Goal: Communication & Community: Answer question/provide support

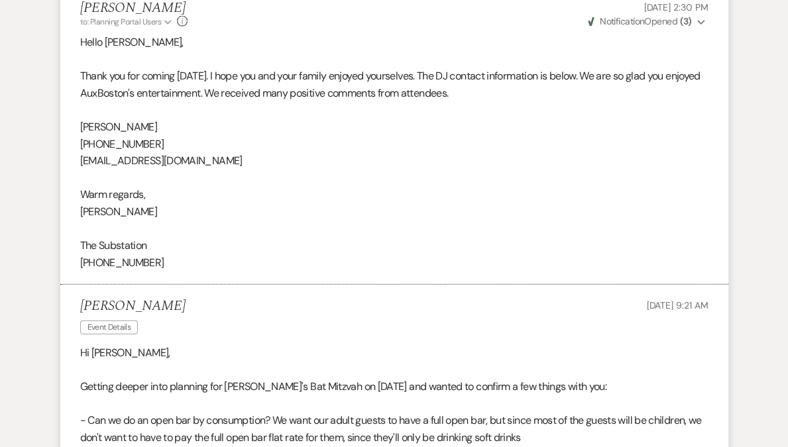
scroll to position [2498, 0]
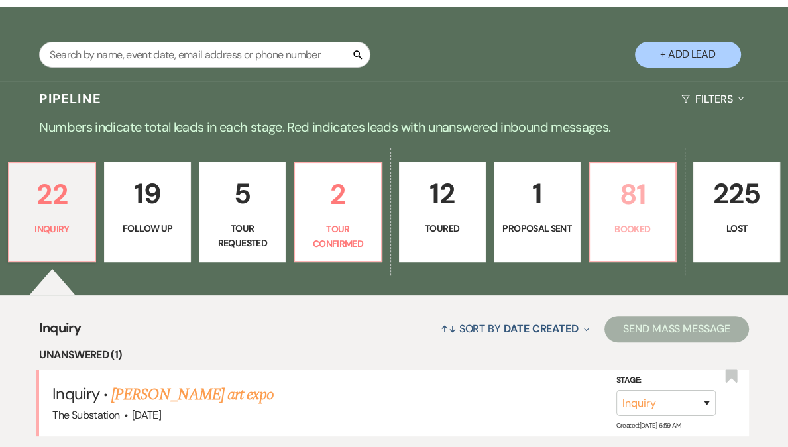
click at [606, 222] on p "Booked" at bounding box center [633, 229] width 70 height 15
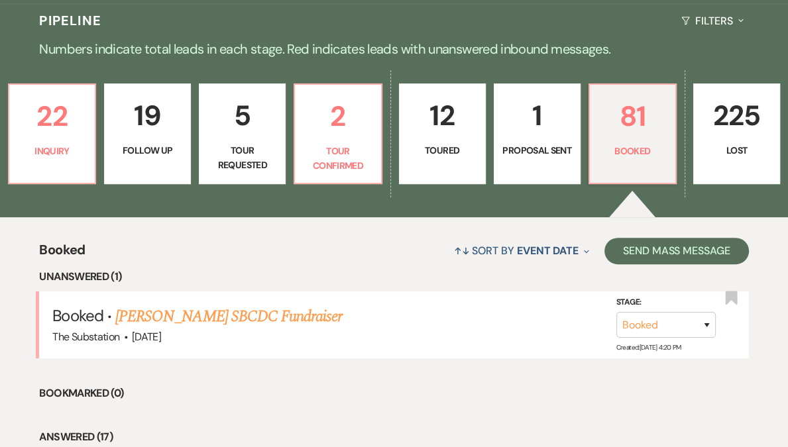
scroll to position [288, 0]
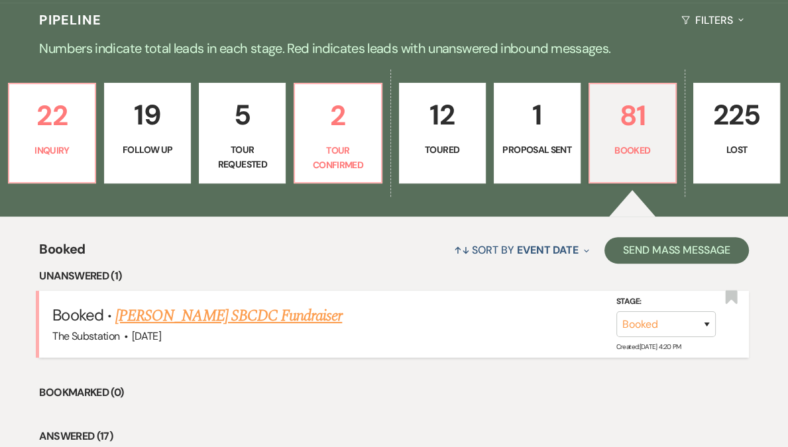
click at [223, 317] on link "Mary Celeste Brown's SBCDC Fundraiser" at bounding box center [228, 316] width 227 height 24
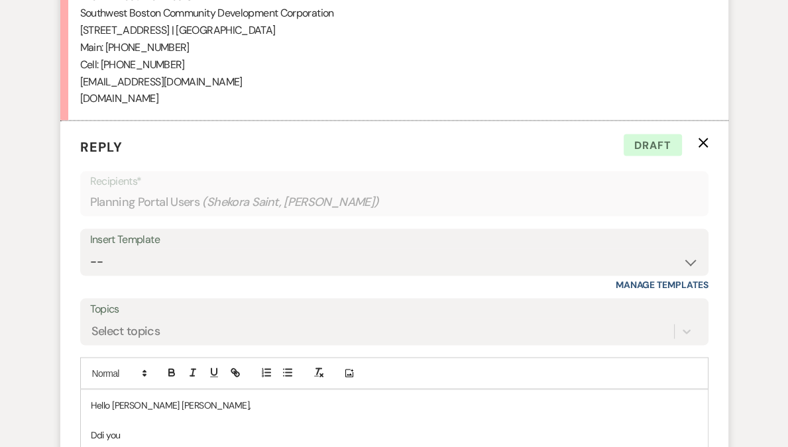
scroll to position [5723, 0]
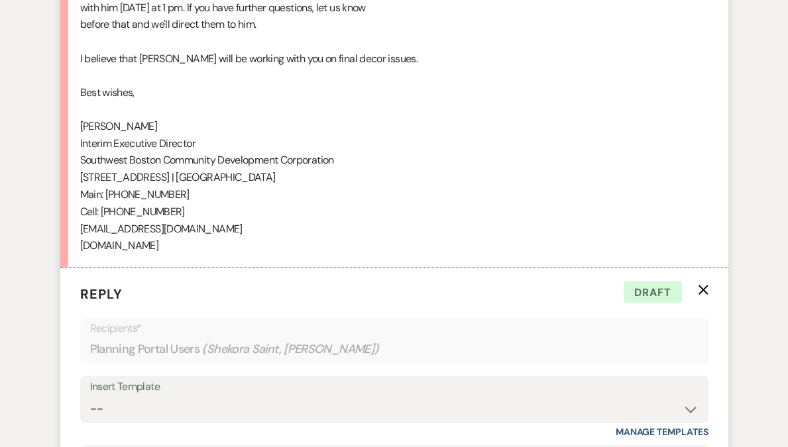
click at [703, 295] on icon "X" at bounding box center [703, 289] width 11 height 11
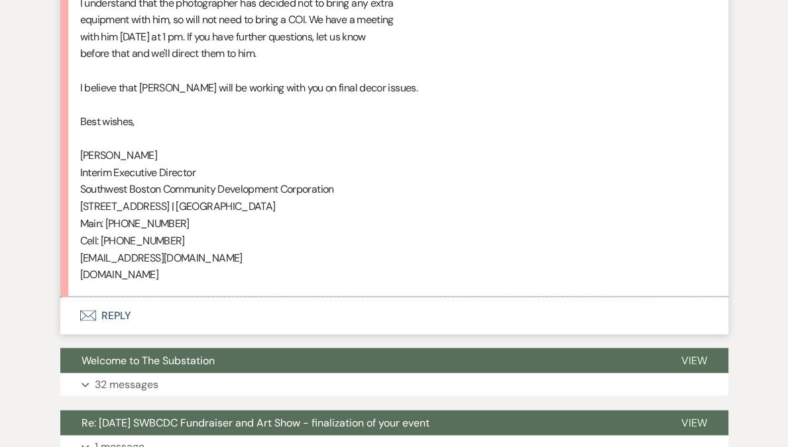
scroll to position [5539, 0]
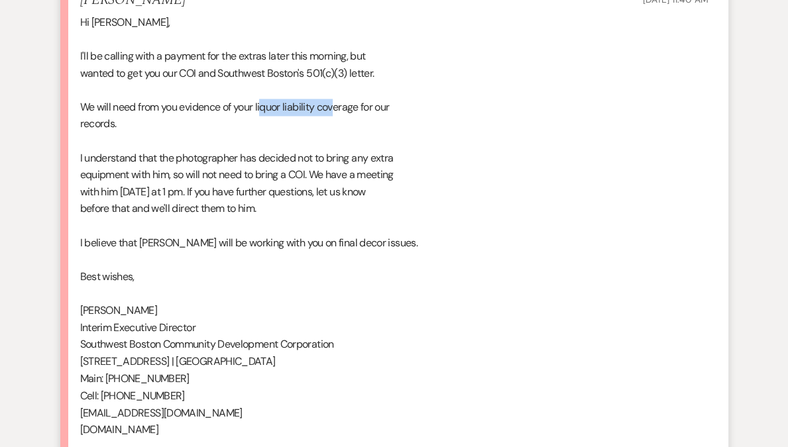
drag, startPoint x: 264, startPoint y: 120, endPoint x: 337, endPoint y: 123, distance: 73.0
click at [337, 123] on div "Hi Vickie, I'll be calling with a payment for the extras later this morning, bu…" at bounding box center [394, 226] width 628 height 424
click at [356, 127] on div "Hi Vickie, I'll be calling with a payment for the extras later this morning, bu…" at bounding box center [394, 226] width 628 height 424
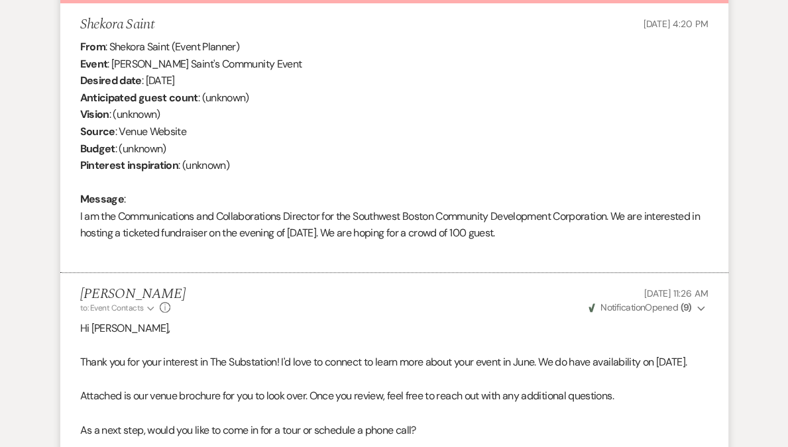
scroll to position [0, 0]
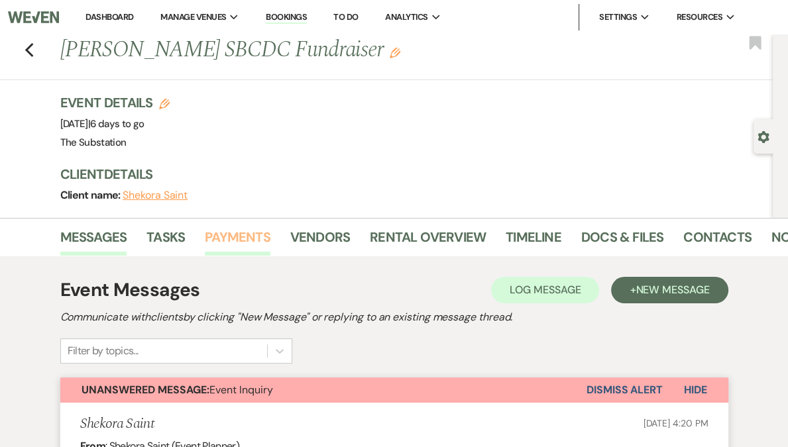
click at [253, 241] on link "Payments" at bounding box center [238, 241] width 66 height 29
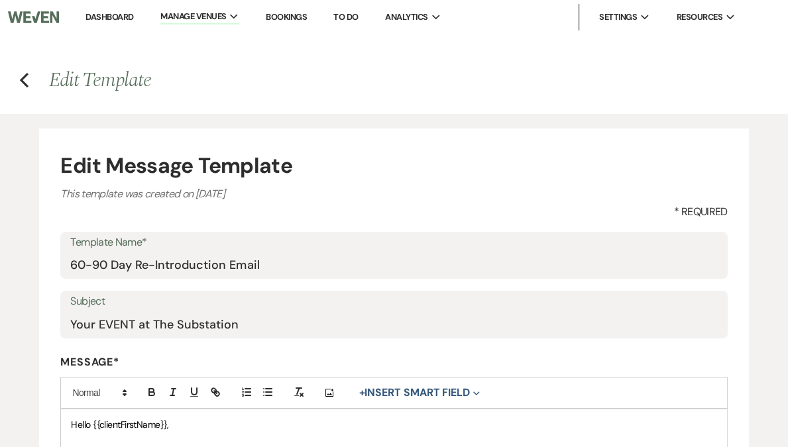
click at [26, 76] on use "button" at bounding box center [24, 80] width 9 height 15
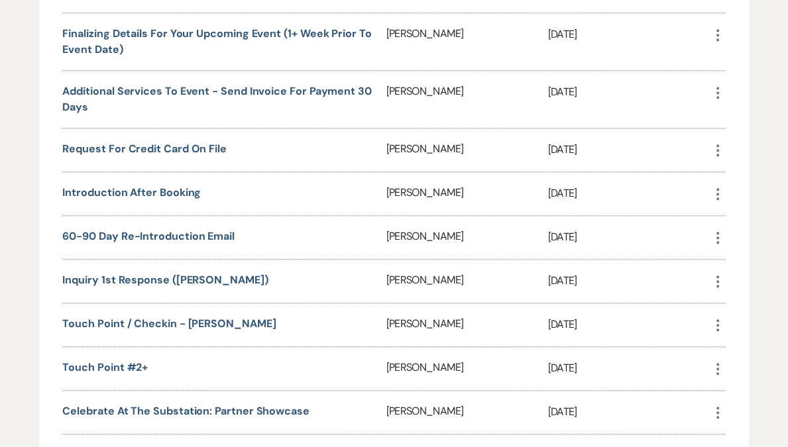
scroll to position [1081, 0]
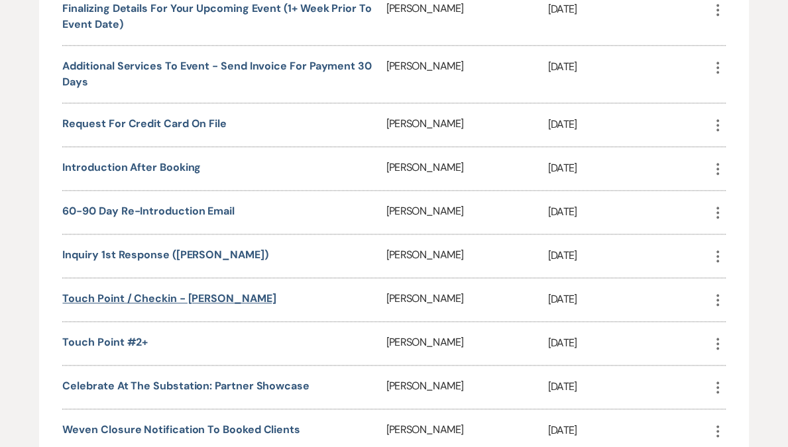
click at [166, 292] on link "Touch Point / Checkin - [PERSON_NAME]" at bounding box center [168, 299] width 213 height 14
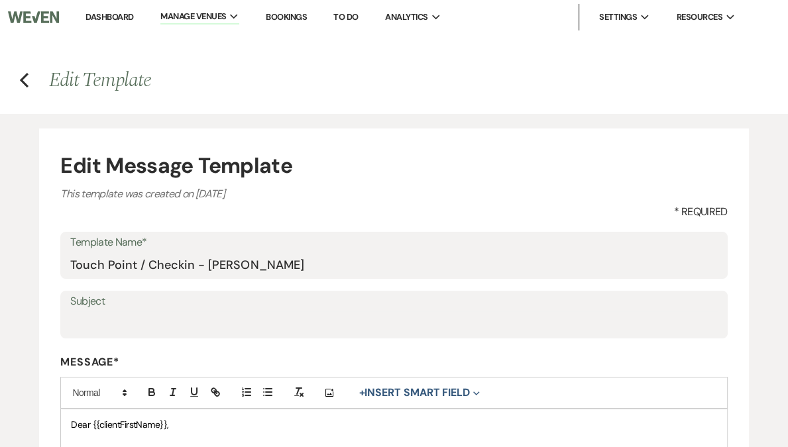
scroll to position [196, 0]
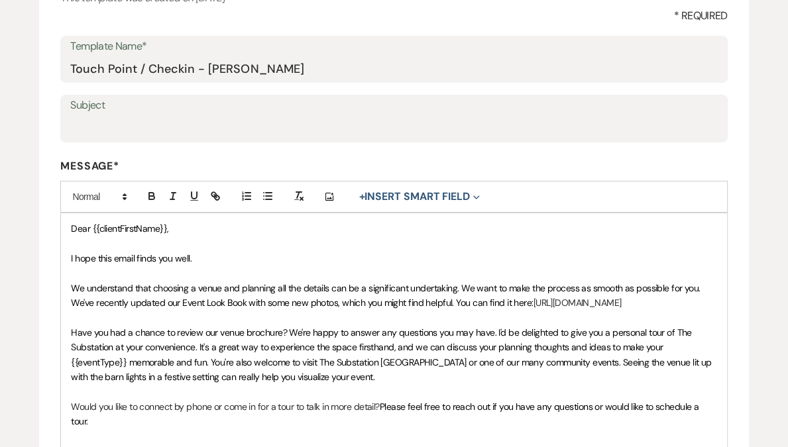
click at [343, 385] on p "Have you had a chance to review our venue brochure? We're happy to answer any q…" at bounding box center [393, 355] width 645 height 60
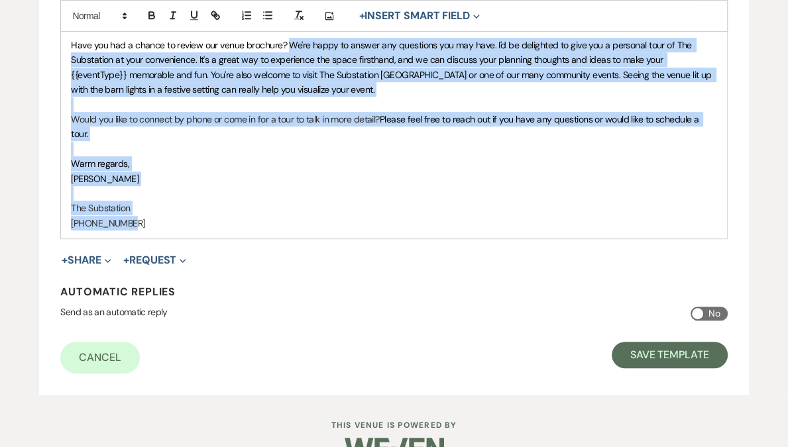
scroll to position [492, 0]
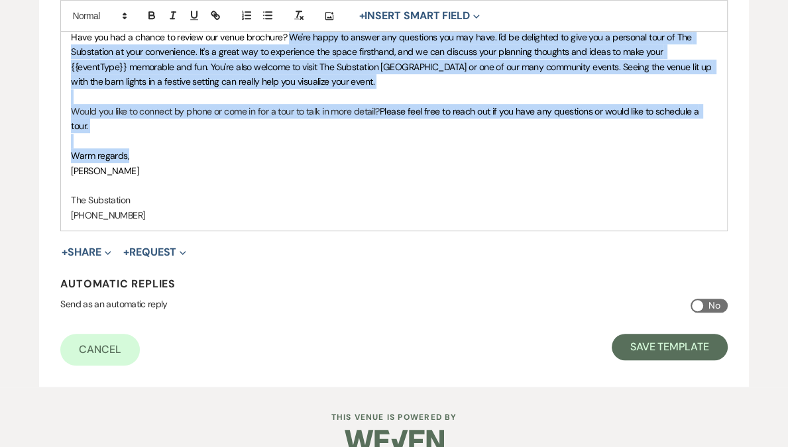
drag, startPoint x: 287, startPoint y: 345, endPoint x: 396, endPoint y: 170, distance: 206.5
click at [396, 170] on div "Dear {{clientFirstName}}, I hope this email finds you well. We understand that …" at bounding box center [393, 74] width 665 height 313
copy div "We're happy to answer any questions you may have. I'd be delighted to give you …"
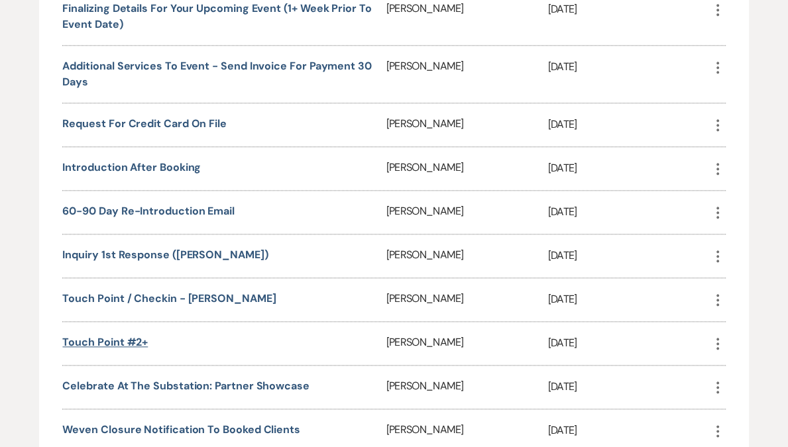
click at [109, 335] on link "Touch Point #2+" at bounding box center [104, 342] width 85 height 14
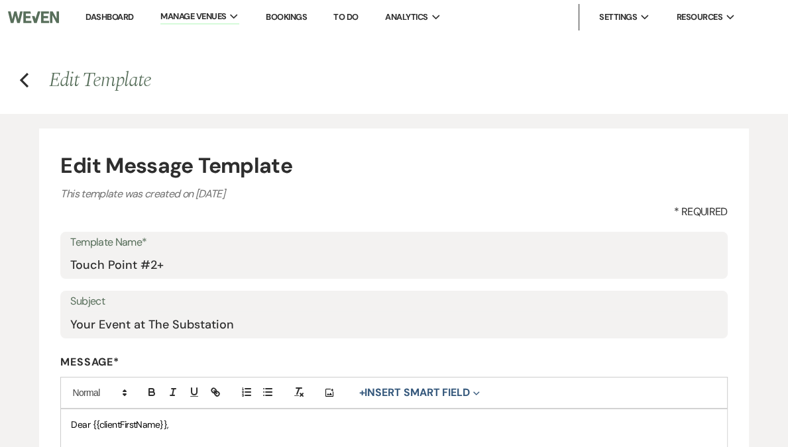
scroll to position [170, 0]
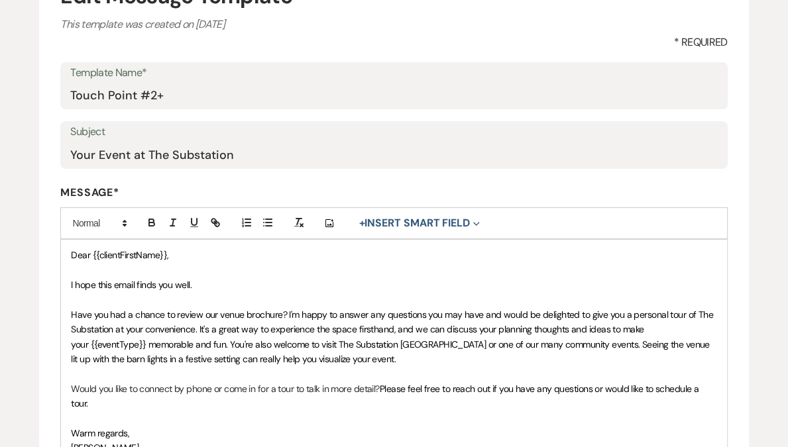
click at [349, 359] on p "Have you had a chance to review our venue brochure? I'm happy to answer any que…" at bounding box center [393, 337] width 645 height 60
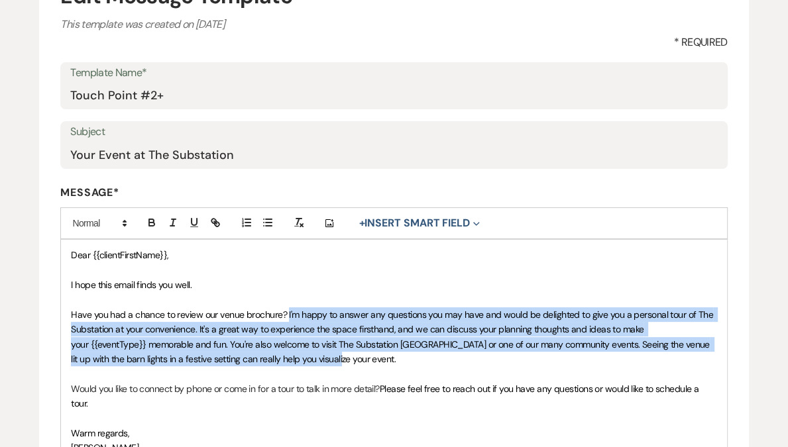
drag, startPoint x: 349, startPoint y: 359, endPoint x: 286, endPoint y: 306, distance: 81.4
click at [286, 307] on p "Have you had a chance to review our venue brochure? I'm happy to answer any que…" at bounding box center [393, 337] width 645 height 60
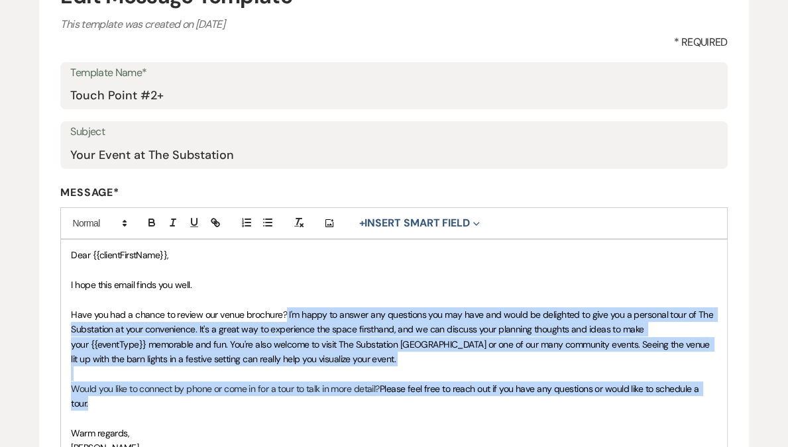
drag, startPoint x: 284, startPoint y: 309, endPoint x: 371, endPoint y: 398, distance: 123.7
click at [371, 398] on div "Dear {{clientFirstName}}, I hope this email finds you well. Have you had a chan…" at bounding box center [393, 374] width 665 height 268
copy div "I'm happy to answer any questions you may have and would be delighted to give y…"
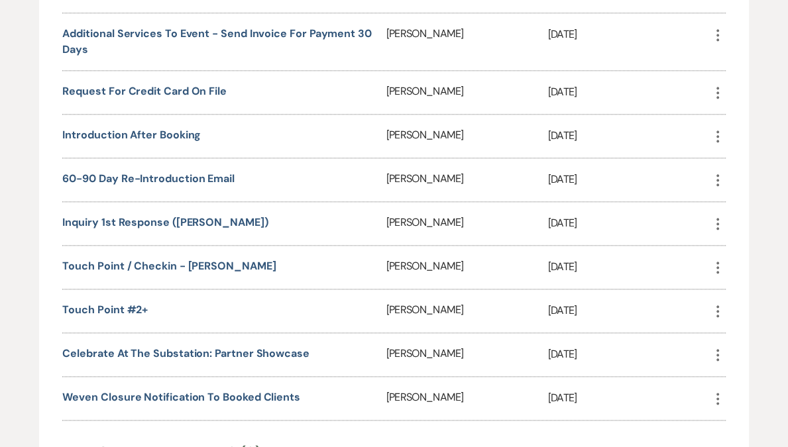
scroll to position [1241, 0]
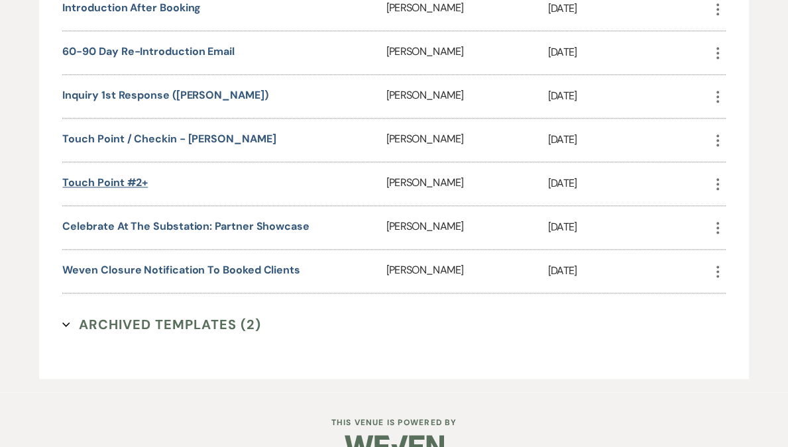
click at [132, 176] on link "Touch Point #2+" at bounding box center [104, 183] width 85 height 14
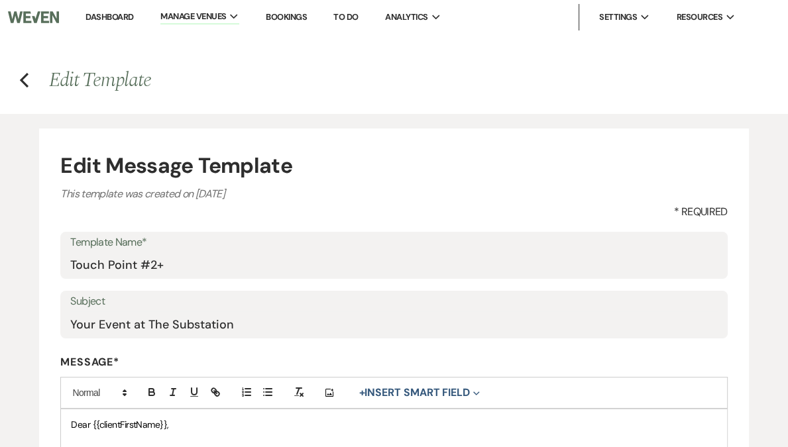
click at [133, 17] on link "Dashboard" at bounding box center [109, 16] width 48 height 11
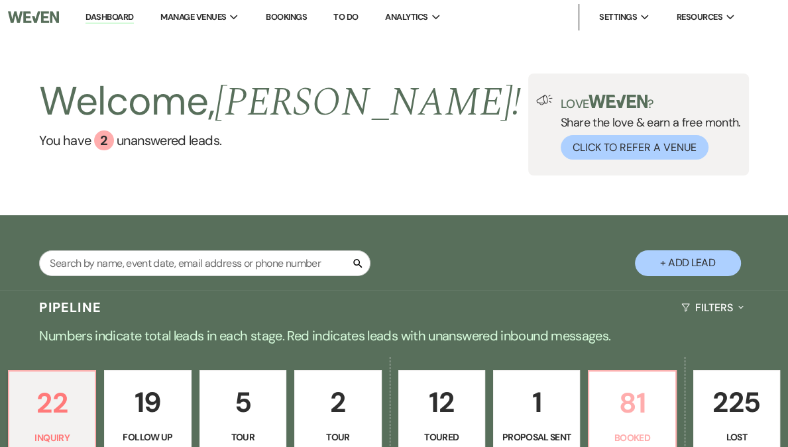
click at [634, 404] on p "81" at bounding box center [632, 403] width 70 height 44
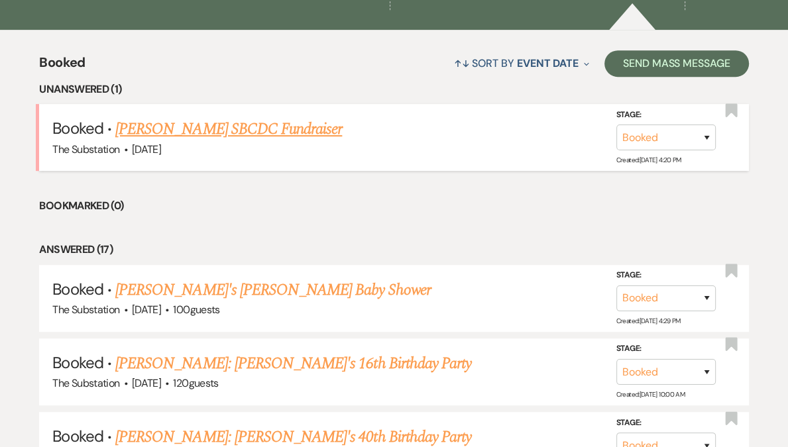
scroll to position [261, 0]
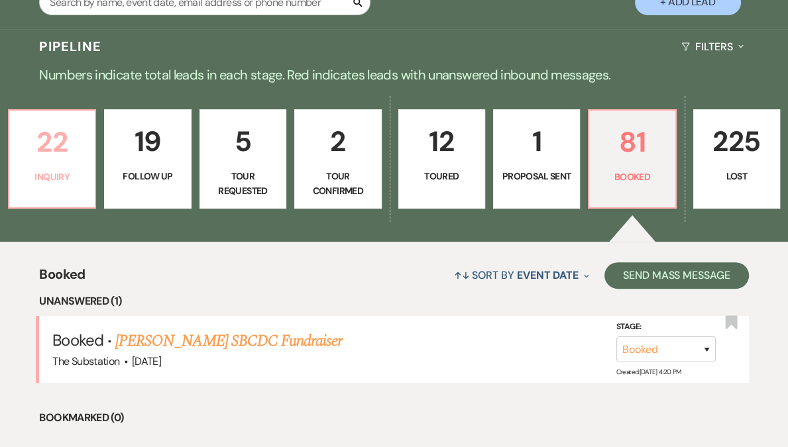
click at [78, 153] on p "22" at bounding box center [52, 142] width 70 height 44
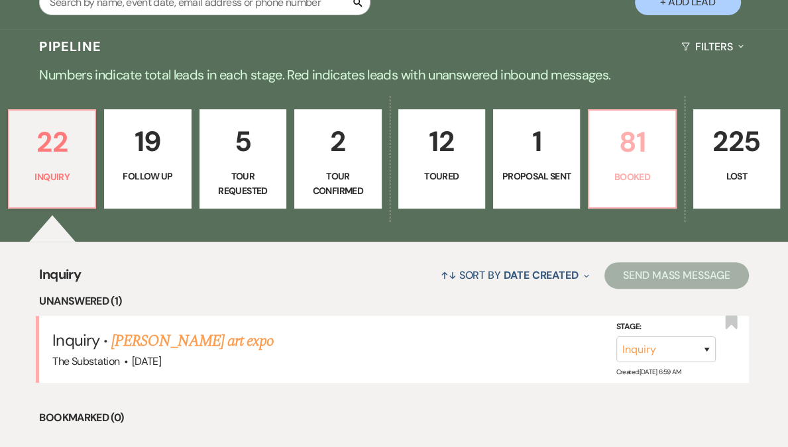
click at [597, 180] on p "Booked" at bounding box center [632, 177] width 70 height 15
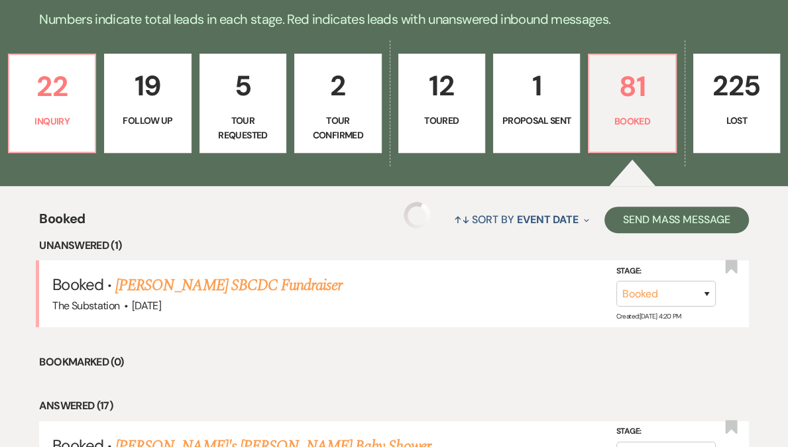
scroll to position [366, 0]
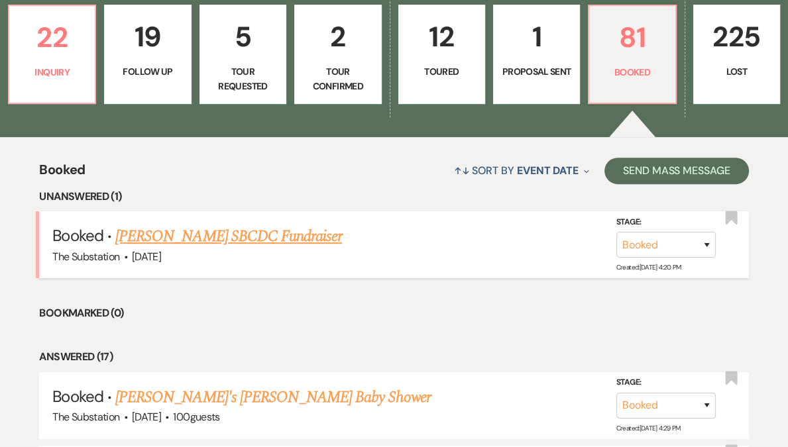
click at [284, 243] on link "Mary Celeste Brown's SBCDC Fundraiser" at bounding box center [228, 237] width 227 height 24
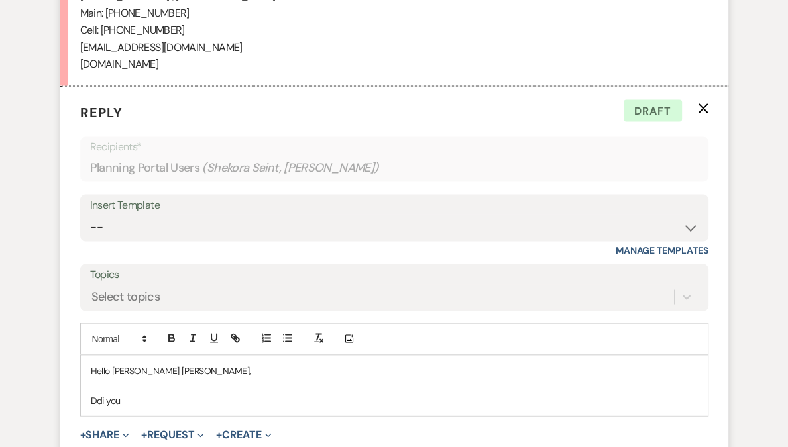
scroll to position [6126, 0]
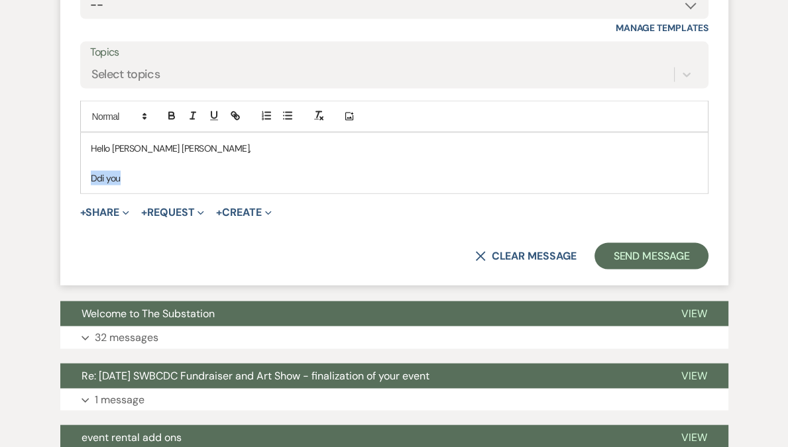
drag, startPoint x: 136, startPoint y: 196, endPoint x: 80, endPoint y: 189, distance: 56.8
click at [80, 189] on div "Hello Mary Celeste, Ddi you" at bounding box center [394, 164] width 628 height 62
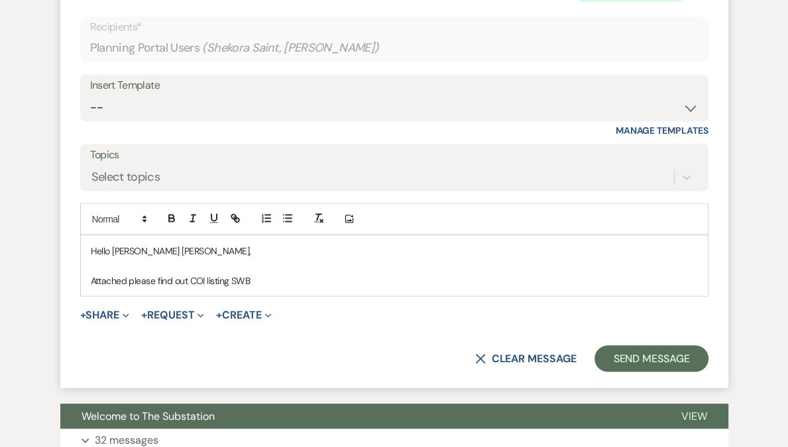
scroll to position [6028, 0]
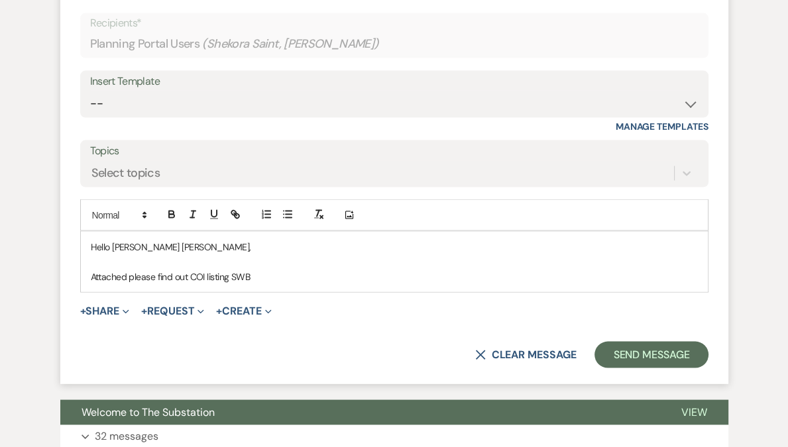
click at [244, 284] on p "Attached please find out COI listing SWB" at bounding box center [394, 277] width 607 height 15
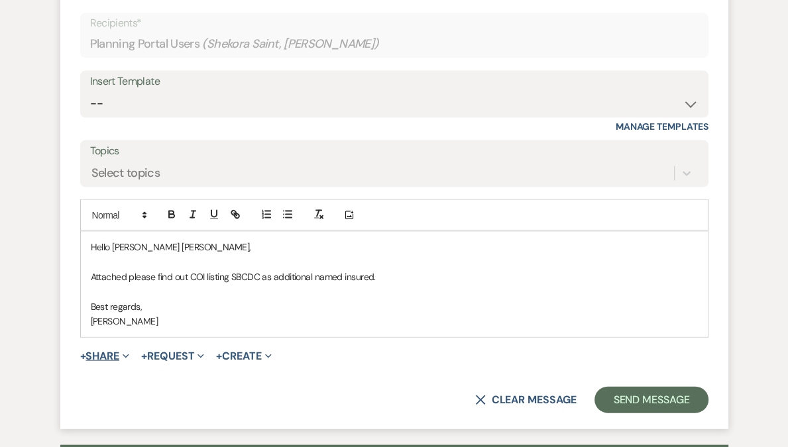
click at [120, 362] on button "+ Share Expand" at bounding box center [105, 356] width 50 height 11
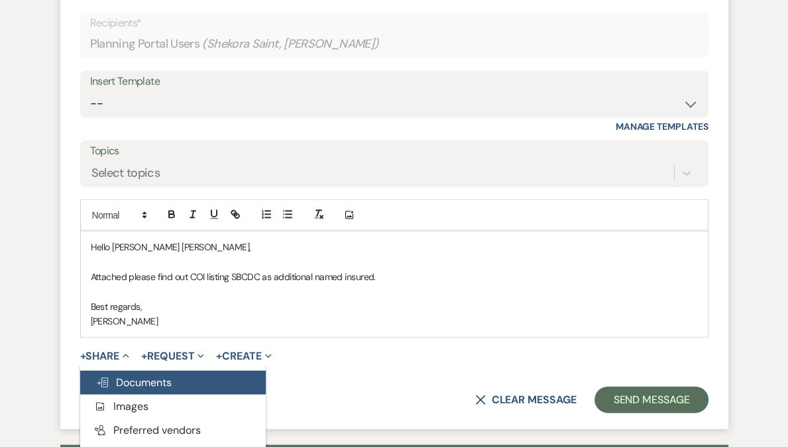
click at [135, 390] on span "Doc Upload Documents" at bounding box center [134, 383] width 76 height 14
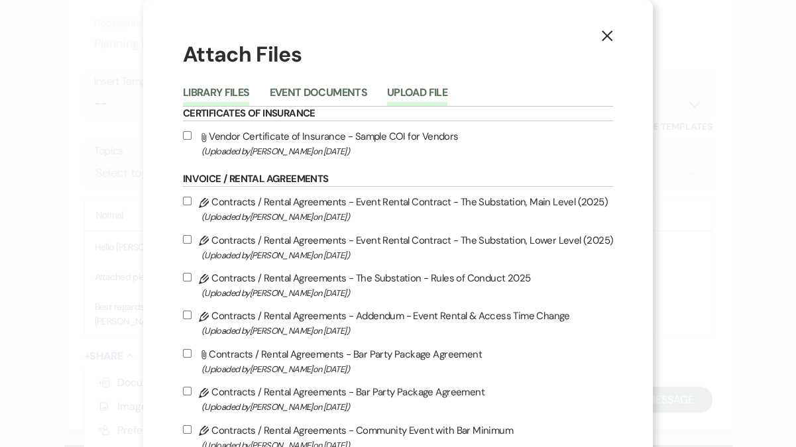
click at [417, 91] on button "Upload File" at bounding box center [417, 96] width 60 height 19
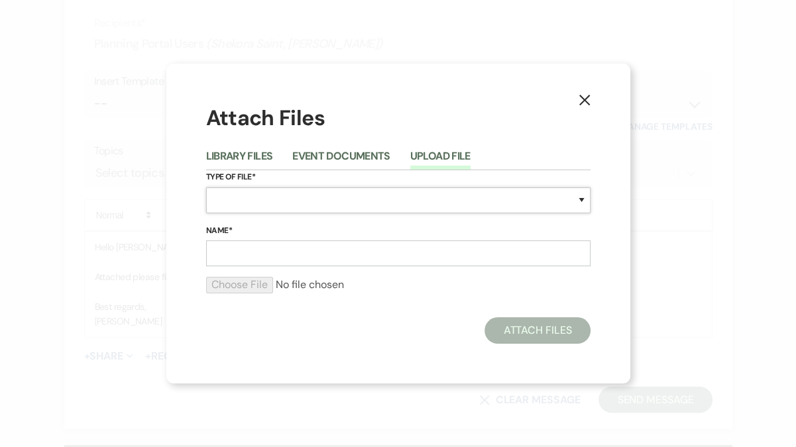
click at [302, 196] on select "Special Event Insurance Vendor Certificate of Insurance Contracts / Rental Agre…" at bounding box center [398, 201] width 384 height 26
select select "18"
click at [206, 188] on select "Special Event Insurance Vendor Certificate of Insurance Contracts / Rental Agre…" at bounding box center [398, 201] width 384 height 26
click at [280, 254] on input "Name*" at bounding box center [398, 254] width 384 height 26
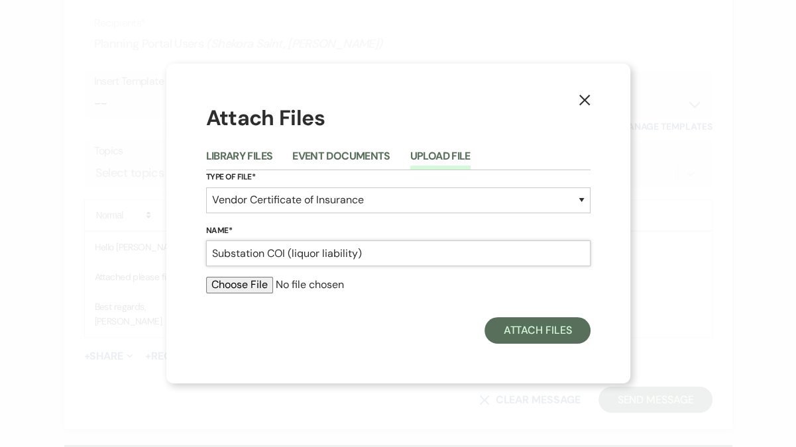
type input "Substation COI (liquor liability)"
click at [237, 281] on input "file" at bounding box center [398, 285] width 384 height 16
type input "C:\fakepath\25.9.17 SS Alc COI.pdf"
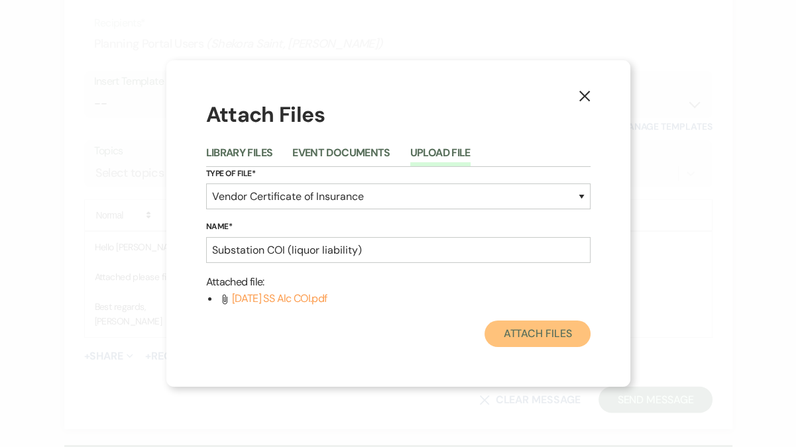
click at [539, 336] on button "Attach Files" at bounding box center [536, 334] width 105 height 27
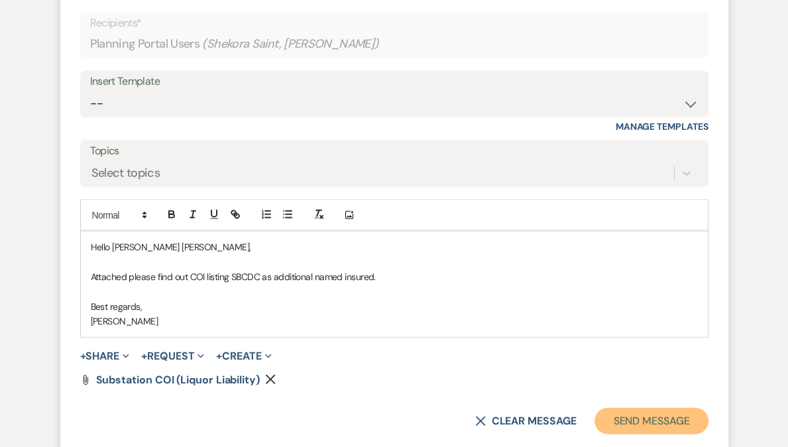
click at [628, 430] on button "Send Message" at bounding box center [650, 421] width 113 height 27
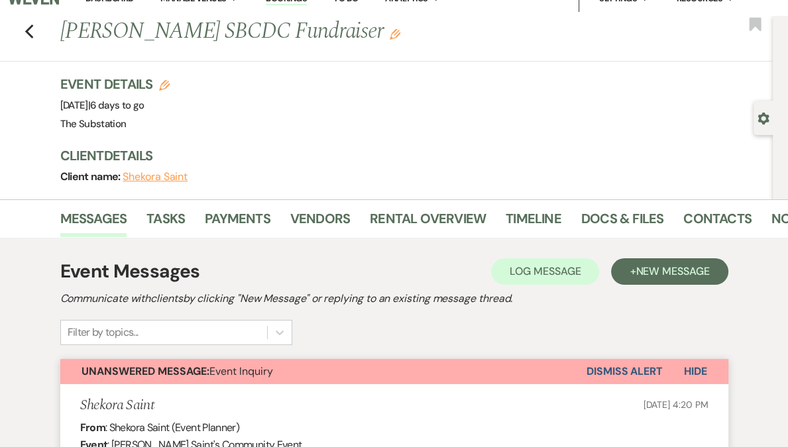
scroll to position [0, 0]
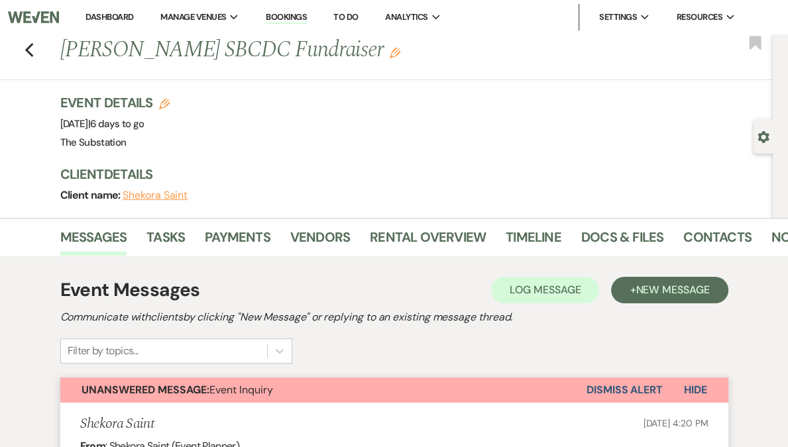
click at [133, 16] on link "Dashboard" at bounding box center [109, 16] width 48 height 11
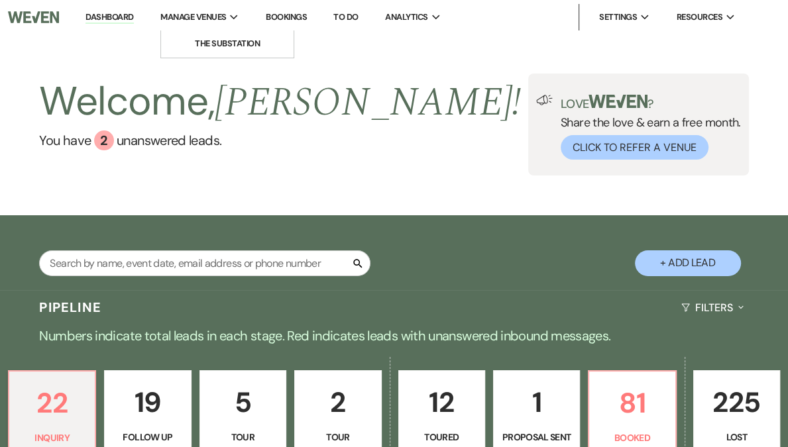
click at [226, 17] on span "Manage Venues" at bounding box center [193, 17] width 66 height 13
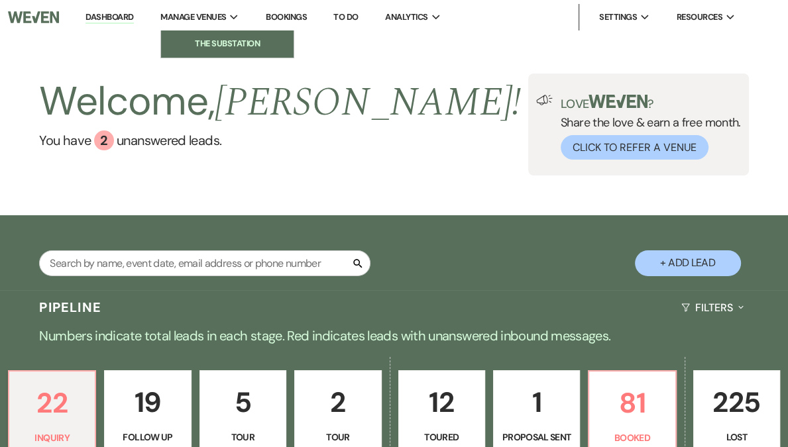
click at [287, 42] on li "The Substation" at bounding box center [227, 43] width 119 height 13
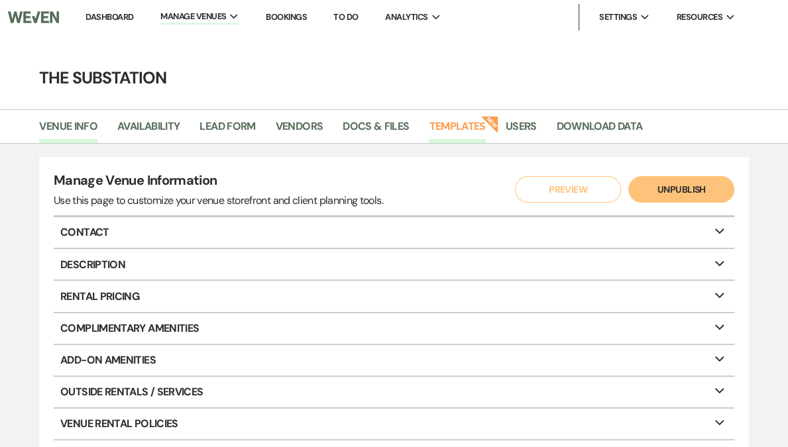
click at [456, 123] on link "Templates" at bounding box center [457, 130] width 56 height 25
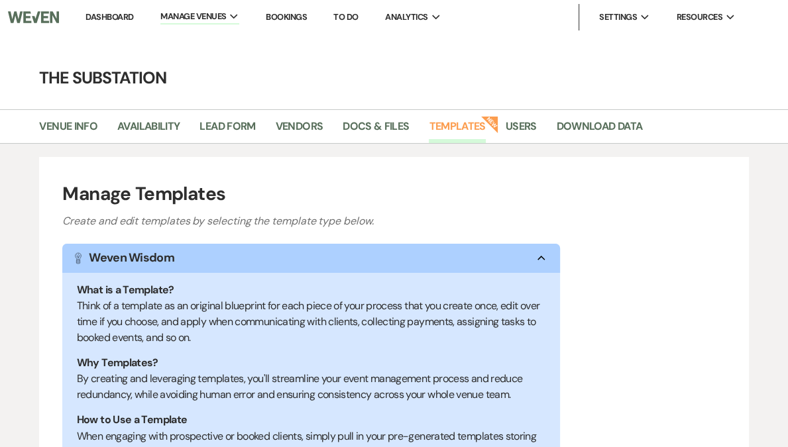
scroll to position [298, 0]
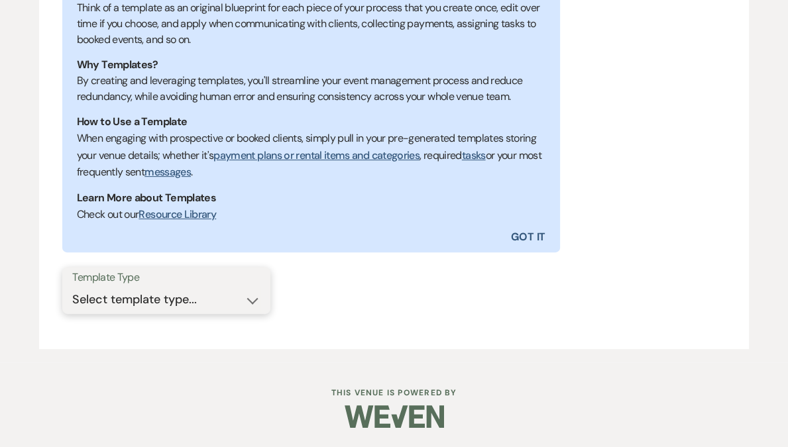
click at [181, 302] on select "Select template type... Task List Message Templates Payment Plan Inventory Item…" at bounding box center [166, 300] width 188 height 26
select select "Message Templates"
click at [72, 287] on select "Select template type... Task List Message Templates Payment Plan Inventory Item…" at bounding box center [166, 300] width 188 height 26
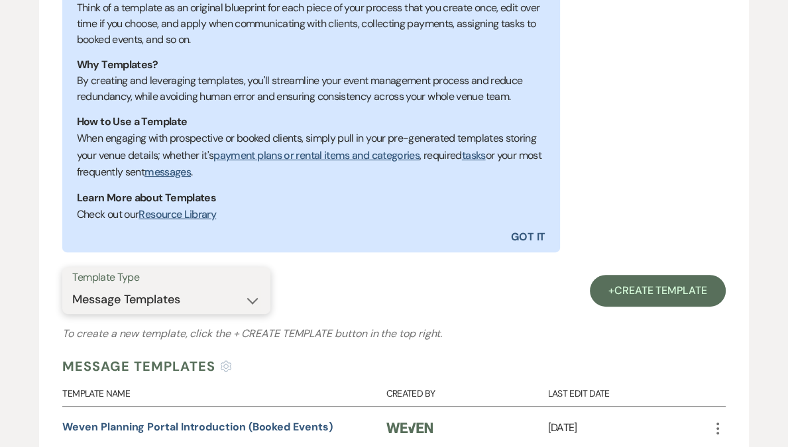
scroll to position [386, 0]
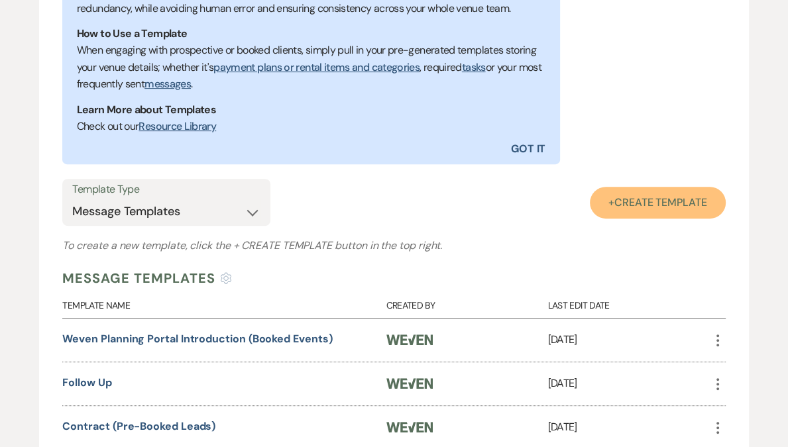
click at [642, 199] on span "Create Template" at bounding box center [660, 202] width 93 height 14
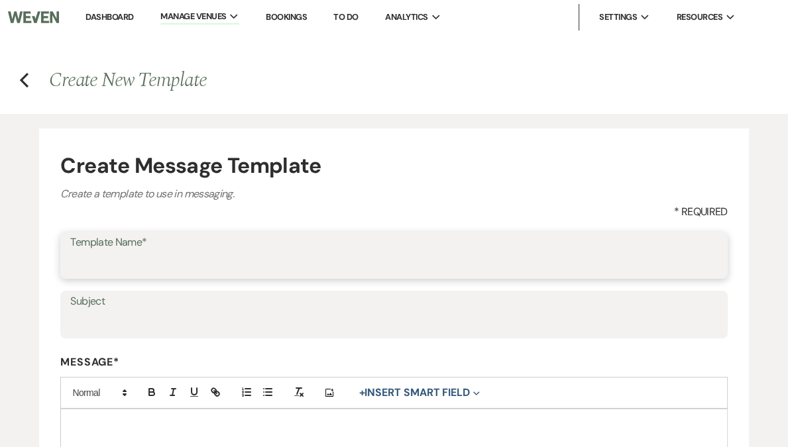
click at [245, 270] on input "Template Name*" at bounding box center [393, 265] width 647 height 26
type input "Reconnect after the summer"
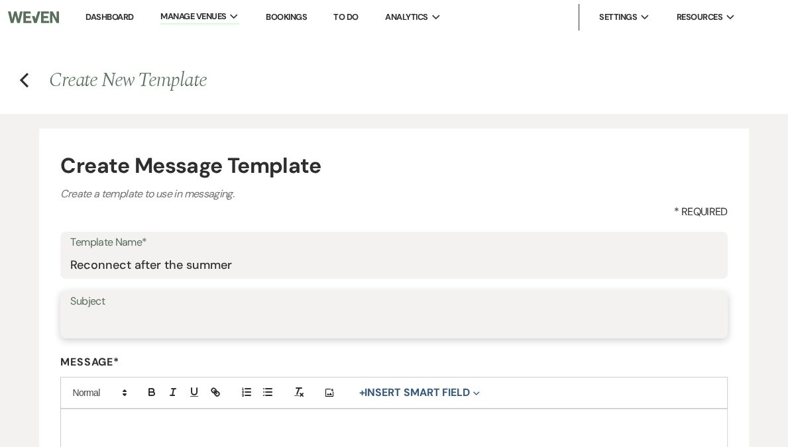
click at [79, 329] on input "Subject" at bounding box center [393, 324] width 647 height 26
paste input "Checking in about your 2026 event injury at The Substation"
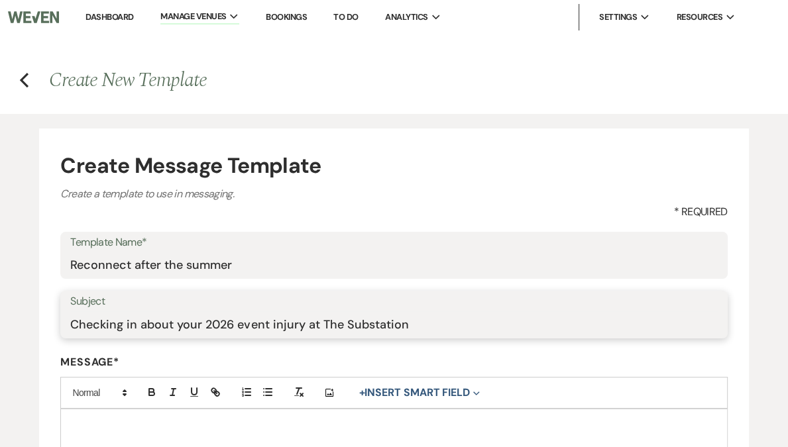
type input "Checking in about your 2026 event injury at The Substation"
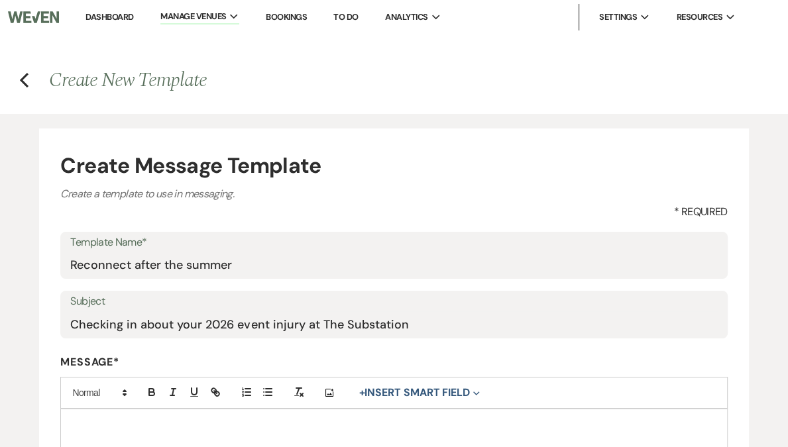
click at [127, 419] on p at bounding box center [393, 424] width 645 height 15
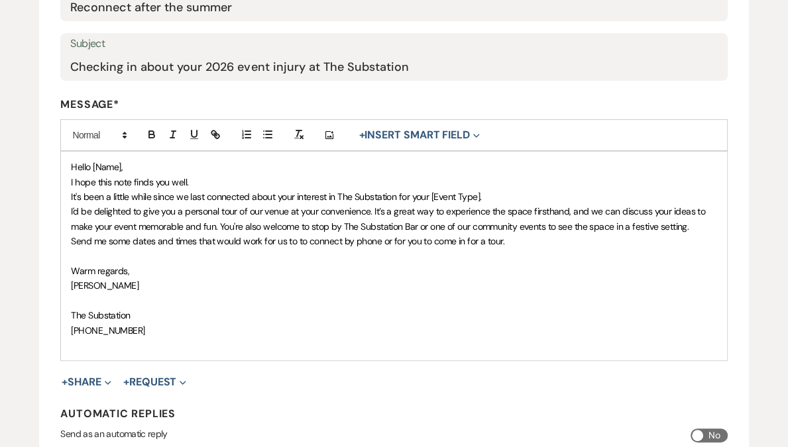
scroll to position [258, 0]
click at [141, 166] on p "Hello [Name]," at bounding box center [393, 166] width 645 height 15
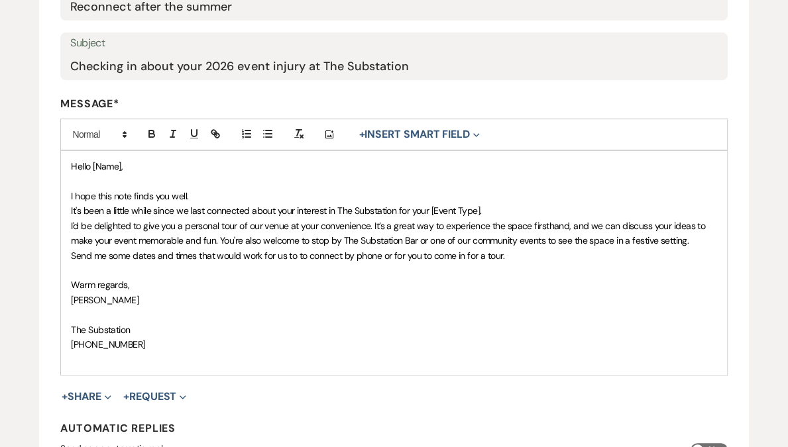
click at [211, 195] on p "I hope this note finds you well." at bounding box center [393, 196] width 645 height 15
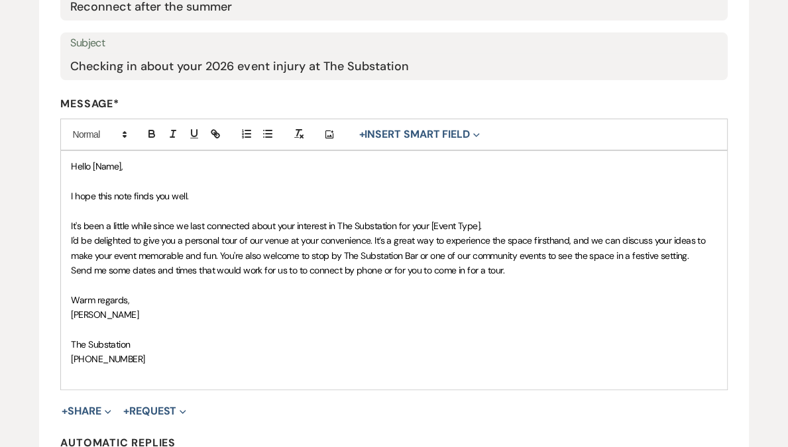
click at [188, 194] on p "I hope this note finds you well." at bounding box center [393, 196] width 645 height 15
drag, startPoint x: 93, startPoint y: 166, endPoint x: 121, endPoint y: 165, distance: 28.5
click at [121, 165] on span "Hello [Name]," at bounding box center [97, 166] width 52 height 12
click at [417, 127] on button "+ Insert Smart Field Expand" at bounding box center [419, 135] width 130 height 16
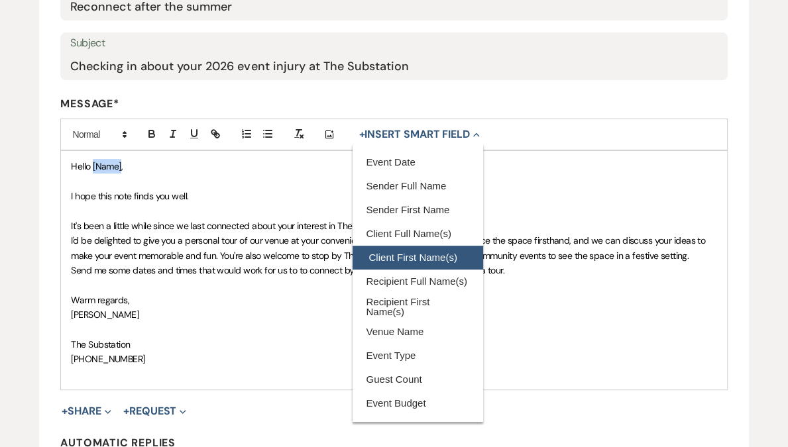
click at [430, 251] on button "Client First Name(s)" at bounding box center [418, 258] width 130 height 24
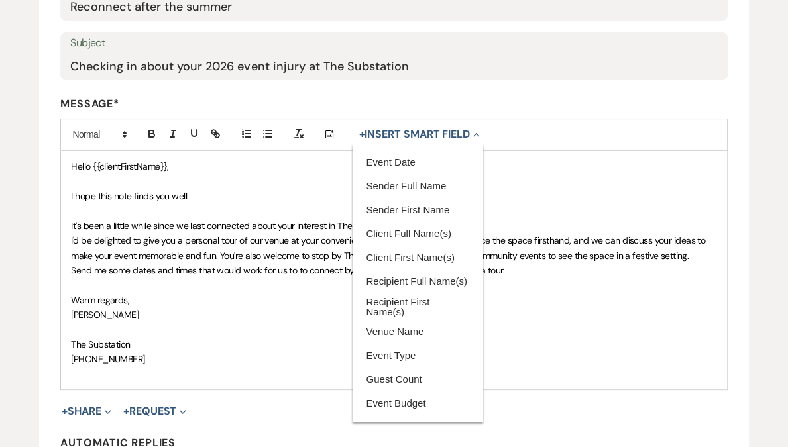
click at [192, 265] on span "Send me some dates and times that would work for us to to connect by phone or f…" at bounding box center [287, 270] width 433 height 12
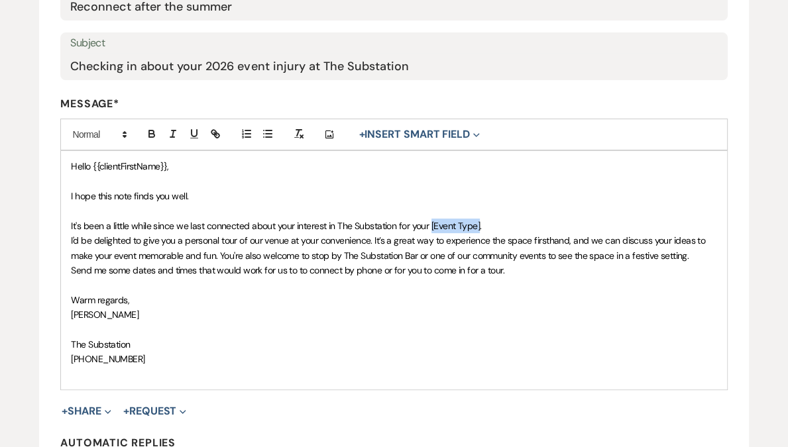
drag, startPoint x: 431, startPoint y: 224, endPoint x: 480, endPoint y: 222, distance: 48.4
click at [480, 222] on span "It's been a little while since we last connected about your interest in The Sub…" at bounding box center [276, 226] width 410 height 12
click at [433, 132] on button "+ Insert Smart Field Expand" at bounding box center [419, 135] width 130 height 16
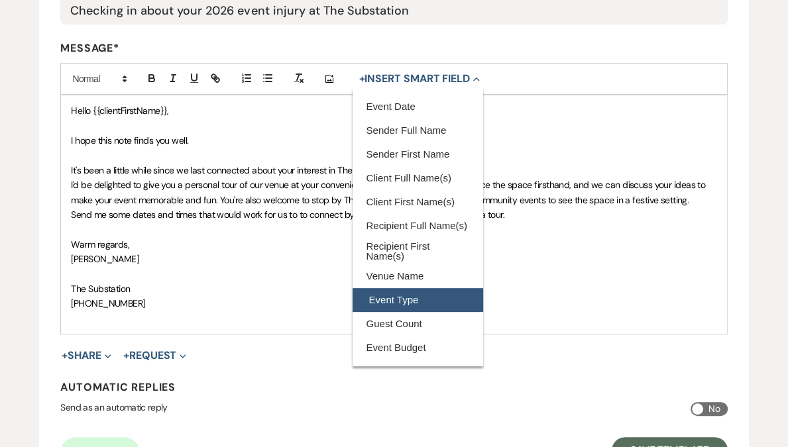
scroll to position [321, 0]
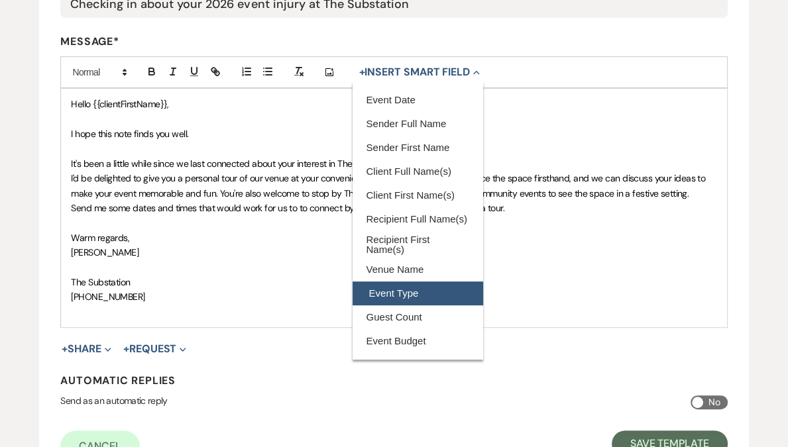
click at [412, 287] on button "Event Type" at bounding box center [418, 294] width 130 height 24
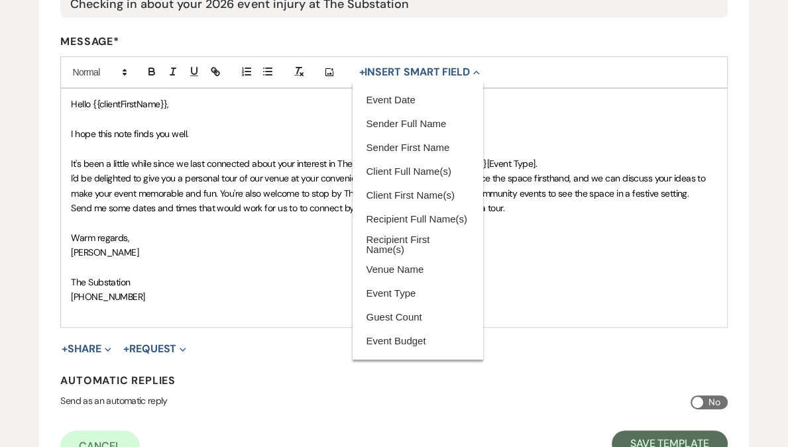
click at [600, 143] on p at bounding box center [393, 148] width 645 height 15
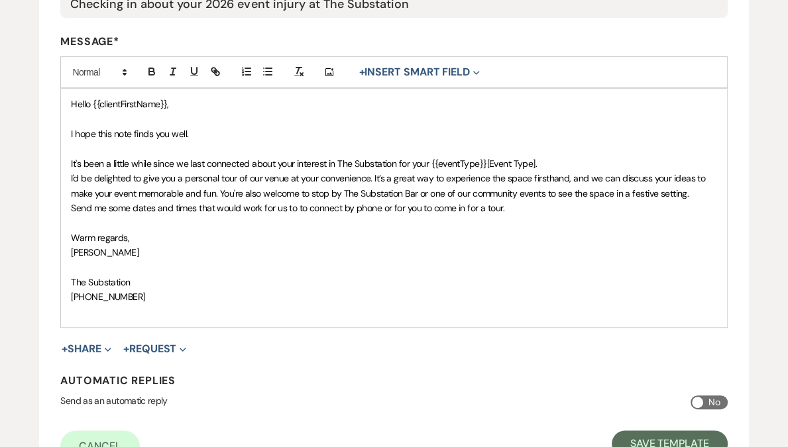
click at [510, 154] on p at bounding box center [393, 148] width 645 height 15
click at [511, 162] on span "It's been a little while since we last connected about your interest in The Sub…" at bounding box center [304, 164] width 466 height 12
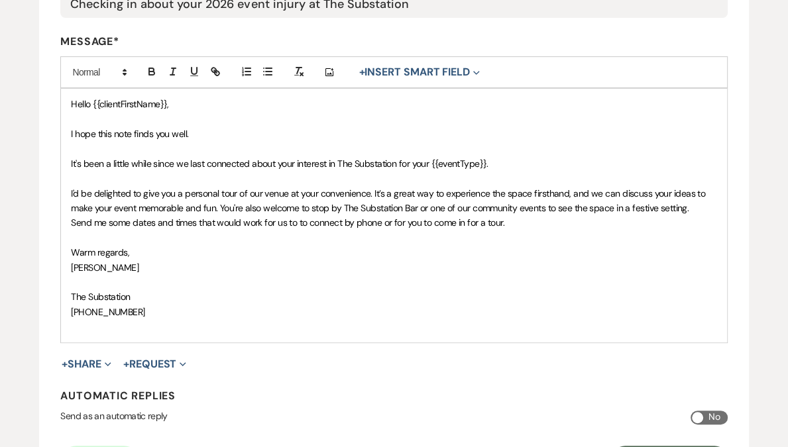
click at [563, 160] on p "It's been a little while since we last connected about your interest in The Sub…" at bounding box center [393, 163] width 645 height 15
click at [452, 76] on button "+ Insert Smart Field Expand" at bounding box center [419, 72] width 130 height 16
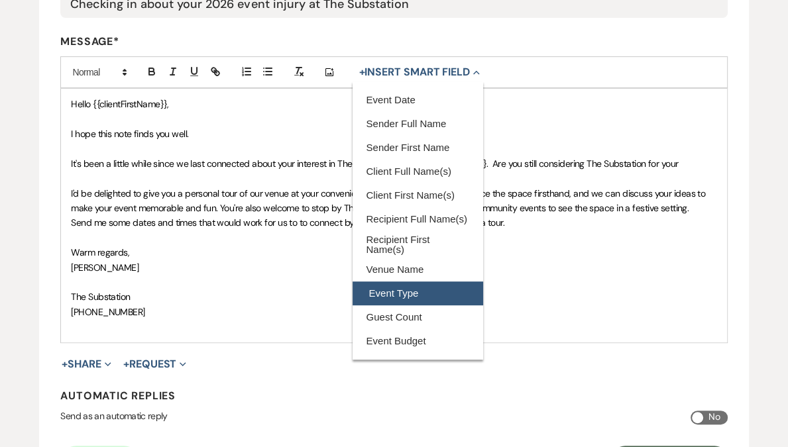
click at [395, 286] on button "Event Type" at bounding box center [418, 294] width 130 height 24
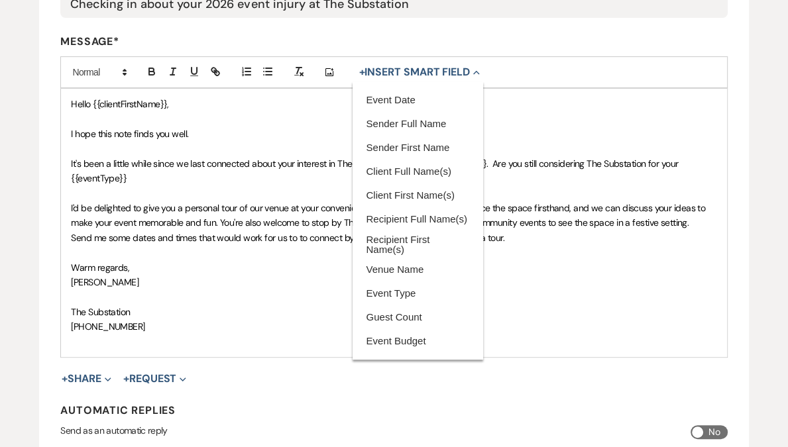
click at [164, 176] on p "It's been a little while since we last connected about your interest in The Sub…" at bounding box center [393, 171] width 645 height 30
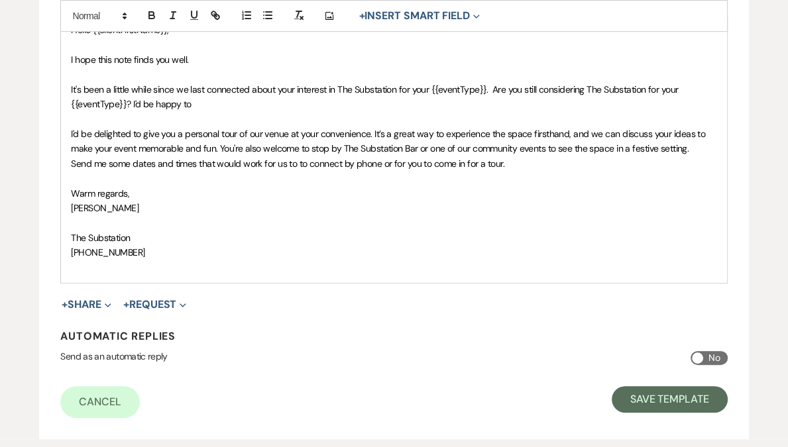
scroll to position [387, 0]
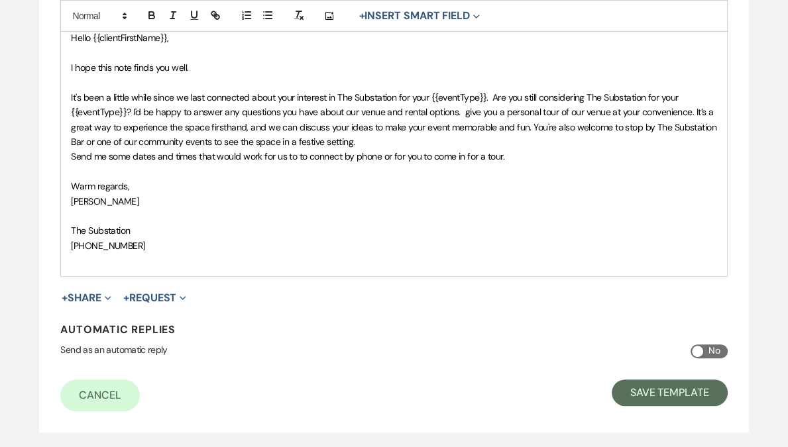
click at [462, 113] on span "It's been a little while since we last connected about your interest in The Sub…" at bounding box center [394, 119] width 647 height 56
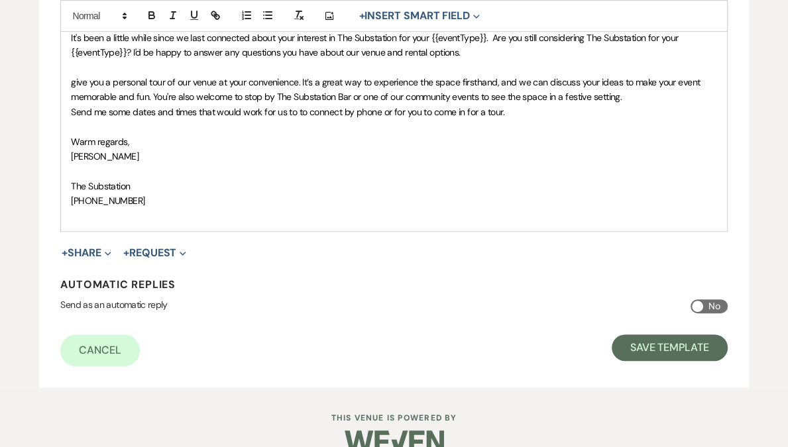
scroll to position [470, 0]
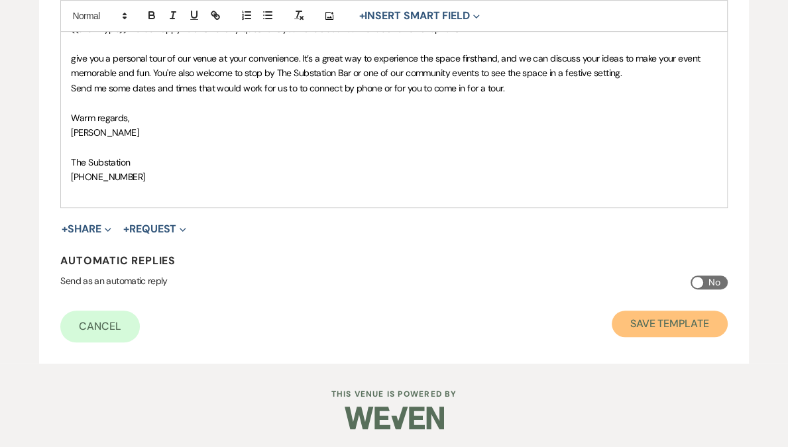
click at [649, 326] on button "Save Template" at bounding box center [670, 324] width 116 height 27
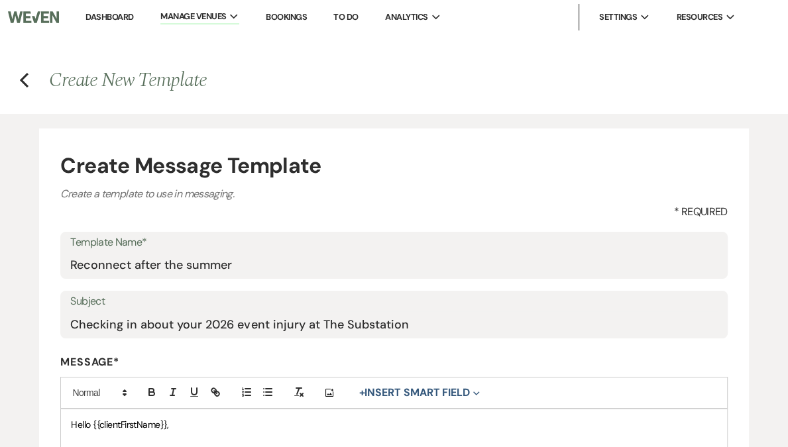
select select "Message Templates"
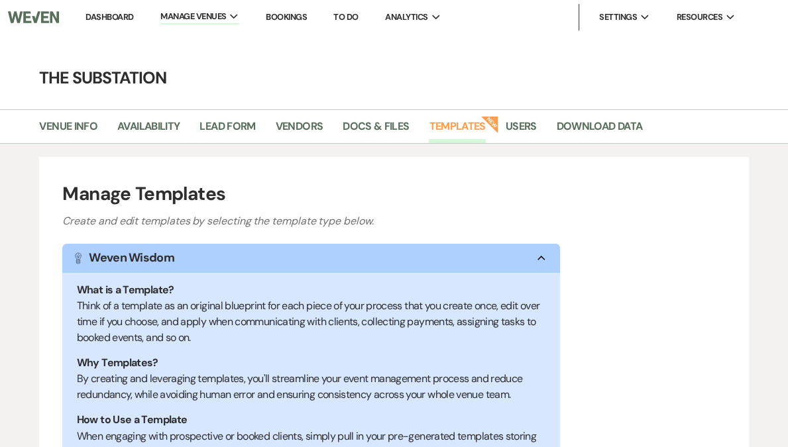
click at [461, 129] on link "Templates" at bounding box center [457, 130] width 56 height 25
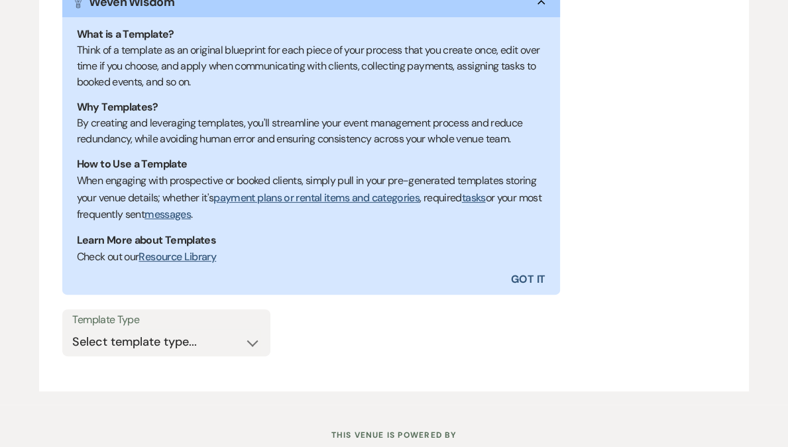
scroll to position [298, 0]
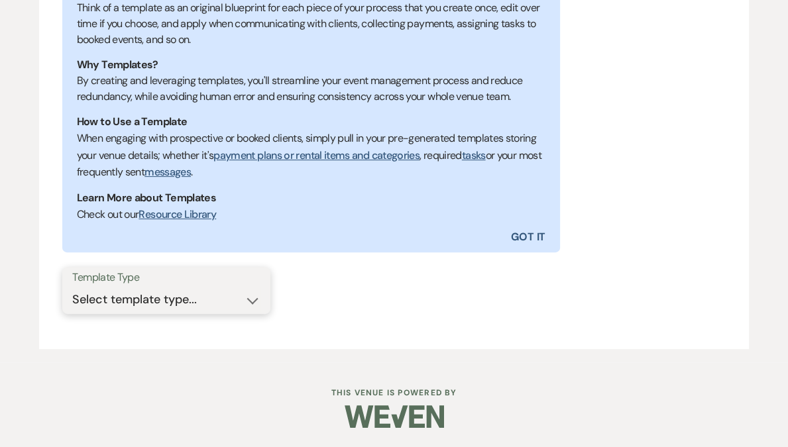
click at [131, 305] on select "Select template type... Task List Message Templates Payment Plan Inventory Item…" at bounding box center [166, 300] width 188 height 26
select select "Message Templates"
click at [72, 287] on select "Select template type... Task List Message Templates Payment Plan Inventory Item…" at bounding box center [166, 300] width 188 height 26
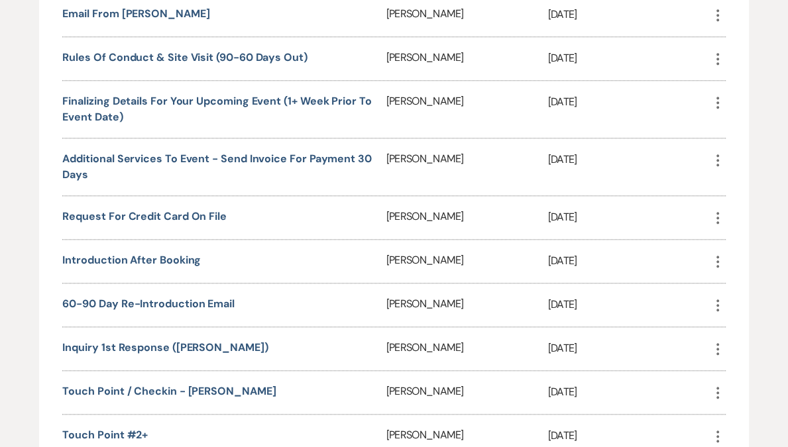
scroll to position [990, 0]
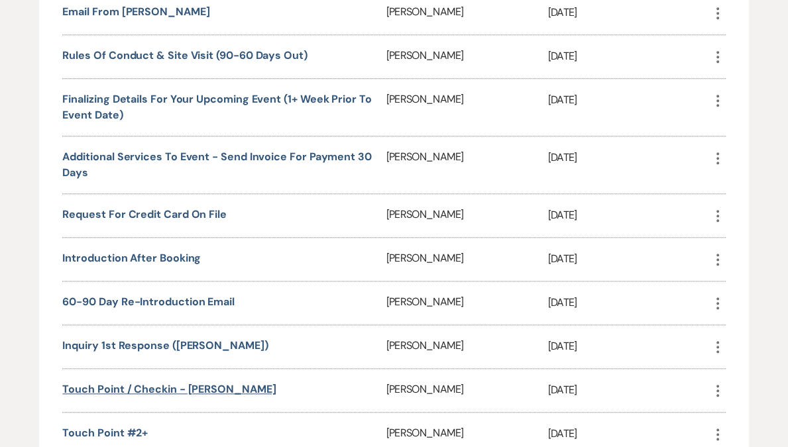
click at [124, 382] on link "Touch Point / Checkin - [PERSON_NAME]" at bounding box center [168, 389] width 213 height 14
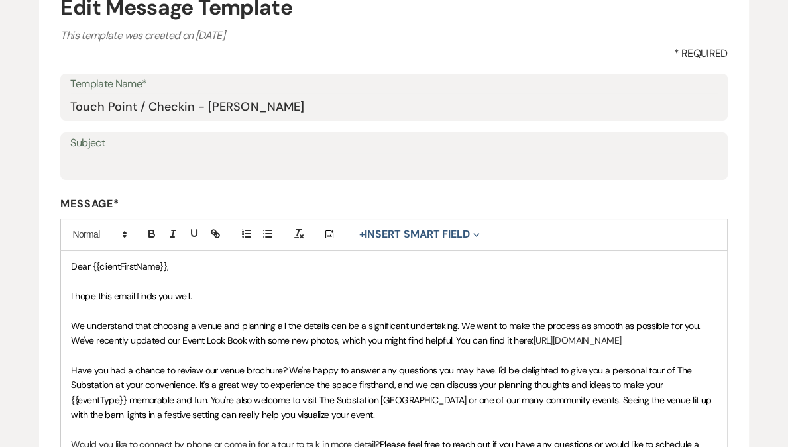
scroll to position [346, 0]
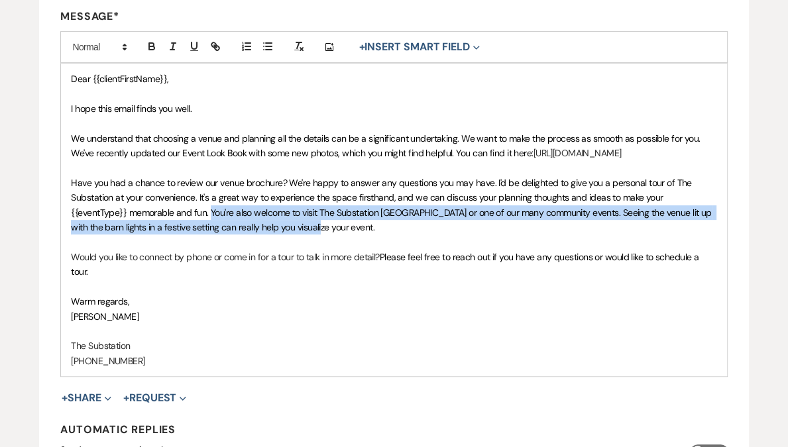
drag, startPoint x: 339, startPoint y: 242, endPoint x: 209, endPoint y: 226, distance: 130.2
click at [209, 226] on p "Have you had a chance to review our venue brochure? We're happy to answer any q…" at bounding box center [393, 206] width 645 height 60
copy span "You're also welcome to visit The Substation [GEOGRAPHIC_DATA] or one of our man…"
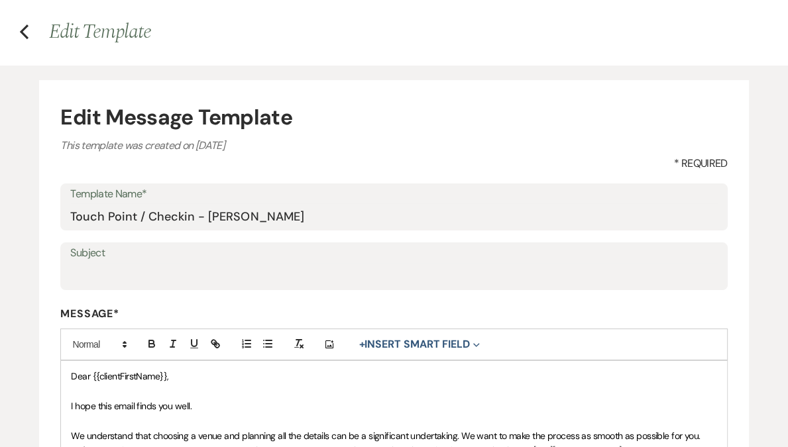
scroll to position [0, 0]
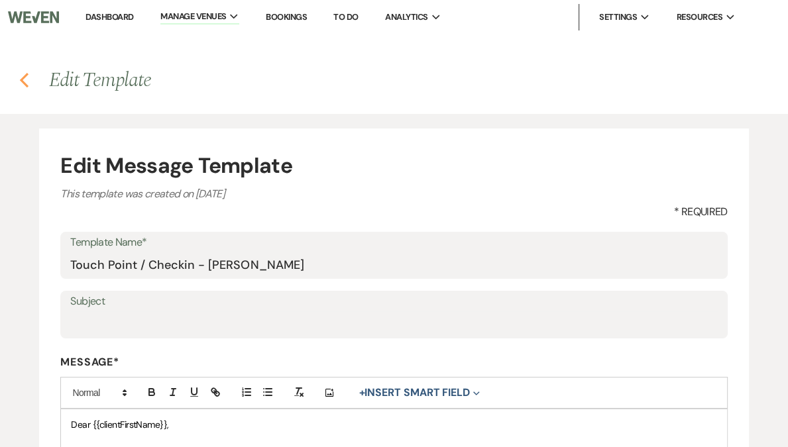
click at [27, 78] on icon "Previous" at bounding box center [24, 80] width 10 height 16
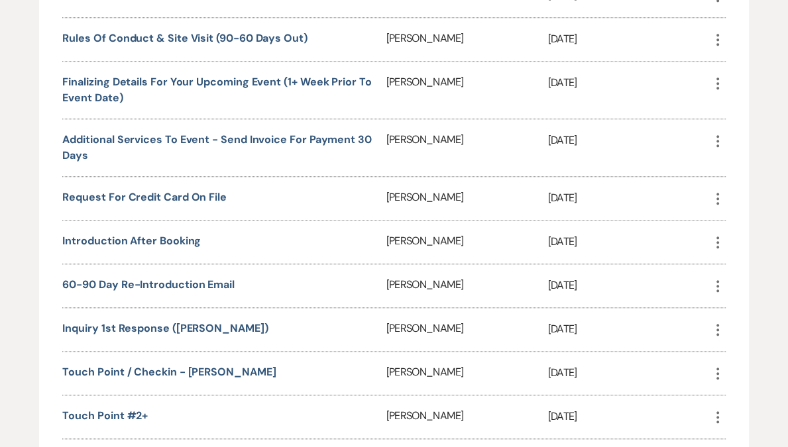
scroll to position [738, 0]
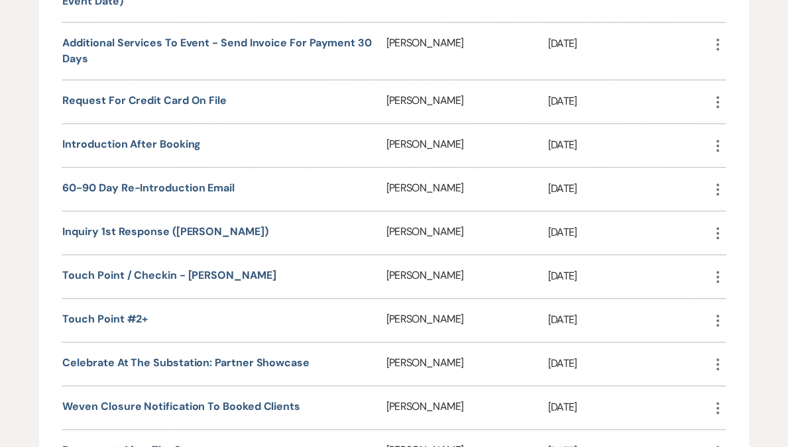
scroll to position [1255, 0]
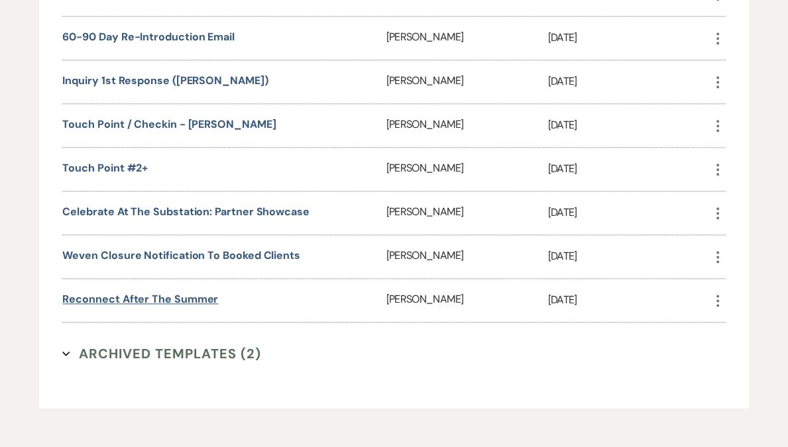
click at [121, 292] on link "Reconnect after the summer" at bounding box center [140, 299] width 156 height 14
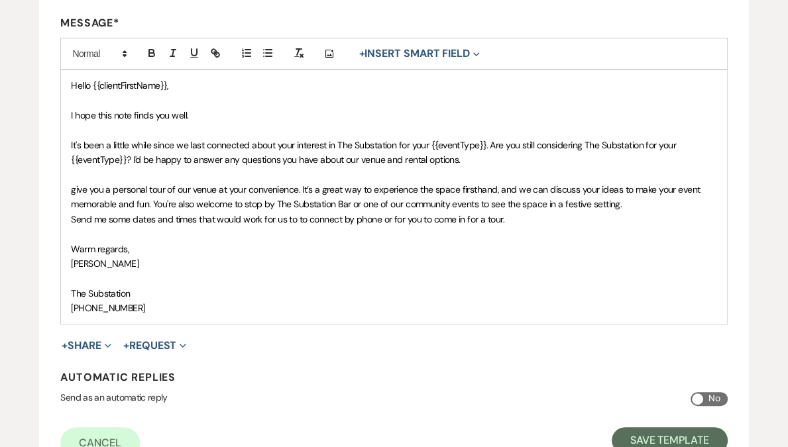
scroll to position [277, 0]
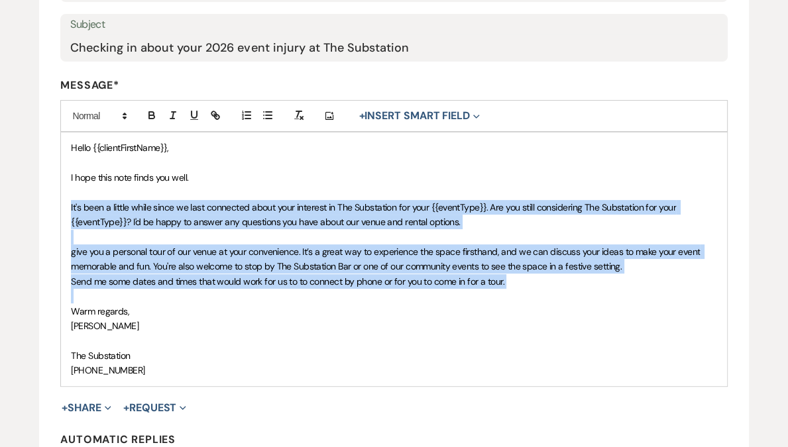
drag, startPoint x: 67, startPoint y: 204, endPoint x: 333, endPoint y: 290, distance: 279.3
click at [333, 290] on div "Hello {{clientFirstName}}, I hope this note finds you well. It's been a little …" at bounding box center [393, 259] width 665 height 253
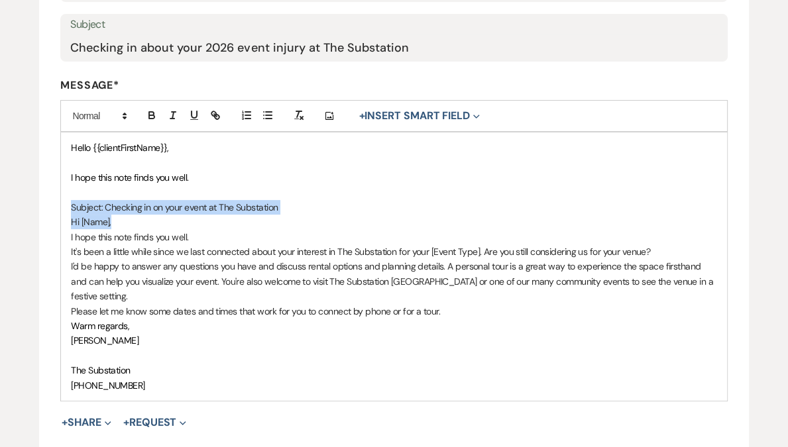
drag, startPoint x: 144, startPoint y: 225, endPoint x: 63, endPoint y: 212, distance: 81.9
click at [63, 212] on div "Hello {{clientFirstName}}, I hope this note finds you well. Subject: Checking i…" at bounding box center [393, 267] width 665 height 268
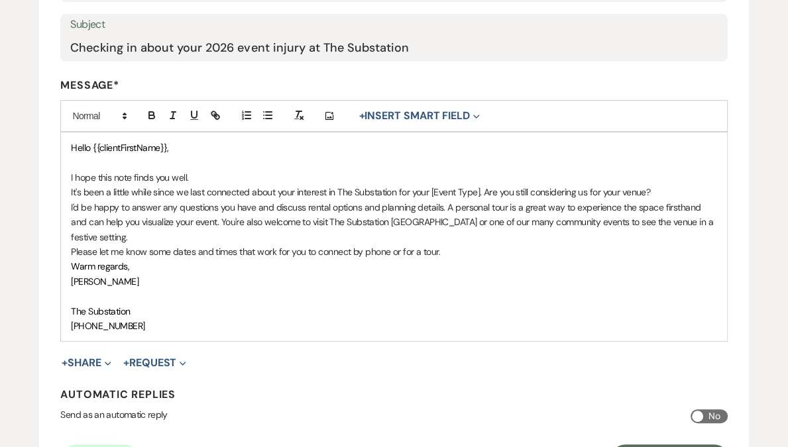
click at [214, 178] on p "I hope this note finds you well." at bounding box center [393, 177] width 645 height 15
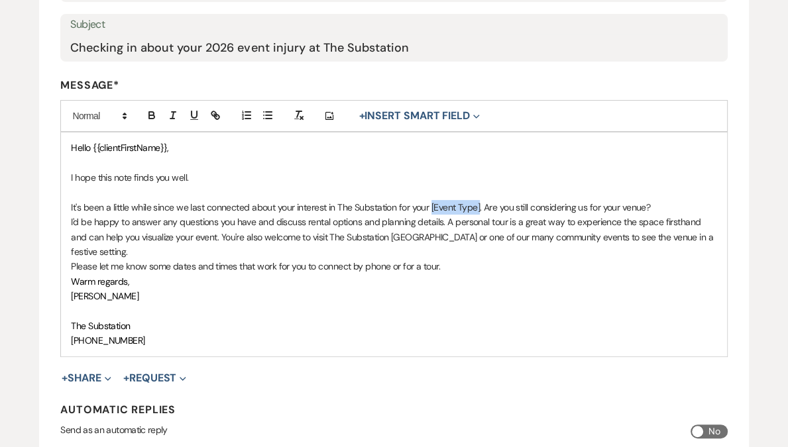
drag, startPoint x: 480, startPoint y: 205, endPoint x: 431, endPoint y: 207, distance: 49.1
click at [431, 207] on p "It's been a little while since we last connected about your interest in The Sub…" at bounding box center [393, 207] width 645 height 15
click at [423, 115] on button "+ Insert Smart Field Expand" at bounding box center [419, 116] width 130 height 16
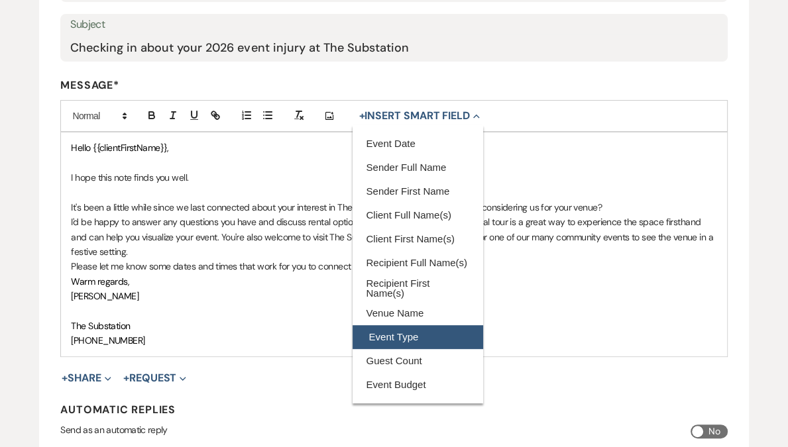
click at [416, 339] on button "Event Type" at bounding box center [418, 337] width 130 height 24
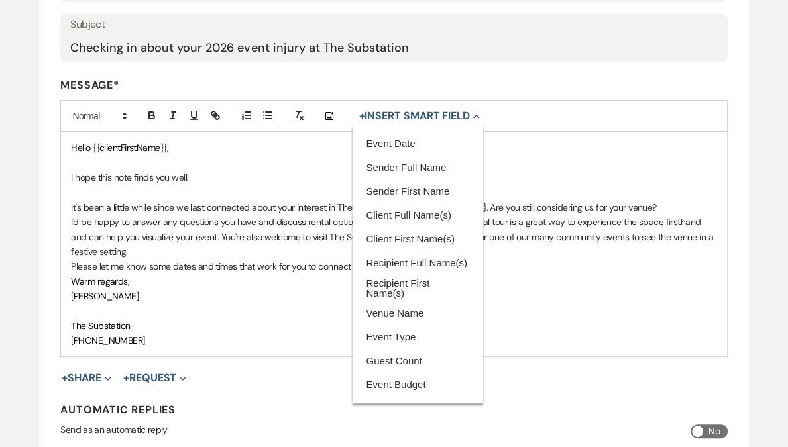
click at [553, 259] on p "Please let me know some dates and times that work for you to connect by phone o…" at bounding box center [393, 266] width 645 height 15
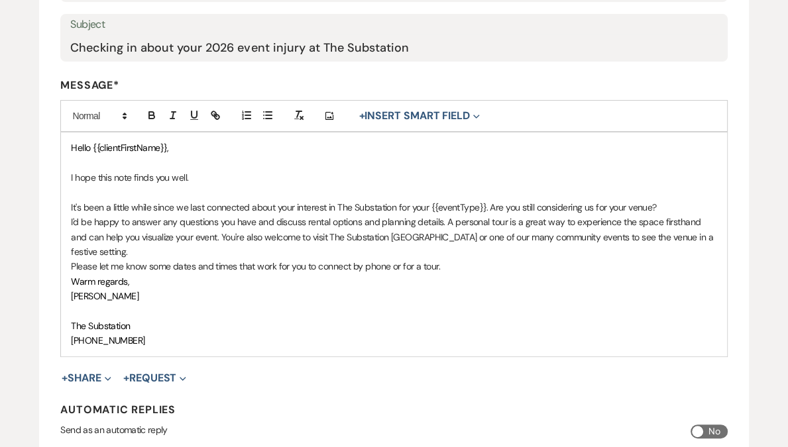
click at [62, 222] on div "Hello {{clientFirstName}}, I hope this note finds you well. It's been a little …" at bounding box center [393, 244] width 665 height 223
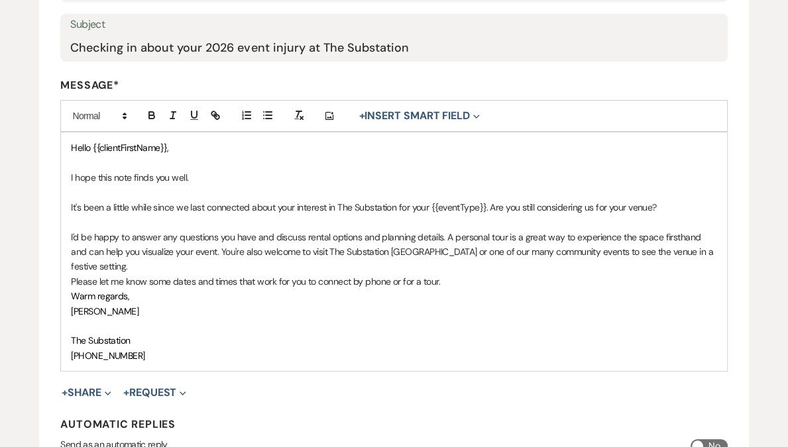
click at [72, 274] on p "Please let me know some dates and times that work for you to connect by phone o…" at bounding box center [393, 281] width 645 height 15
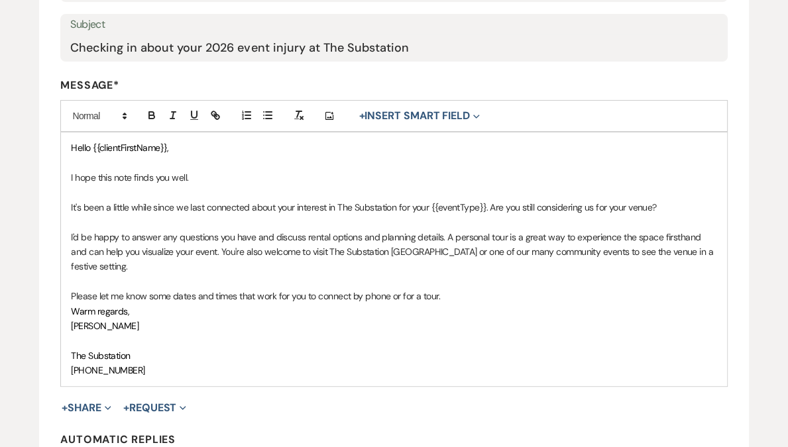
click at [71, 305] on span "Warm regards," at bounding box center [100, 311] width 58 height 12
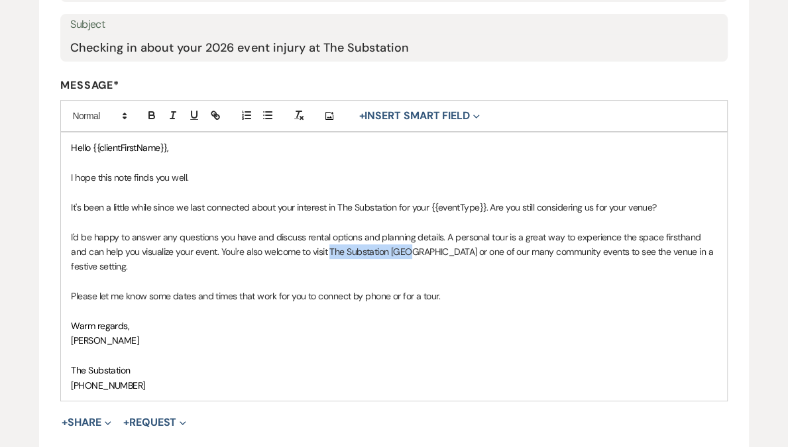
drag, startPoint x: 313, startPoint y: 250, endPoint x: 390, endPoint y: 254, distance: 76.3
click at [390, 254] on p "I'd be happy to answer any questions you have and discuss rental options and pl…" at bounding box center [393, 252] width 645 height 44
click at [211, 113] on icon "button" at bounding box center [213, 113] width 5 height 5
paste input "[URL][DOMAIN_NAME]"
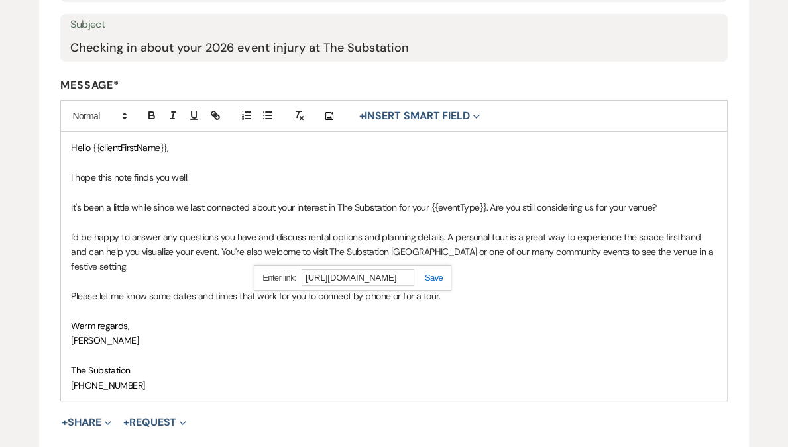
type input "[URL][DOMAIN_NAME]"
click at [431, 277] on link at bounding box center [428, 278] width 28 height 10
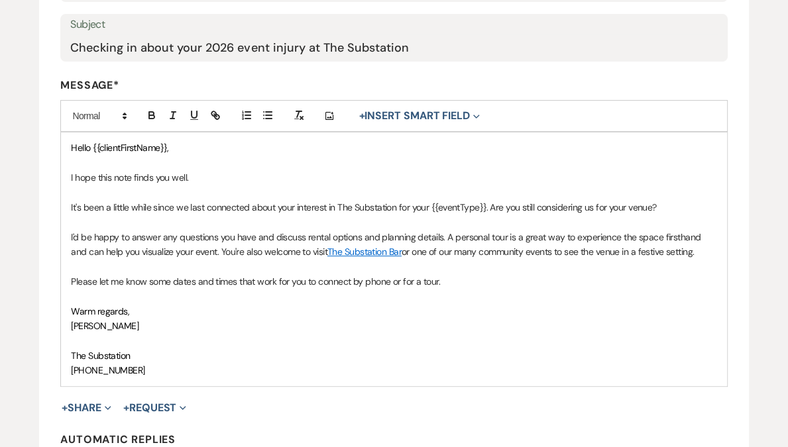
click at [512, 290] on p at bounding box center [393, 296] width 645 height 15
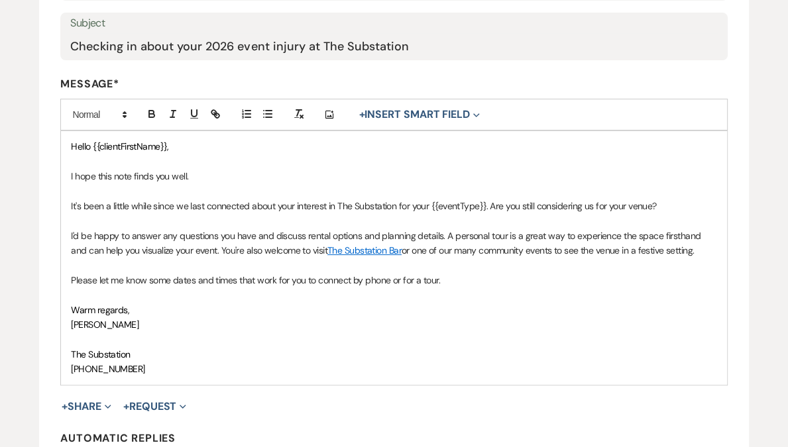
scroll to position [279, 0]
click at [459, 282] on p "Please let me know some dates and times that work for you to connect by phone o…" at bounding box center [393, 279] width 645 height 15
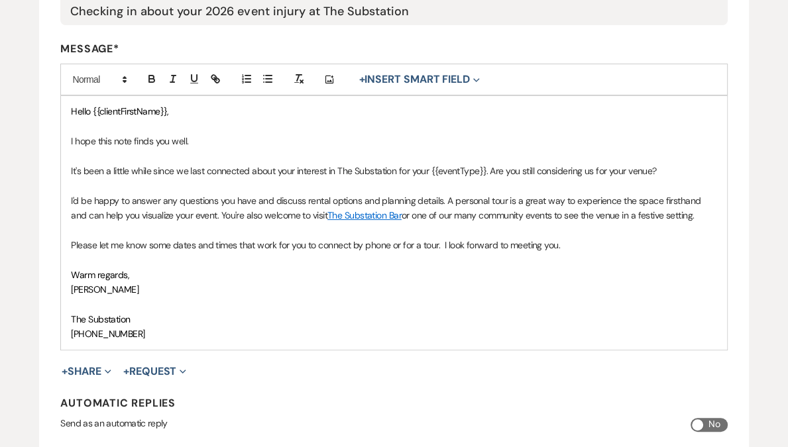
scroll to position [366, 0]
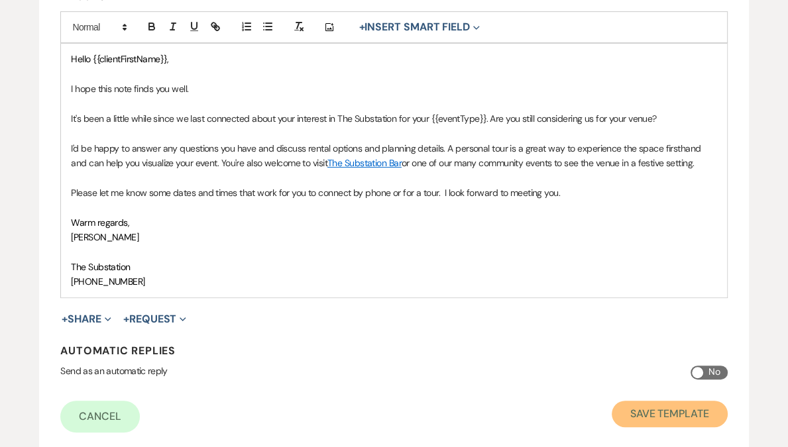
click at [674, 417] on button "Save Template" at bounding box center [670, 414] width 116 height 27
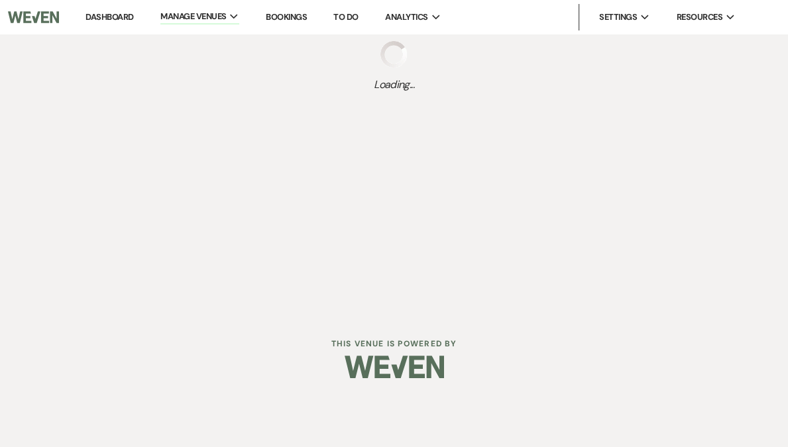
select select "Message Templates"
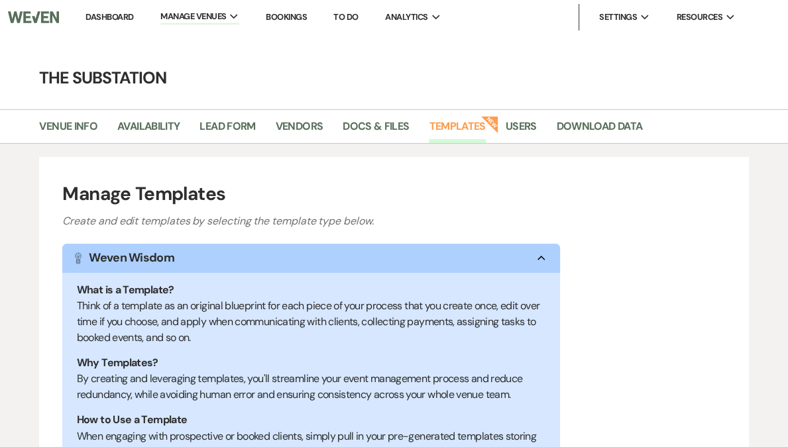
click at [133, 14] on link "Dashboard" at bounding box center [109, 16] width 48 height 11
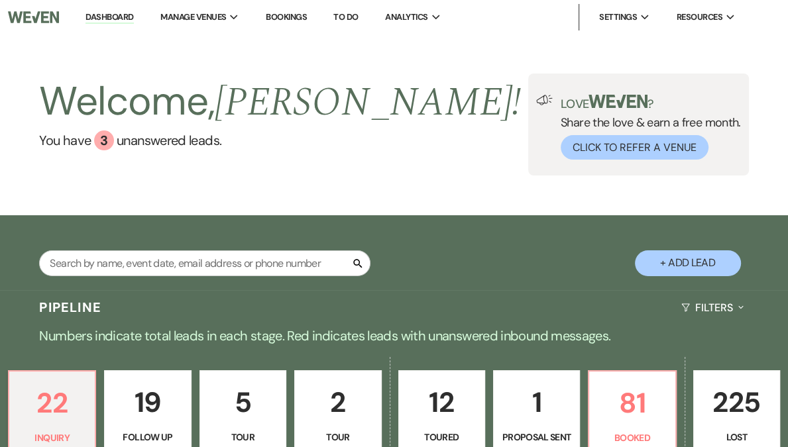
scroll to position [204, 0]
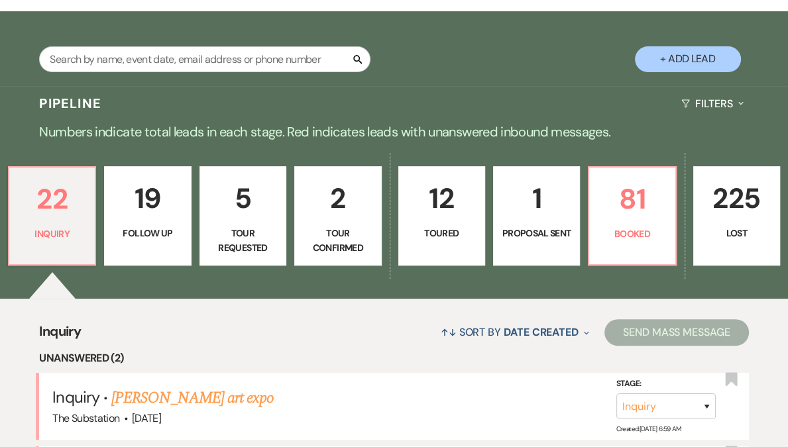
click at [250, 217] on p "5" at bounding box center [243, 198] width 70 height 44
select select "2"
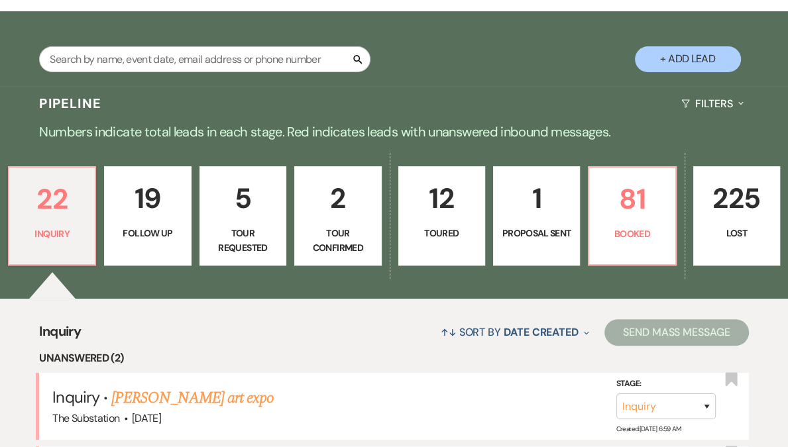
select select "2"
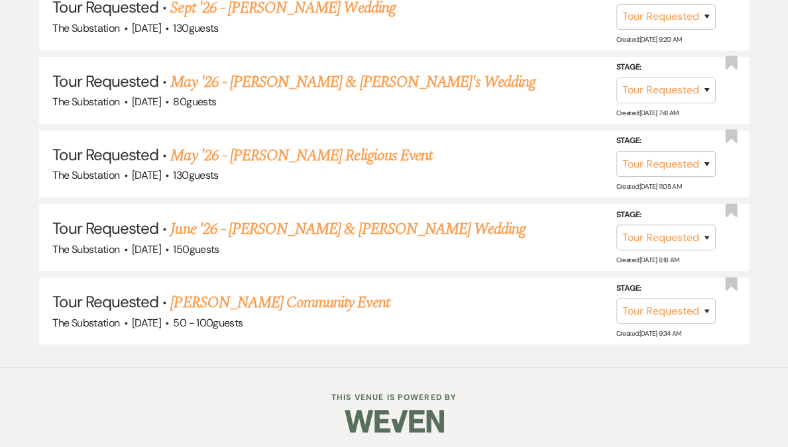
scroll to position [683, 0]
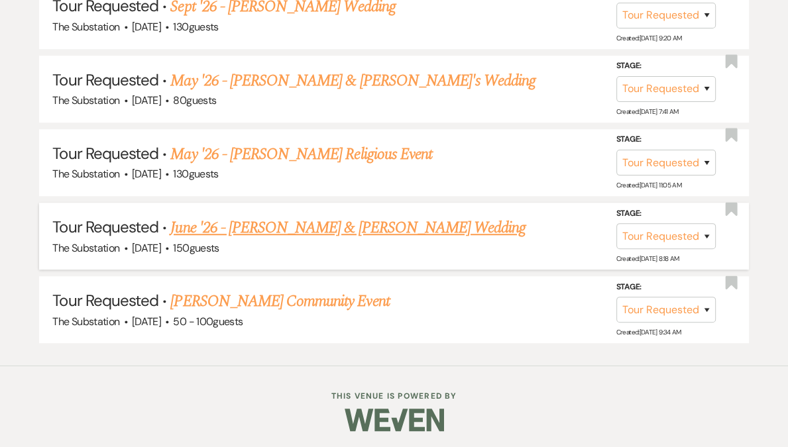
click at [355, 227] on link "June '26 - [PERSON_NAME] & [PERSON_NAME] Wedding" at bounding box center [347, 228] width 355 height 24
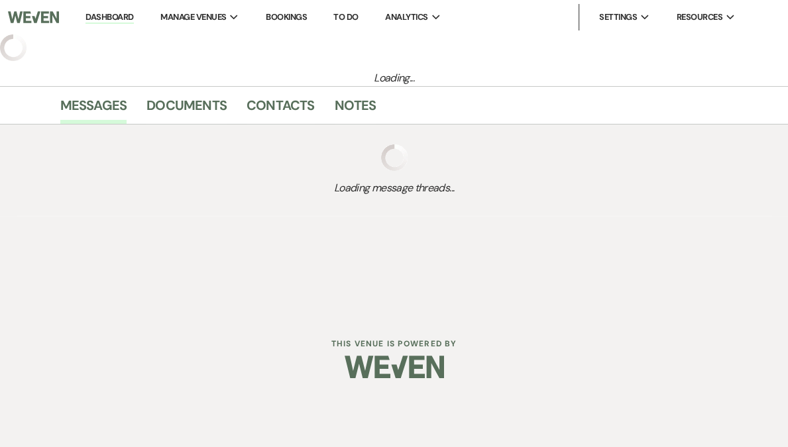
select select "2"
select select "5"
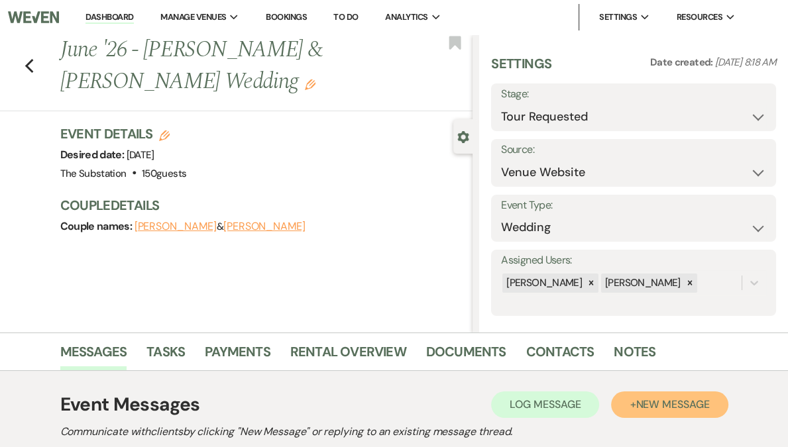
click at [661, 404] on span "New Message" at bounding box center [673, 405] width 74 height 14
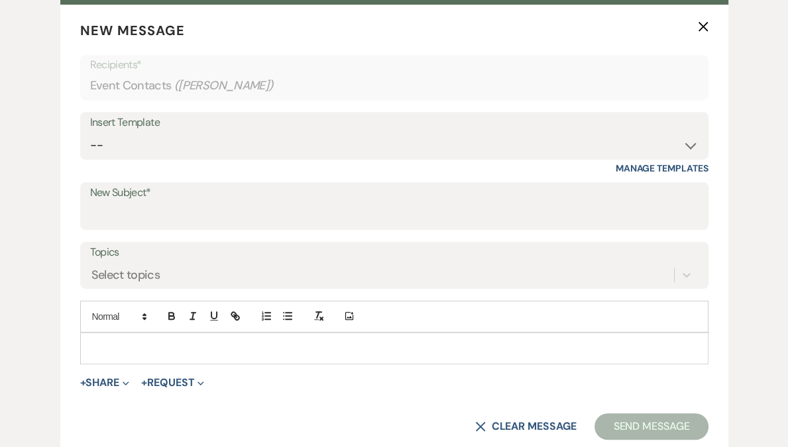
scroll to position [517, 0]
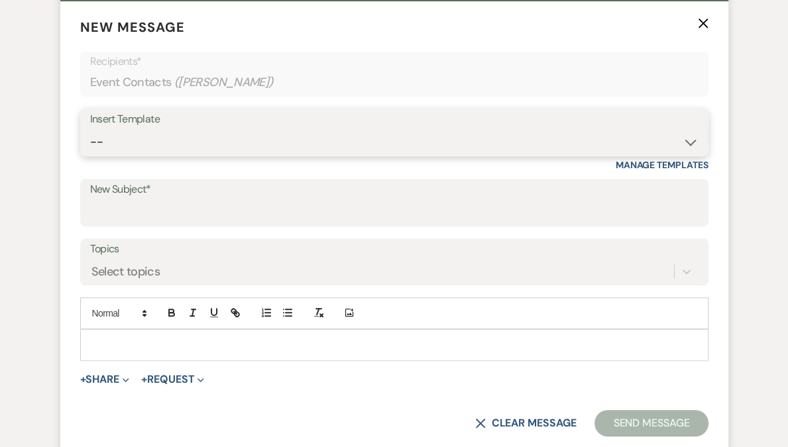
click at [169, 144] on select "-- Weven Planning Portal Introduction (Booked Events) Follow Up Contract (Pre-B…" at bounding box center [394, 142] width 608 height 26
select select "6159"
click at [90, 129] on select "-- Weven Planning Portal Introduction (Booked Events) Follow Up Contract (Pre-B…" at bounding box center [394, 142] width 608 height 26
type input "Checking in about your 2026 event injury at The Substation"
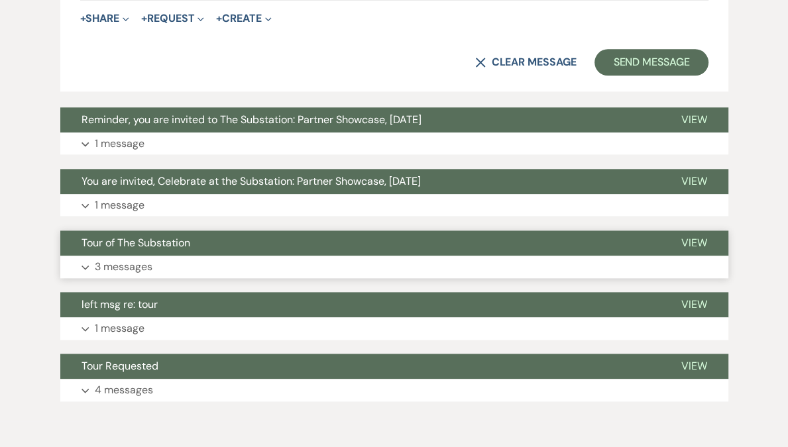
scroll to position [1140, 0]
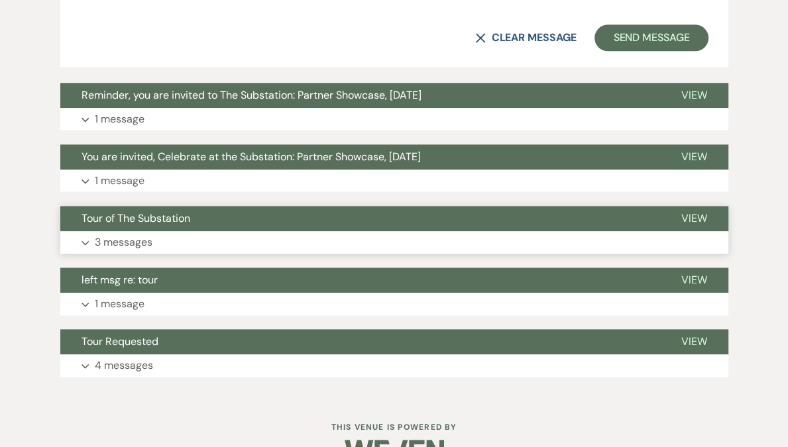
click at [198, 237] on button "Expand 3 messages" at bounding box center [394, 242] width 668 height 23
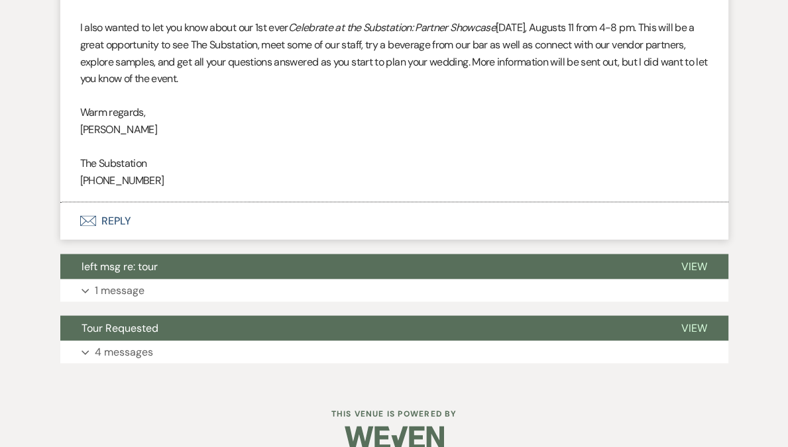
scroll to position [2081, 0]
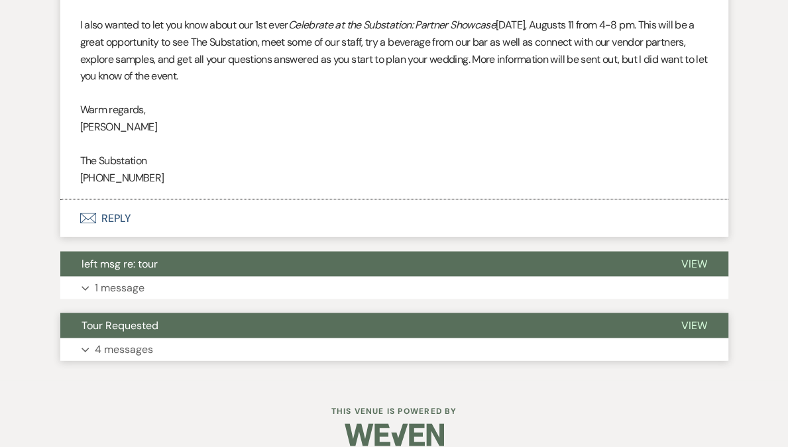
click at [156, 339] on button "Expand 4 messages" at bounding box center [394, 350] width 668 height 23
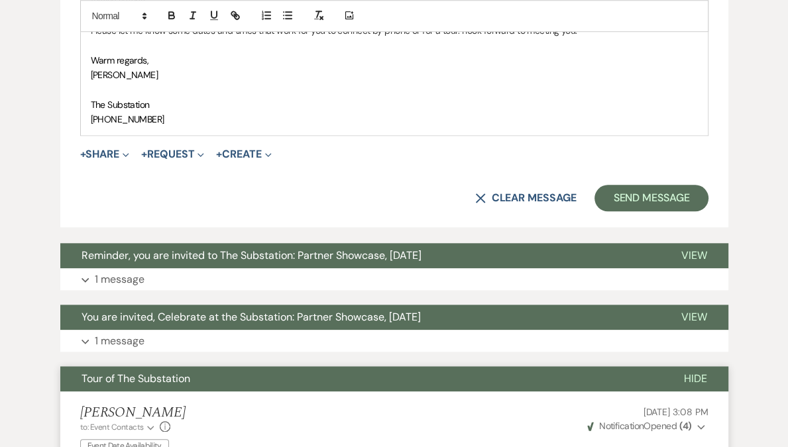
scroll to position [980, 0]
click at [651, 193] on button "Send Message" at bounding box center [650, 198] width 113 height 27
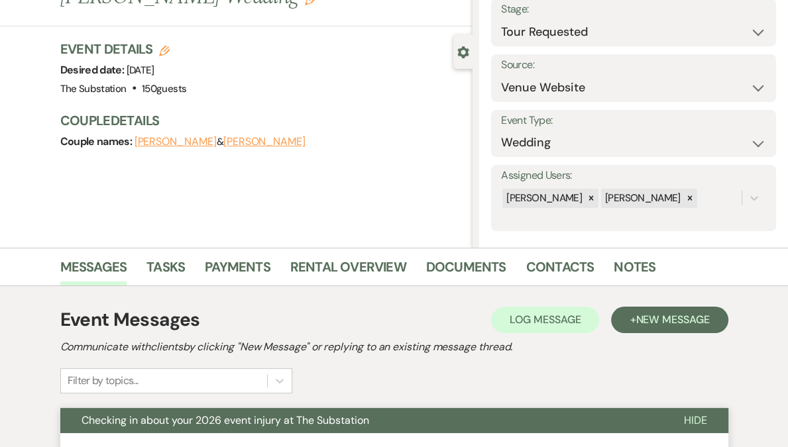
scroll to position [0, 0]
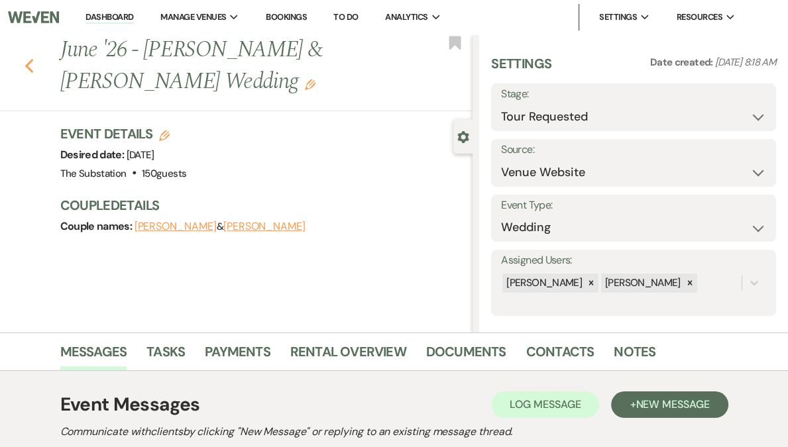
click at [33, 60] on use "button" at bounding box center [29, 66] width 9 height 15
select select "2"
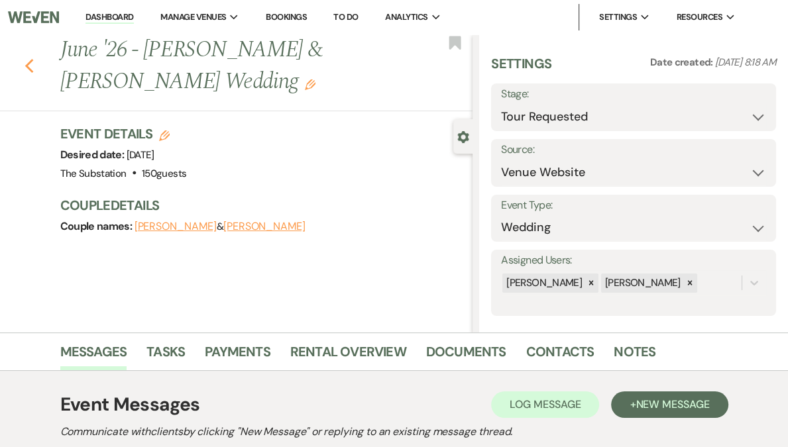
select select "2"
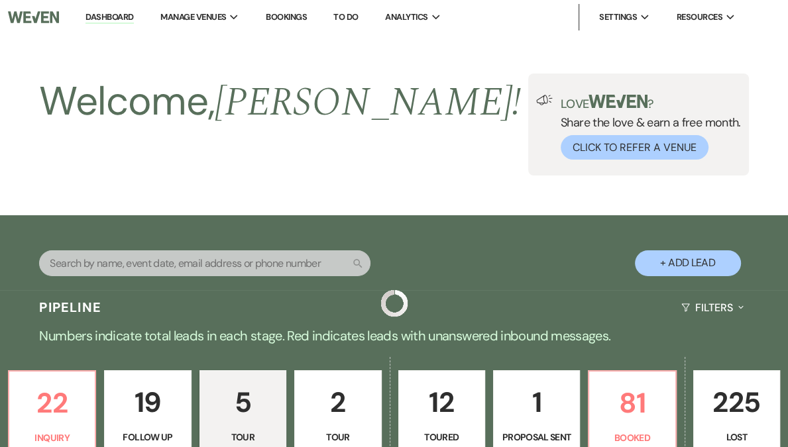
scroll to position [683, 0]
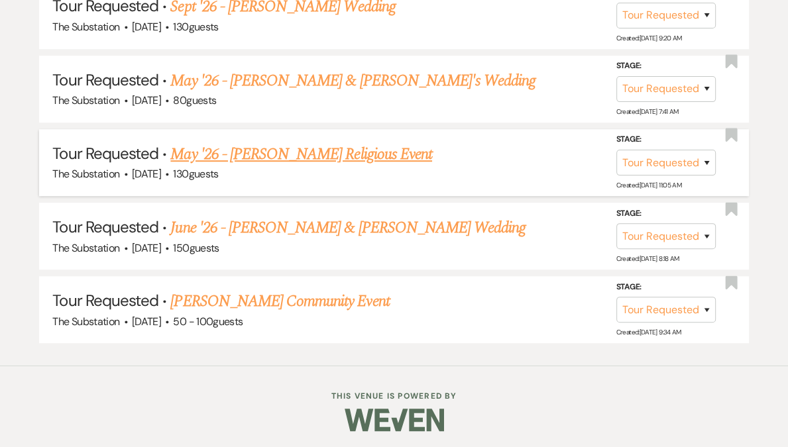
click at [303, 154] on link "May '26 - [PERSON_NAME] Religious Event" at bounding box center [301, 154] width 262 height 24
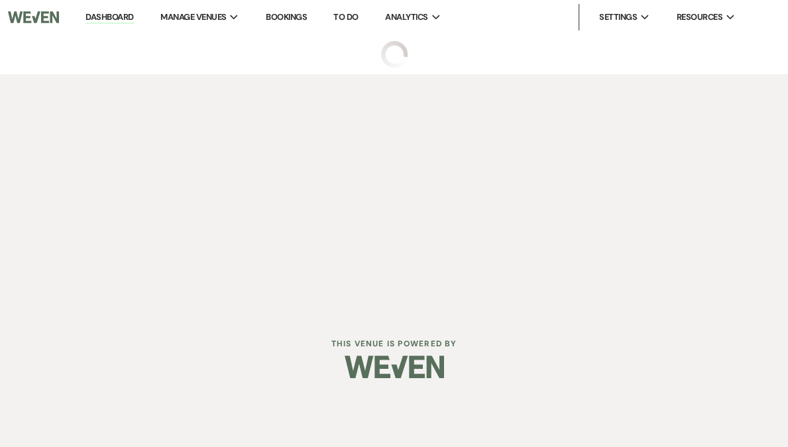
select select "2"
select select "14"
select select "12"
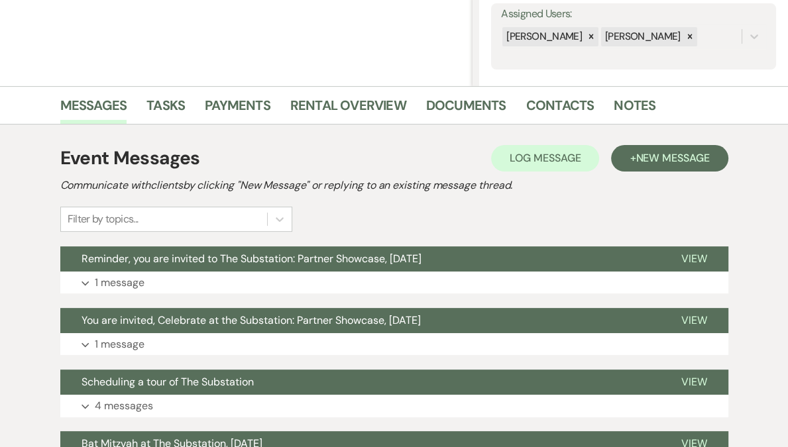
scroll to position [445, 0]
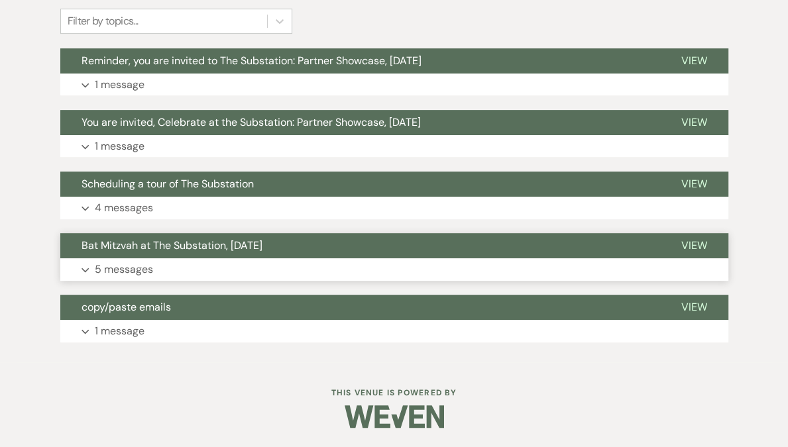
click at [186, 257] on button "Bat Mitzvah at The Substation, [DATE]" at bounding box center [360, 245] width 600 height 25
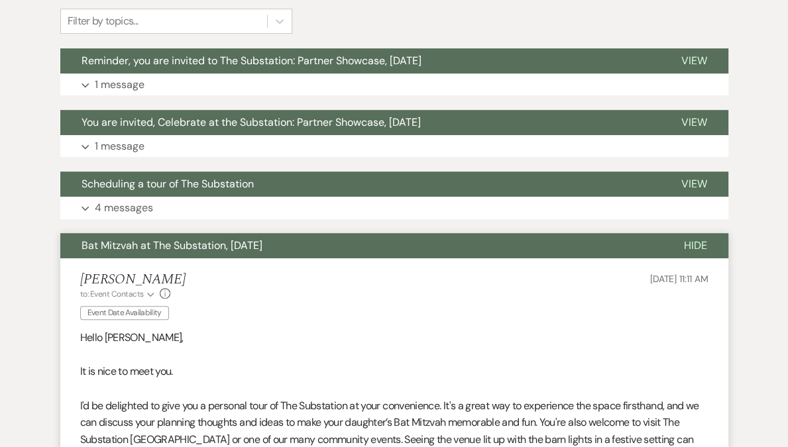
click at [186, 257] on button "Bat Mitzvah at The Substation, [DATE]" at bounding box center [361, 245] width 602 height 25
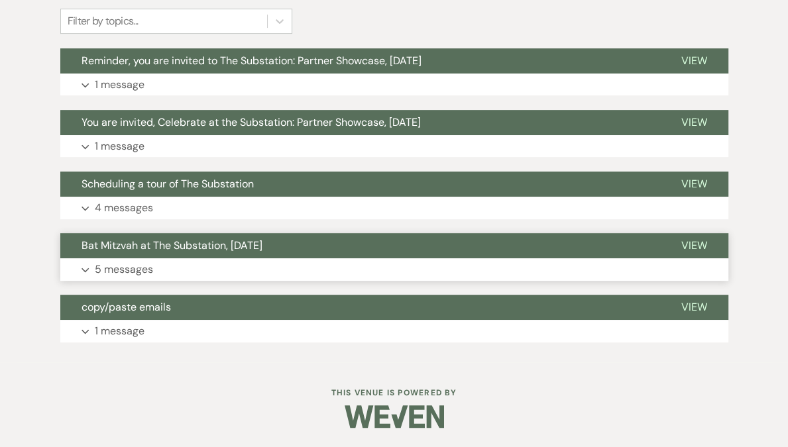
click at [188, 272] on button "Expand 5 messages" at bounding box center [394, 269] width 668 height 23
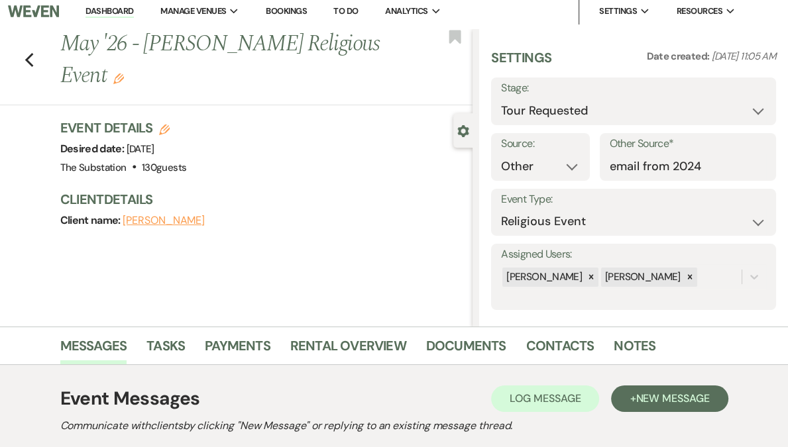
scroll to position [0, 0]
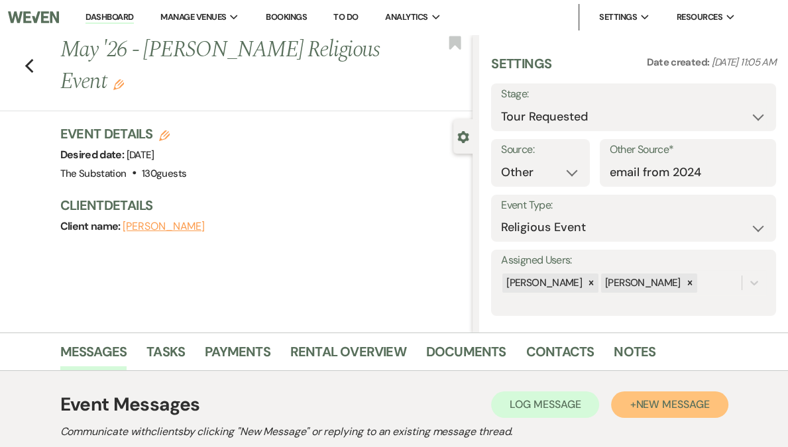
click at [663, 409] on span "New Message" at bounding box center [673, 405] width 74 height 14
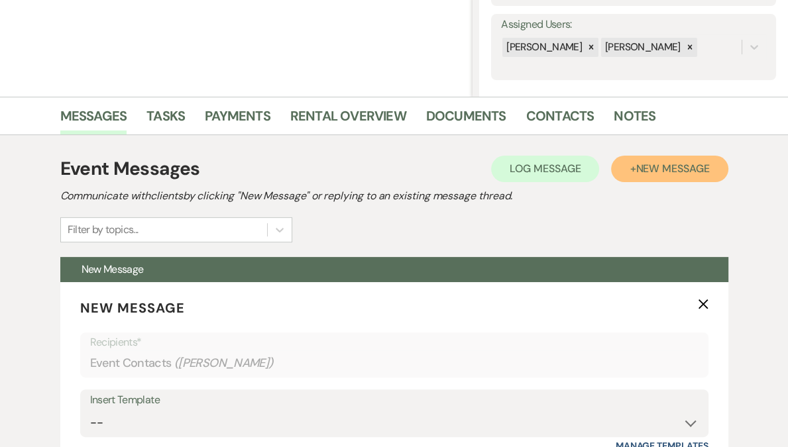
scroll to position [384, 0]
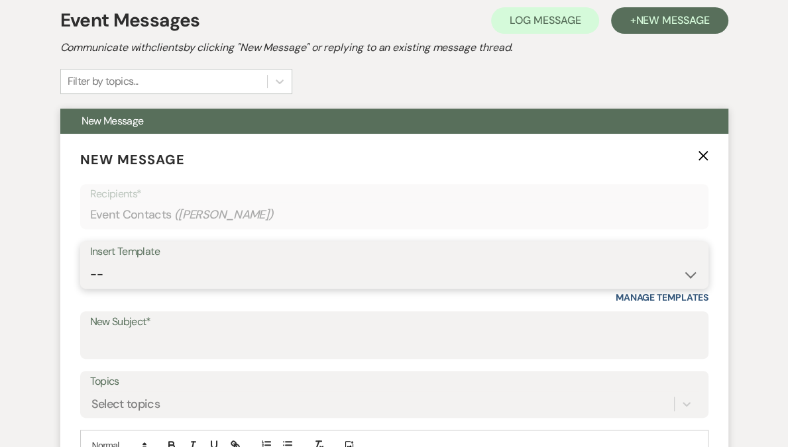
click at [117, 276] on select "-- Weven Planning Portal Introduction (Booked Events) Follow Up Contract (Pre-B…" at bounding box center [394, 275] width 608 height 26
select select "6159"
click at [90, 262] on select "-- Weven Planning Portal Introduction (Booked Events) Follow Up Contract (Pre-B…" at bounding box center [394, 275] width 608 height 26
type input "Checking in about your 2026 event injury at The Substation"
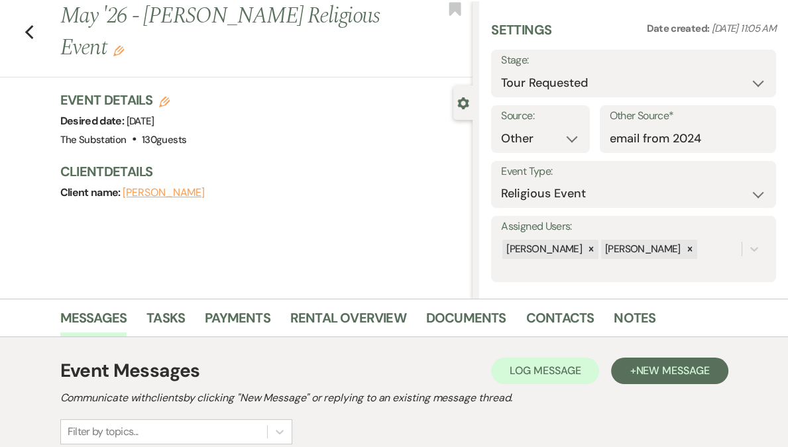
scroll to position [0, 0]
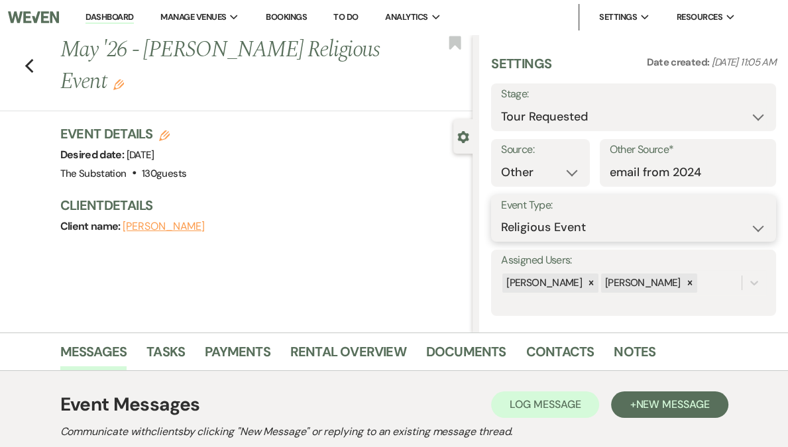
click at [598, 231] on select "Wedding Anniversary Party Baby Shower Bachelorette / Bachelor Party Birthday Pa…" at bounding box center [633, 228] width 265 height 26
click at [124, 84] on icon "Edit" at bounding box center [118, 85] width 11 height 11
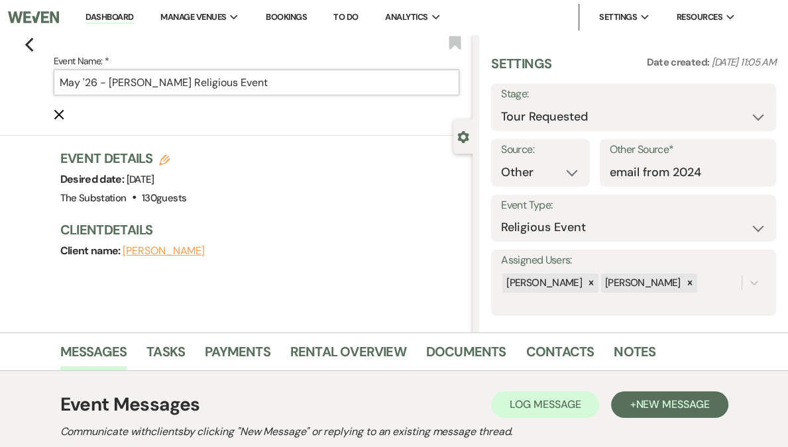
drag, startPoint x: 214, startPoint y: 85, endPoint x: 453, endPoint y: 94, distance: 239.4
click at [453, 94] on input "May '26 - [PERSON_NAME] Religious Event" at bounding box center [257, 83] width 406 height 26
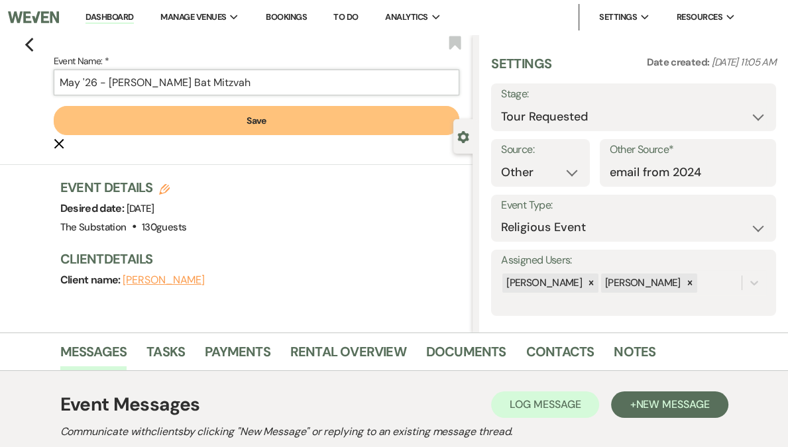
type input "May '26 - [PERSON_NAME] Bat Mitzvah"
click at [311, 117] on button "Save" at bounding box center [257, 120] width 406 height 29
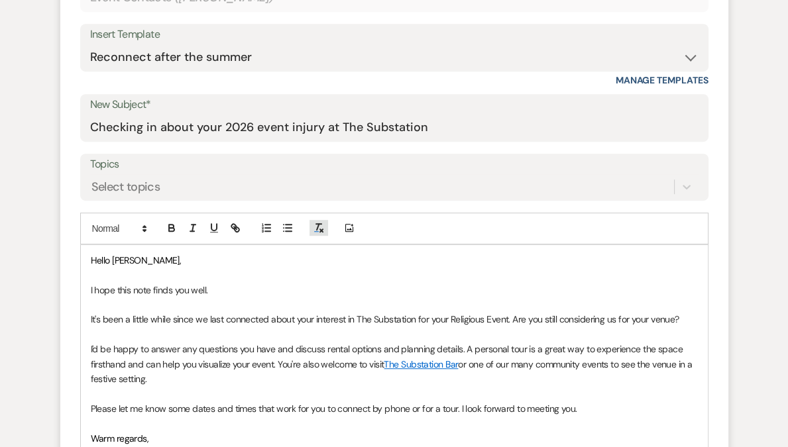
scroll to position [736, 0]
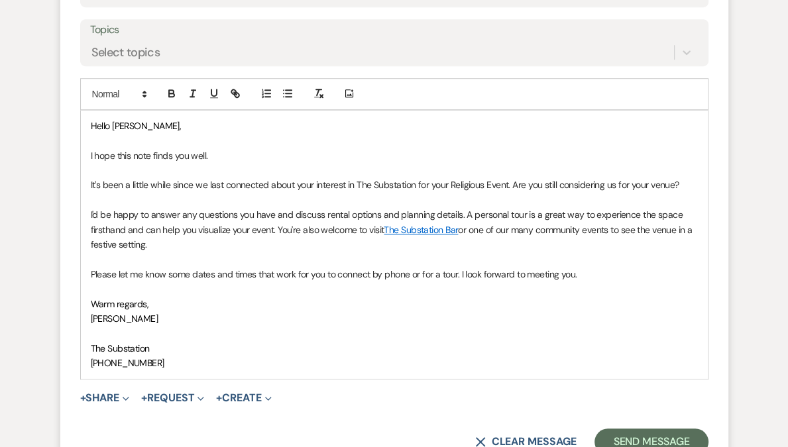
click at [469, 185] on p "It's been a little while since we last connected about your interest in The Sub…" at bounding box center [394, 185] width 607 height 15
click at [599, 209] on p "I'd be happy to answer any questions you have and discuss rental options and pl…" at bounding box center [394, 229] width 607 height 44
click at [632, 434] on button "Send Message" at bounding box center [650, 442] width 113 height 27
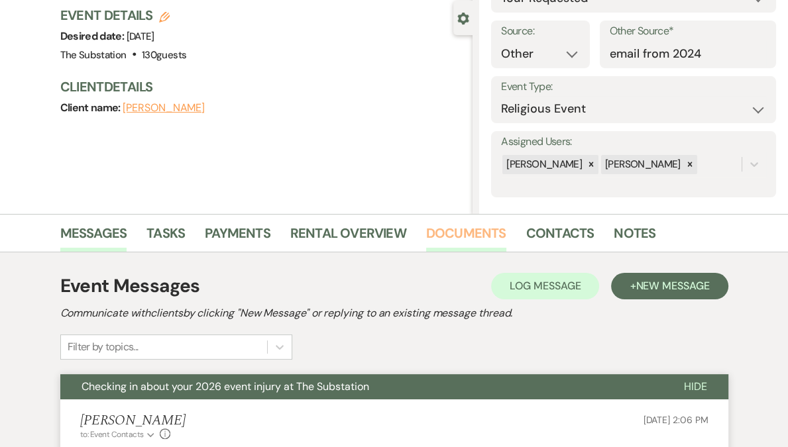
scroll to position [0, 0]
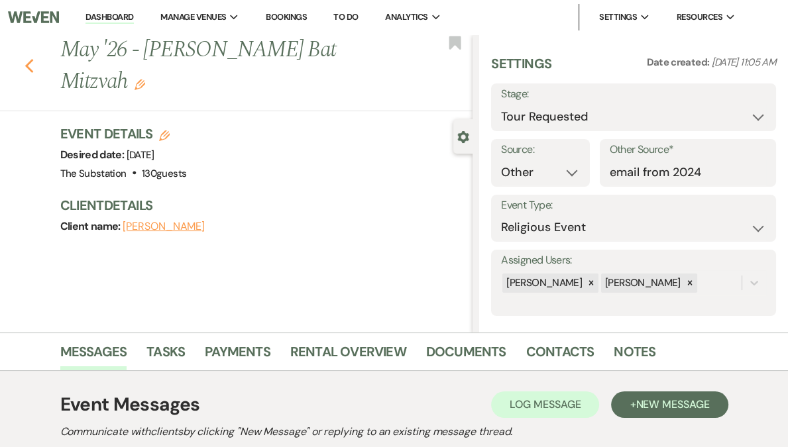
click at [29, 68] on icon "Previous" at bounding box center [30, 66] width 10 height 16
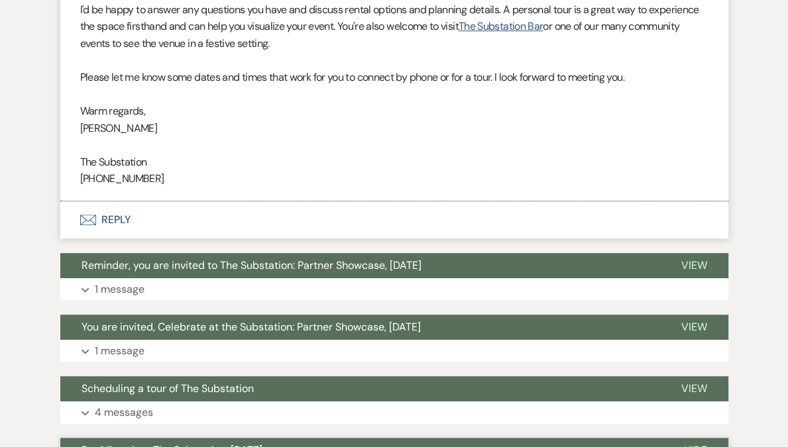
select select "2"
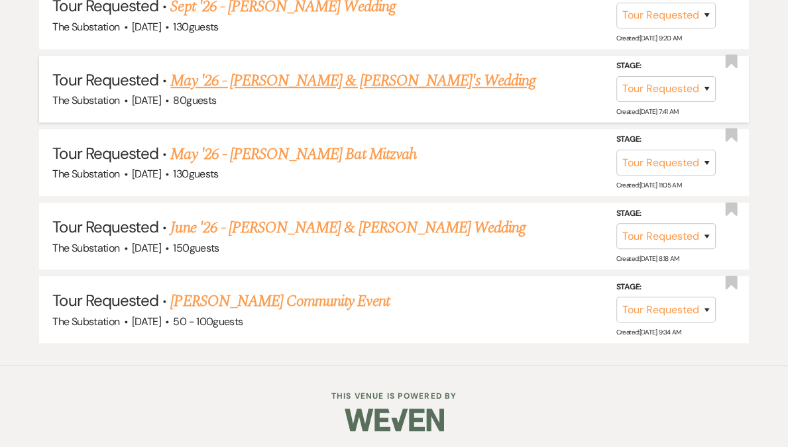
click at [294, 83] on link "May '26 - [PERSON_NAME] & [PERSON_NAME]'s Wedding" at bounding box center [352, 81] width 365 height 24
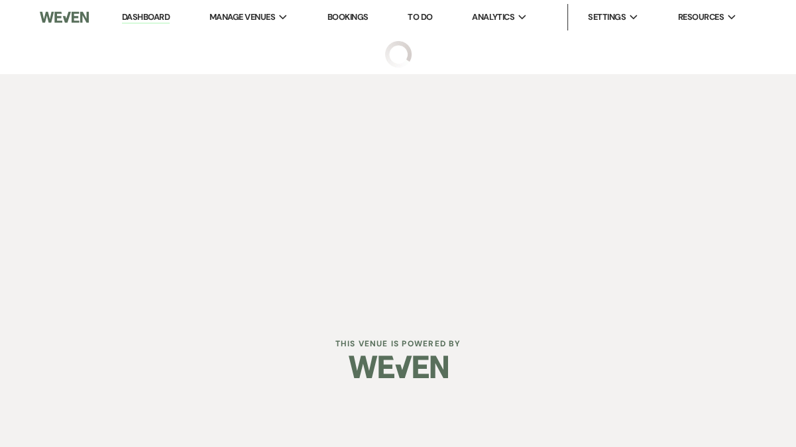
select select "2"
select select "5"
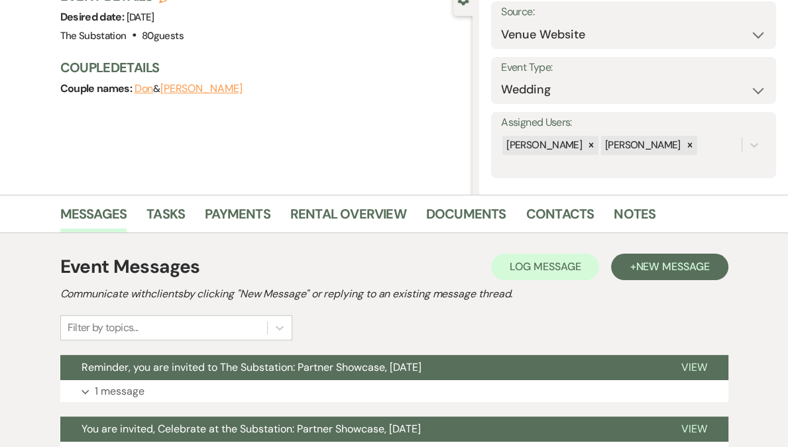
scroll to position [321, 0]
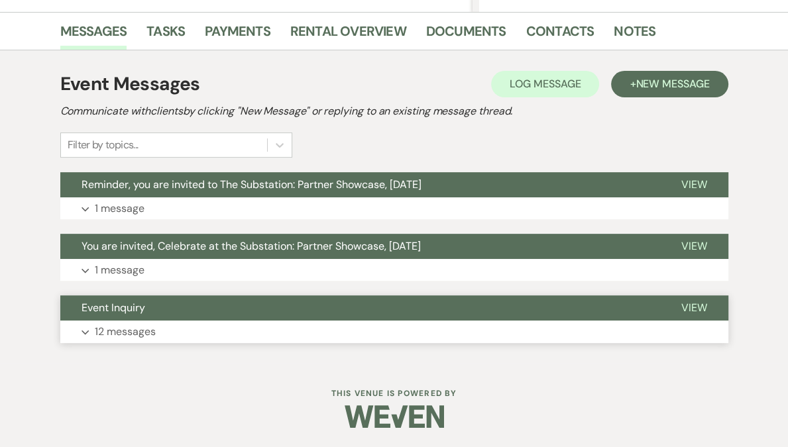
click at [184, 334] on button "Expand 12 messages" at bounding box center [394, 332] width 668 height 23
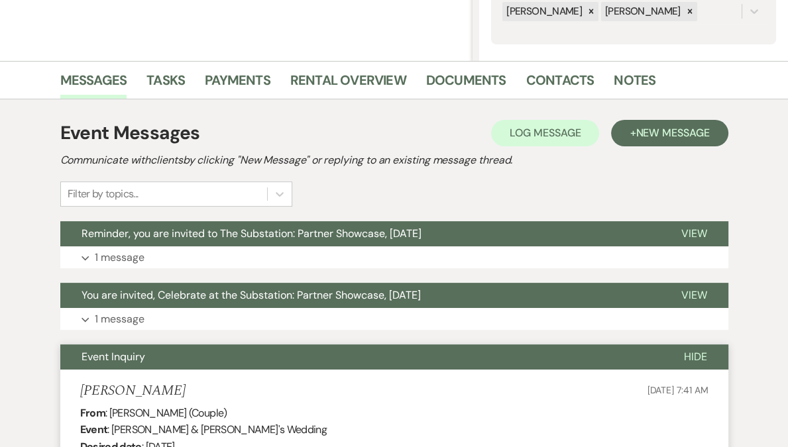
scroll to position [0, 0]
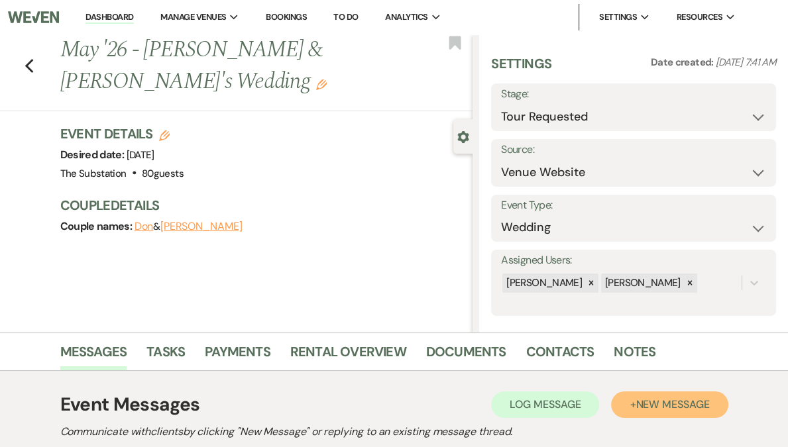
click at [653, 406] on span "New Message" at bounding box center [673, 405] width 74 height 14
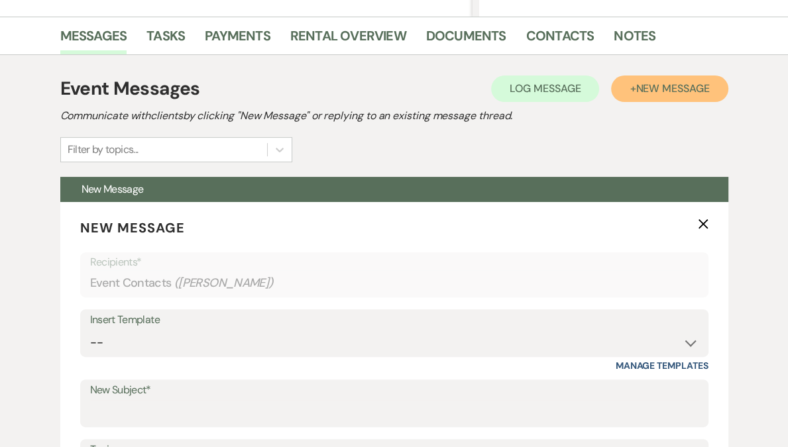
scroll to position [318, 0]
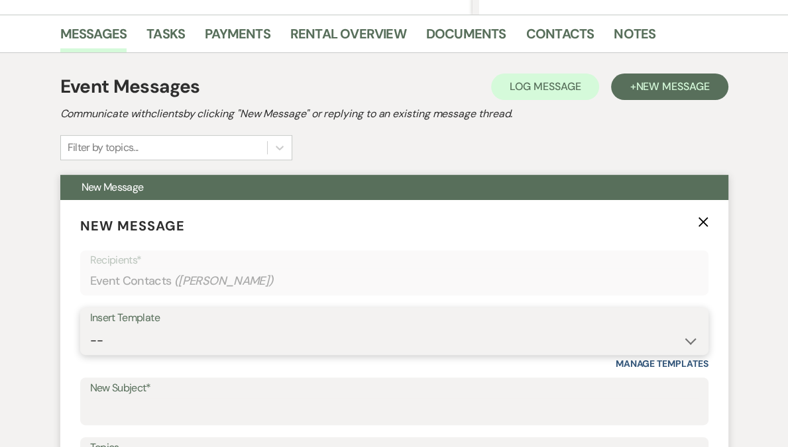
click at [168, 340] on select "-- Weven Planning Portal Introduction (Booked Events) Follow Up Contract (Pre-B…" at bounding box center [394, 341] width 608 height 26
select select "6159"
click at [90, 328] on select "-- Weven Planning Portal Introduction (Booked Events) Follow Up Contract (Pre-B…" at bounding box center [394, 341] width 608 height 26
type input "Checking in about your 2026 event injury at The Substation"
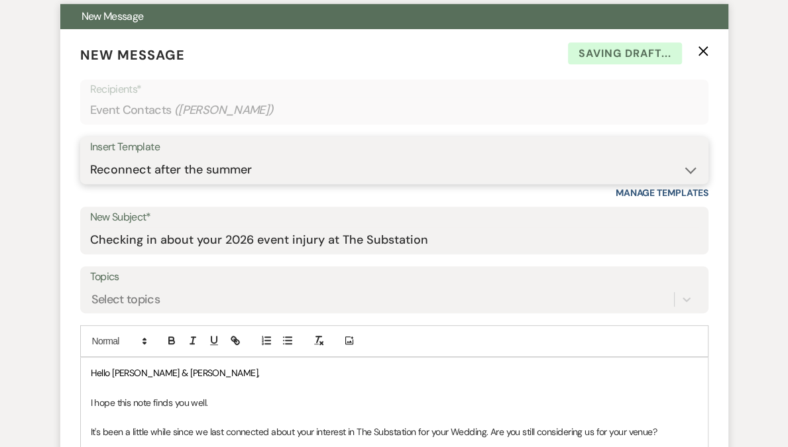
scroll to position [581, 0]
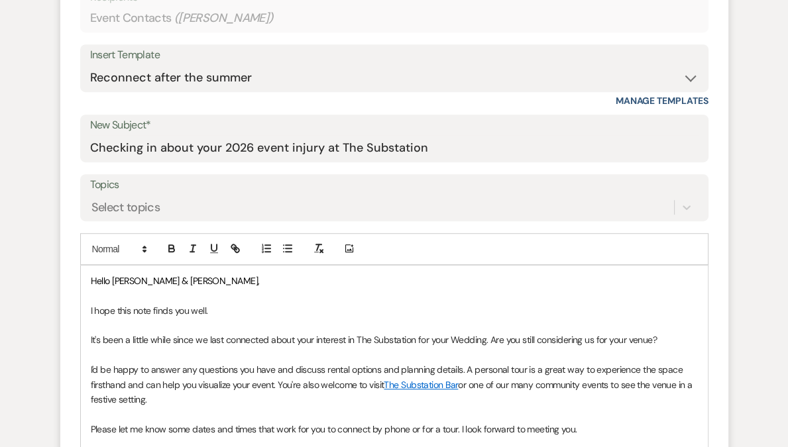
click at [199, 362] on p "I'd be happy to answer any questions you have and discuss rental options and pl…" at bounding box center [394, 384] width 607 height 44
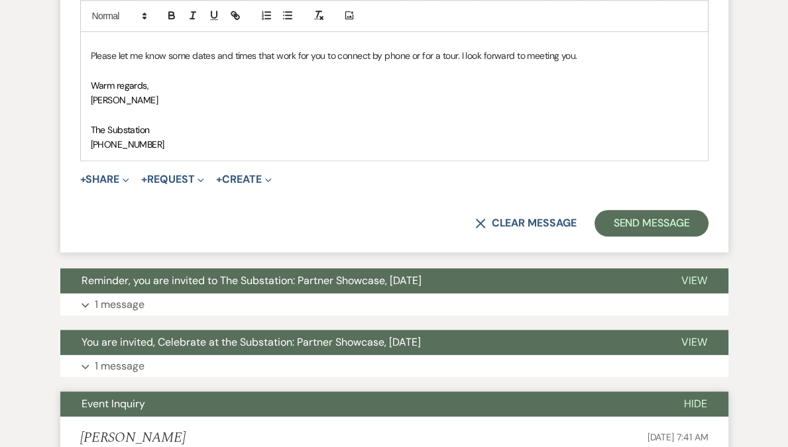
scroll to position [1020, 0]
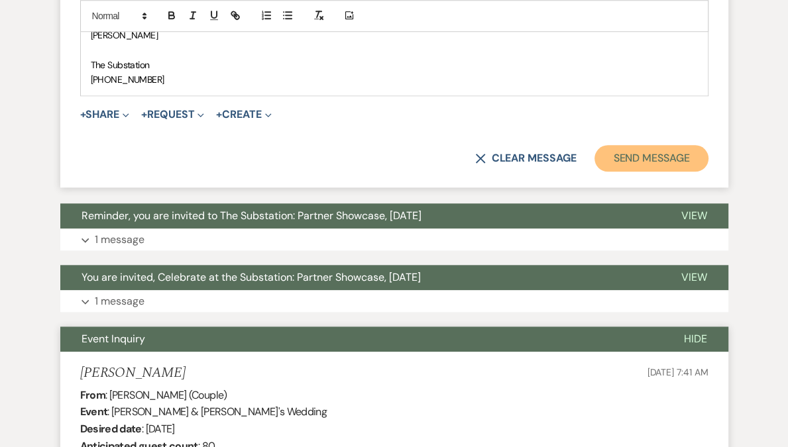
click at [641, 157] on button "Send Message" at bounding box center [650, 158] width 113 height 27
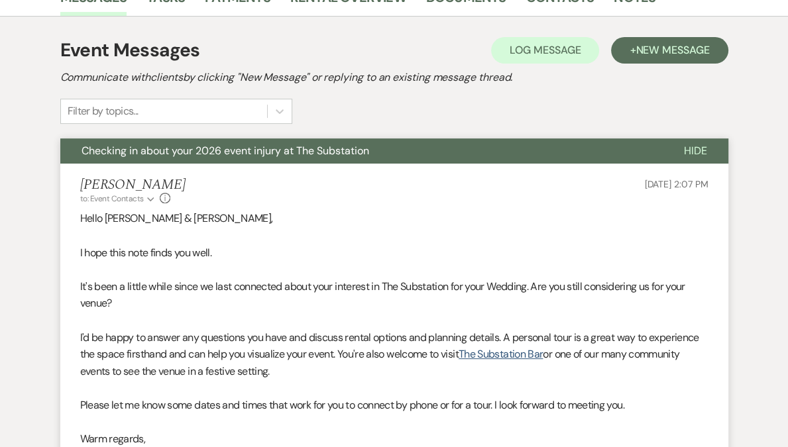
scroll to position [0, 0]
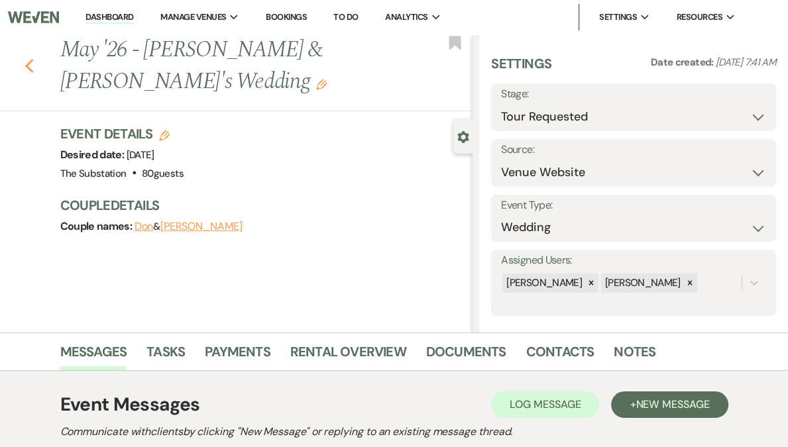
click at [31, 59] on use "button" at bounding box center [29, 66] width 9 height 15
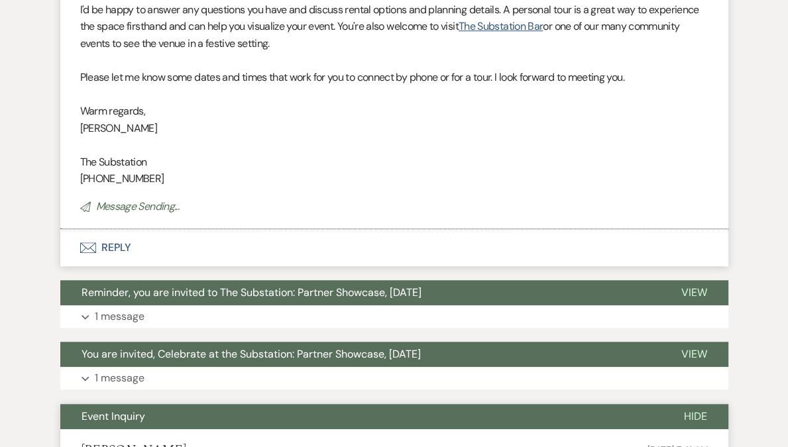
select select "2"
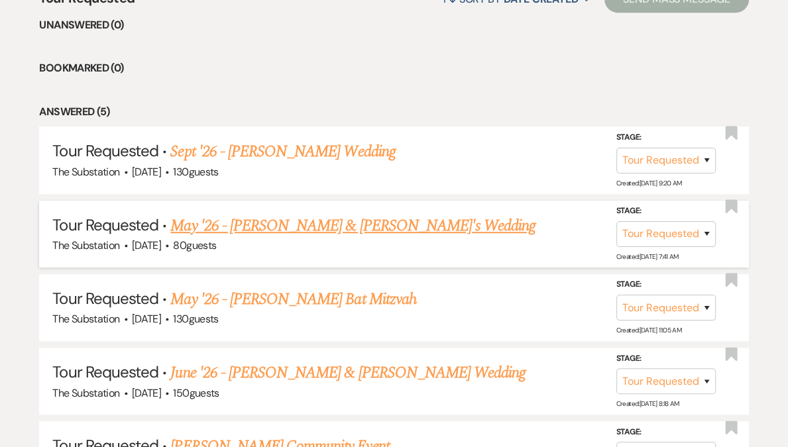
scroll to position [535, 0]
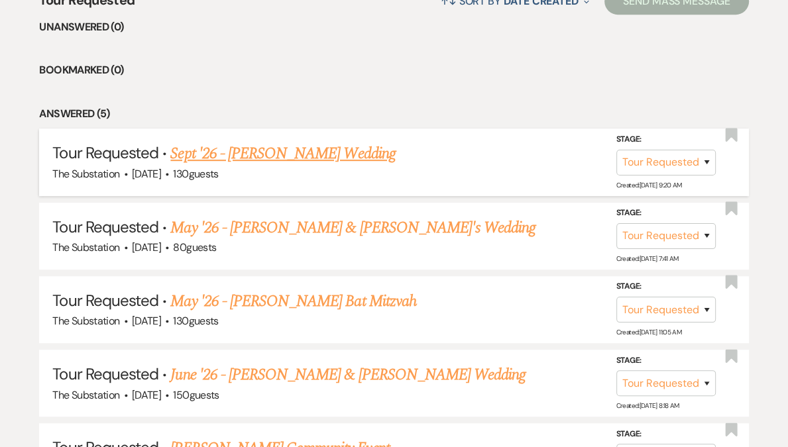
click at [293, 153] on link "Sept '26 - [PERSON_NAME] Wedding" at bounding box center [282, 154] width 225 height 24
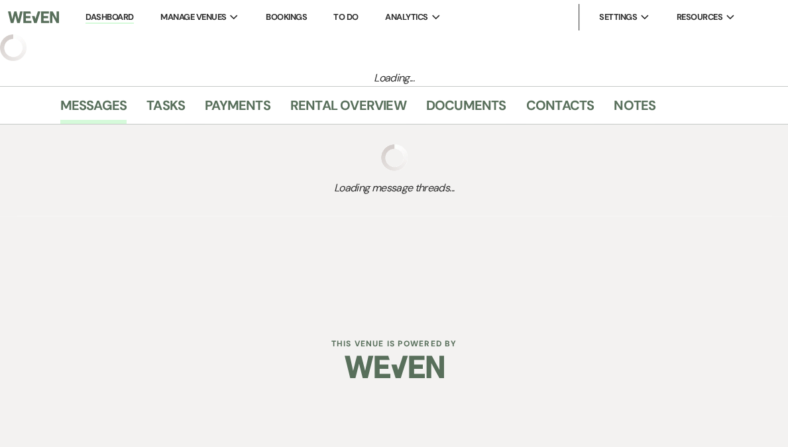
select select "2"
select select "5"
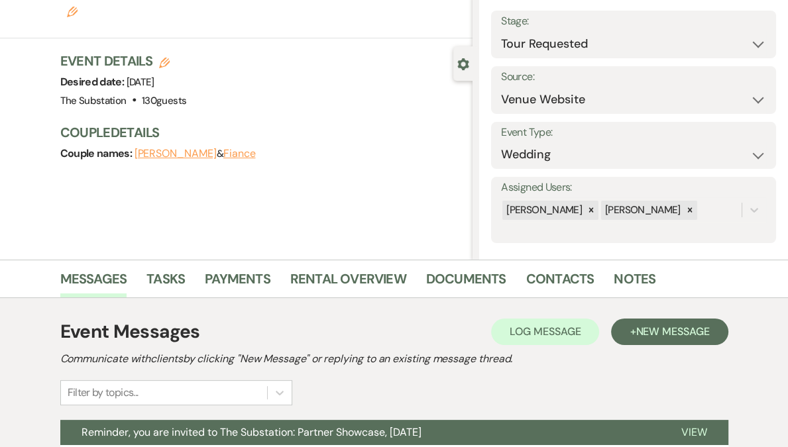
scroll to position [321, 0]
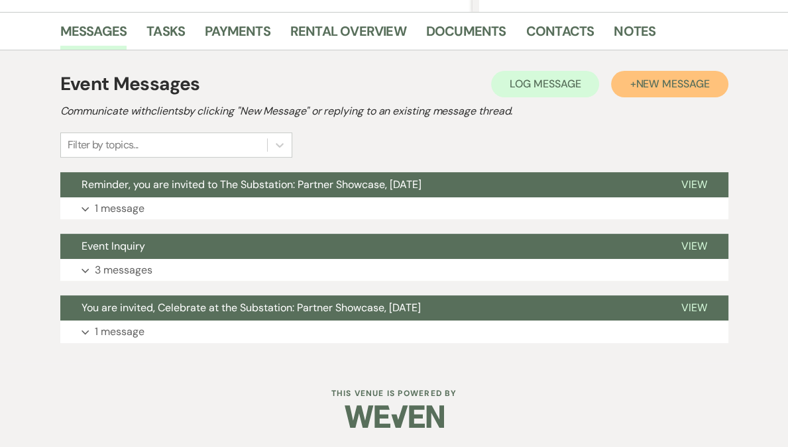
click at [689, 82] on span "New Message" at bounding box center [673, 84] width 74 height 14
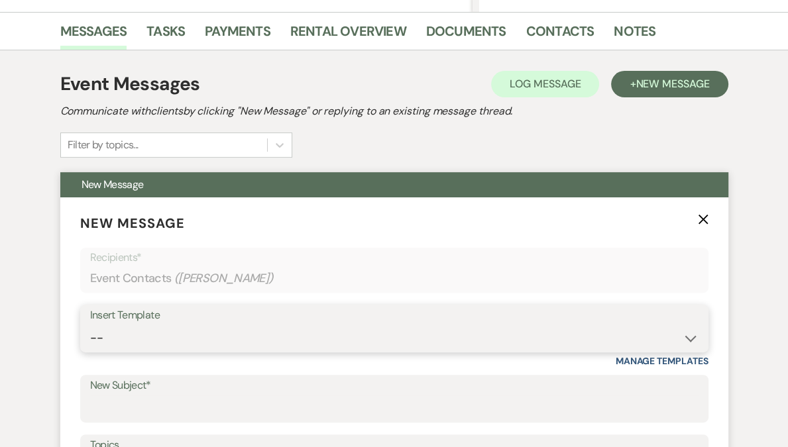
click at [152, 331] on select "-- Weven Planning Portal Introduction (Booked Events) Follow Up Contract (Pre-B…" at bounding box center [394, 338] width 608 height 26
select select "6159"
click at [90, 325] on select "-- Weven Planning Portal Introduction (Booked Events) Follow Up Contract (Pre-B…" at bounding box center [394, 338] width 608 height 26
type input "Checking in about your 2026 event injury at The Substation"
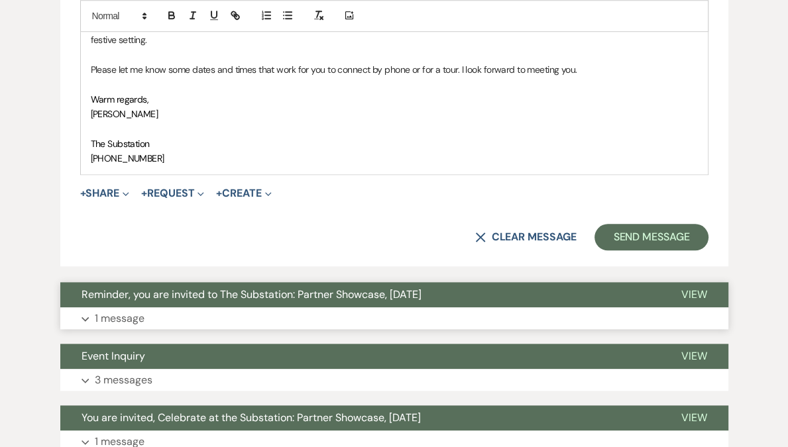
scroll to position [942, 0]
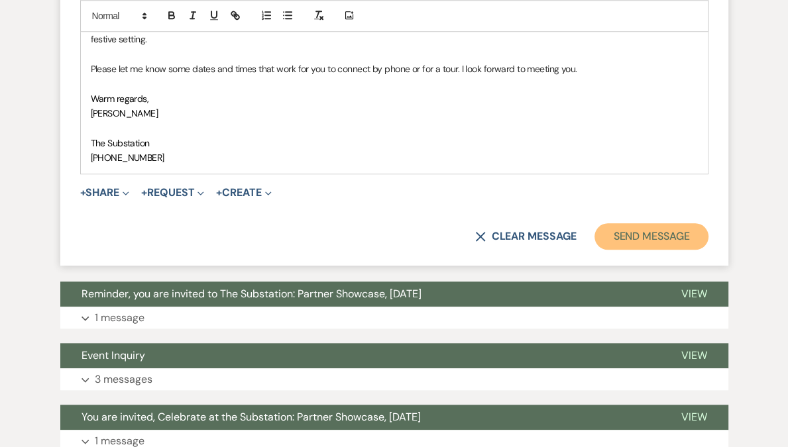
click at [628, 237] on button "Send Message" at bounding box center [650, 236] width 113 height 27
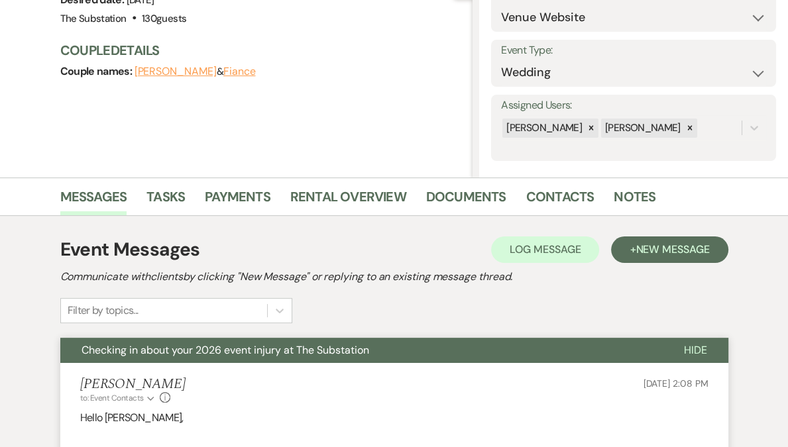
scroll to position [0, 0]
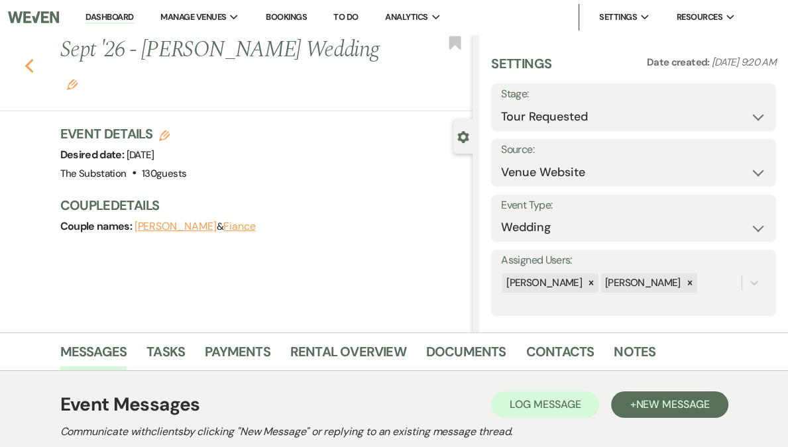
click at [34, 58] on icon "Previous" at bounding box center [30, 66] width 10 height 16
select select "2"
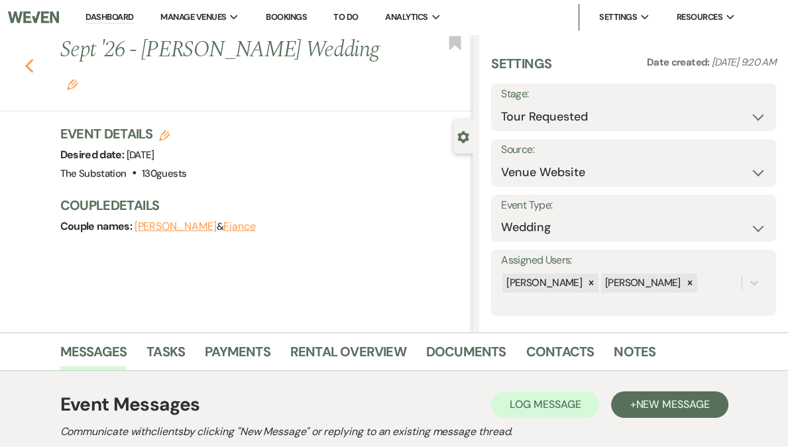
select select "2"
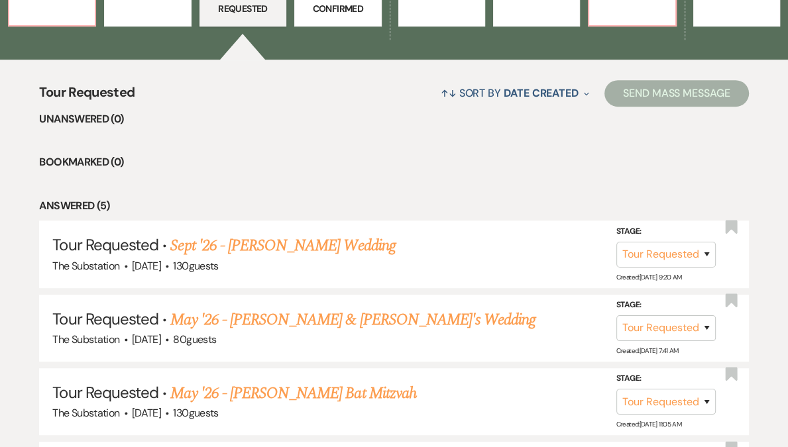
scroll to position [376, 0]
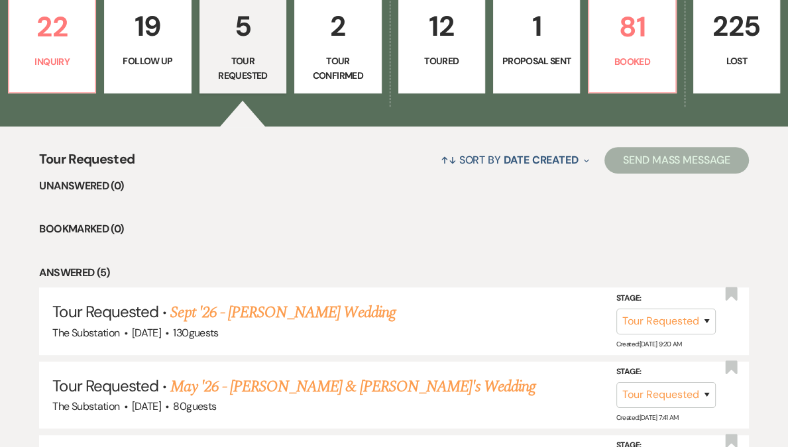
click at [429, 68] on link "12 Toured" at bounding box center [441, 43] width 87 height 99
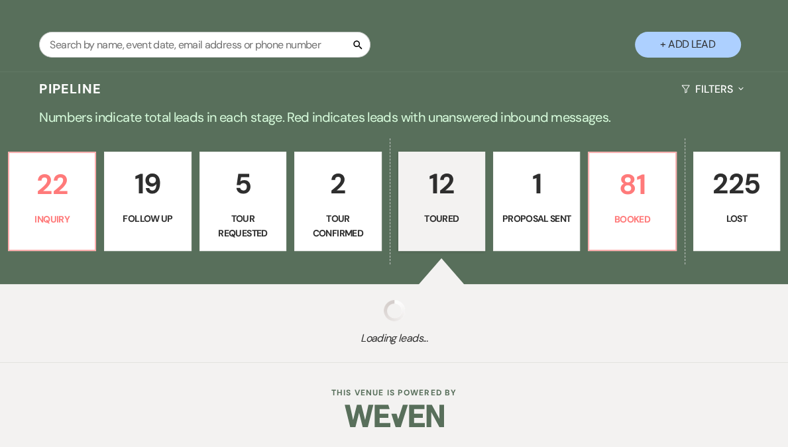
select select "5"
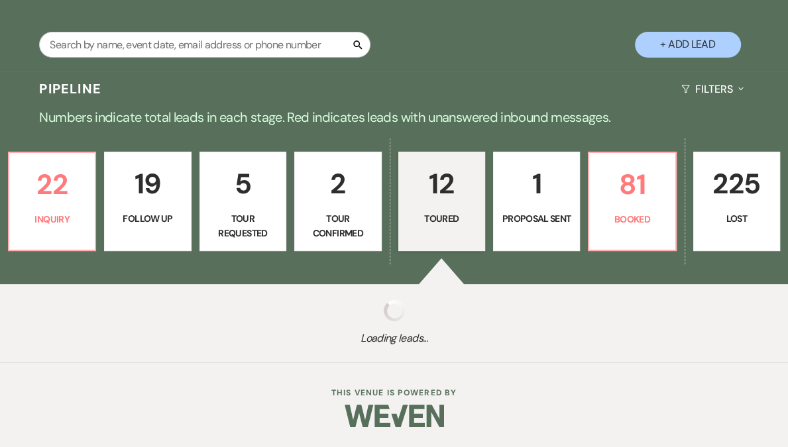
select select "5"
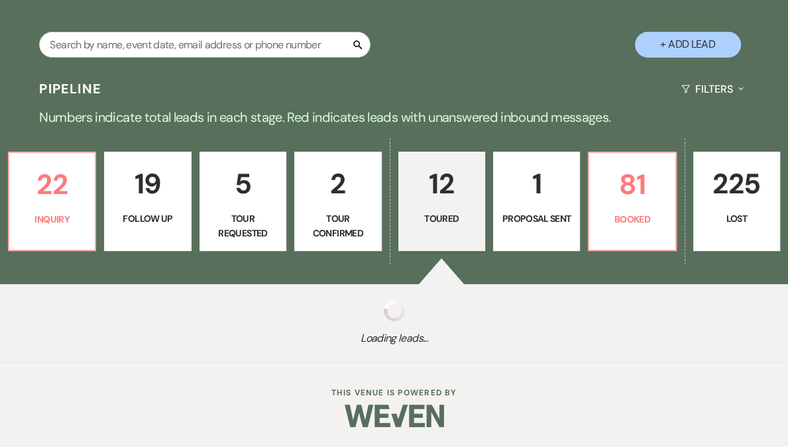
select select "5"
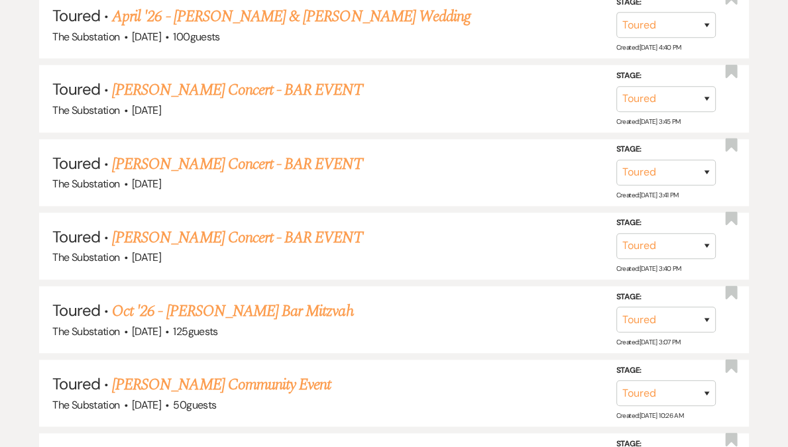
scroll to position [1193, 0]
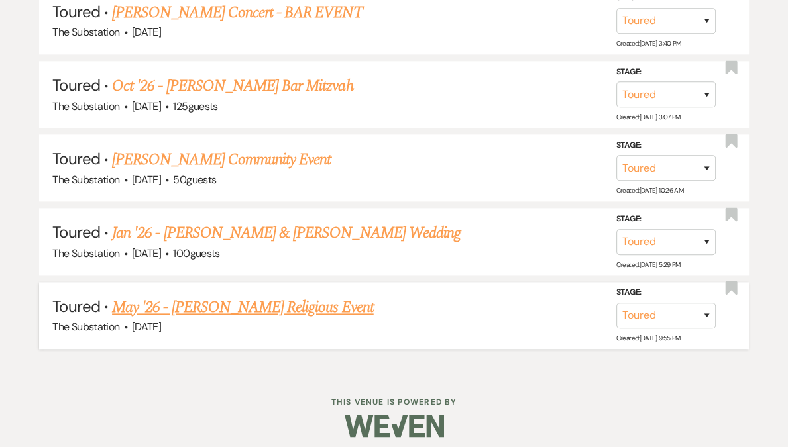
click at [250, 298] on link "May '26 - [PERSON_NAME] Religious Event" at bounding box center [243, 308] width 262 height 24
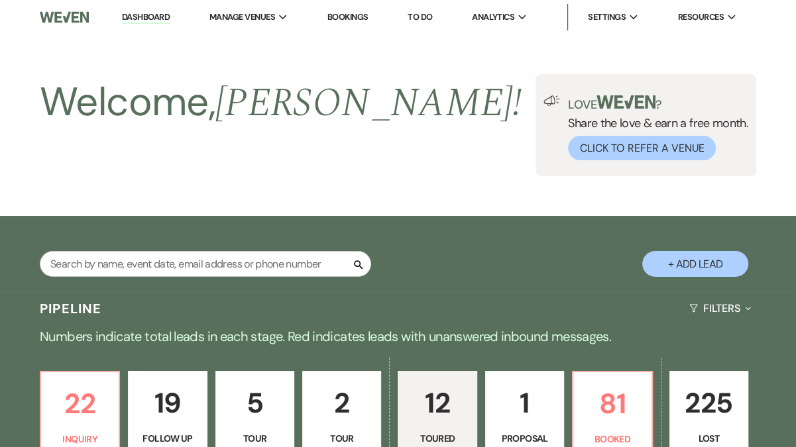
select select "5"
select select "14"
select select "12"
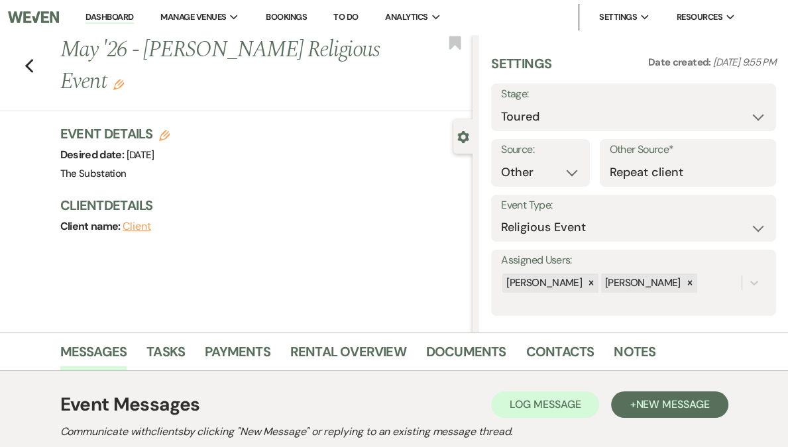
click at [286, 261] on div "Previous May '26 - [PERSON_NAME] Religious Event Edit Bookmark Gear Settings Se…" at bounding box center [236, 183] width 472 height 298
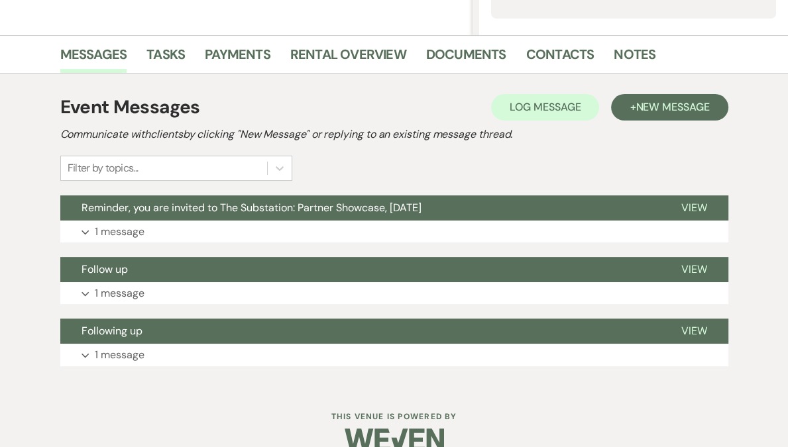
scroll to position [302, 0]
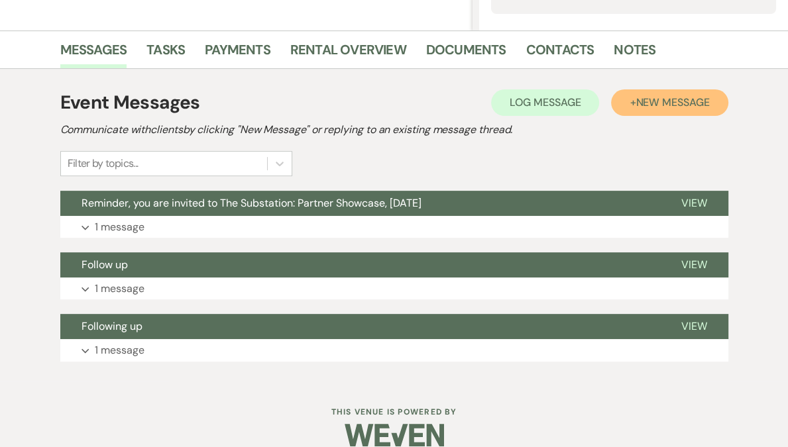
click at [675, 104] on span "New Message" at bounding box center [673, 102] width 74 height 14
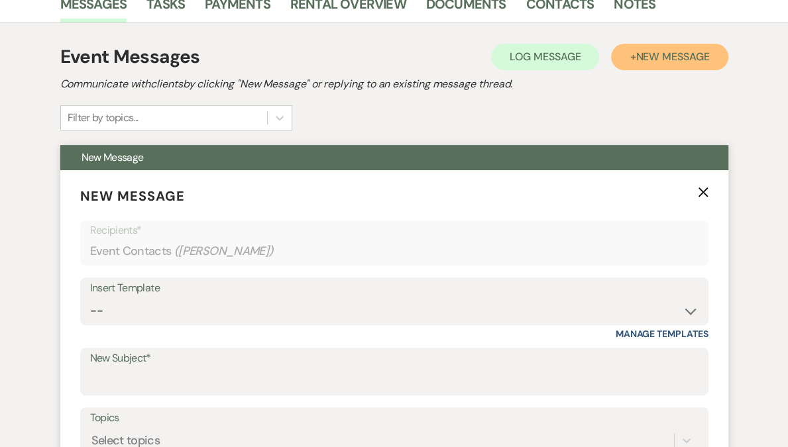
scroll to position [391, 0]
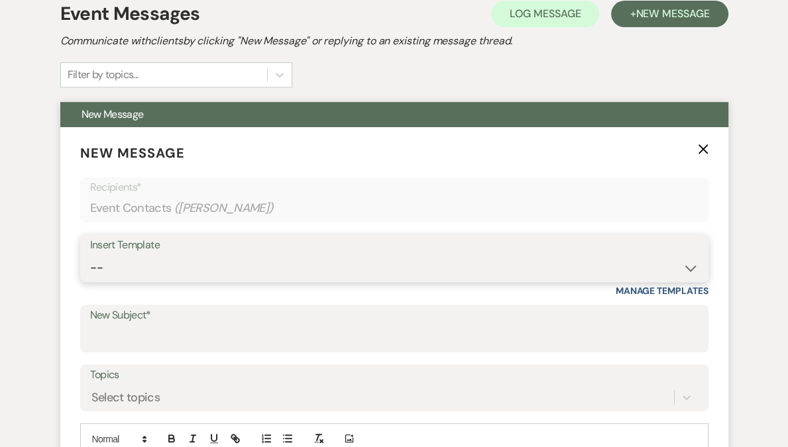
click at [202, 269] on select "-- Weven Planning Portal Introduction (Booked Events) Follow Up Contract (Pre-B…" at bounding box center [394, 268] width 608 height 26
select select "6159"
click at [90, 255] on select "-- Weven Planning Portal Introduction (Booked Events) Follow Up Contract (Pre-B…" at bounding box center [394, 268] width 608 height 26
type input "Checking in about your 2026 event injury at The Substation"
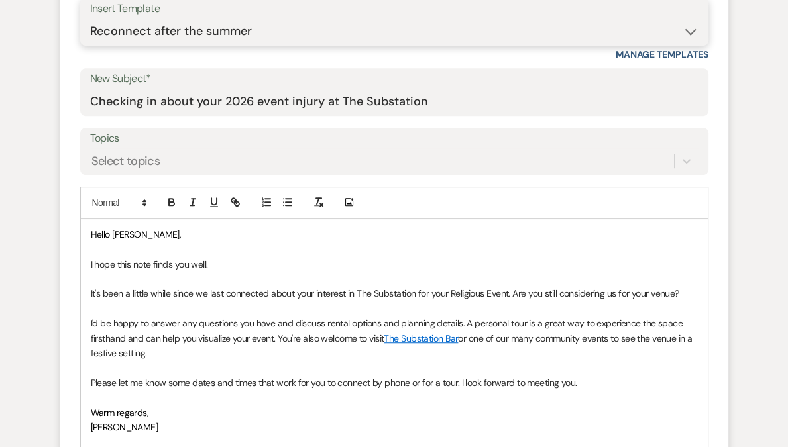
scroll to position [634, 0]
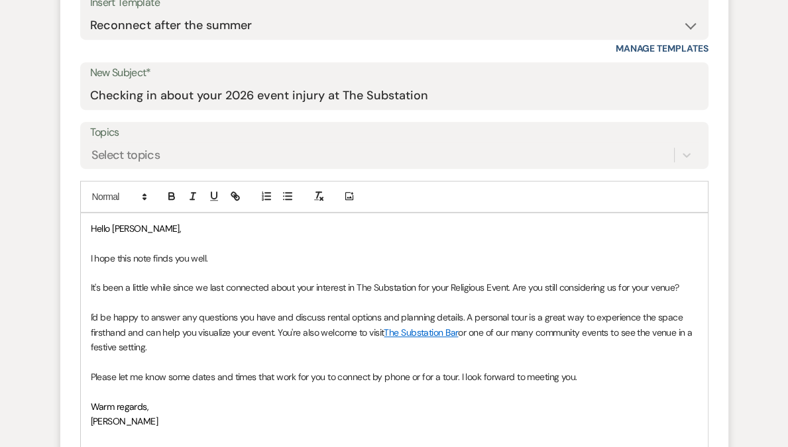
click at [356, 286] on p "It's been a little while since we last connected about your interest in The Sub…" at bounding box center [394, 287] width 607 height 15
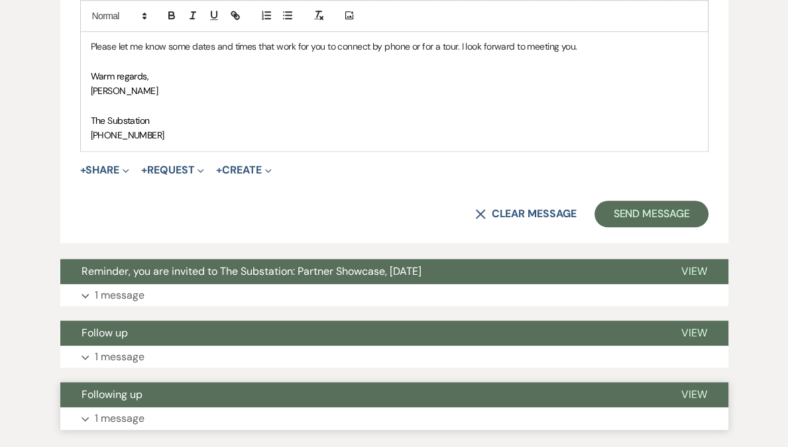
scroll to position [1050, 0]
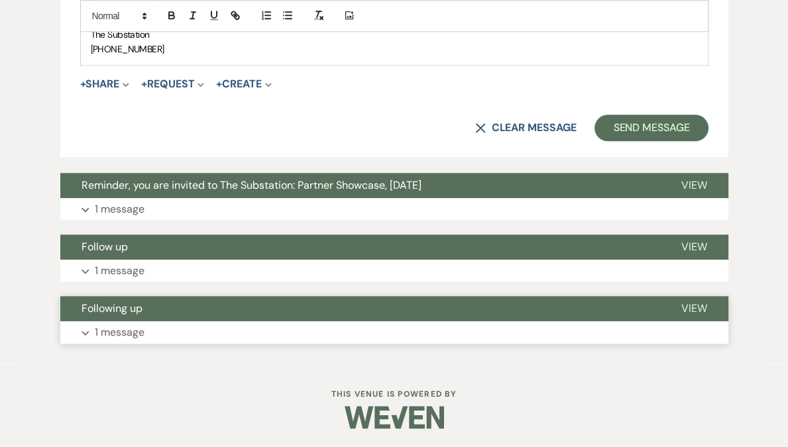
click at [156, 340] on button "Expand 1 message" at bounding box center [394, 332] width 668 height 23
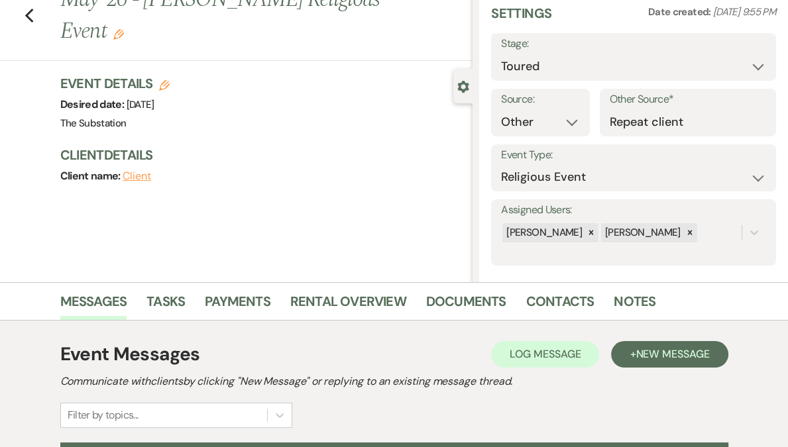
scroll to position [0, 0]
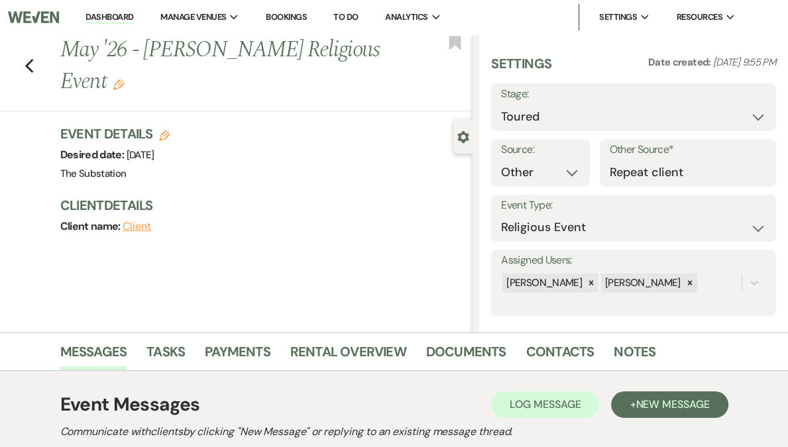
click at [326, 57] on h1 "May '26 - [PERSON_NAME] Religious Event Edit" at bounding box center [222, 65] width 325 height 63
click at [123, 83] on icon "Edit" at bounding box center [118, 85] width 11 height 11
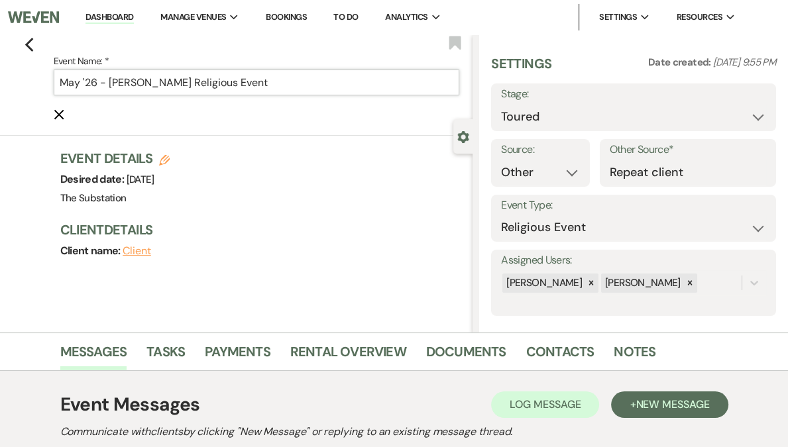
drag, startPoint x: 223, startPoint y: 80, endPoint x: 522, endPoint y: 92, distance: 298.4
click at [522, 92] on section "Previous Event Name: * May '26 - [PERSON_NAME] Religious Event Cancel Edit Book…" at bounding box center [394, 183] width 788 height 298
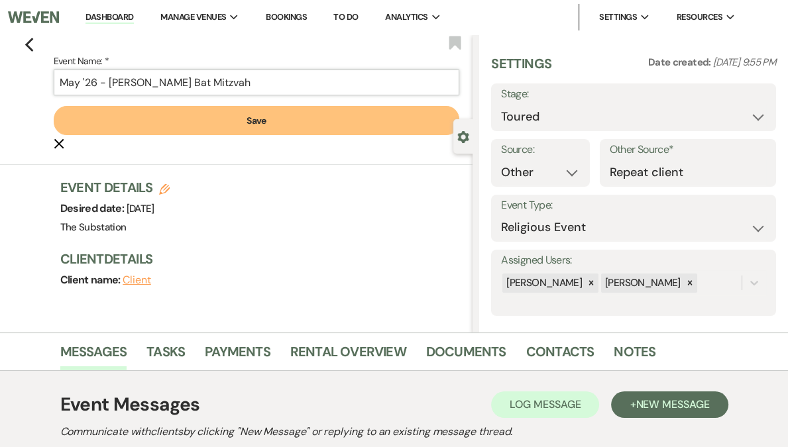
type input "May '26 - [PERSON_NAME] Bat Mitzvah"
click at [304, 124] on button "Save" at bounding box center [257, 120] width 406 height 29
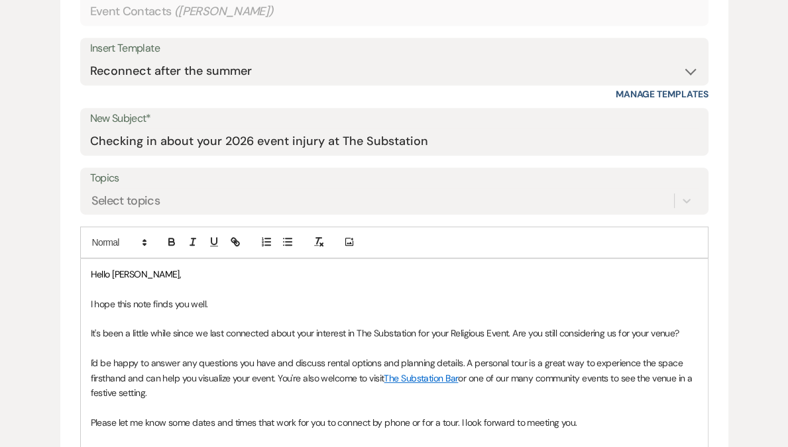
scroll to position [601, 0]
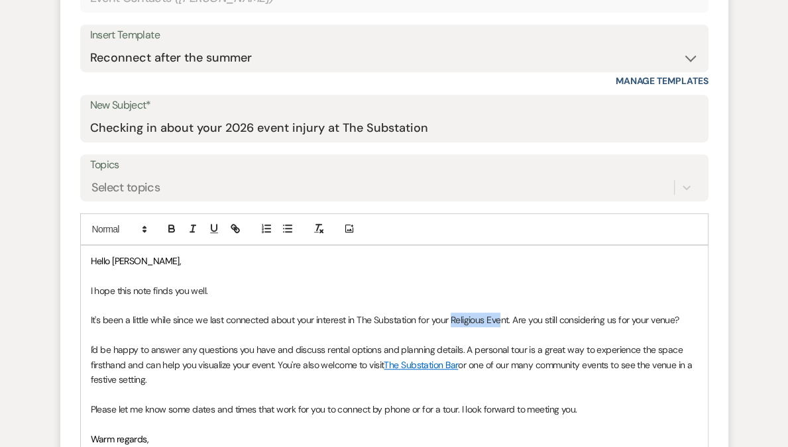
drag, startPoint x: 451, startPoint y: 317, endPoint x: 504, endPoint y: 326, distance: 53.8
click at [504, 326] on p "It's been a little while since we last connected about your interest in The Sub…" at bounding box center [394, 320] width 607 height 15
click at [505, 325] on p "It's been a little while since we last connected about your interest in The Sub…" at bounding box center [394, 320] width 607 height 15
click at [476, 320] on p "It's been a little while since we last connected about your interest in The Sub…" at bounding box center [394, 320] width 607 height 15
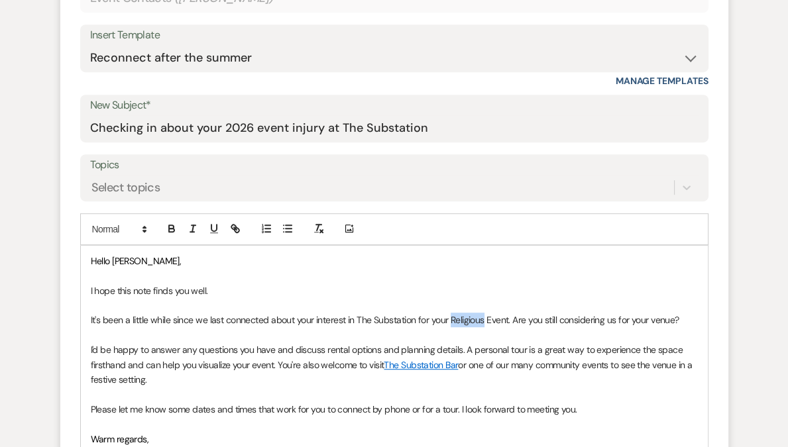
click at [476, 320] on p "It's been a little while since we last connected about your interest in The Sub…" at bounding box center [394, 320] width 607 height 15
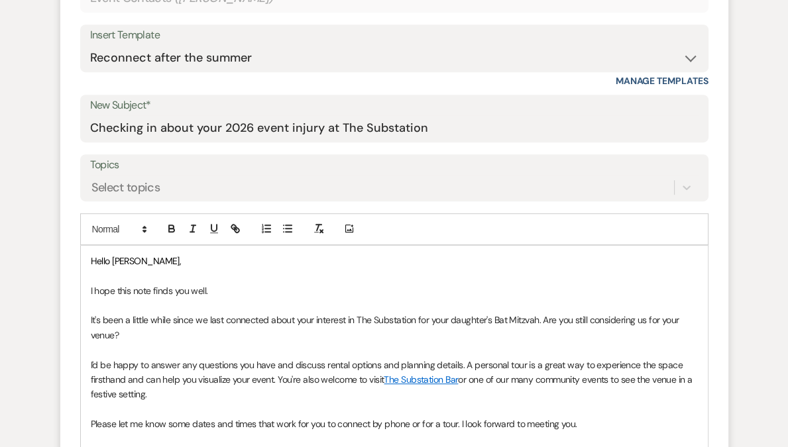
click at [239, 367] on p "I'd be happy to answer any questions you have and discuss rental options and pl…" at bounding box center [394, 380] width 607 height 44
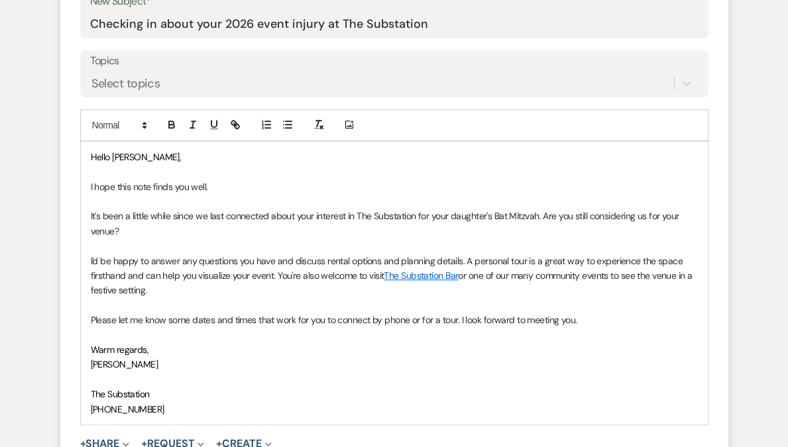
scroll to position [744, 0]
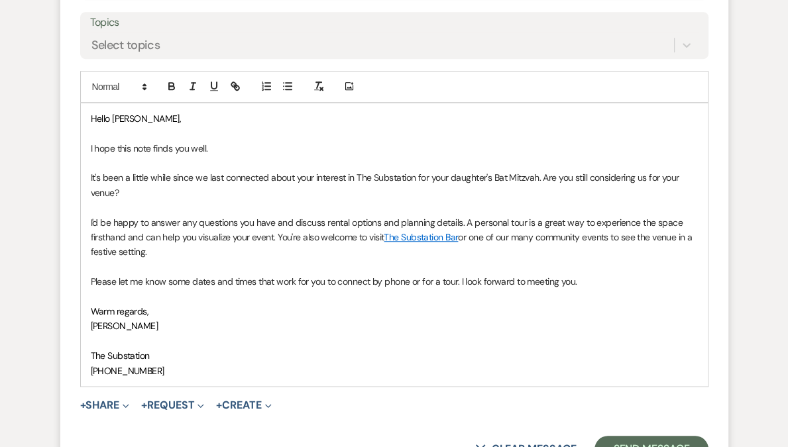
click at [154, 192] on p "It's been a little while since we last connected about your interest in The Sub…" at bounding box center [394, 185] width 607 height 30
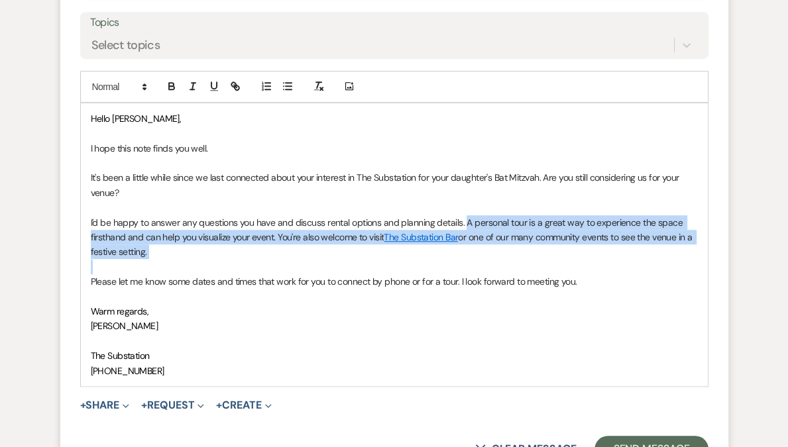
drag, startPoint x: 463, startPoint y: 219, endPoint x: 453, endPoint y: 268, distance: 50.0
click at [453, 268] on div "Hello [PERSON_NAME], I hope this note finds you well. It's been a little while …" at bounding box center [394, 244] width 627 height 283
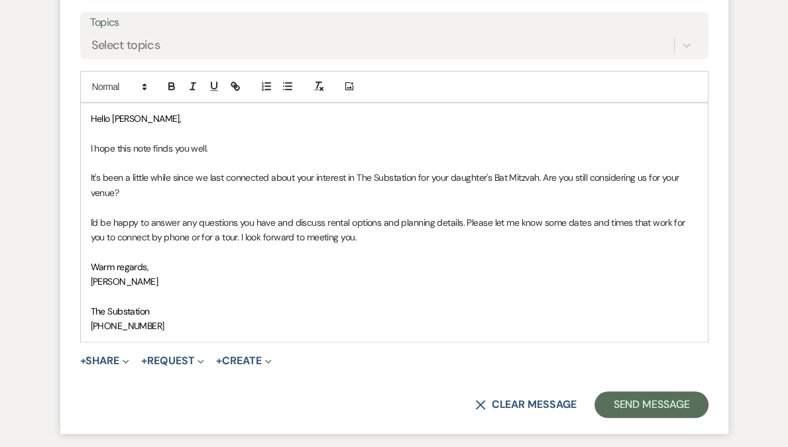
click at [81, 219] on div "Hello [PERSON_NAME], I hope this note finds you well. It's been a little while …" at bounding box center [394, 222] width 627 height 239
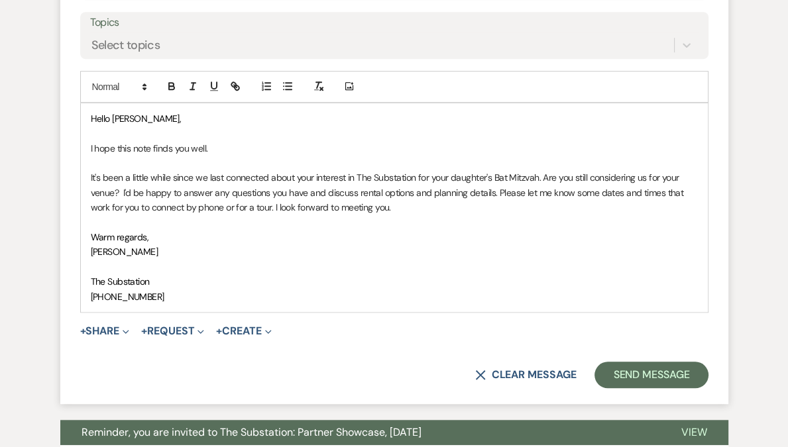
click at [476, 202] on p "It's been a little while since we last connected about your interest in The Sub…" at bounding box center [394, 192] width 607 height 44
drag, startPoint x: 398, startPoint y: 209, endPoint x: 275, endPoint y: 209, distance: 122.6
click at [275, 209] on p "It's been a little while since we last connected about your interest in The Sub…" at bounding box center [394, 192] width 607 height 44
click at [340, 217] on p at bounding box center [394, 222] width 607 height 15
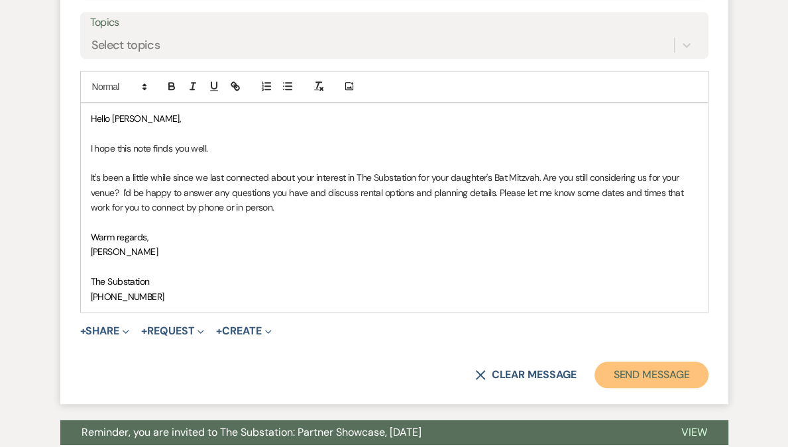
click at [641, 380] on button "Send Message" at bounding box center [650, 375] width 113 height 27
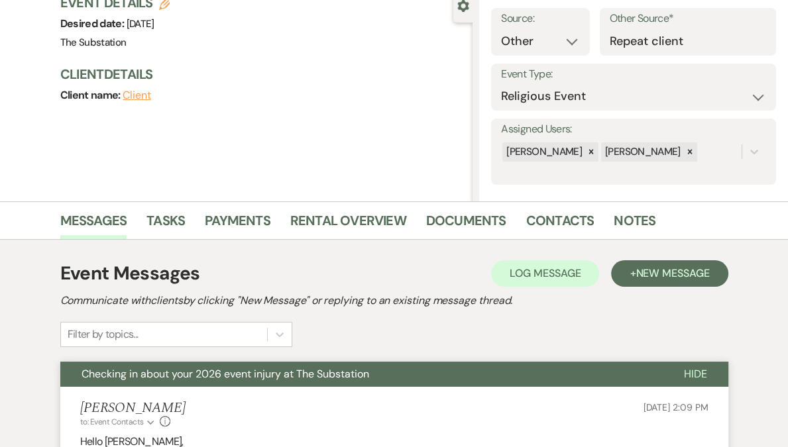
scroll to position [0, 0]
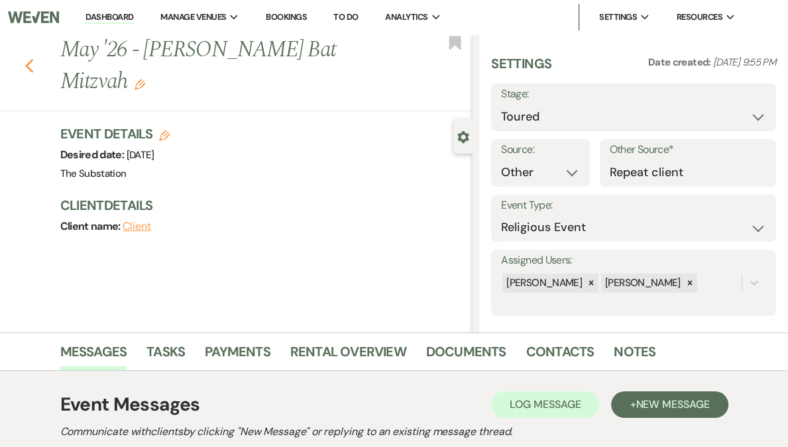
click at [30, 67] on use "button" at bounding box center [29, 66] width 9 height 15
select select "5"
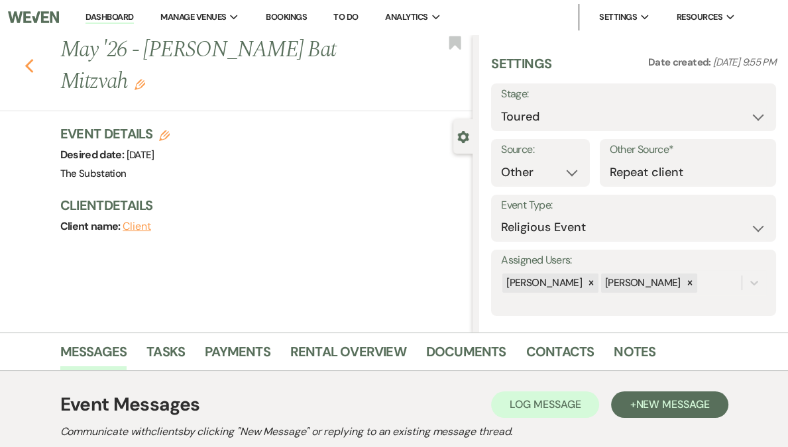
select select "5"
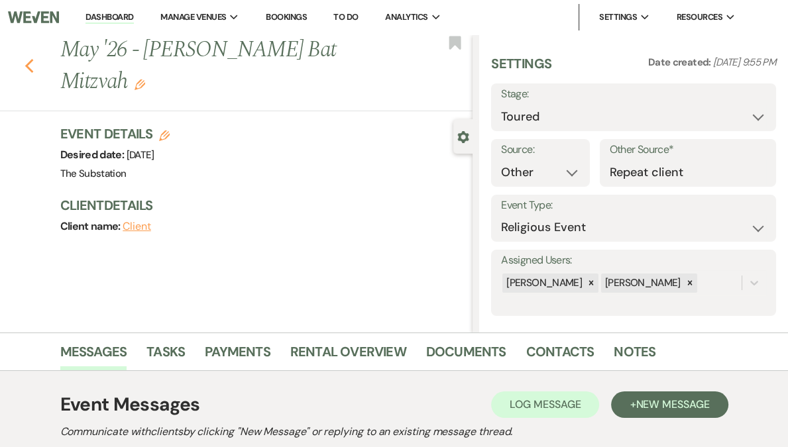
select select "5"
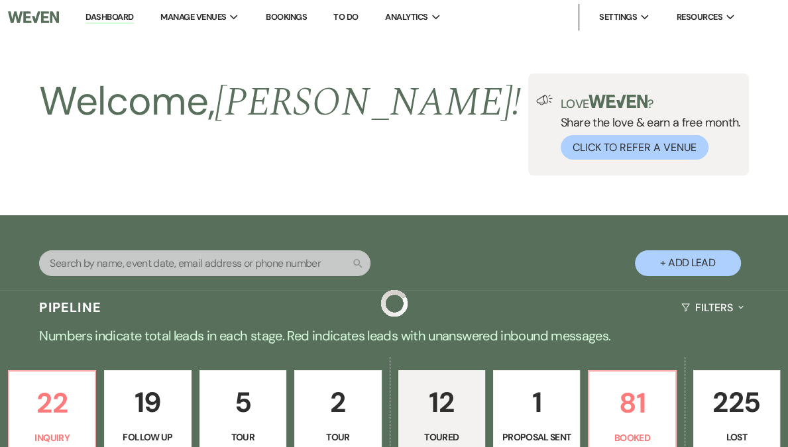
scroll to position [1193, 0]
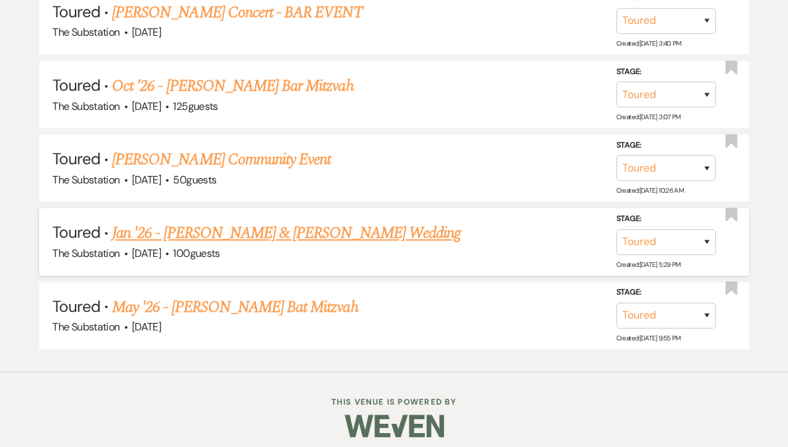
click at [275, 229] on link "Jan '26 - [PERSON_NAME] & [PERSON_NAME] Wedding" at bounding box center [286, 233] width 349 height 24
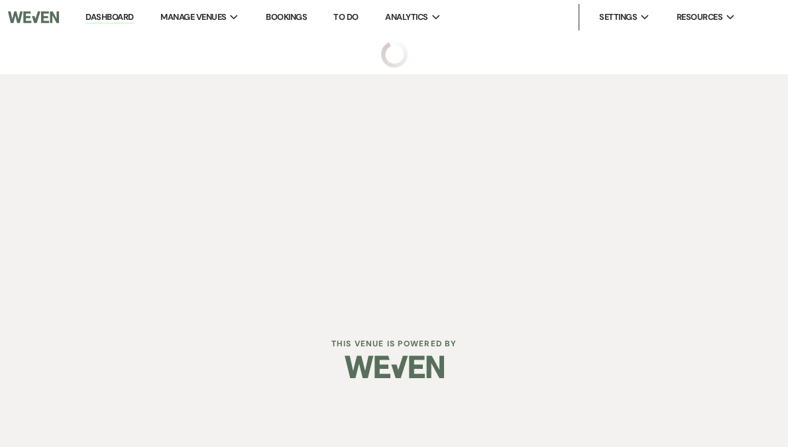
select select "5"
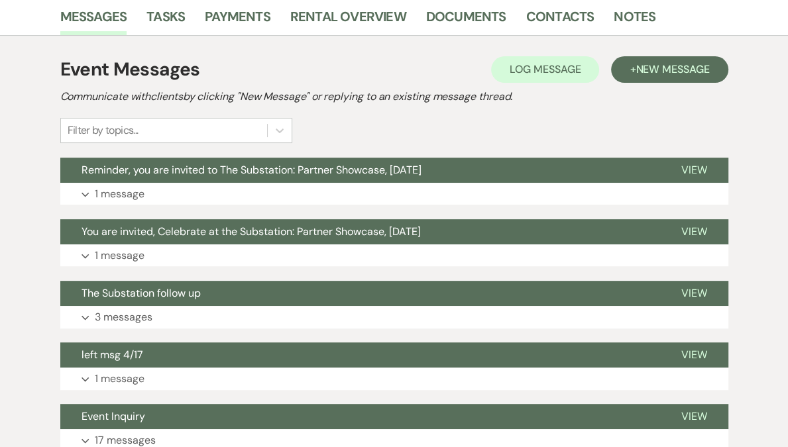
scroll to position [338, 0]
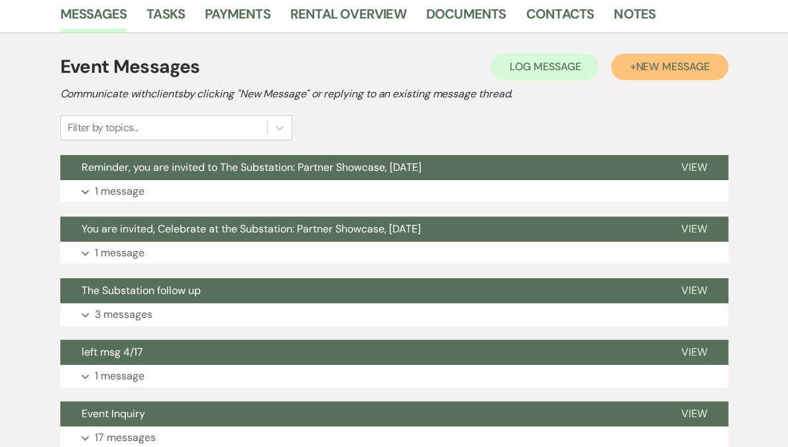
click at [673, 69] on span "New Message" at bounding box center [673, 67] width 74 height 14
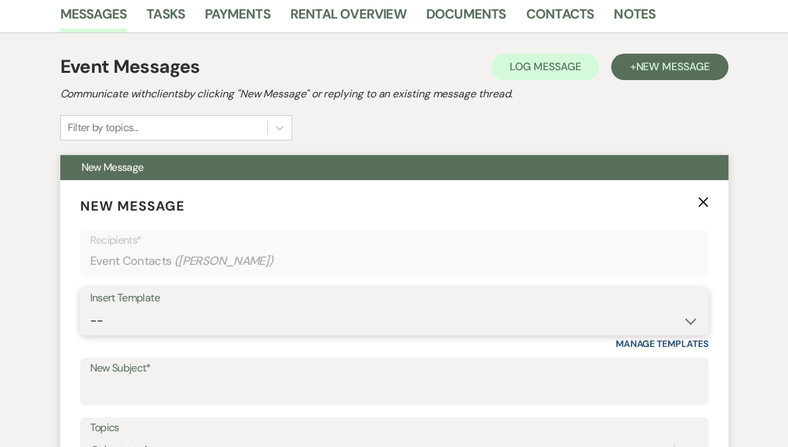
click at [148, 317] on select "-- Weven Planning Portal Introduction (Booked Events) Follow Up Contract (Pre-B…" at bounding box center [394, 321] width 608 height 26
select select "6159"
click at [90, 308] on select "-- Weven Planning Portal Introduction (Booked Events) Follow Up Contract (Pre-B…" at bounding box center [394, 321] width 608 height 26
type input "Checking in about your 2026 event injury at The Substation"
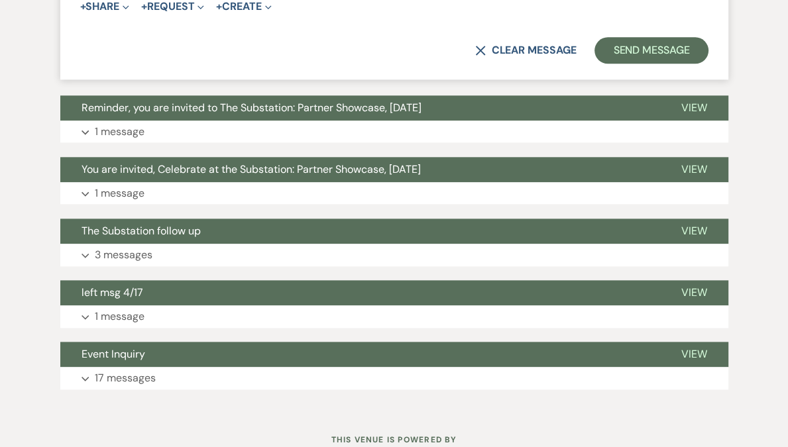
scroll to position [1130, 0]
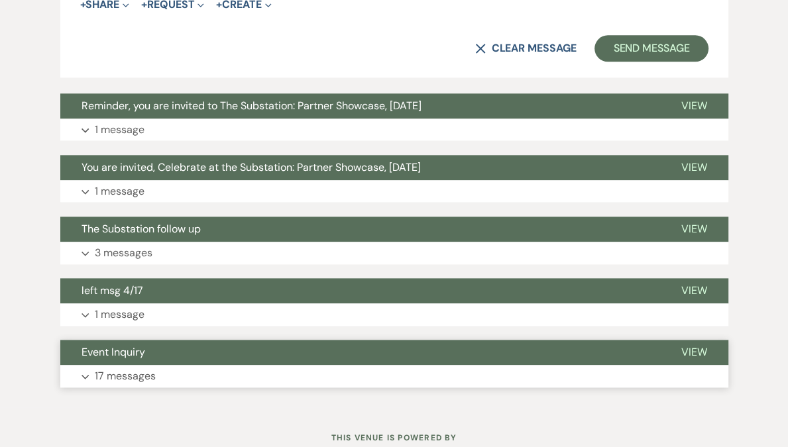
click at [157, 375] on button "Expand 17 messages" at bounding box center [394, 376] width 668 height 23
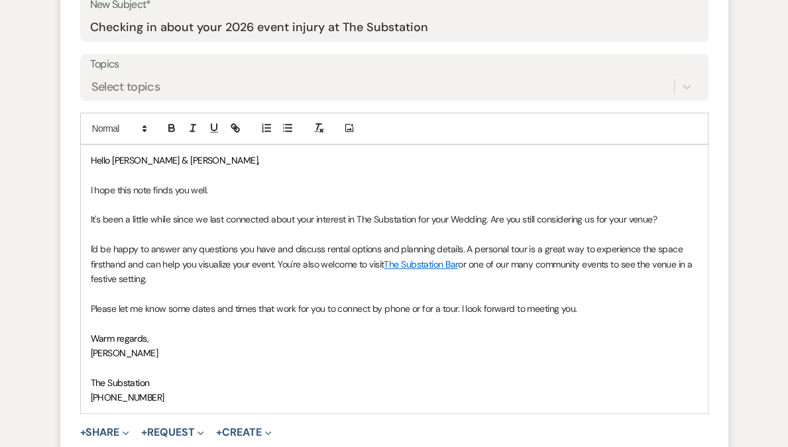
scroll to position [704, 0]
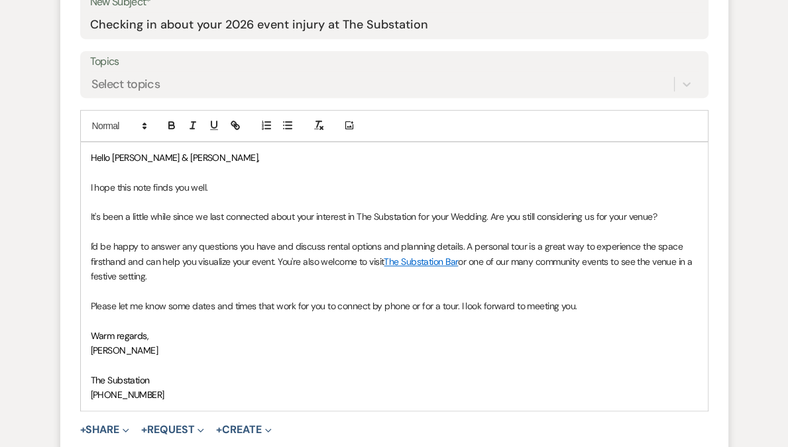
click at [225, 282] on p "I'd be happy to answer any questions you have and discuss rental options and pl…" at bounding box center [394, 261] width 607 height 44
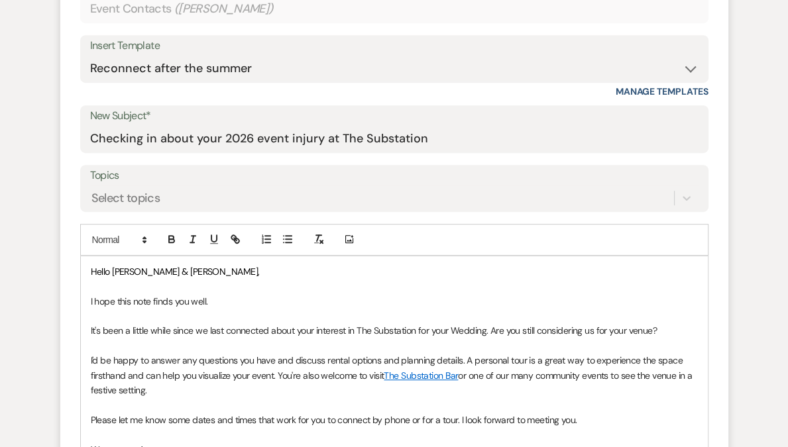
scroll to position [659, 0]
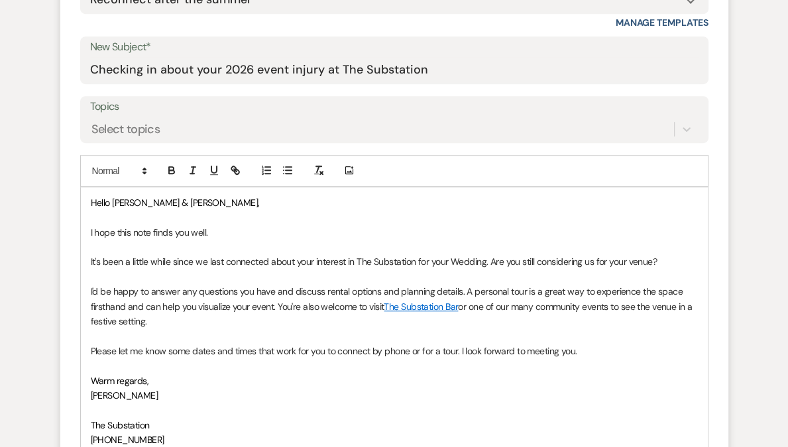
click at [465, 291] on p "I'd be happy to answer any questions you have and discuss rental options and pl…" at bounding box center [394, 306] width 607 height 44
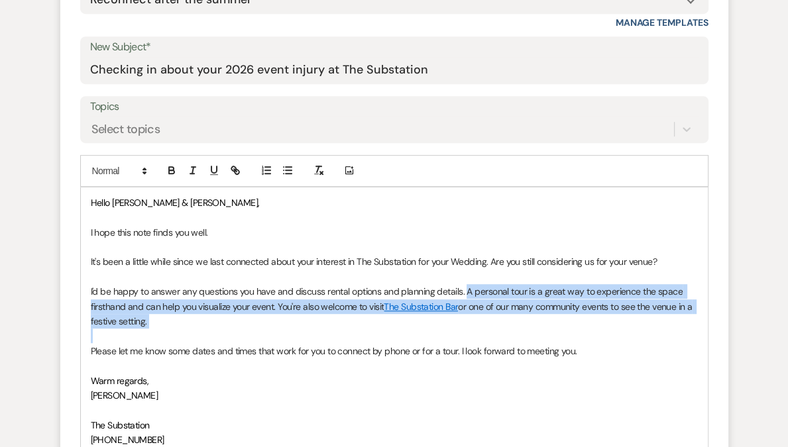
drag, startPoint x: 463, startPoint y: 289, endPoint x: 471, endPoint y: 332, distance: 43.9
click at [471, 332] on div "Hello [PERSON_NAME] & [PERSON_NAME], I hope this note finds you well. It's been…" at bounding box center [394, 322] width 627 height 268
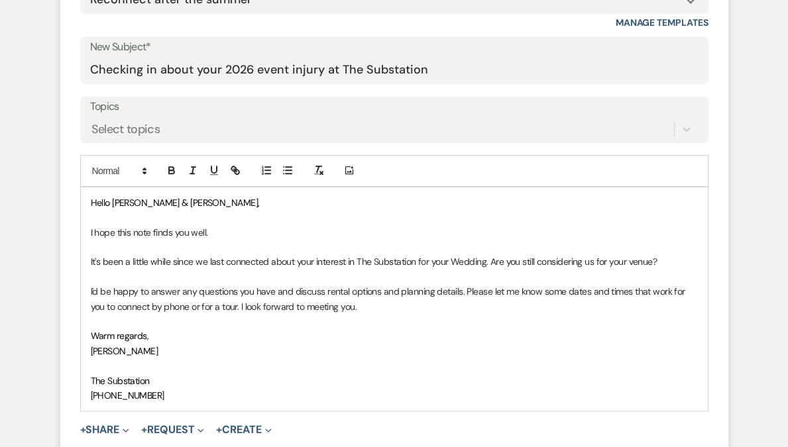
click at [211, 305] on p "I'd be happy to answer any questions you have and discuss rental options and pl…" at bounding box center [394, 299] width 607 height 30
click at [460, 292] on p "I'd be happy to answer any questions you have and discuss rental options and pl…" at bounding box center [394, 299] width 607 height 30
click at [88, 290] on div "Hello [PERSON_NAME] & [PERSON_NAME], I hope this note finds you well. It's been…" at bounding box center [394, 299] width 627 height 223
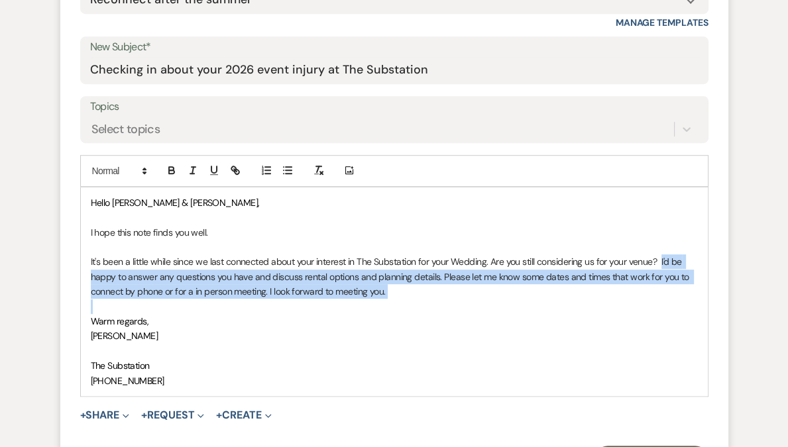
drag, startPoint x: 660, startPoint y: 261, endPoint x: 664, endPoint y: 300, distance: 38.6
click at [664, 300] on div "Hello [PERSON_NAME] & [PERSON_NAME], I hope this note finds you well. It's been…" at bounding box center [394, 292] width 627 height 209
copy p "I'd be happy to answer any questions you have and discuss rental options and pl…"
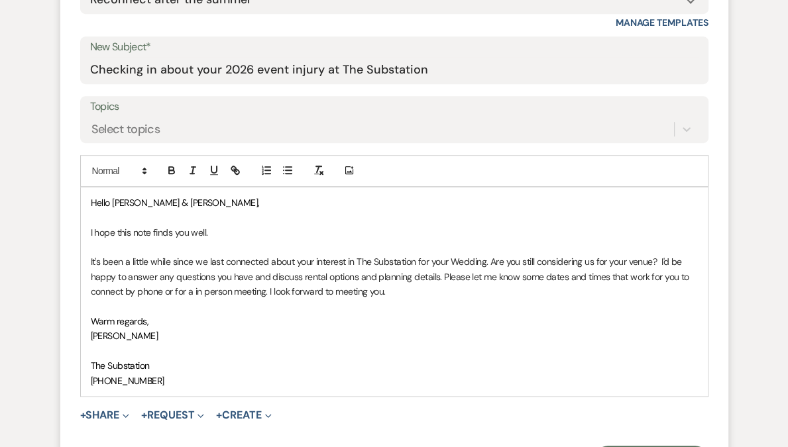
click at [481, 344] on p at bounding box center [394, 351] width 607 height 15
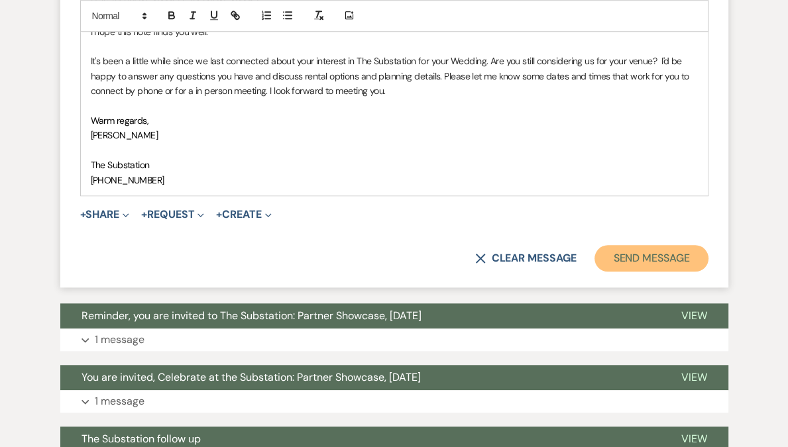
click at [656, 258] on button "Send Message" at bounding box center [650, 258] width 113 height 27
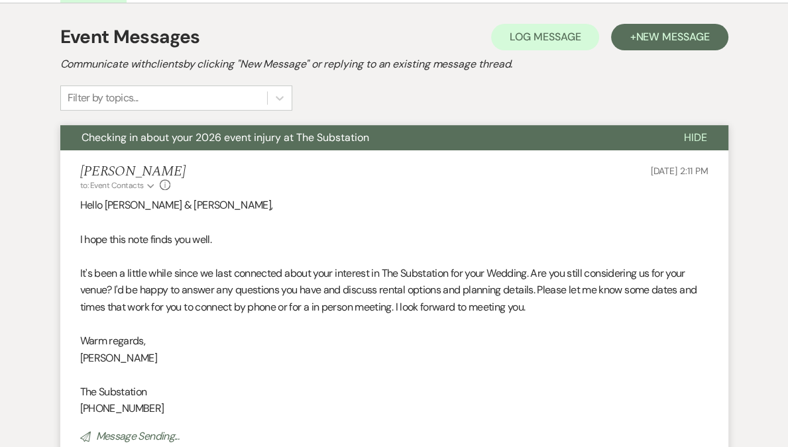
scroll to position [40, 0]
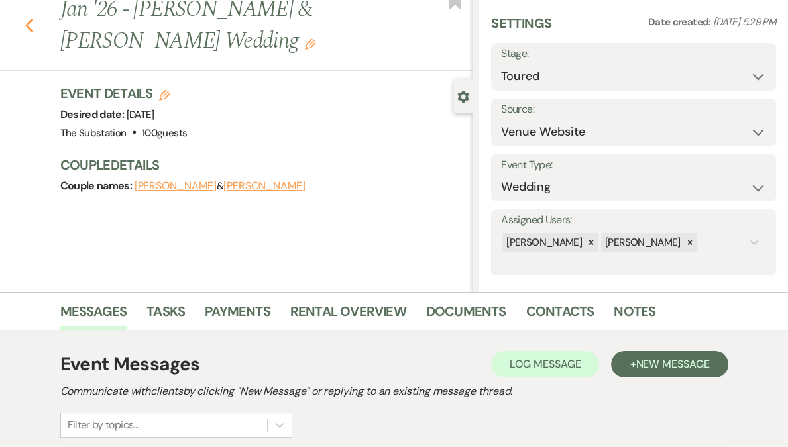
click at [34, 27] on icon "Previous" at bounding box center [30, 26] width 10 height 16
select select "5"
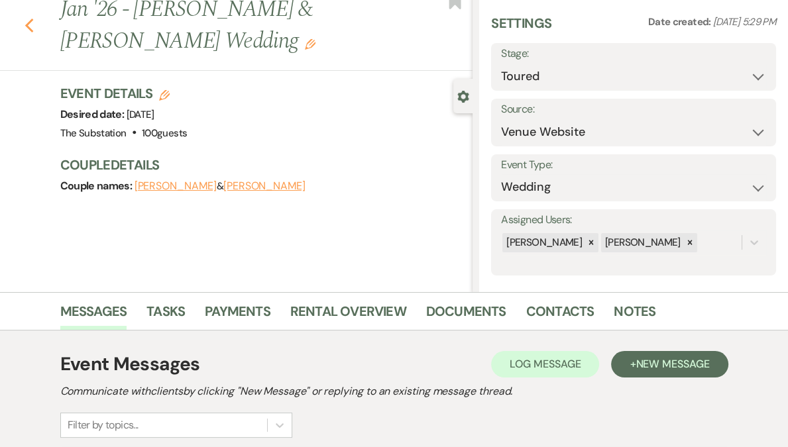
select select "5"
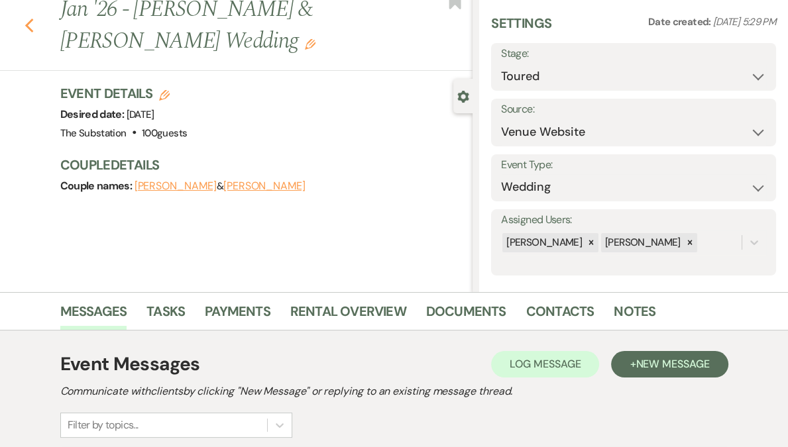
select select "5"
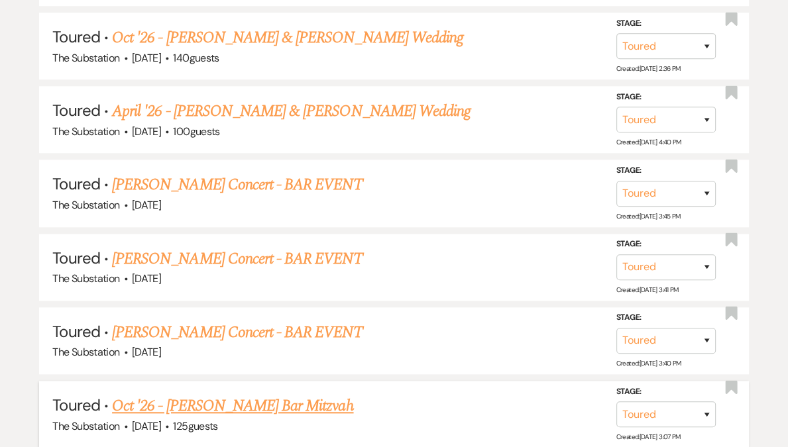
scroll to position [861, 0]
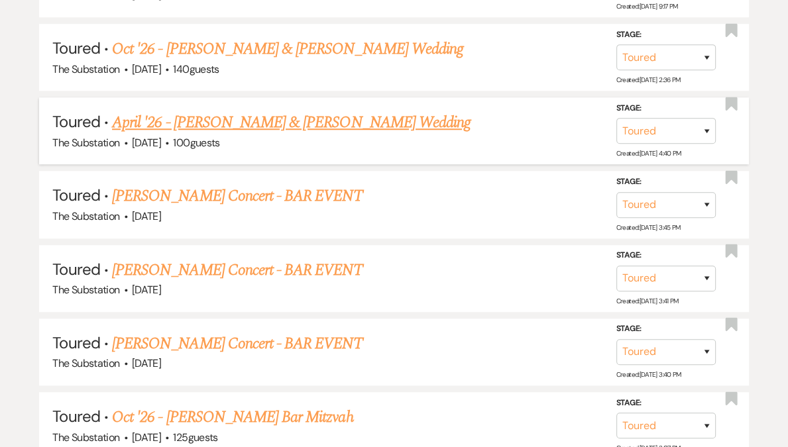
click at [274, 121] on link "April '26 - [PERSON_NAME] & [PERSON_NAME] Wedding" at bounding box center [291, 123] width 359 height 24
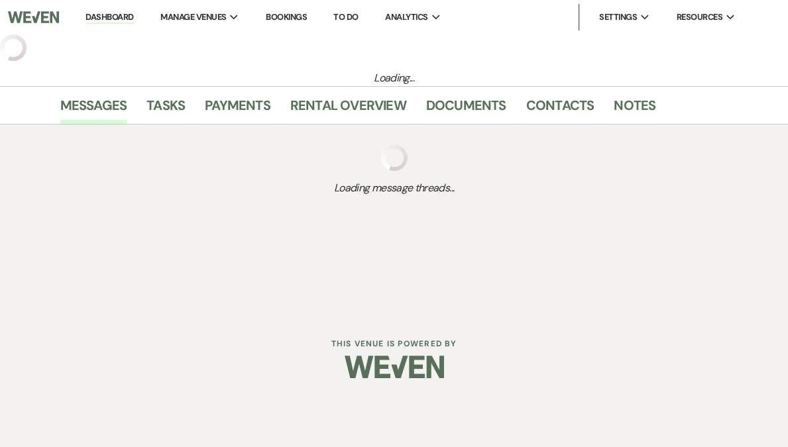
select select "5"
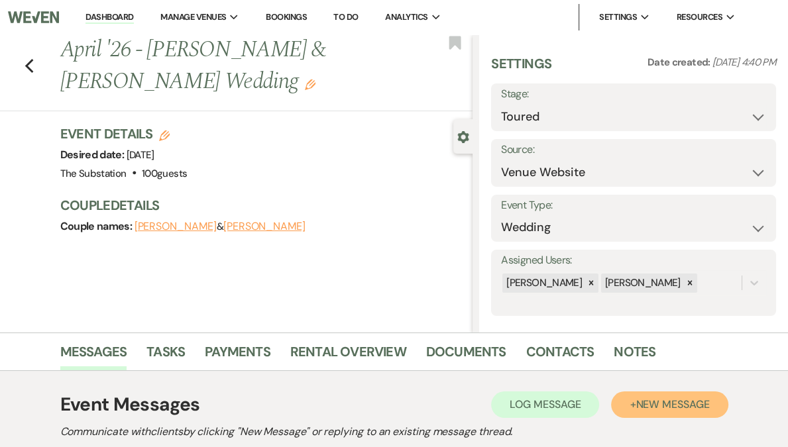
click at [673, 400] on span "New Message" at bounding box center [673, 405] width 74 height 14
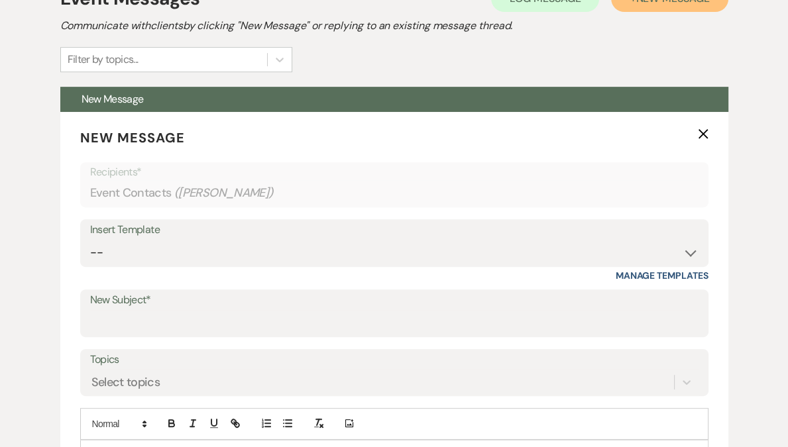
scroll to position [484, 0]
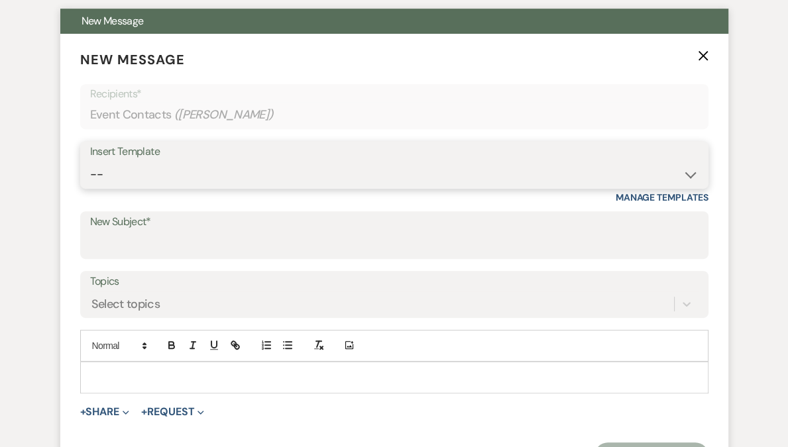
click at [227, 180] on select "-- Weven Planning Portal Introduction (Booked Events) Follow Up Contract (Pre-B…" at bounding box center [394, 175] width 608 height 26
select select "6159"
click at [90, 162] on select "-- Weven Planning Portal Introduction (Booked Events) Follow Up Contract (Pre-B…" at bounding box center [394, 175] width 608 height 26
type input "Checking in about your 2026 event injury at The Substation"
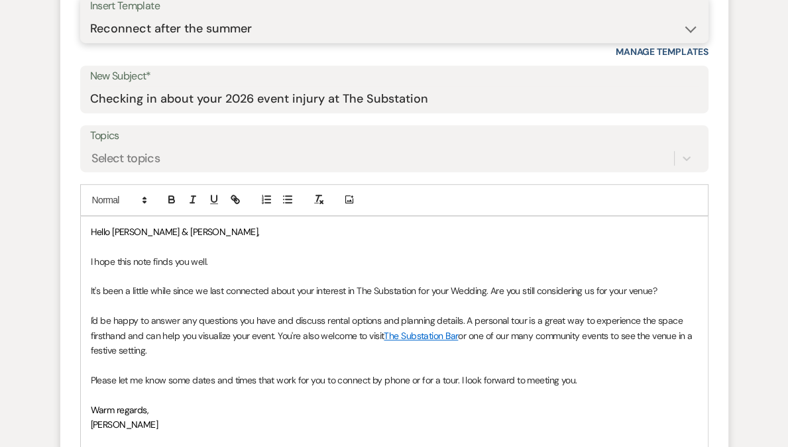
scroll to position [657, 0]
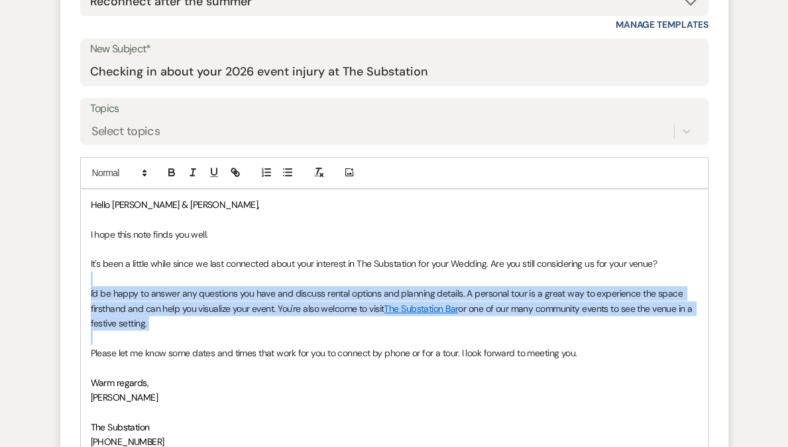
drag, startPoint x: 95, startPoint y: 283, endPoint x: 238, endPoint y: 333, distance: 151.1
click at [238, 333] on div "Hello [PERSON_NAME] & [PERSON_NAME], I hope this note finds you well. It's been…" at bounding box center [394, 324] width 627 height 268
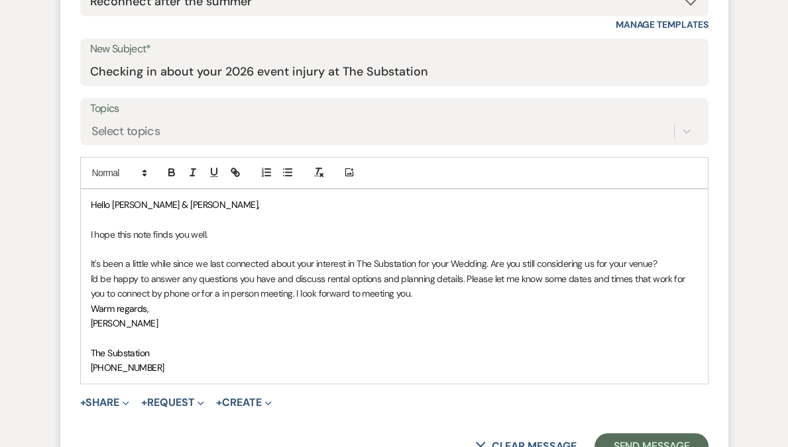
click at [83, 276] on div "Hello [PERSON_NAME] & [PERSON_NAME], I hope this note finds you well. It's been…" at bounding box center [394, 287] width 627 height 194
click at [397, 294] on p "It's been a little while since we last connected about your interest in The Sub…" at bounding box center [394, 278] width 607 height 44
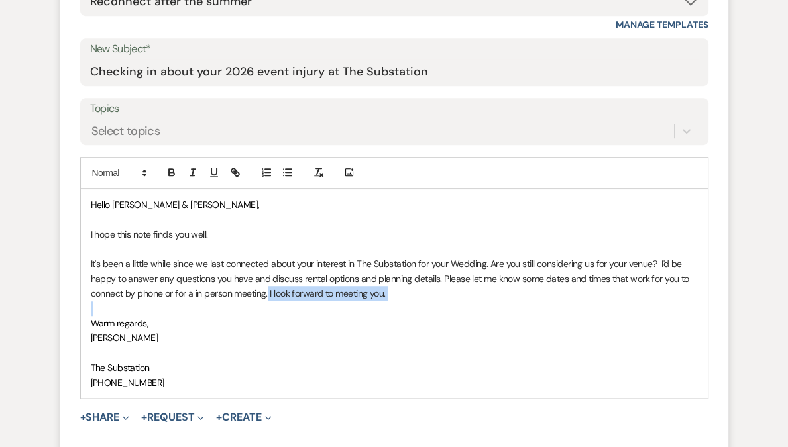
drag, startPoint x: 268, startPoint y: 295, endPoint x: 390, endPoint y: 303, distance: 122.2
click at [390, 303] on div "Hello [PERSON_NAME] & [PERSON_NAME], I hope this note finds you well. It's been…" at bounding box center [394, 294] width 627 height 209
click at [276, 316] on p "Warm regards," at bounding box center [394, 323] width 607 height 15
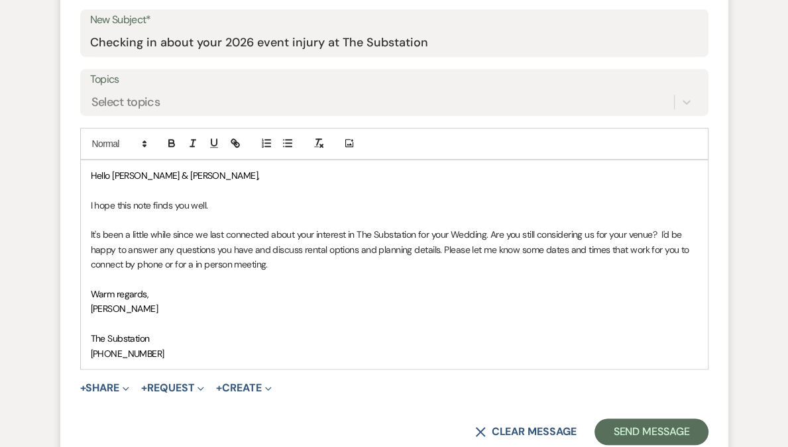
scroll to position [751, 0]
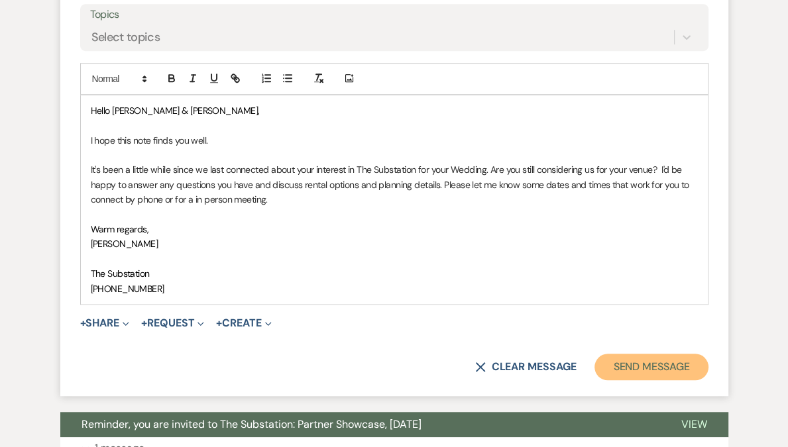
click at [630, 366] on button "Send Message" at bounding box center [650, 367] width 113 height 27
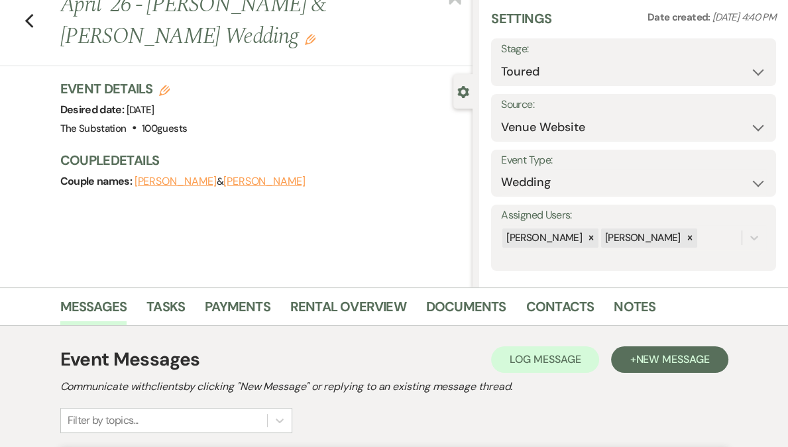
scroll to position [0, 0]
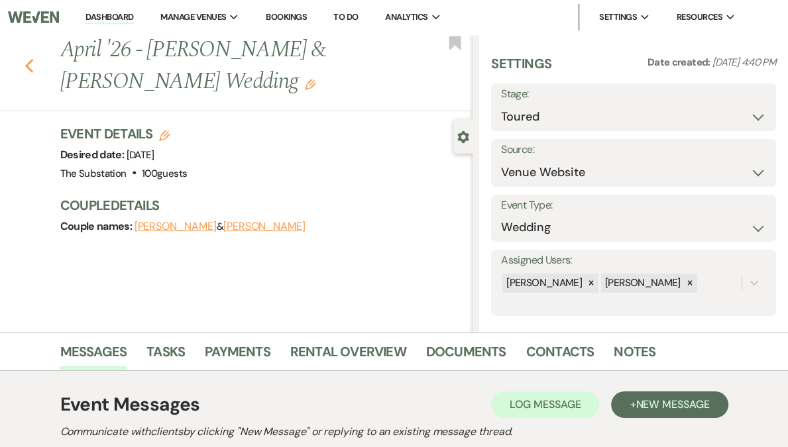
click at [34, 67] on icon "Previous" at bounding box center [30, 66] width 10 height 16
select select "5"
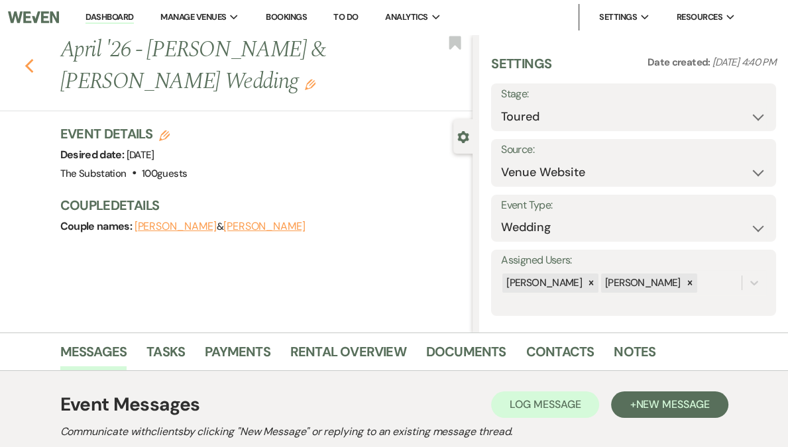
select select "5"
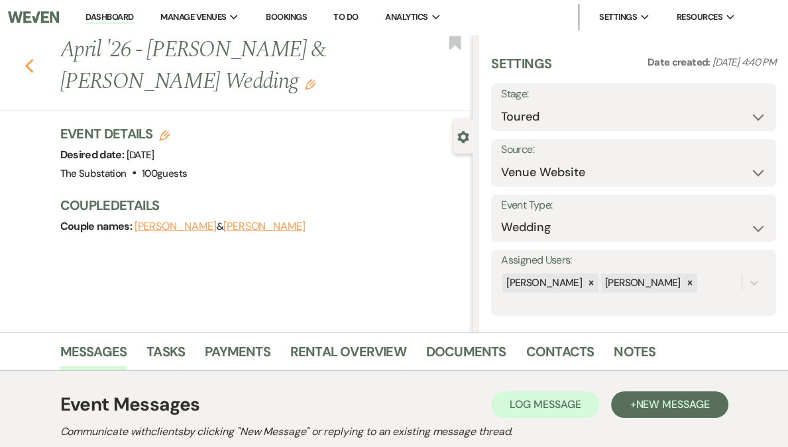
select select "5"
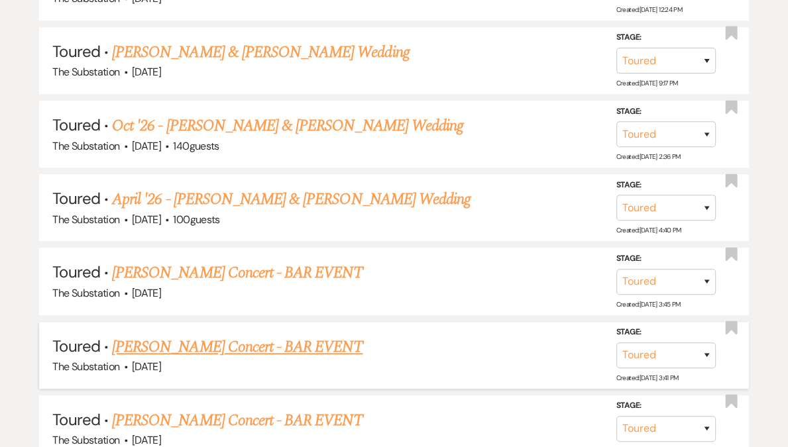
scroll to position [666, 0]
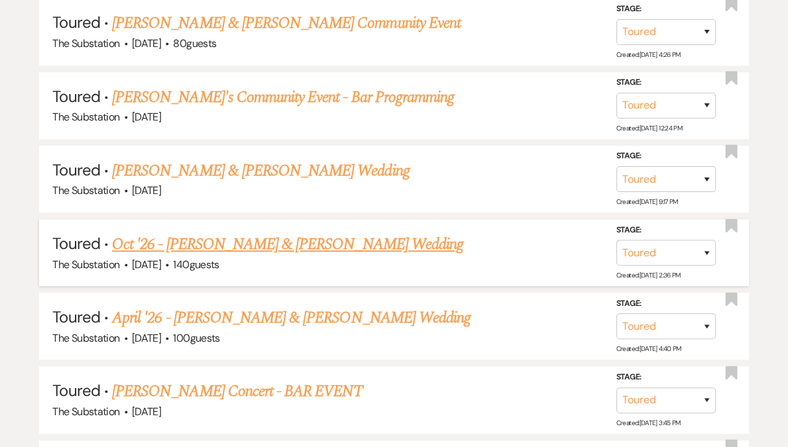
click at [301, 241] on link "Oct '26 - [PERSON_NAME] & [PERSON_NAME] Wedding" at bounding box center [287, 245] width 351 height 24
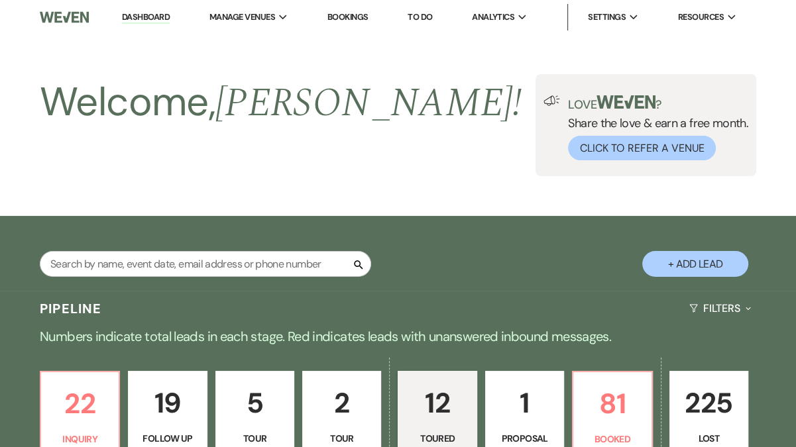
select select "5"
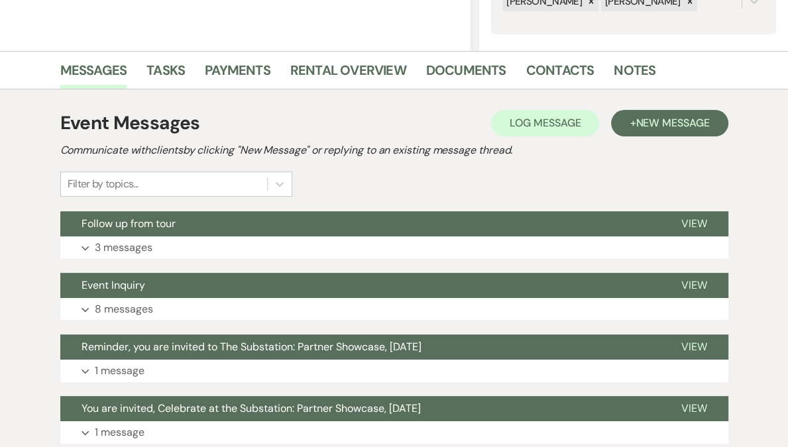
scroll to position [360, 0]
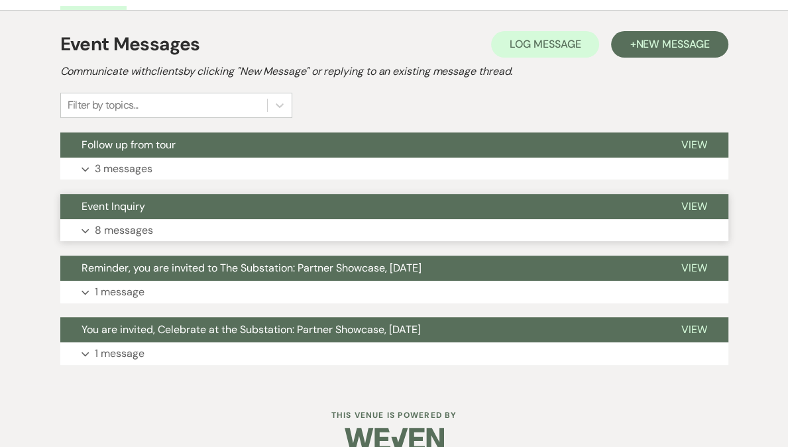
click at [239, 233] on button "Expand 8 messages" at bounding box center [394, 230] width 668 height 23
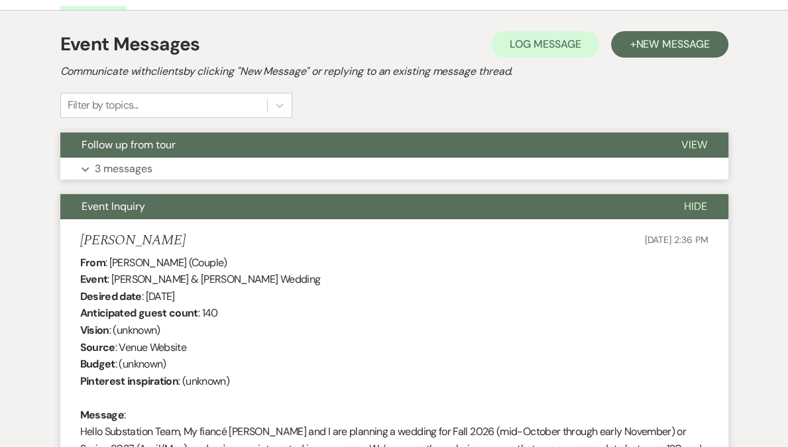
click at [205, 170] on button "Expand 3 messages" at bounding box center [394, 169] width 668 height 23
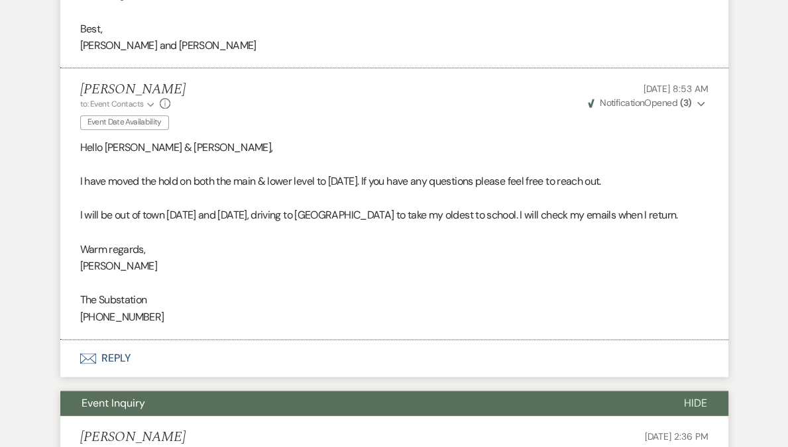
scroll to position [1225, 0]
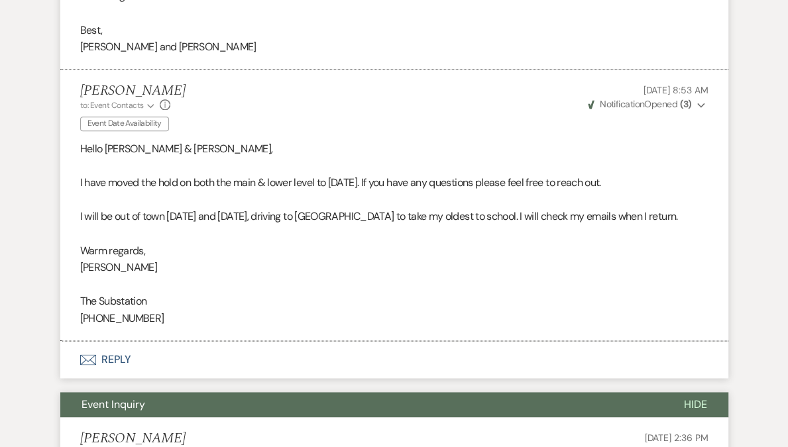
click at [254, 192] on p "I have moved the hold on both the main & lower level to [DATE]. If you have any…" at bounding box center [394, 182] width 628 height 17
click at [414, 243] on p at bounding box center [394, 233] width 628 height 17
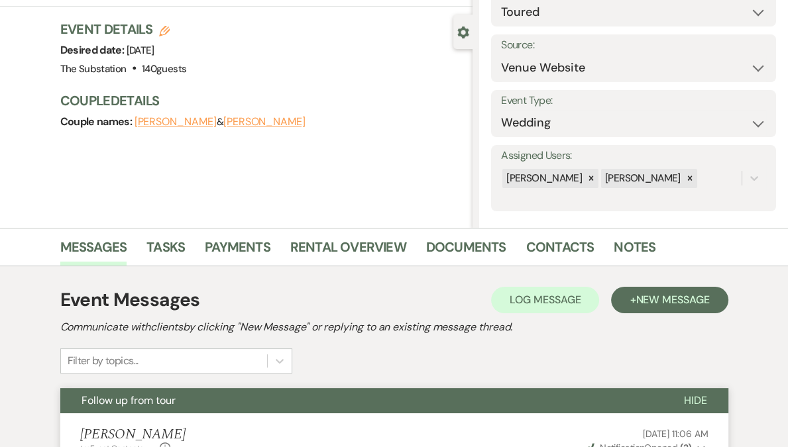
scroll to position [0, 0]
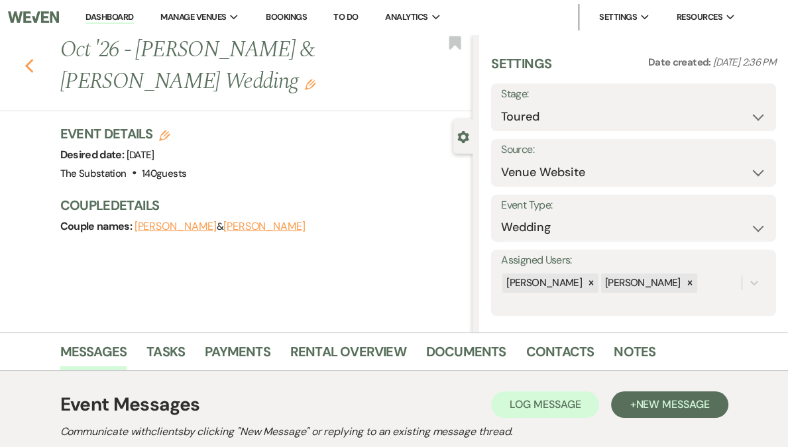
click at [31, 62] on icon "Previous" at bounding box center [30, 66] width 10 height 16
select select "5"
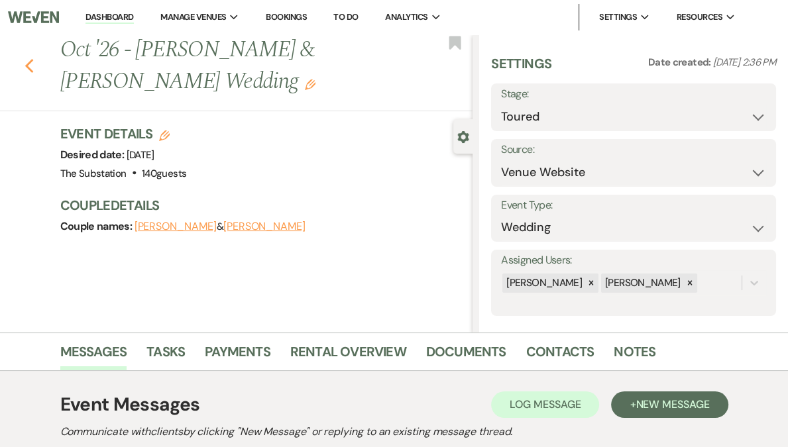
select select "5"
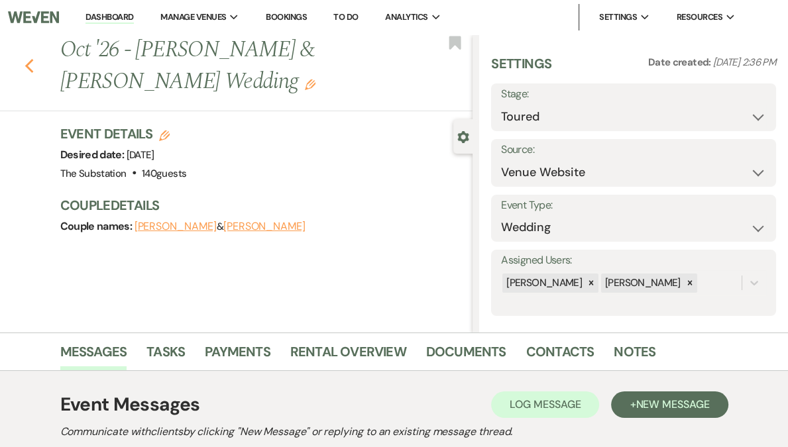
select select "5"
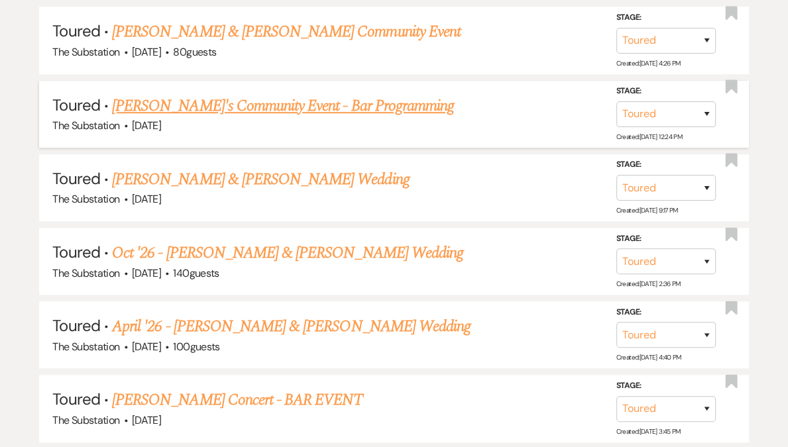
scroll to position [648, 0]
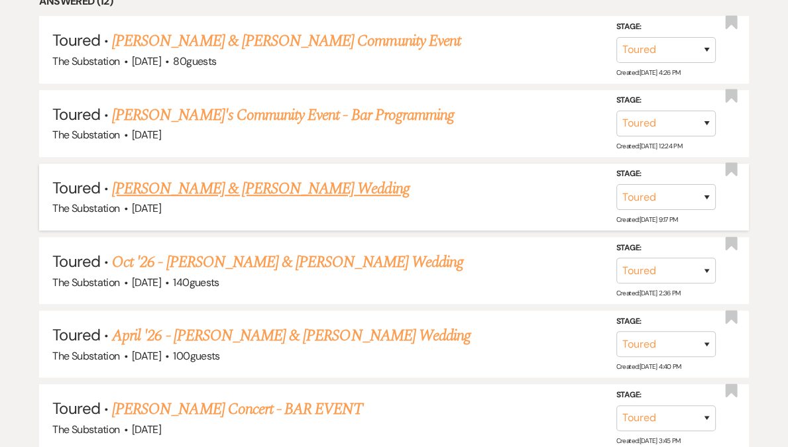
click at [235, 186] on link "[PERSON_NAME] & [PERSON_NAME] Wedding" at bounding box center [260, 189] width 297 height 24
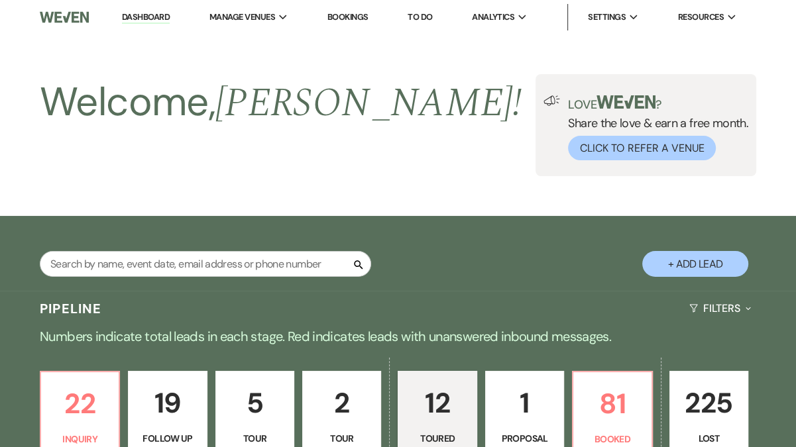
select select "5"
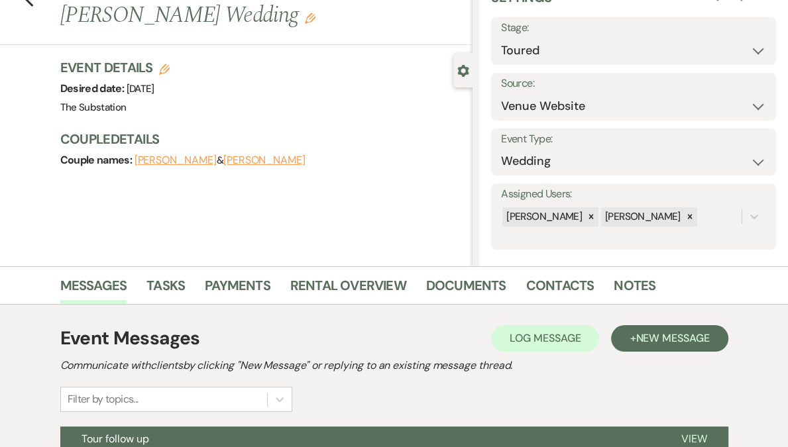
scroll to position [259, 0]
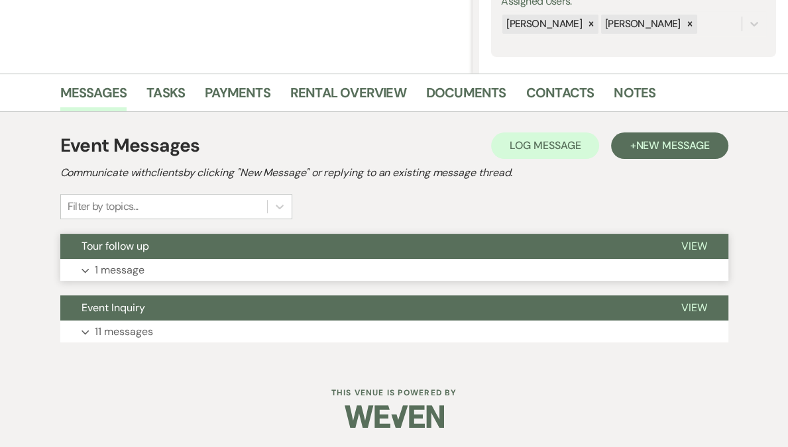
click at [152, 266] on button "Expand 1 message" at bounding box center [394, 270] width 668 height 23
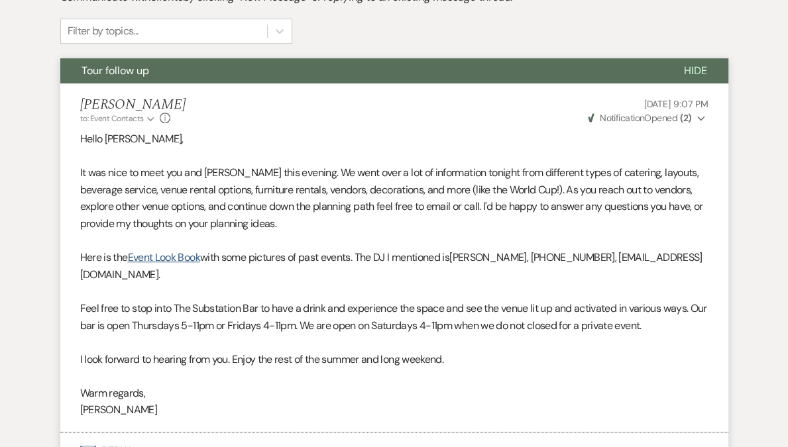
scroll to position [485, 0]
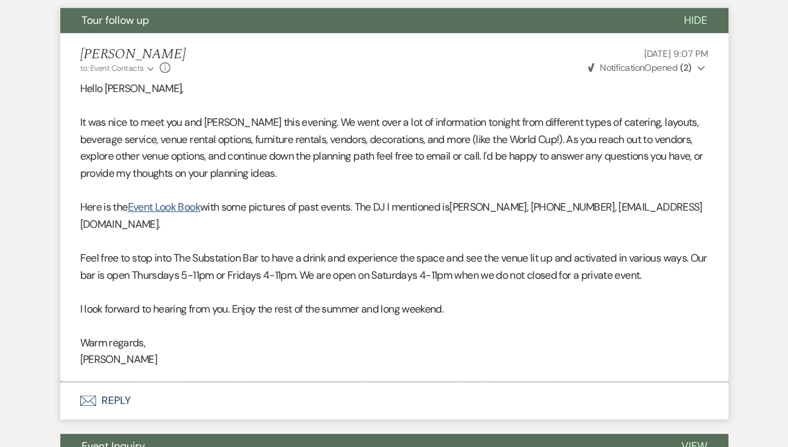
click at [99, 382] on button "Envelope Reply" at bounding box center [394, 400] width 668 height 37
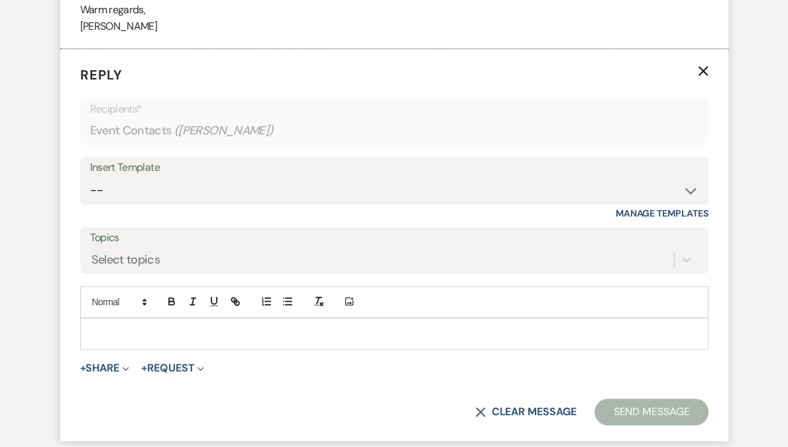
scroll to position [822, 0]
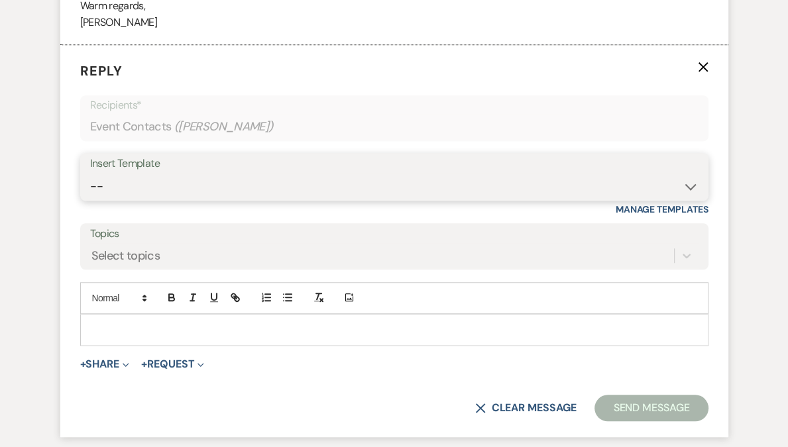
click at [135, 174] on select "-- Weven Planning Portal Introduction (Booked Events) Follow Up Contract (Pre-B…" at bounding box center [394, 187] width 608 height 26
select select "6159"
click at [90, 174] on select "-- Weven Planning Portal Introduction (Booked Events) Follow Up Contract (Pre-B…" at bounding box center [394, 187] width 608 height 26
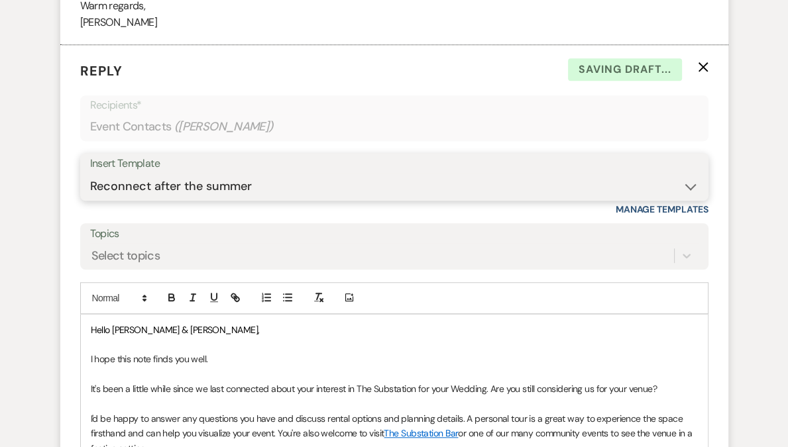
scroll to position [1028, 0]
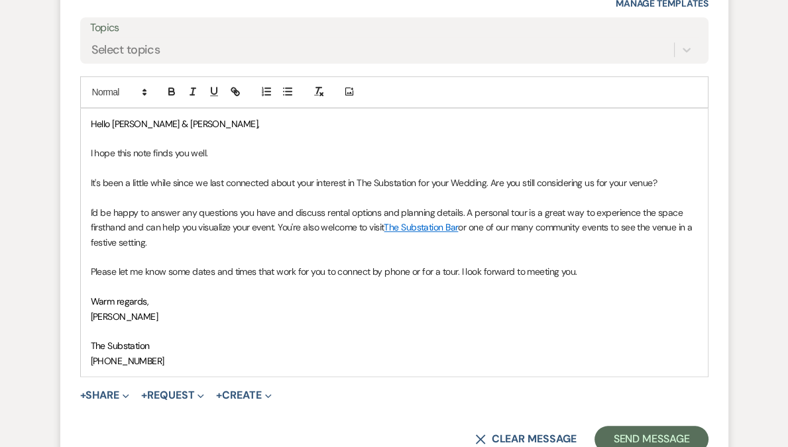
click at [305, 146] on p "I hope this note finds you well." at bounding box center [394, 153] width 607 height 15
click at [256, 176] on p "It's been a little while since we last connected about your interest in The Sub…" at bounding box center [394, 183] width 607 height 15
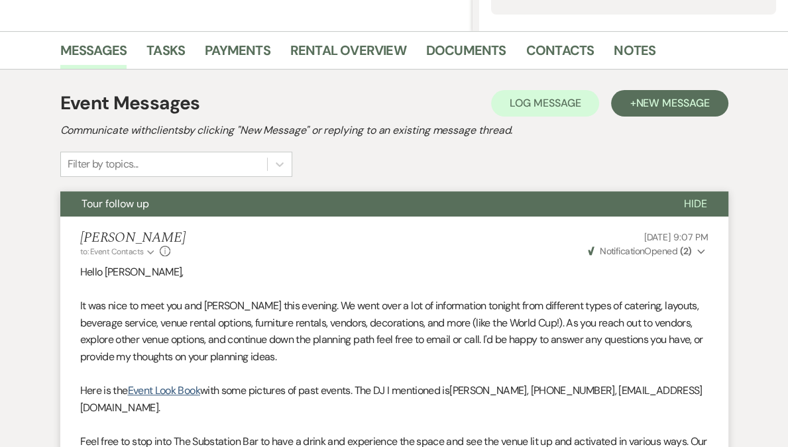
scroll to position [518, 0]
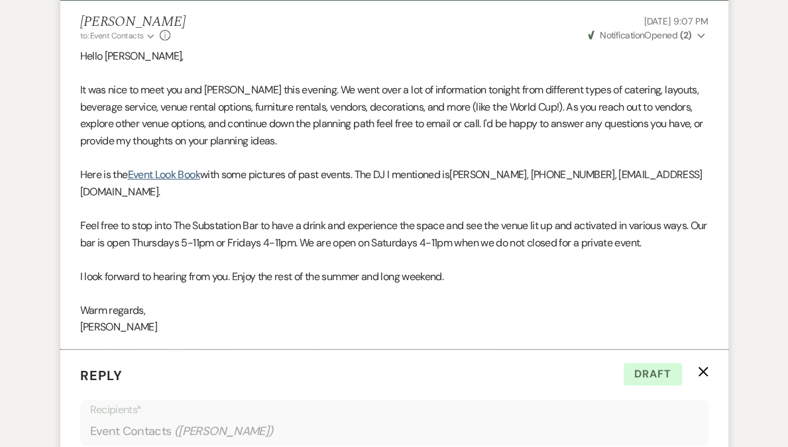
click at [701, 366] on icon "X" at bounding box center [703, 371] width 11 height 11
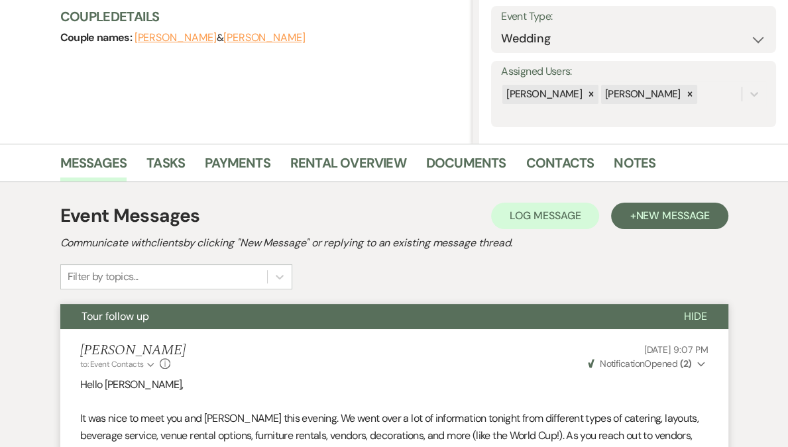
scroll to position [0, 0]
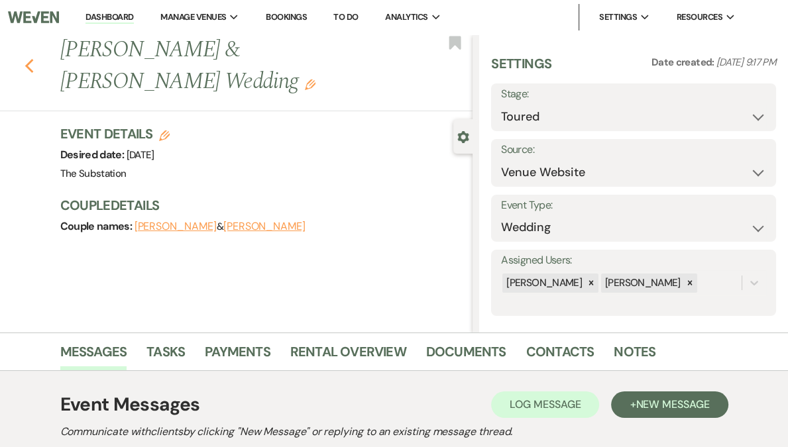
click at [32, 58] on icon "Previous" at bounding box center [30, 66] width 10 height 16
select select "5"
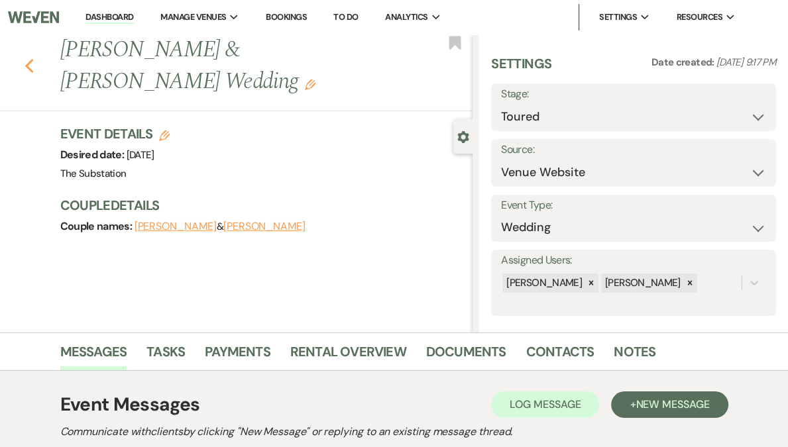
select select "5"
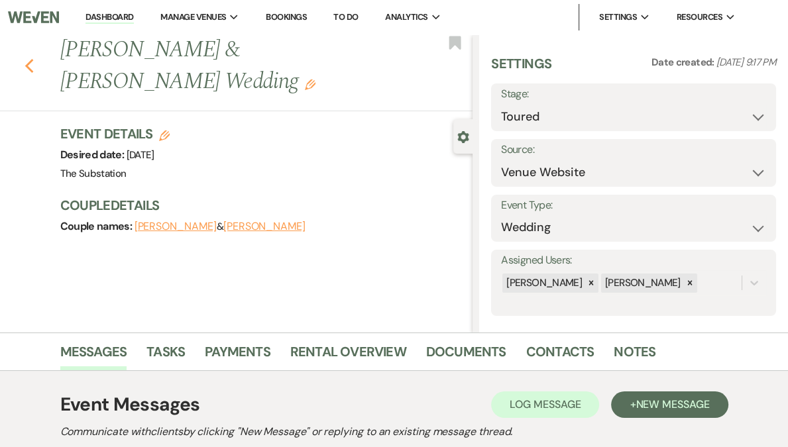
select select "5"
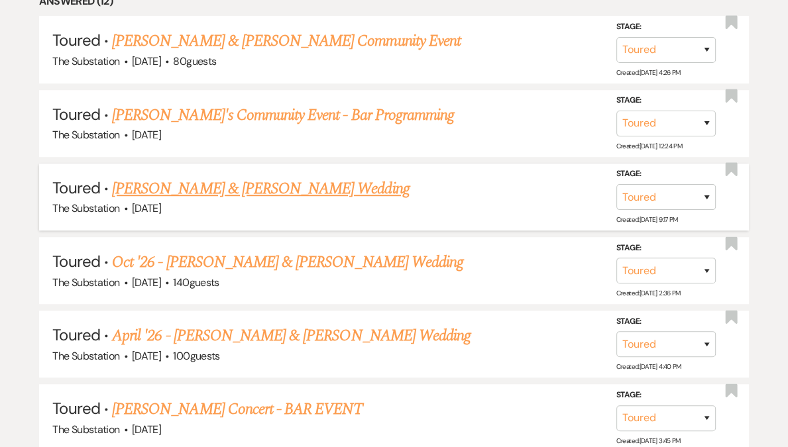
scroll to position [646, 0]
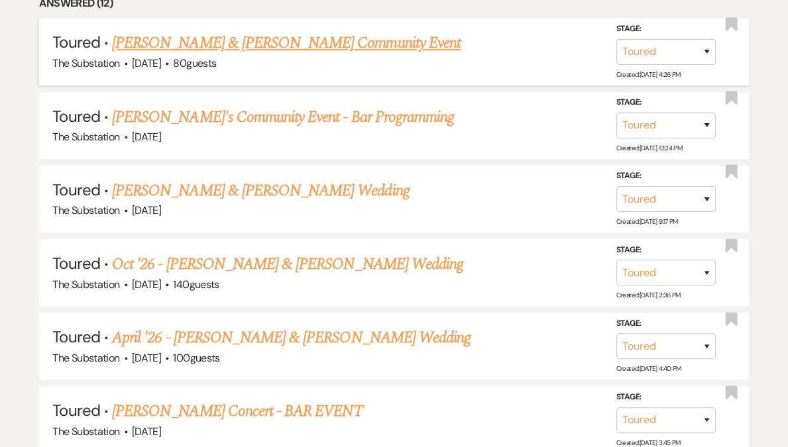
click at [281, 50] on link "[PERSON_NAME] & [PERSON_NAME] Community Event" at bounding box center [286, 43] width 349 height 24
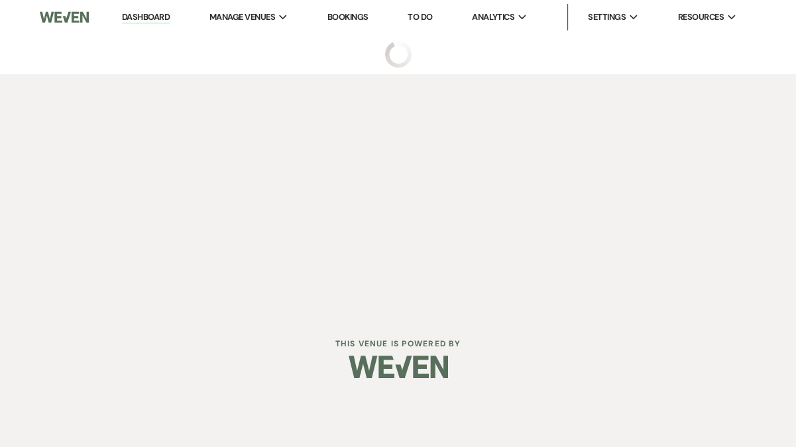
select select "5"
select select "14"
select select "7"
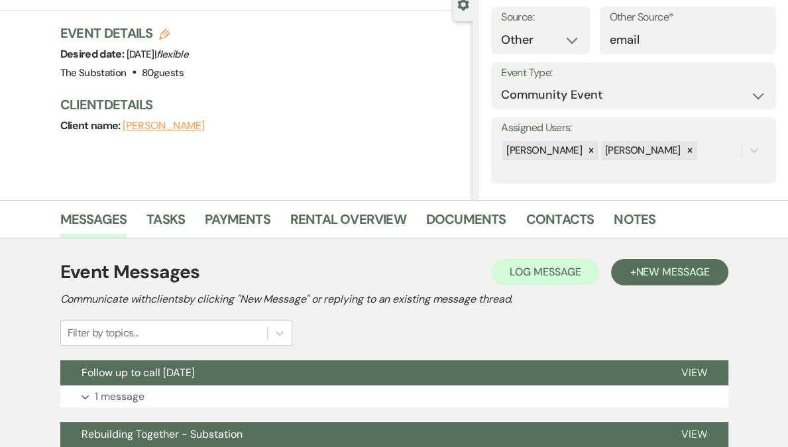
scroll to position [259, 0]
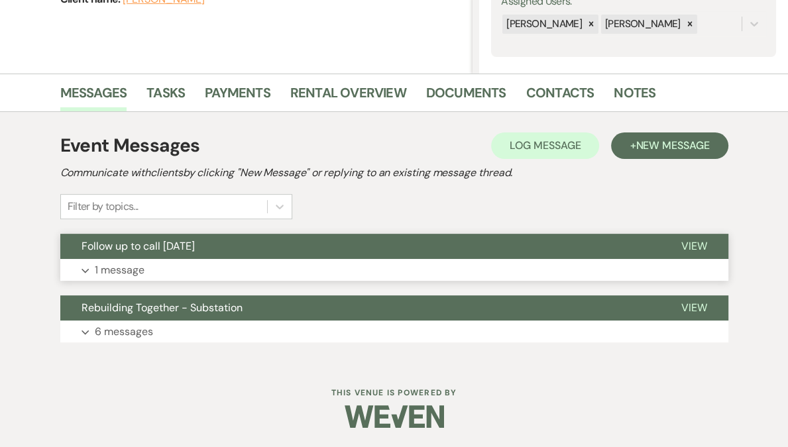
click at [197, 269] on button "Expand 1 message" at bounding box center [394, 270] width 668 height 23
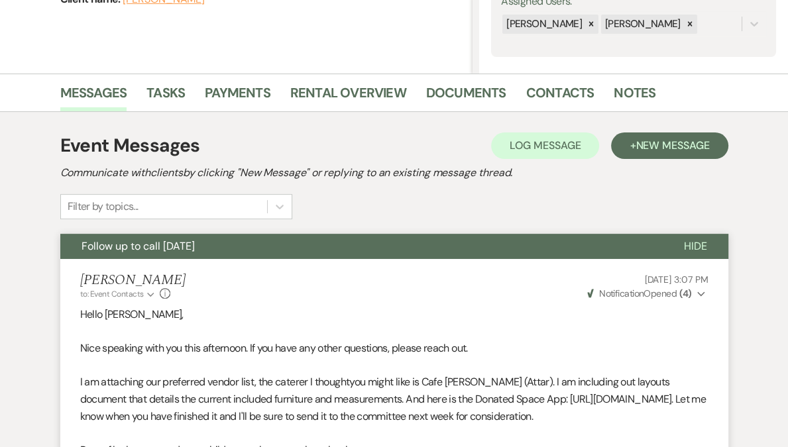
click at [287, 347] on p "Nice speaking with you this afternoon. If you have any other questions, please …" at bounding box center [394, 348] width 628 height 17
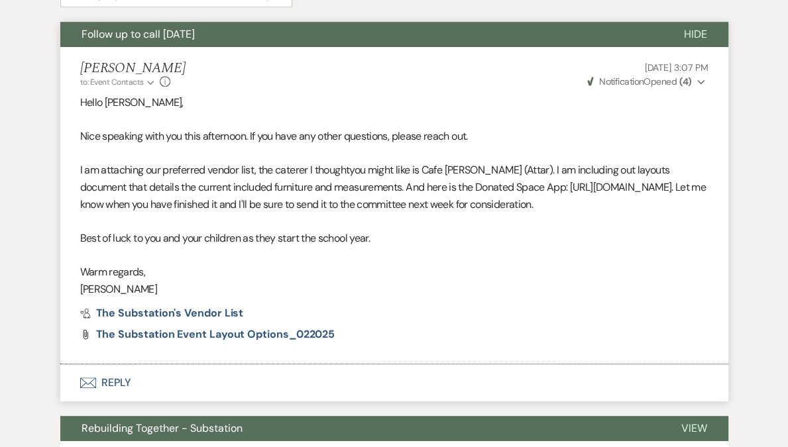
scroll to position [444, 0]
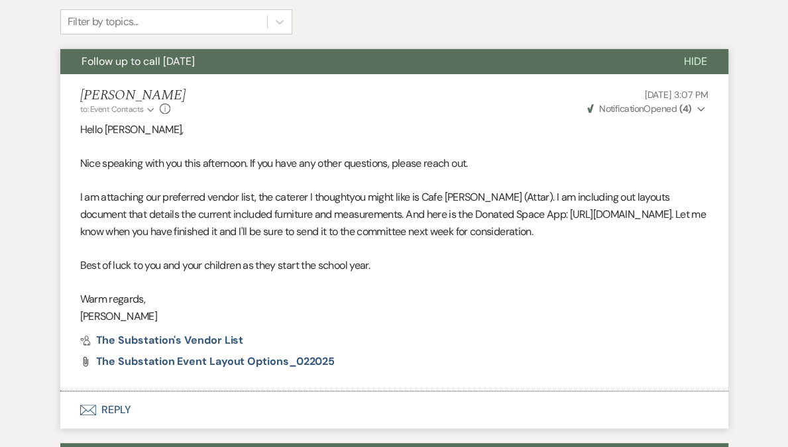
click at [698, 109] on use "button" at bounding box center [700, 109] width 7 height 5
click at [327, 183] on p at bounding box center [394, 180] width 628 height 17
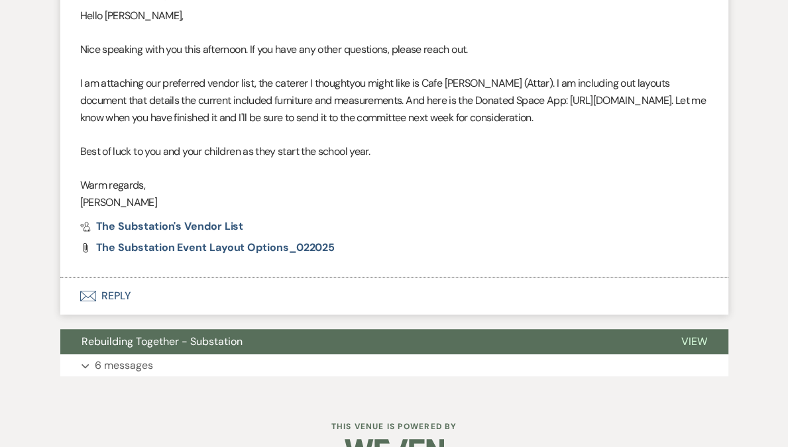
scroll to position [609, 0]
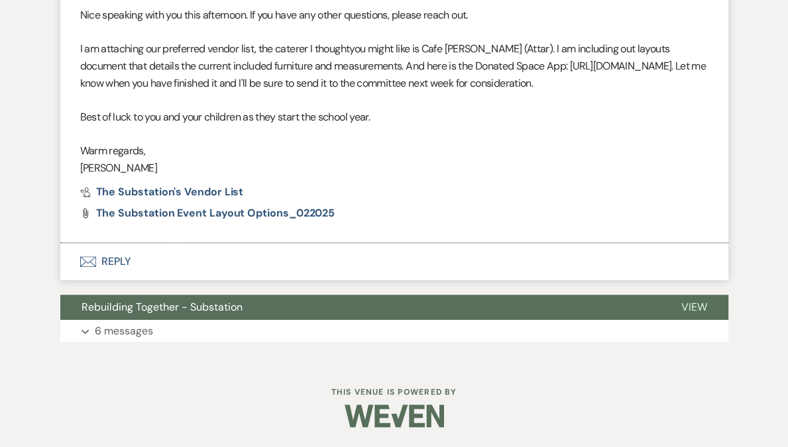
click at [110, 266] on button "Envelope Reply" at bounding box center [394, 261] width 668 height 37
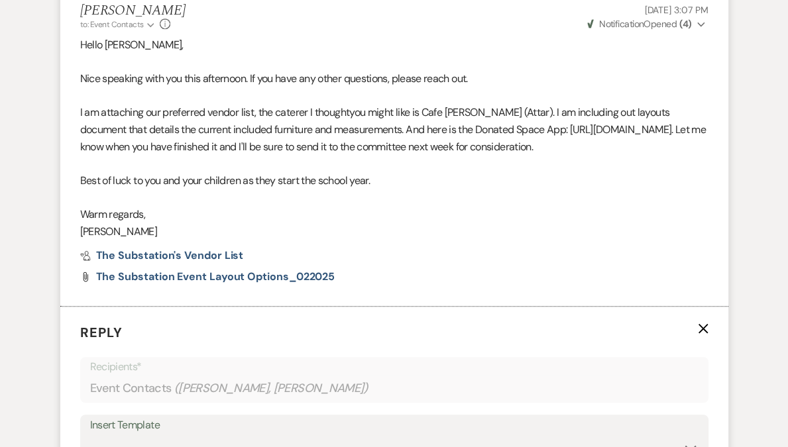
scroll to position [520, 0]
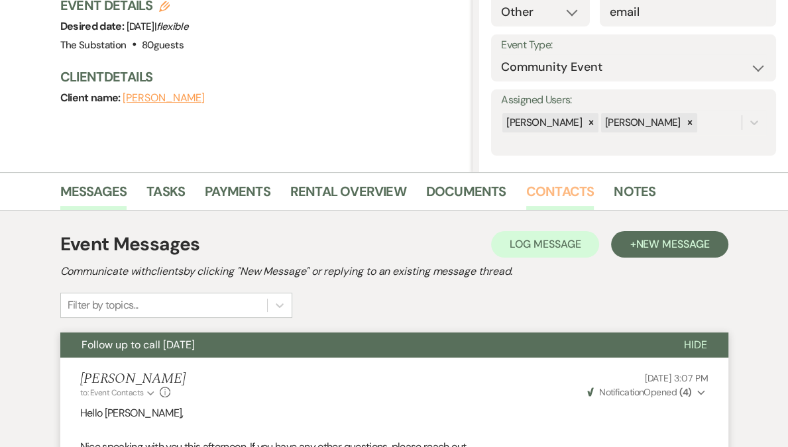
click at [542, 193] on link "Contacts" at bounding box center [560, 195] width 68 height 29
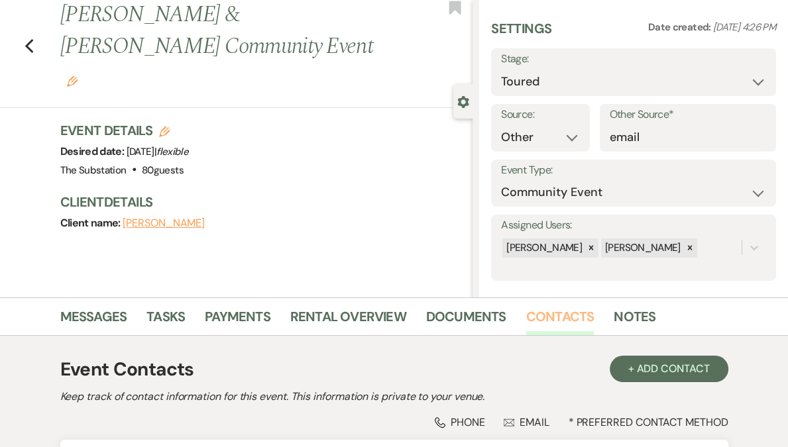
scroll to position [267, 0]
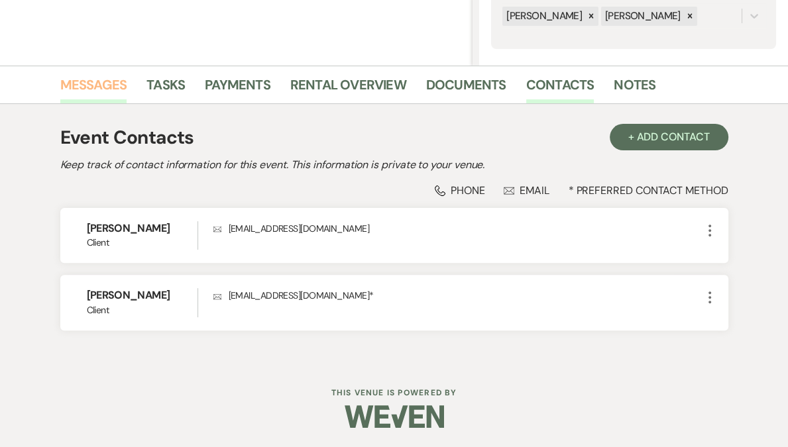
click at [98, 80] on link "Messages" at bounding box center [93, 88] width 67 height 29
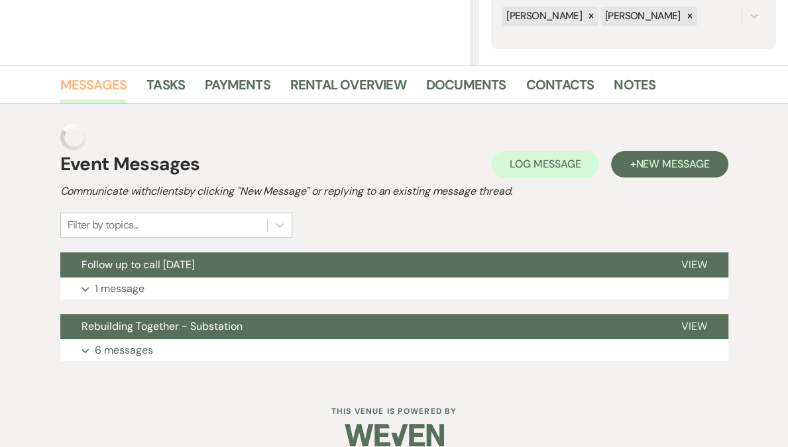
scroll to position [259, 0]
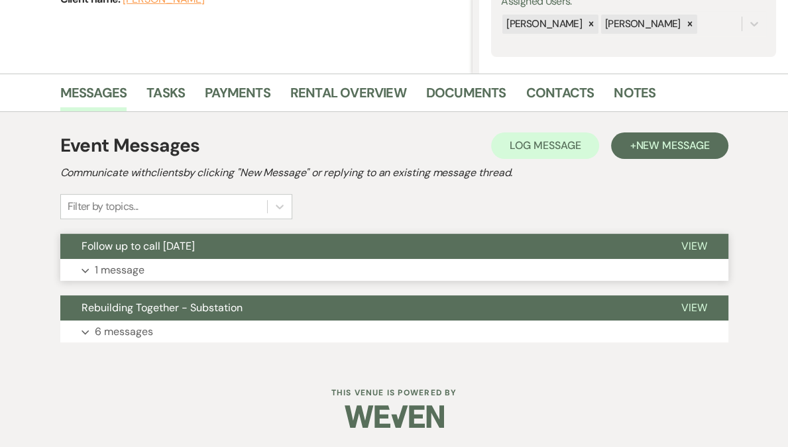
click at [182, 264] on button "Expand 1 message" at bounding box center [394, 270] width 668 height 23
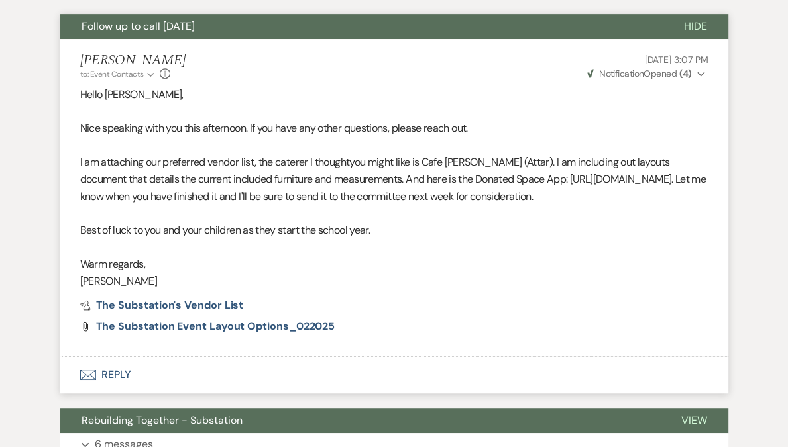
scroll to position [609, 0]
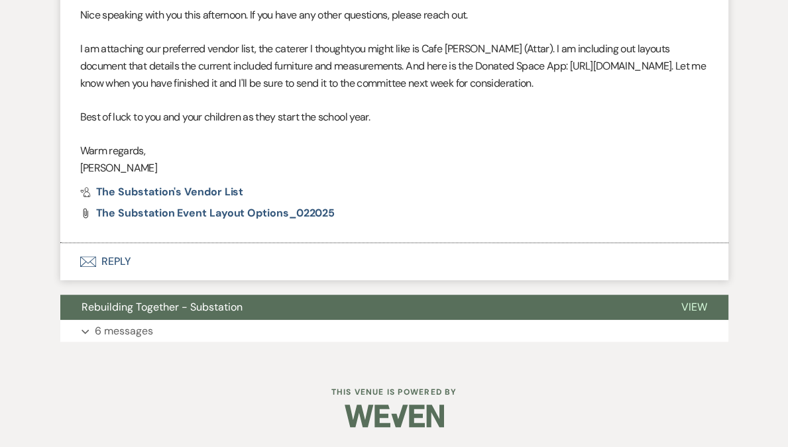
click at [111, 256] on button "Envelope Reply" at bounding box center [394, 261] width 668 height 37
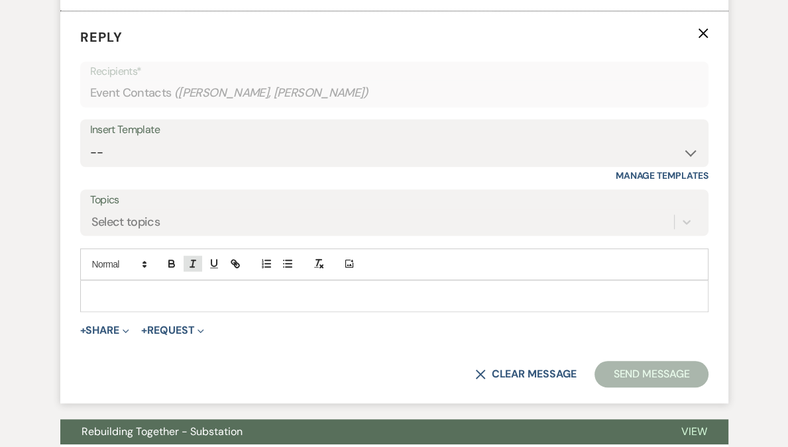
scroll to position [824, 0]
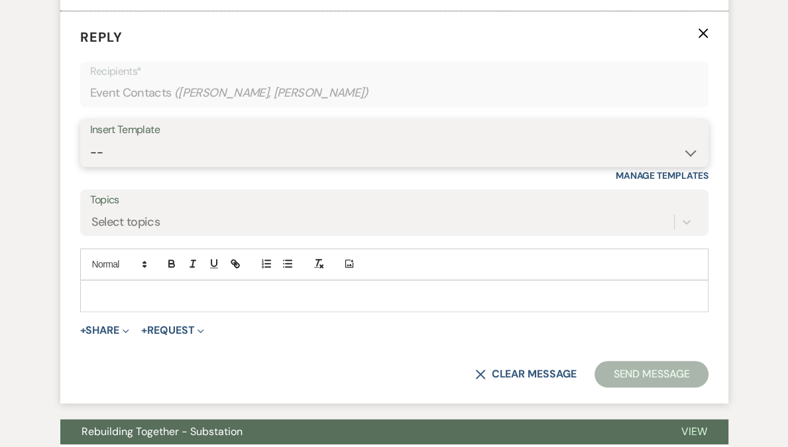
click at [165, 166] on select "-- Weven Planning Portal Introduction (Booked Events) Follow Up Contract (Pre-B…" at bounding box center [394, 153] width 608 height 26
select select "4505"
click at [90, 156] on select "-- Weven Planning Portal Introduction (Booked Events) Follow Up Contract (Pre-B…" at bounding box center [394, 153] width 608 height 26
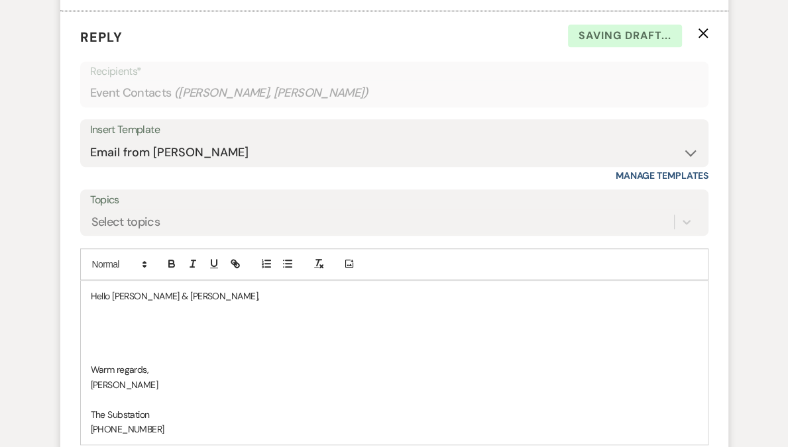
click at [129, 304] on p "Hello [PERSON_NAME] & [PERSON_NAME]," at bounding box center [394, 296] width 607 height 15
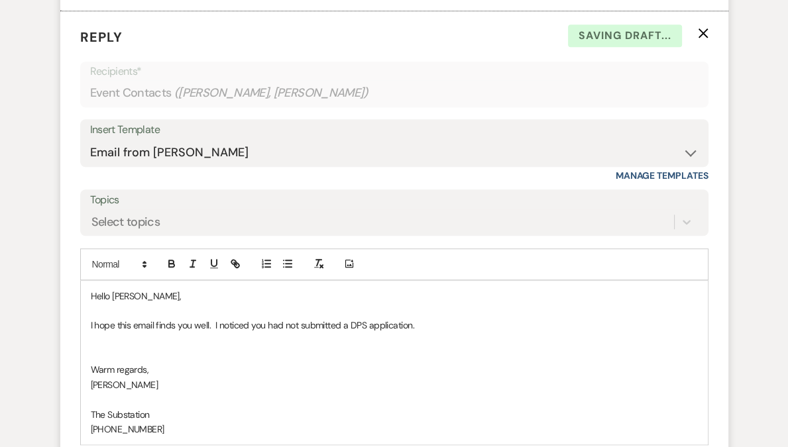
click at [213, 333] on p "I hope this email finds you well. I noticed you had not submitted a DPS applica…" at bounding box center [394, 325] width 607 height 15
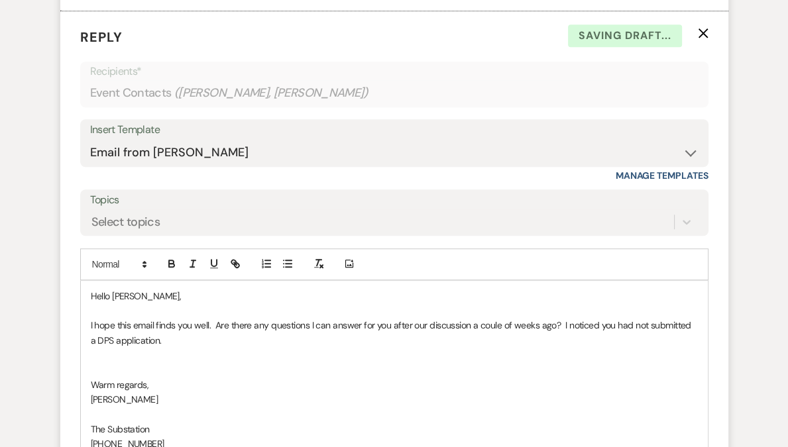
click at [495, 345] on p "I hope this email finds you well. Are there any questions I can answer for you …" at bounding box center [394, 333] width 607 height 30
click at [565, 339] on p "I hope this email finds you well. Are there any questions I can answer for you …" at bounding box center [394, 333] width 607 height 30
click at [496, 341] on p "I hope this email finds you well. Are there any questions I can answer for you …" at bounding box center [394, 333] width 607 height 30
drag, startPoint x: 569, startPoint y: 340, endPoint x: 582, endPoint y: 341, distance: 13.3
click at [582, 341] on p "I hope this email finds you well. Are there any questions I can answer for you …" at bounding box center [394, 333] width 607 height 30
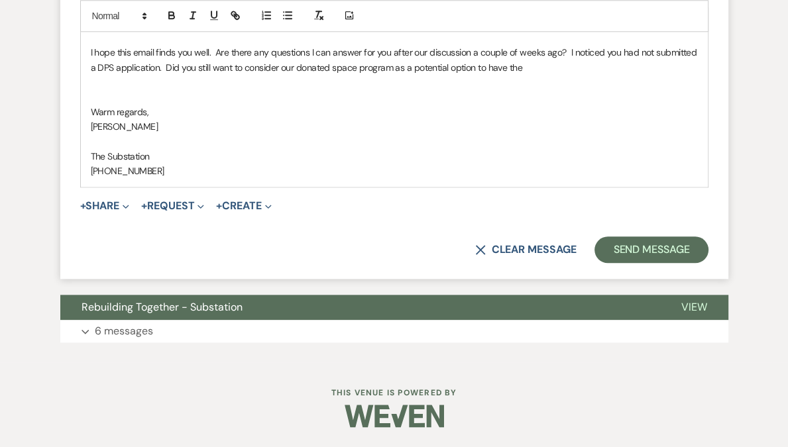
scroll to position [1113, 0]
click at [137, 339] on p "6 messages" at bounding box center [124, 331] width 58 height 17
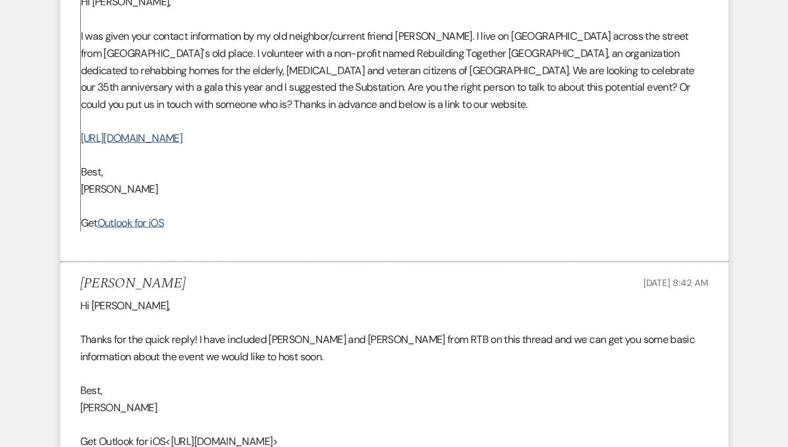
scroll to position [2068, 0]
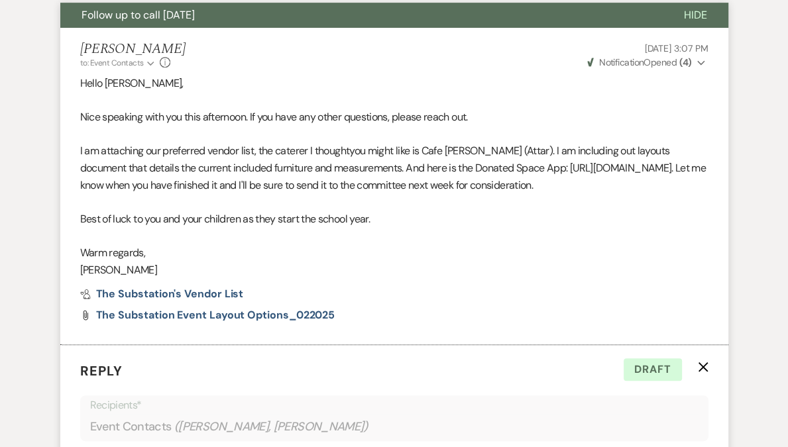
scroll to position [829, 0]
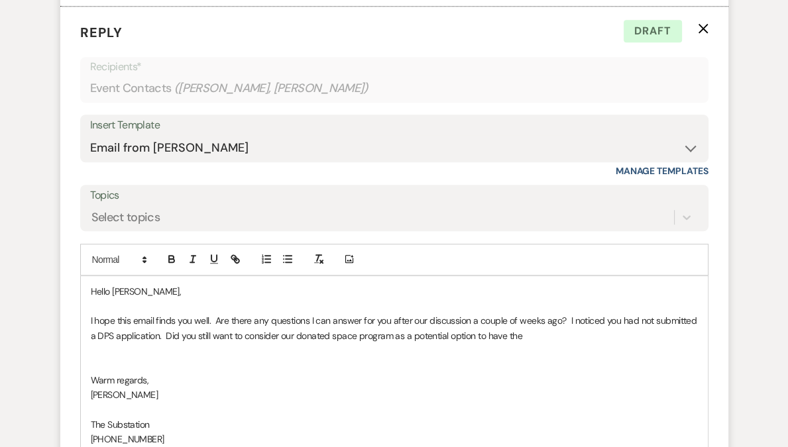
click at [630, 339] on p "I hope this email finds you well. Are there any questions I can answer for you …" at bounding box center [394, 328] width 607 height 30
click at [522, 343] on p "I hope this email finds you well. Are there any questions I can answer for you …" at bounding box center [394, 328] width 607 height 30
drag, startPoint x: 522, startPoint y: 353, endPoint x: 478, endPoint y: 351, distance: 43.8
click at [478, 343] on p "I hope this email finds you well. Are there any questions I can answer for you …" at bounding box center [394, 328] width 607 height 30
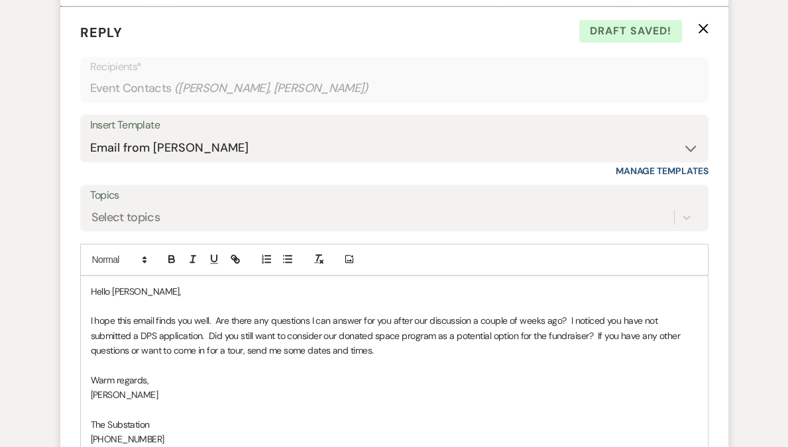
click at [372, 338] on p "I hope this email finds you well. Are there any questions I can answer for you …" at bounding box center [394, 335] width 607 height 44
click at [617, 337] on p "I hope this email finds you well. Are there any questions I can answer after ou…" at bounding box center [394, 335] width 607 height 44
click at [627, 335] on p "I hope this email finds you well. Are there any questions I can answer after ou…" at bounding box center [394, 335] width 607 height 44
click at [239, 372] on p at bounding box center [394, 365] width 607 height 15
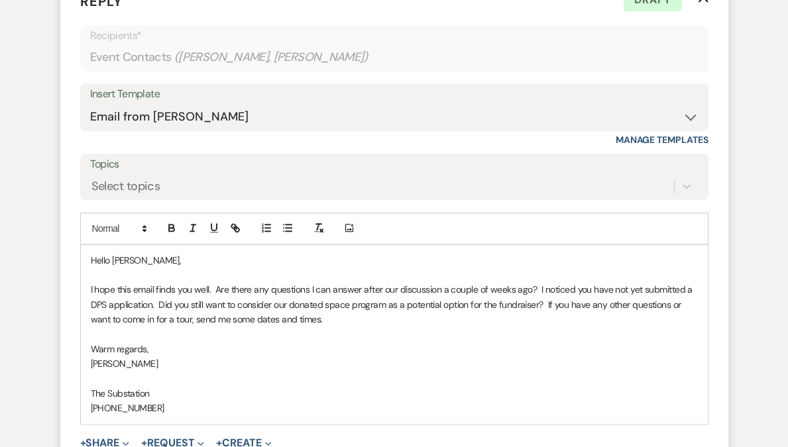
scroll to position [876, 0]
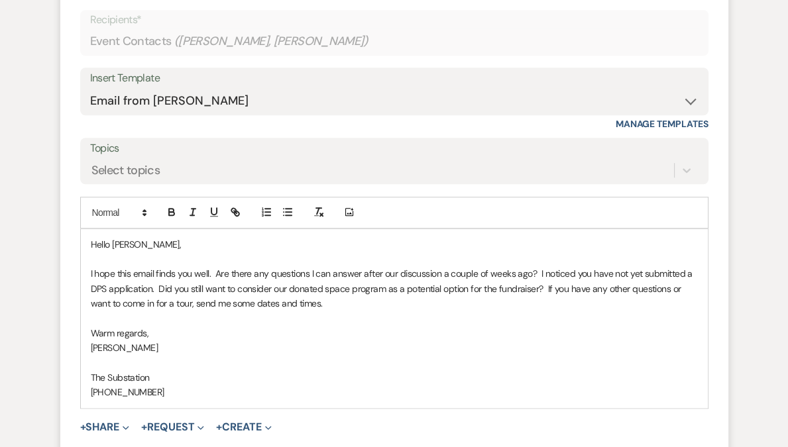
click at [349, 311] on p "I hope this email finds you well. Are there any questions I can answer after ou…" at bounding box center [394, 288] width 607 height 44
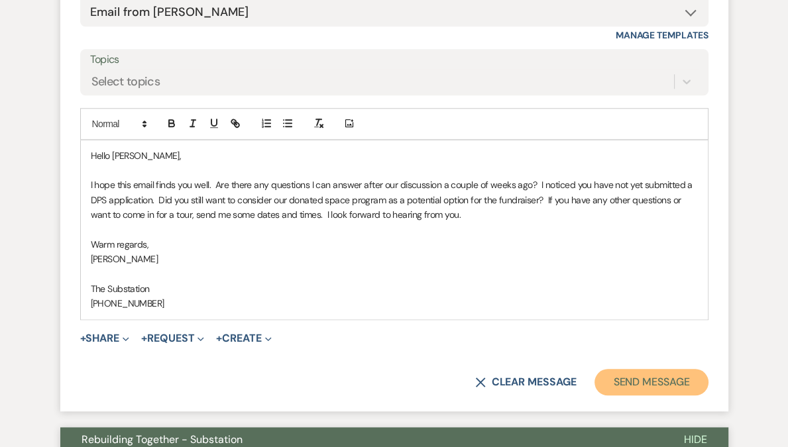
click at [627, 396] on button "Send Message" at bounding box center [650, 382] width 113 height 27
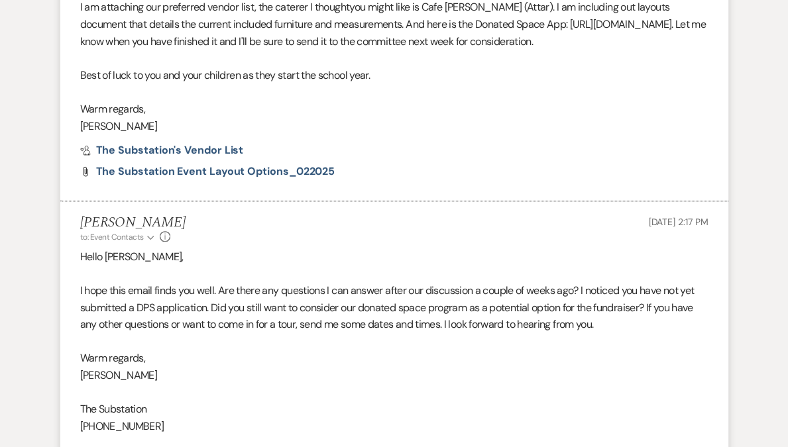
scroll to position [0, 0]
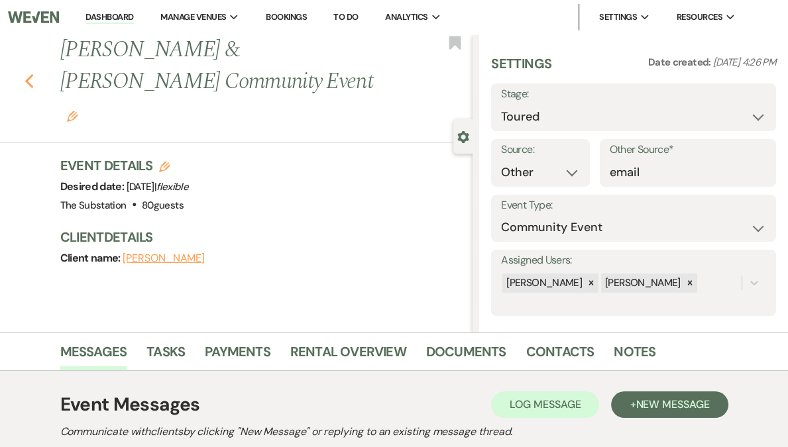
click at [34, 74] on icon "Previous" at bounding box center [30, 82] width 10 height 16
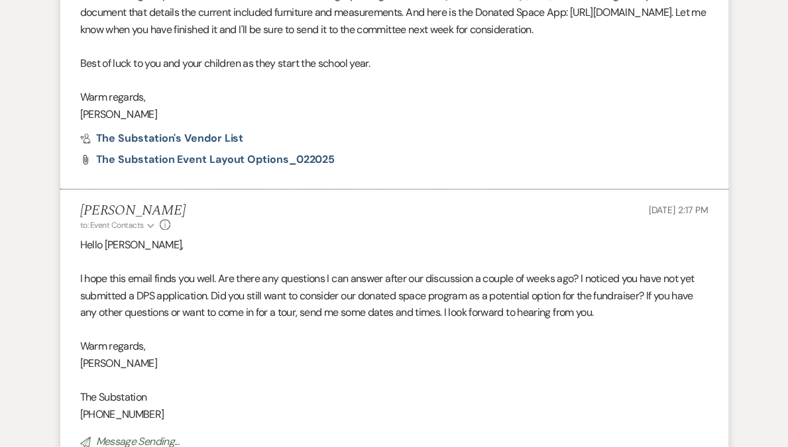
select select "5"
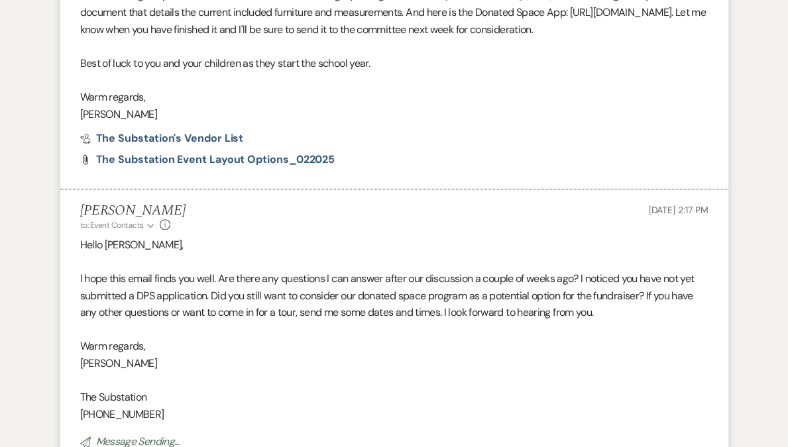
select select "5"
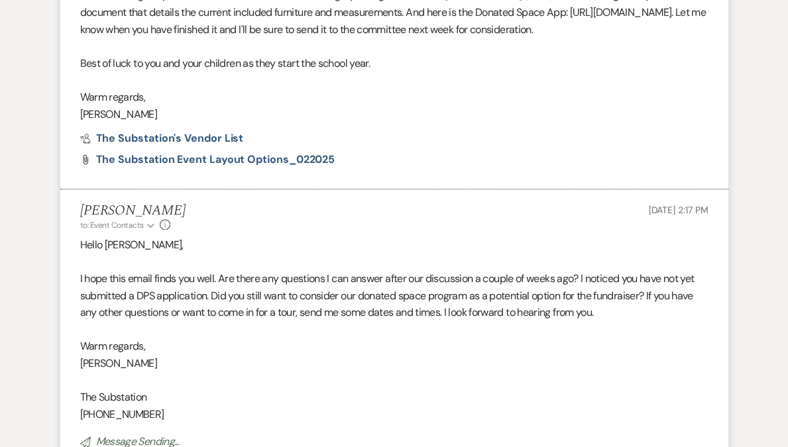
select select "5"
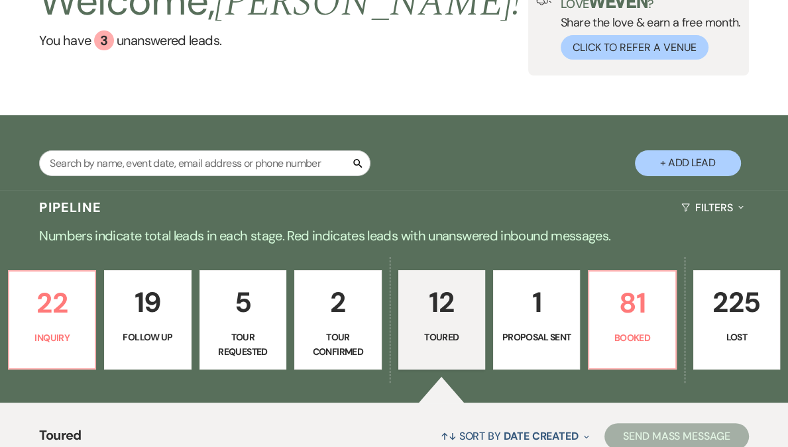
scroll to position [99, 0]
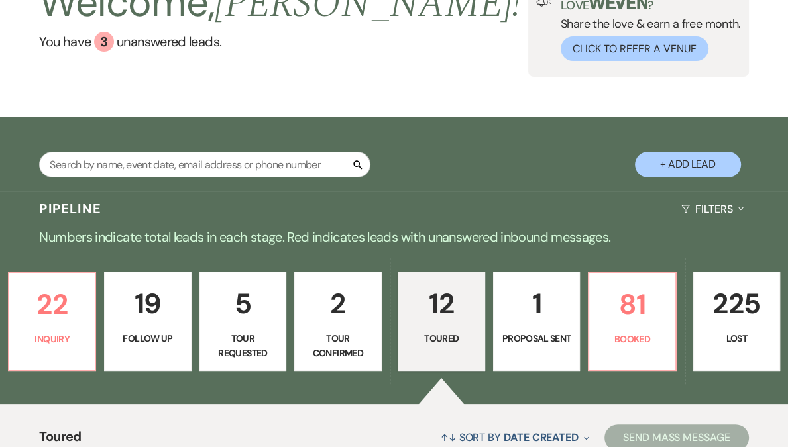
click at [264, 341] on p "Tour Requested" at bounding box center [243, 346] width 70 height 30
select select "2"
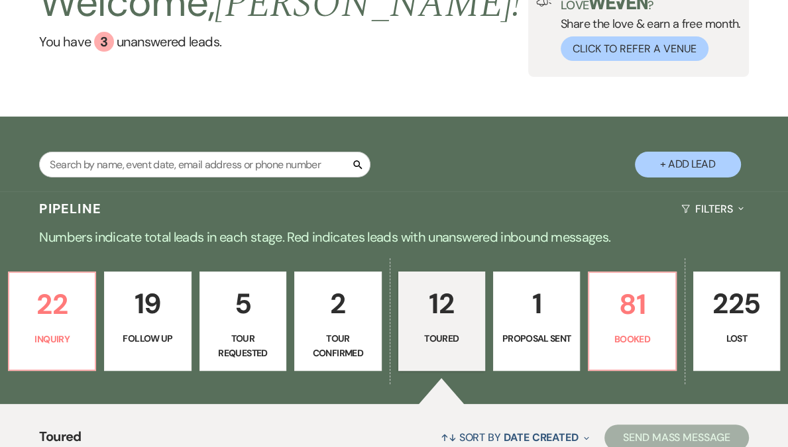
select select "2"
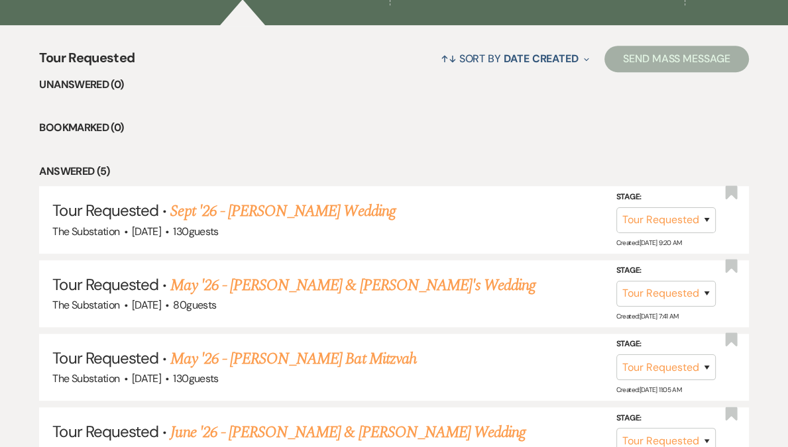
scroll to position [527, 0]
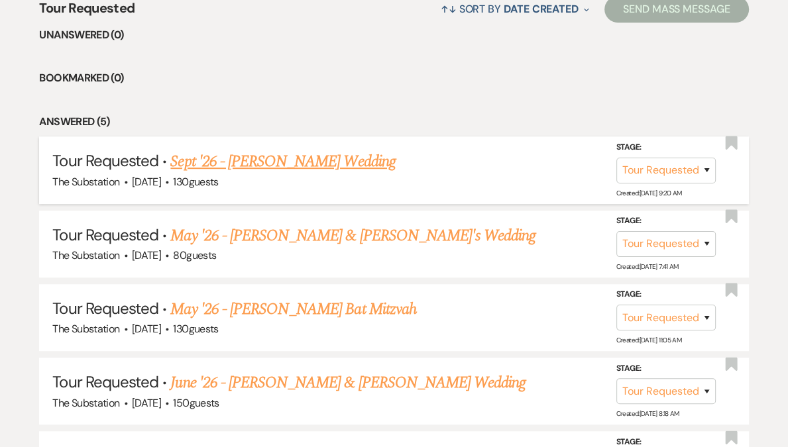
click at [311, 164] on link "Sept '26 - [PERSON_NAME] Wedding" at bounding box center [282, 162] width 225 height 24
select select "2"
select select "5"
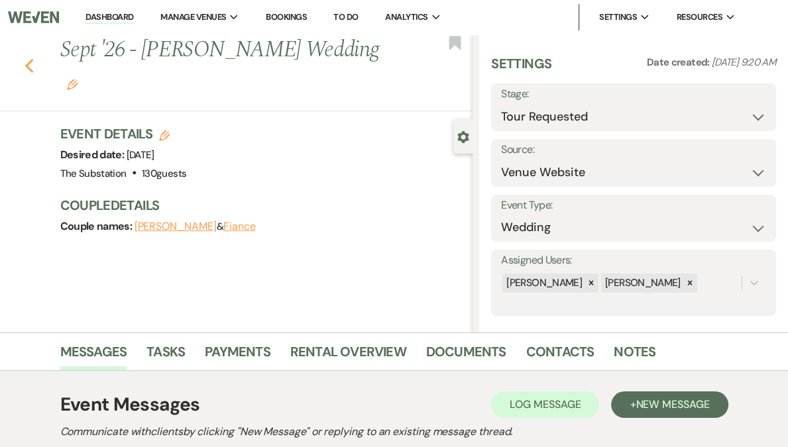
click at [34, 58] on icon "Previous" at bounding box center [30, 66] width 10 height 16
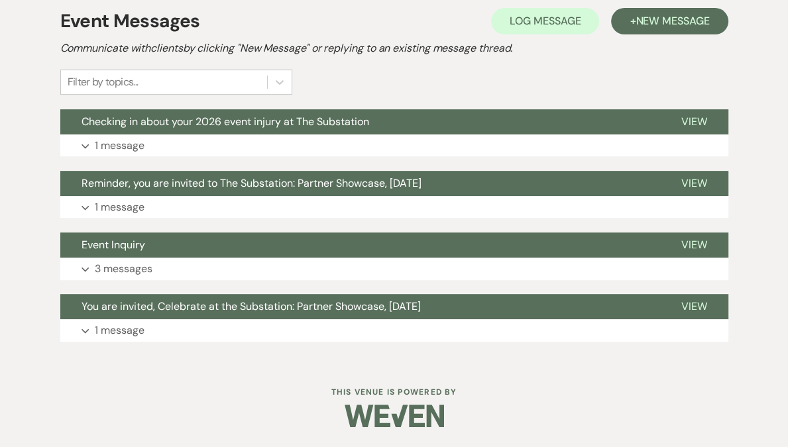
select select "2"
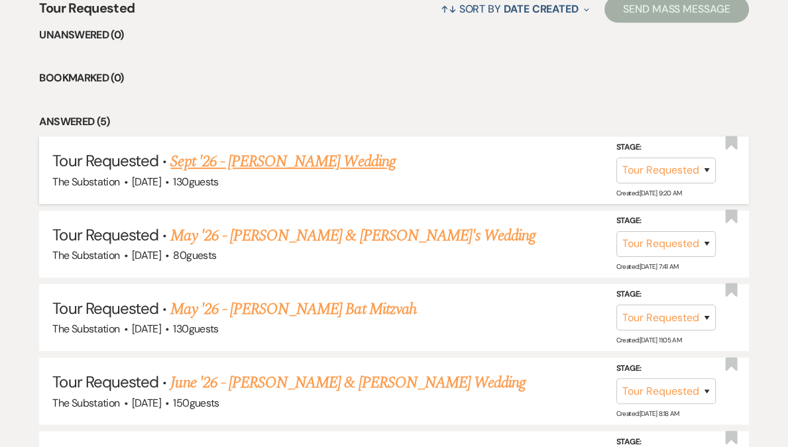
scroll to position [28, 0]
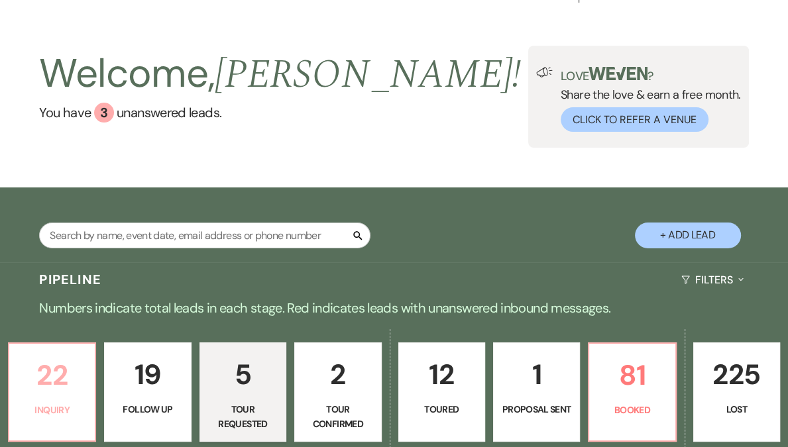
click at [87, 371] on p "22" at bounding box center [52, 375] width 70 height 44
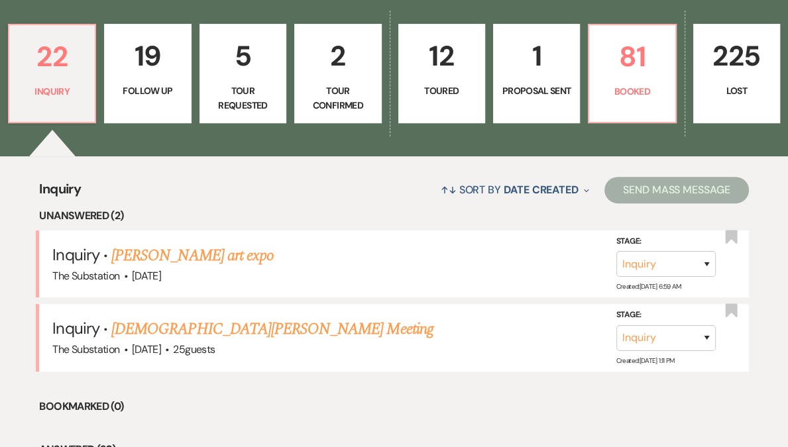
scroll to position [351, 0]
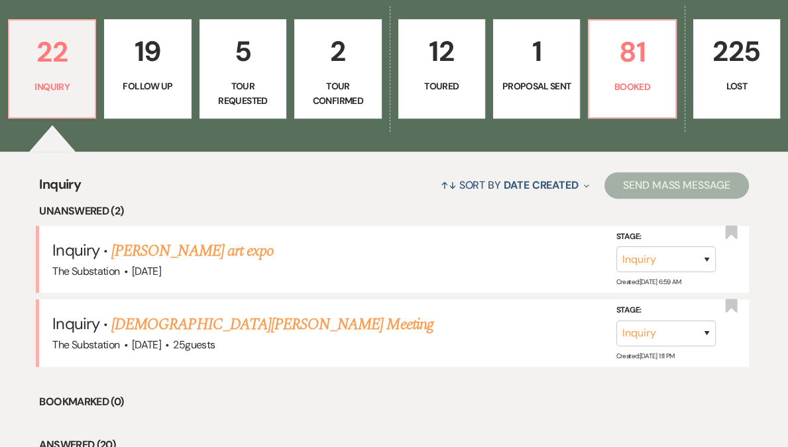
click at [182, 55] on p "19" at bounding box center [148, 51] width 70 height 44
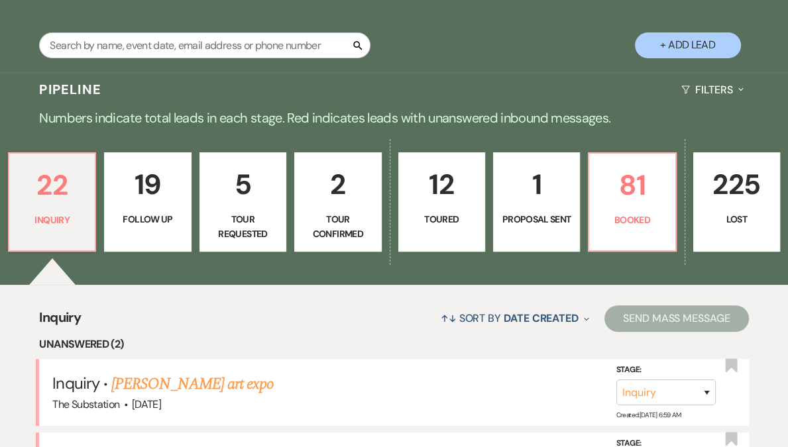
select select "9"
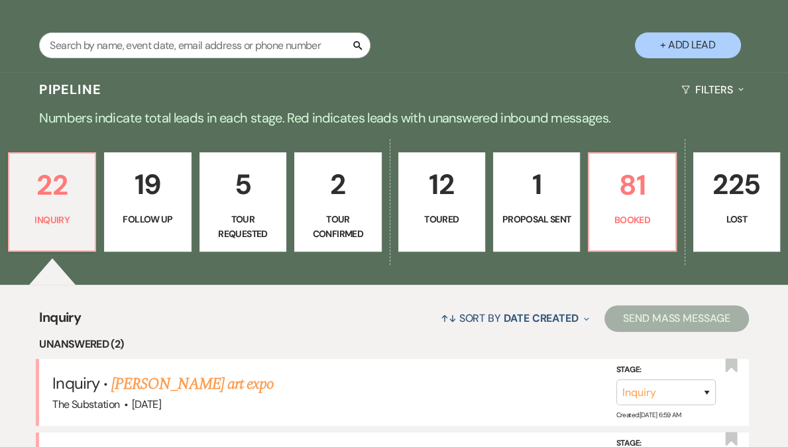
select select "9"
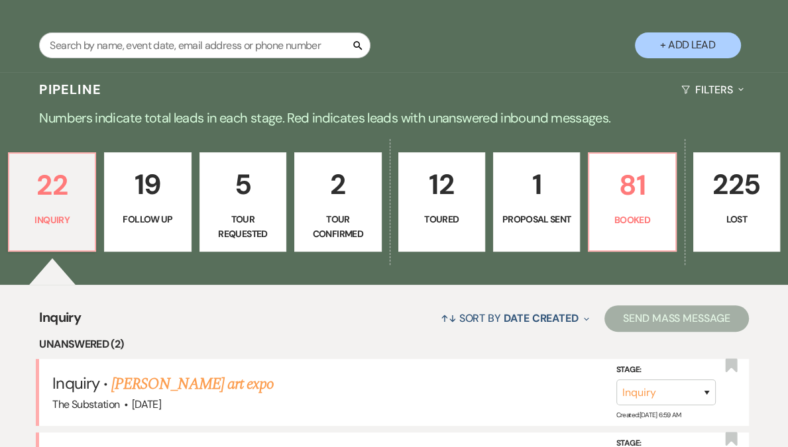
select select "9"
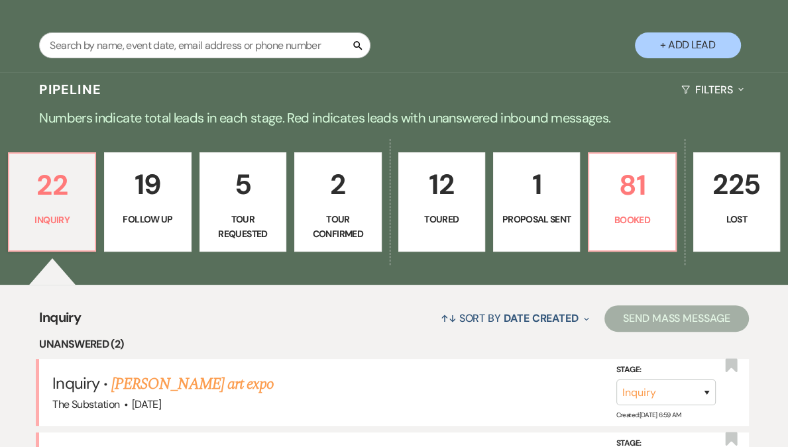
select select "9"
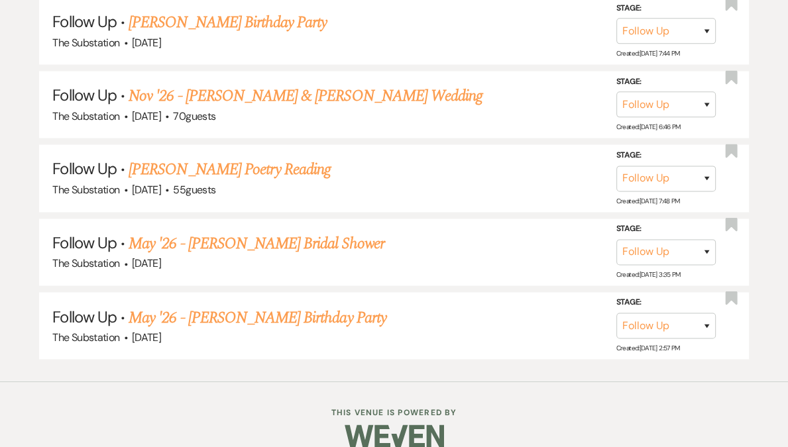
scroll to position [1703, 0]
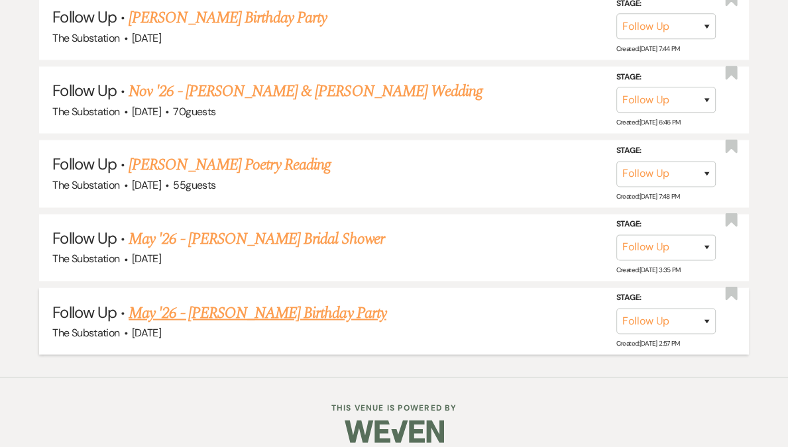
click at [274, 301] on link "May '26 - [PERSON_NAME] Birthday Party" at bounding box center [258, 313] width 258 height 24
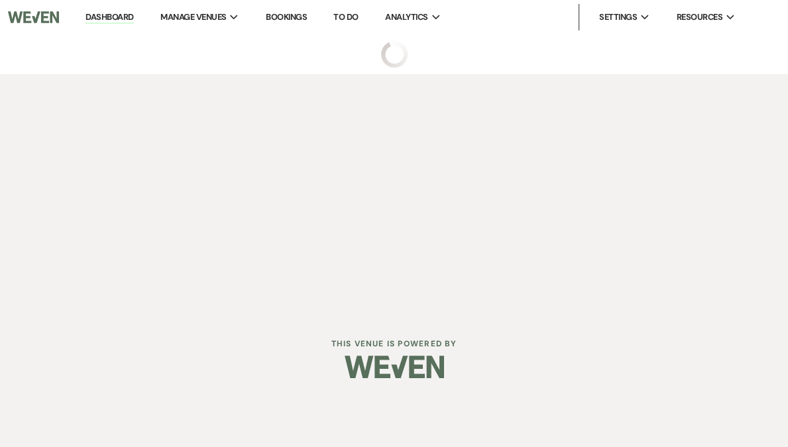
select select "9"
select select "5"
select select "4"
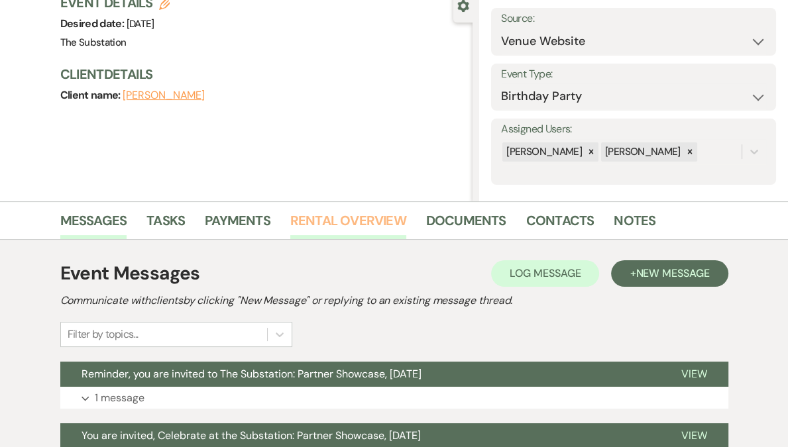
scroll to position [331, 0]
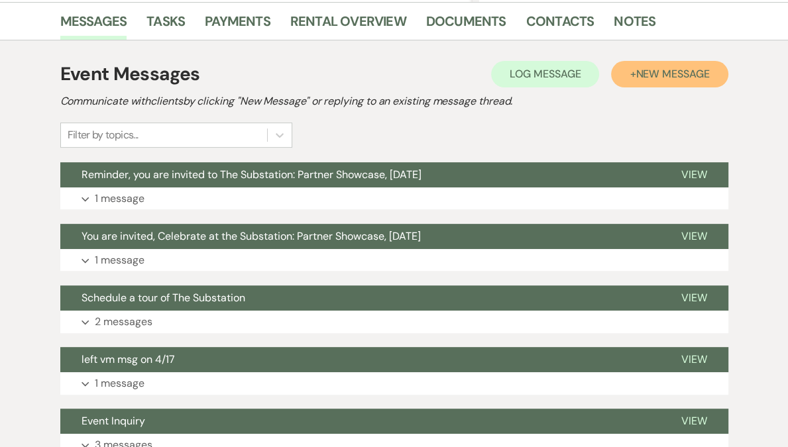
click at [675, 76] on span "New Message" at bounding box center [673, 74] width 74 height 14
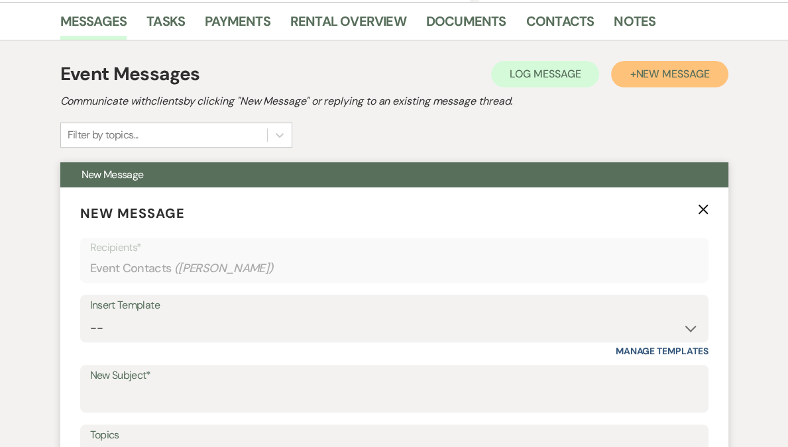
scroll to position [420, 0]
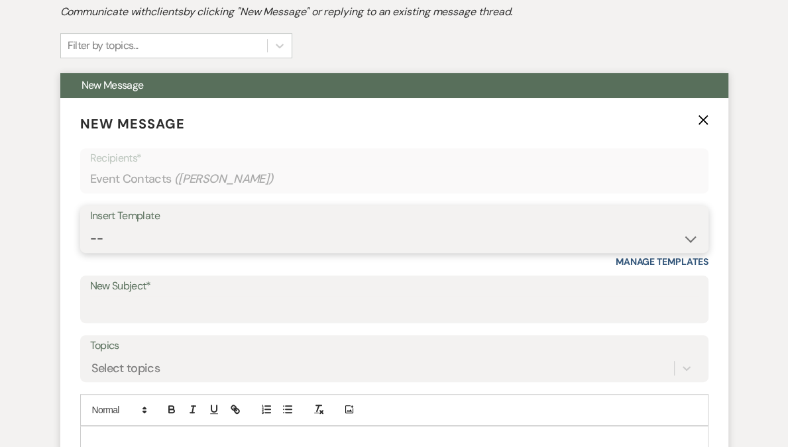
click at [213, 240] on select "-- Weven Planning Portal Introduction (Booked Events) Follow Up Contract (Pre-B…" at bounding box center [394, 239] width 608 height 26
select select "6159"
click at [90, 226] on select "-- Weven Planning Portal Introduction (Booked Events) Follow Up Contract (Pre-B…" at bounding box center [394, 239] width 608 height 26
type input "Checking in about your 2026 event injury at The Substation"
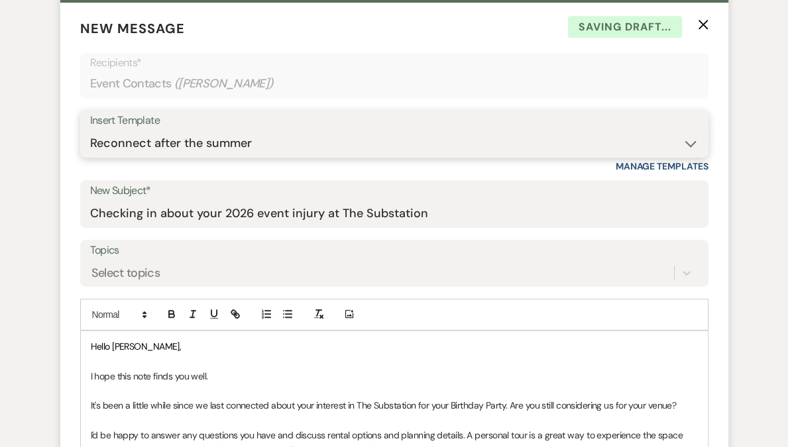
scroll to position [612, 0]
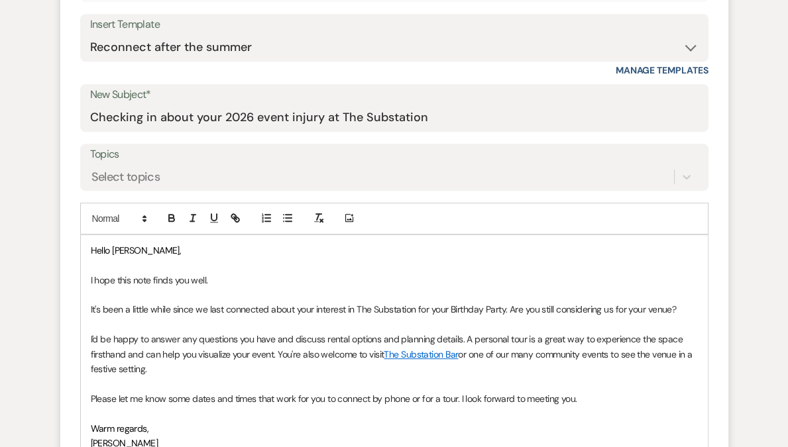
click at [439, 311] on p "It's been a little while since we last connected about your interest in The Sub…" at bounding box center [394, 309] width 607 height 15
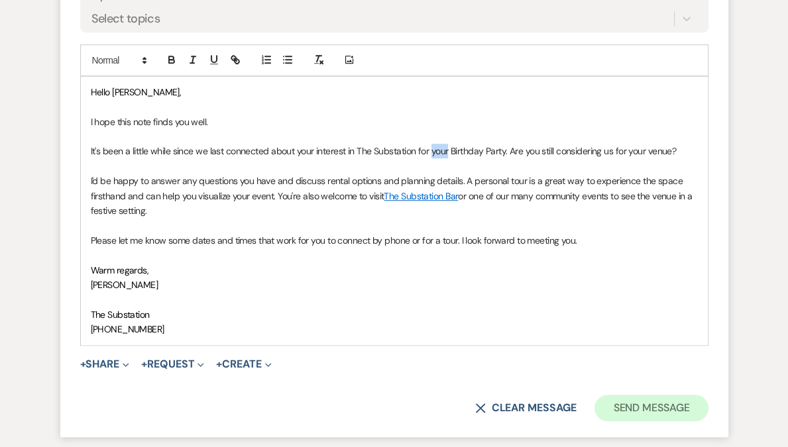
scroll to position [769, 0]
click at [648, 412] on button "Send Message" at bounding box center [650, 409] width 113 height 27
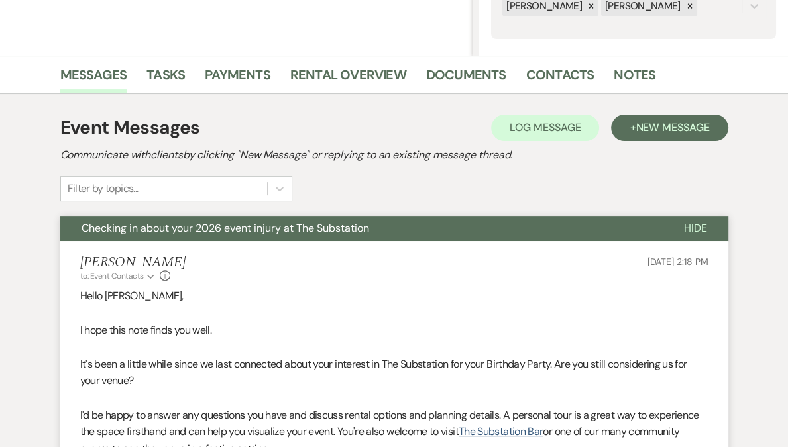
scroll to position [0, 0]
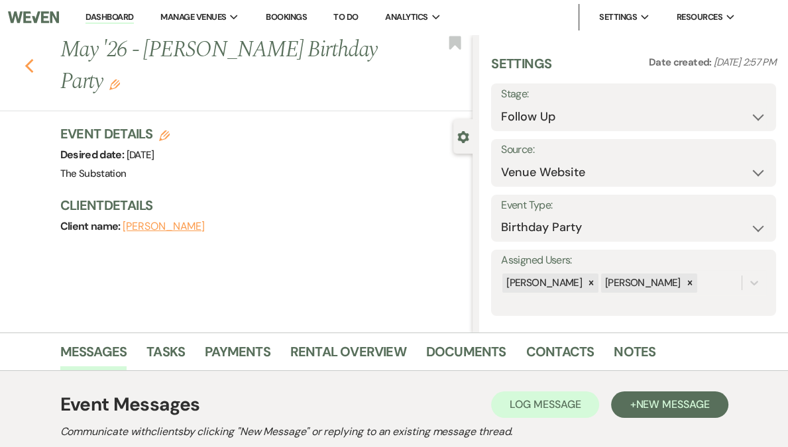
click at [34, 70] on icon "Previous" at bounding box center [30, 66] width 10 height 16
select select "9"
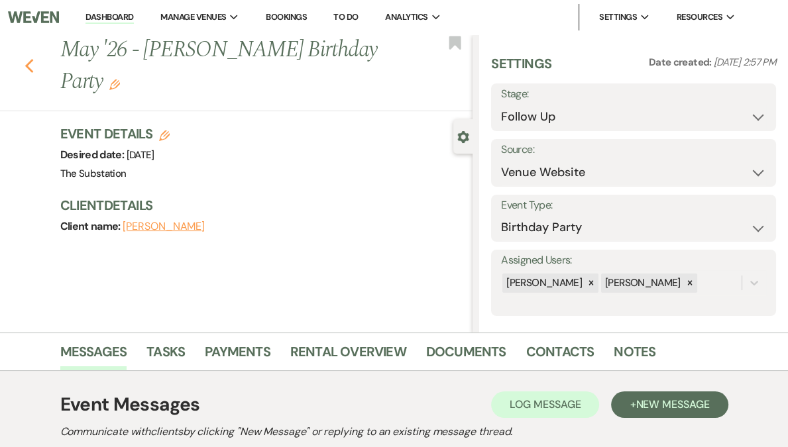
select select "9"
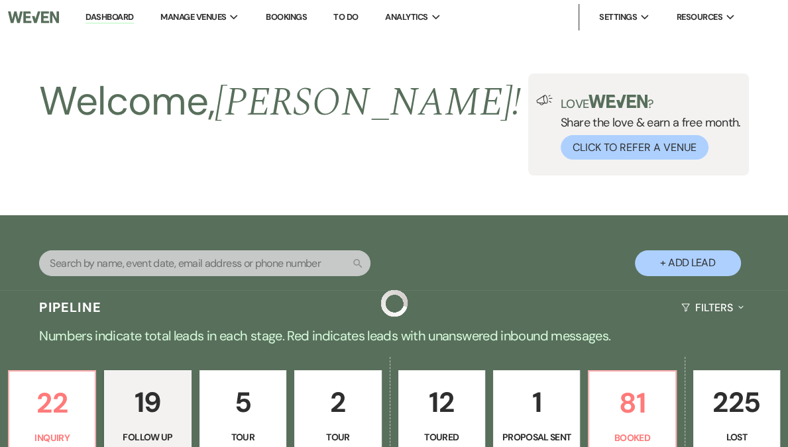
scroll to position [1703, 0]
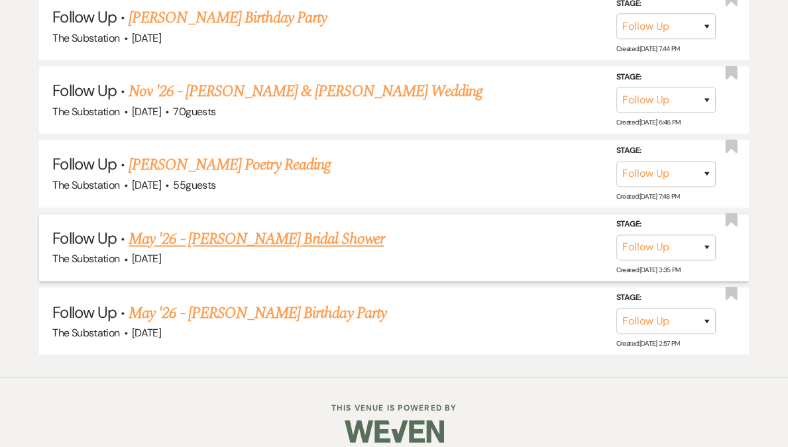
click at [282, 227] on link "May '26 - [PERSON_NAME] Bridal Shower" at bounding box center [256, 239] width 255 height 24
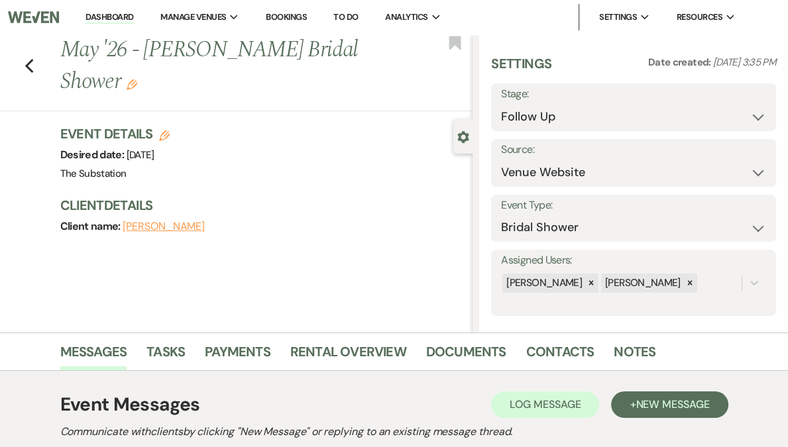
scroll to position [339, 0]
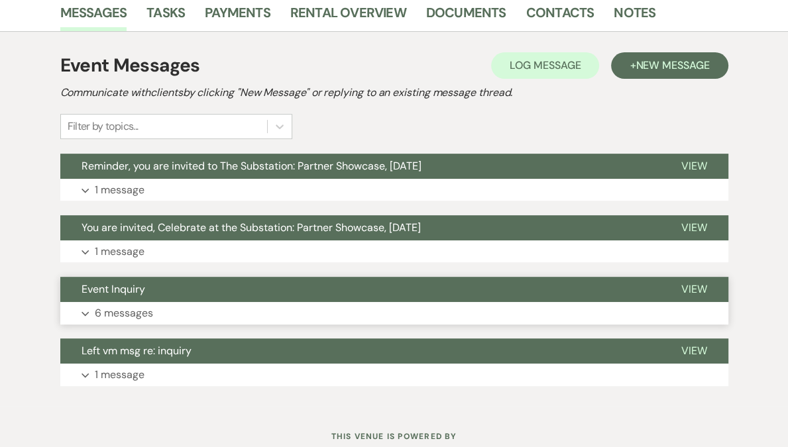
click at [276, 307] on button "Expand 6 messages" at bounding box center [394, 313] width 668 height 23
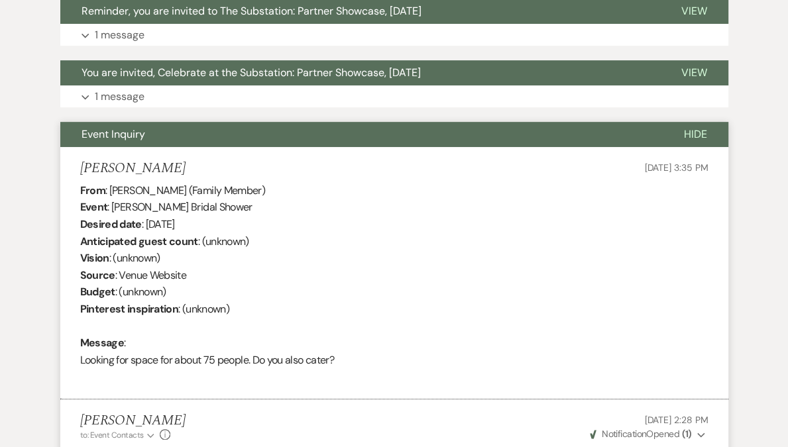
scroll to position [0, 0]
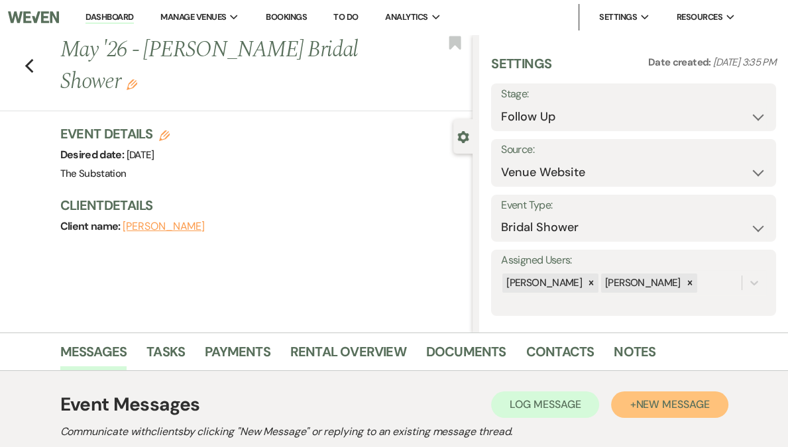
click at [658, 416] on button "+ New Message" at bounding box center [669, 405] width 117 height 27
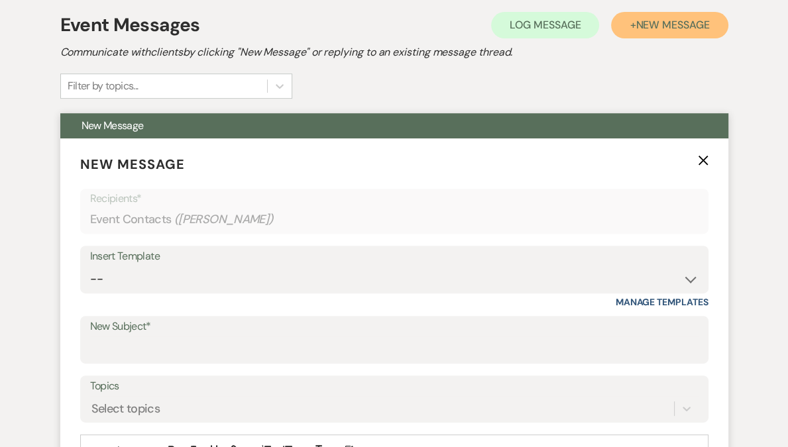
scroll to position [565, 0]
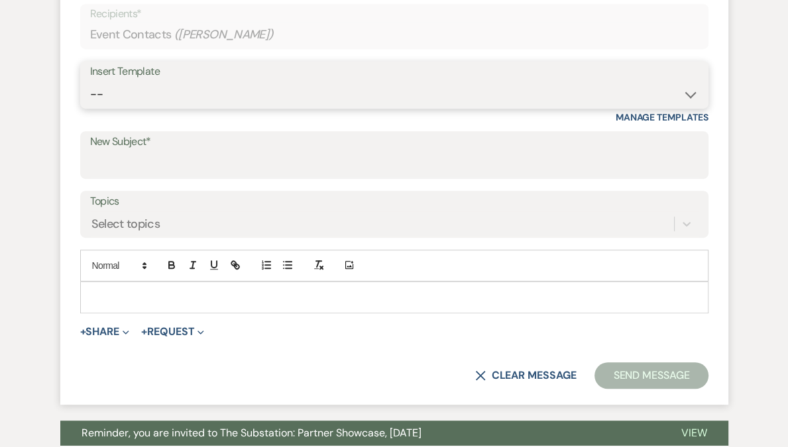
click at [197, 97] on select "-- Weven Planning Portal Introduction (Booked Events) Follow Up Contract (Pre-B…" at bounding box center [394, 95] width 608 height 26
click at [90, 82] on select "-- Weven Planning Portal Introduction (Booked Events) Follow Up Contract (Pre-B…" at bounding box center [394, 95] width 608 height 26
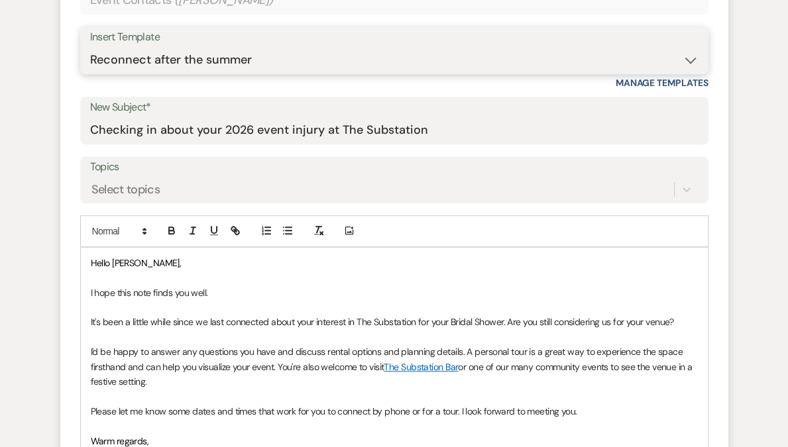
scroll to position [650, 0]
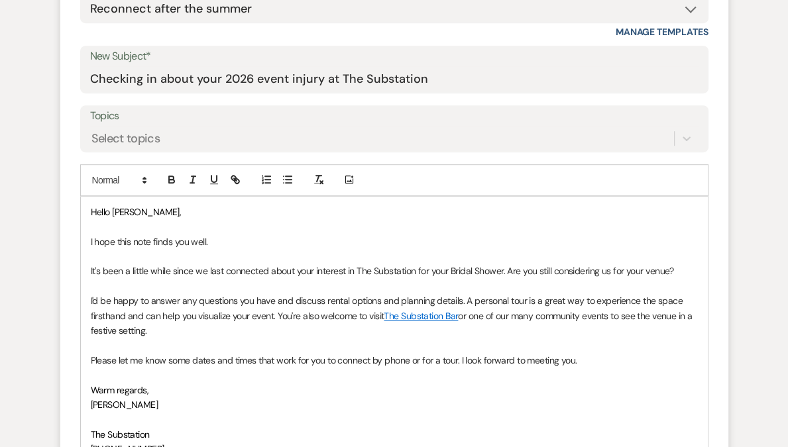
click at [436, 268] on p "It's been a little while since we last connected about your interest in The Sub…" at bounding box center [394, 271] width 607 height 15
click at [439, 272] on p "It's been a little while since we last connected about your interest in The Sub…" at bounding box center [394, 271] width 607 height 15
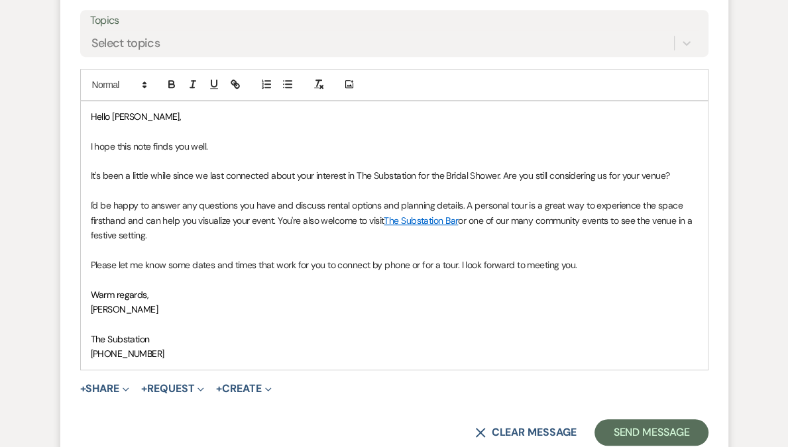
scroll to position [834, 0]
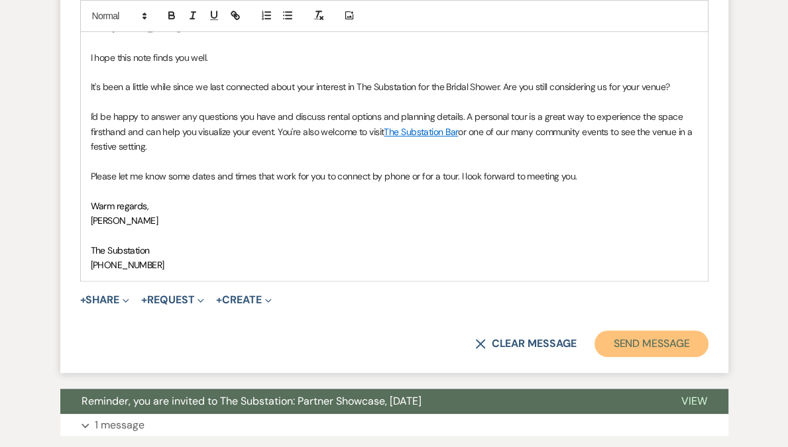
click at [661, 345] on button "Send Message" at bounding box center [650, 344] width 113 height 27
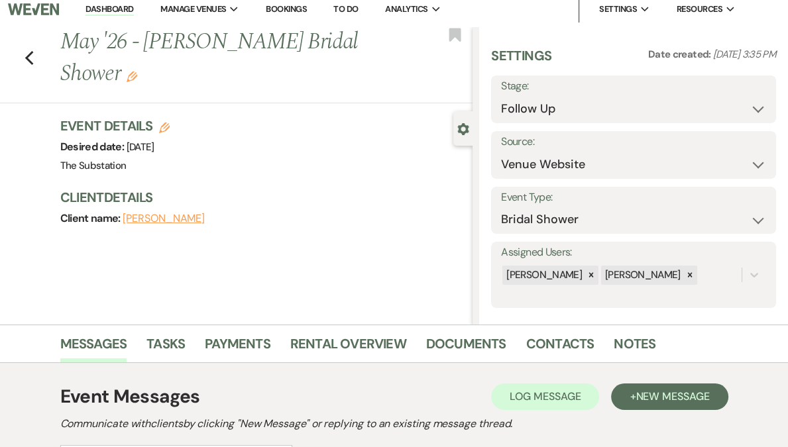
scroll to position [0, 0]
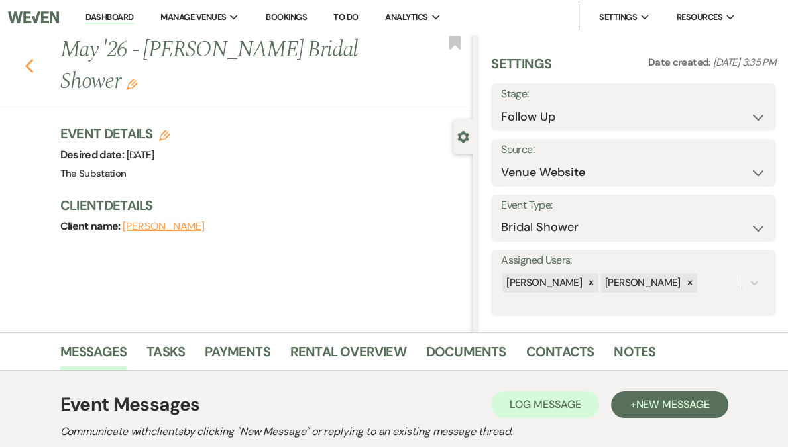
click at [31, 68] on use "button" at bounding box center [29, 66] width 9 height 15
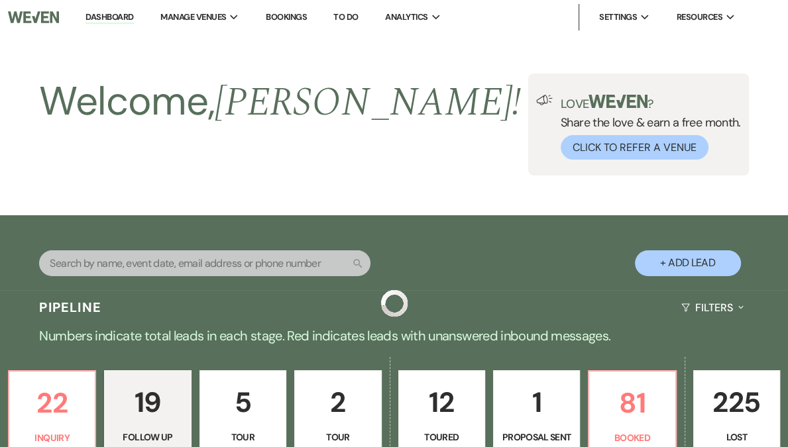
scroll to position [1703, 0]
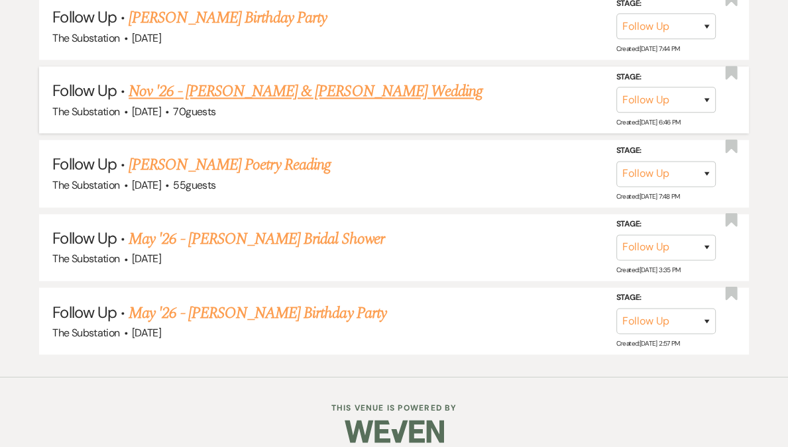
click at [289, 85] on link "Nov '26 - [PERSON_NAME] & [PERSON_NAME] Wedding" at bounding box center [306, 92] width 354 height 24
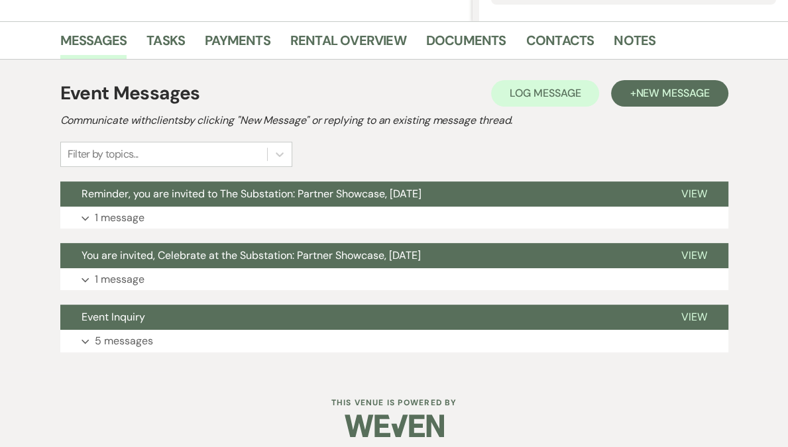
scroll to position [319, 0]
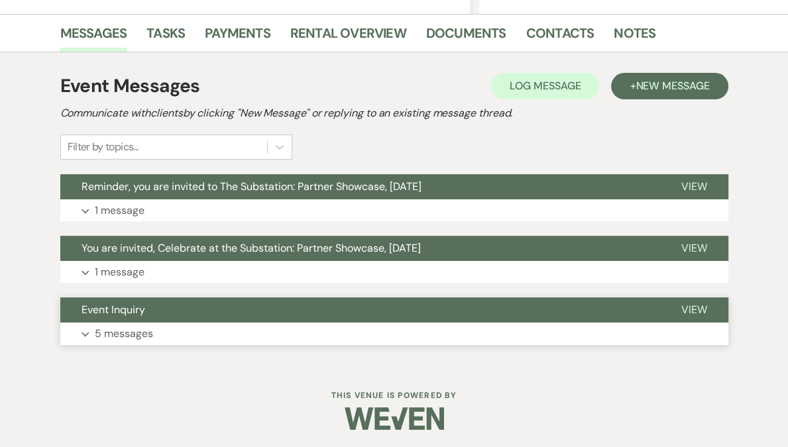
click at [165, 331] on button "Expand 5 messages" at bounding box center [394, 334] width 668 height 23
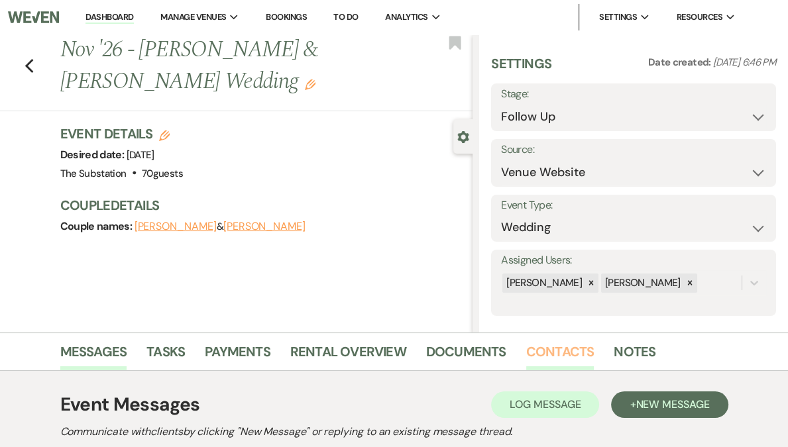
scroll to position [20, 0]
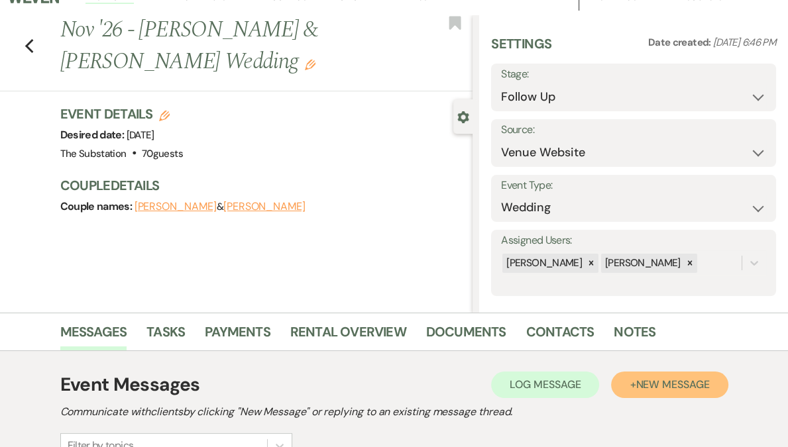
click at [674, 388] on span "New Message" at bounding box center [673, 385] width 74 height 14
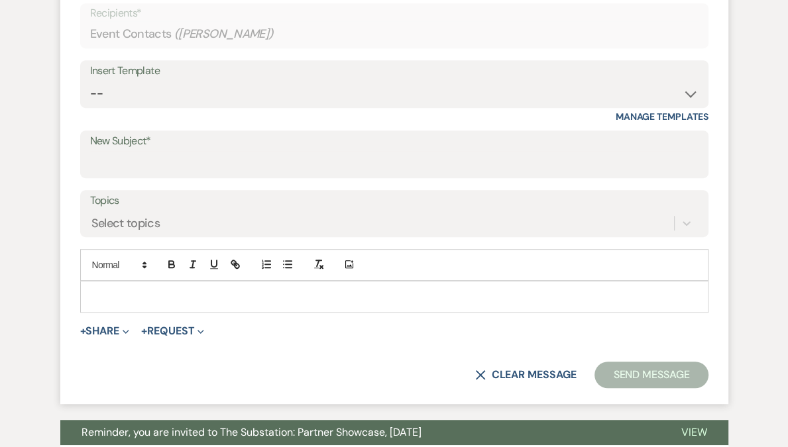
scroll to position [567, 0]
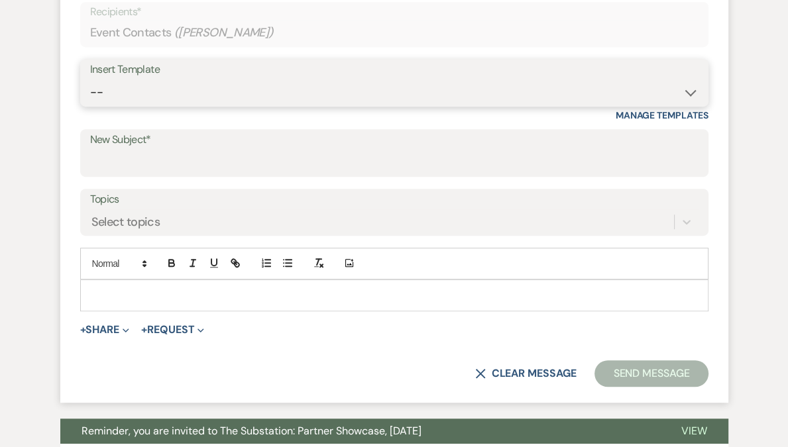
click at [225, 91] on select "-- Weven Planning Portal Introduction (Booked Events) Follow Up Contract (Pre-B…" at bounding box center [394, 93] width 608 height 26
click at [90, 80] on select "-- Weven Planning Portal Introduction (Booked Events) Follow Up Contract (Pre-B…" at bounding box center [394, 93] width 608 height 26
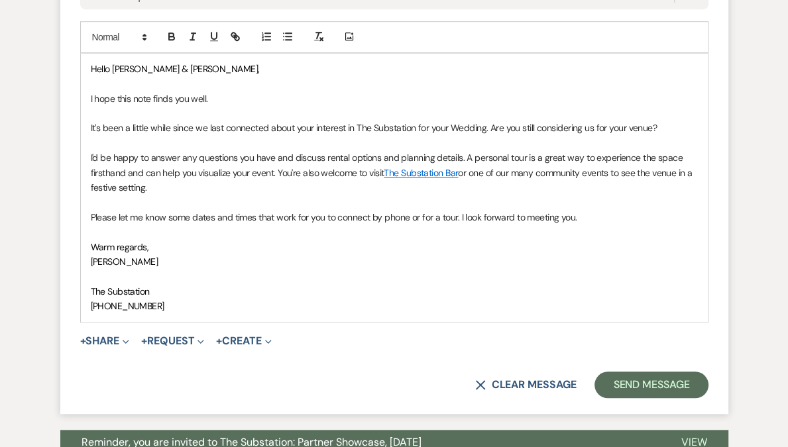
scroll to position [809, 0]
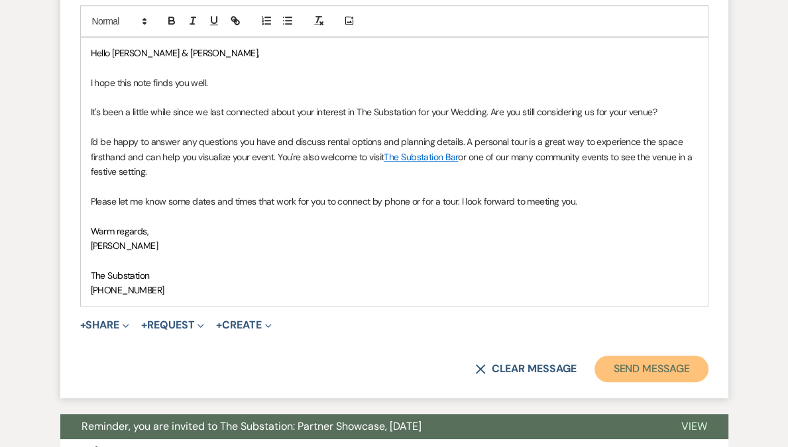
click at [637, 368] on button "Send Message" at bounding box center [650, 369] width 113 height 27
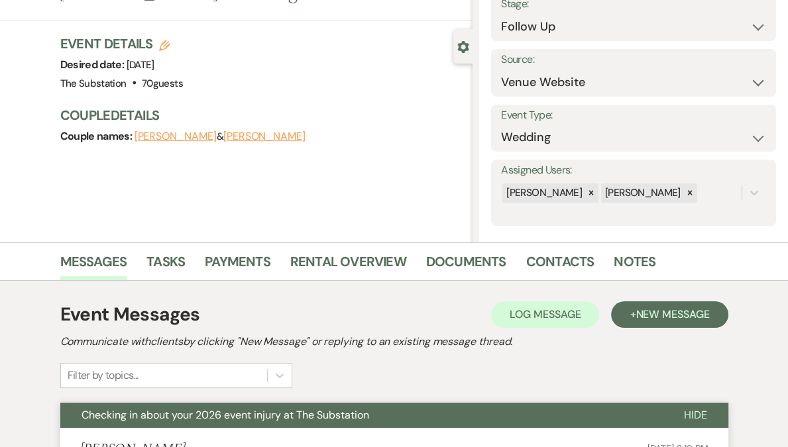
scroll to position [0, 0]
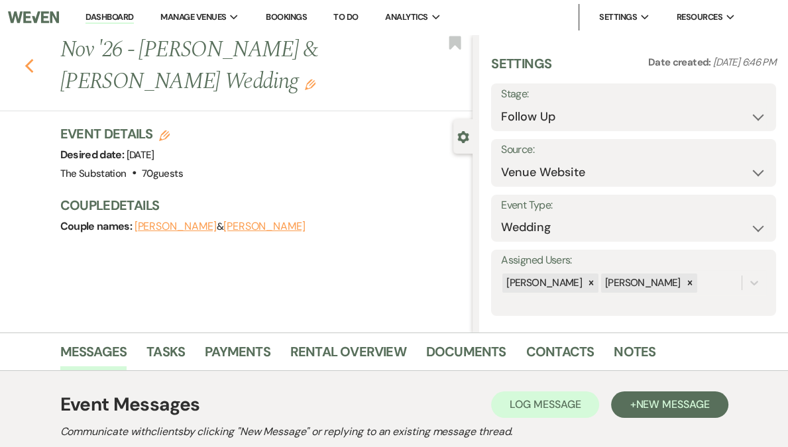
click at [28, 67] on icon "Previous" at bounding box center [30, 66] width 10 height 16
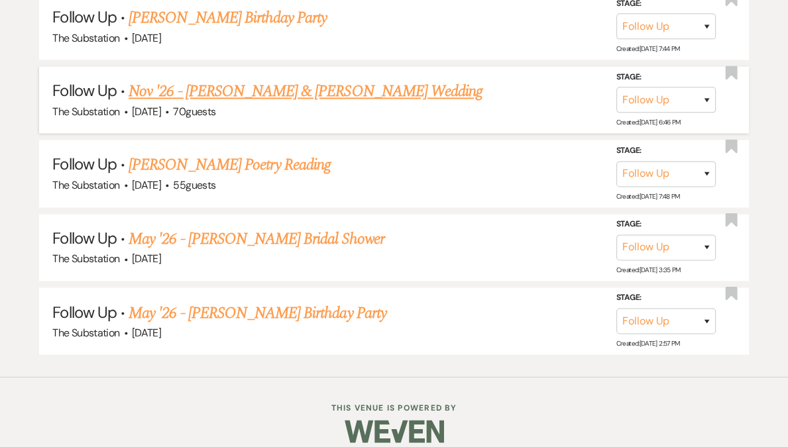
click at [279, 80] on link "Nov '26 - [PERSON_NAME] & [PERSON_NAME] Wedding" at bounding box center [306, 92] width 354 height 24
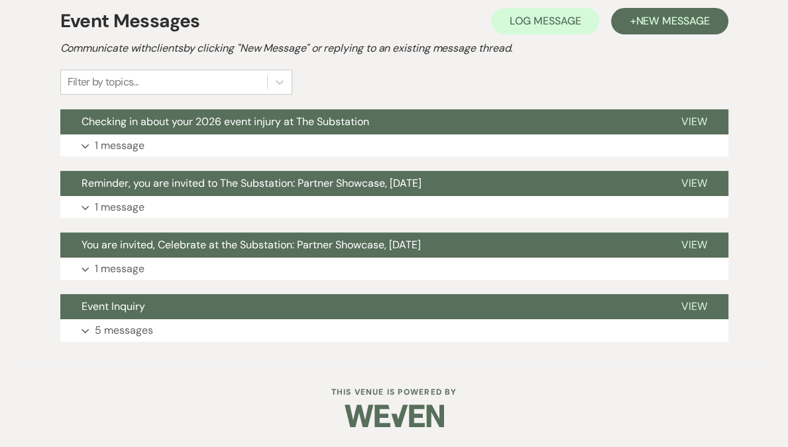
scroll to position [383, 0]
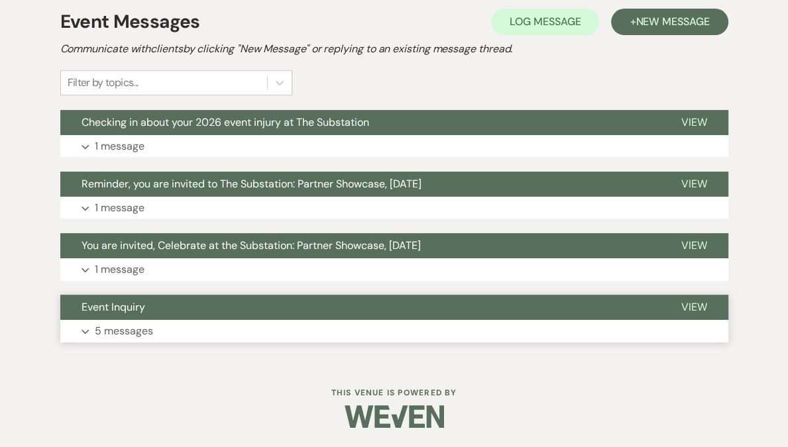
click at [174, 325] on button "Expand 5 messages" at bounding box center [394, 331] width 668 height 23
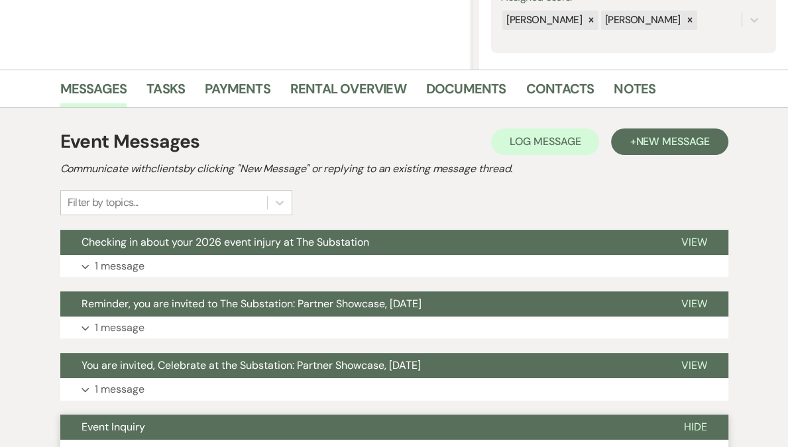
scroll to position [0, 0]
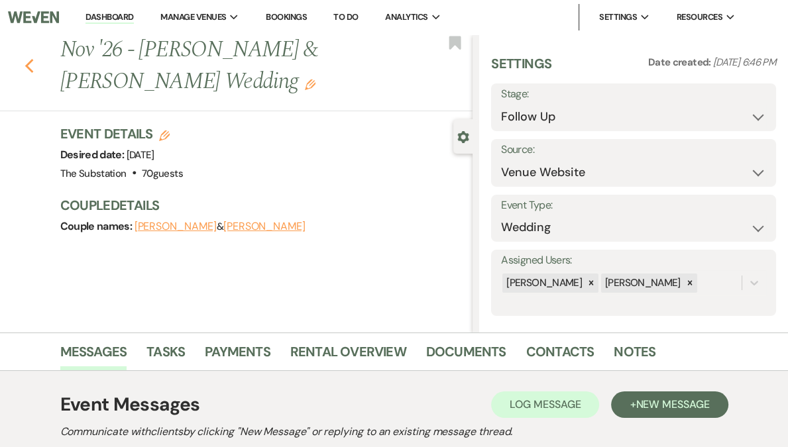
click at [29, 61] on icon "Previous" at bounding box center [30, 66] width 10 height 16
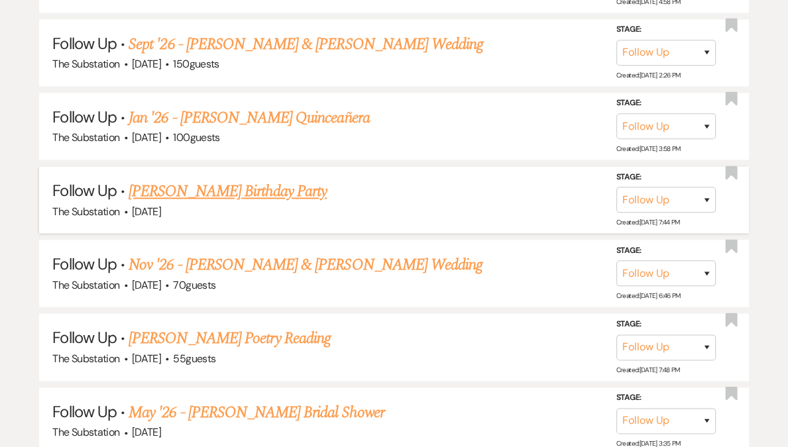
scroll to position [1518, 0]
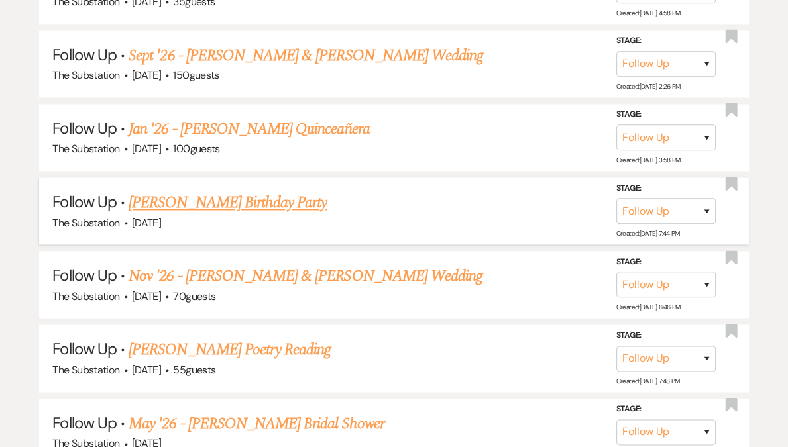
click at [225, 191] on link "[PERSON_NAME] Birthday Party" at bounding box center [228, 203] width 198 height 24
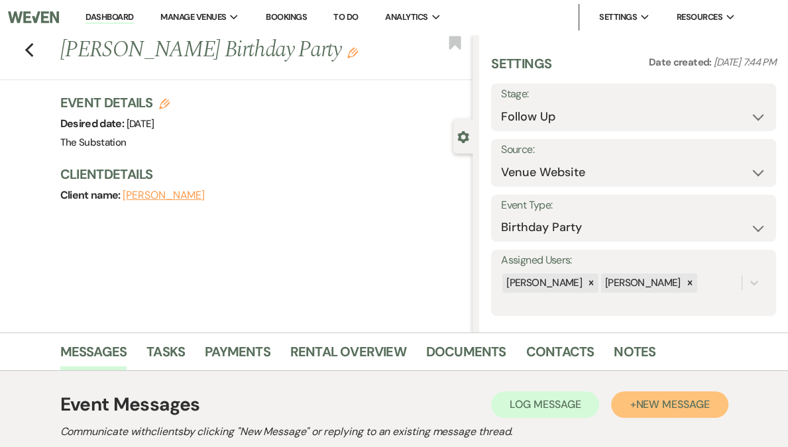
click at [654, 410] on span "New Message" at bounding box center [673, 405] width 74 height 14
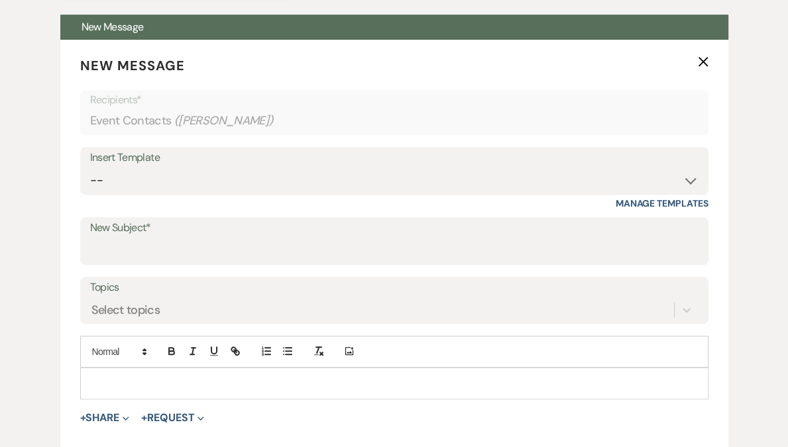
scroll to position [520, 0]
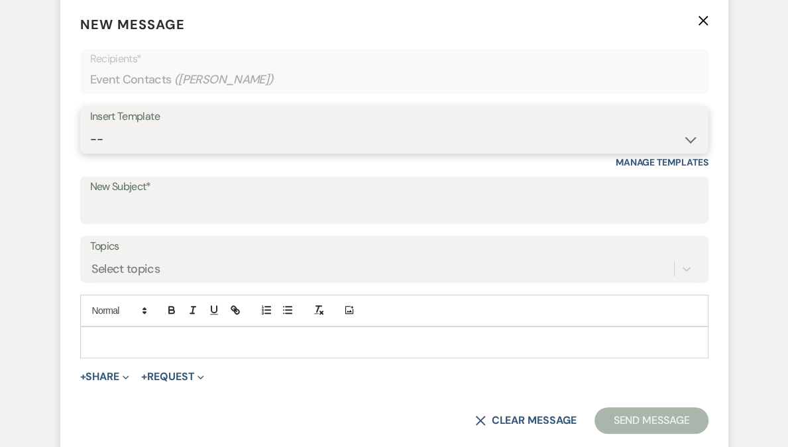
click at [221, 137] on select "-- Weven Planning Portal Introduction (Booked Events) Follow Up Contract (Pre-B…" at bounding box center [394, 140] width 608 height 26
click at [90, 127] on select "-- Weven Planning Portal Introduction (Booked Events) Follow Up Contract (Pre-B…" at bounding box center [394, 140] width 608 height 26
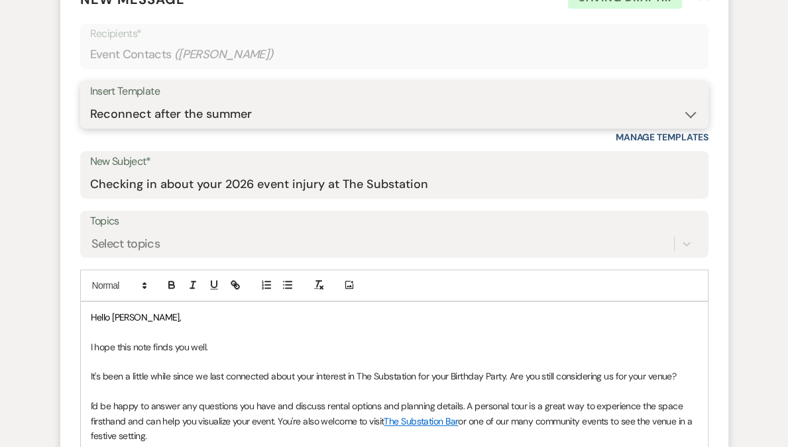
scroll to position [600, 0]
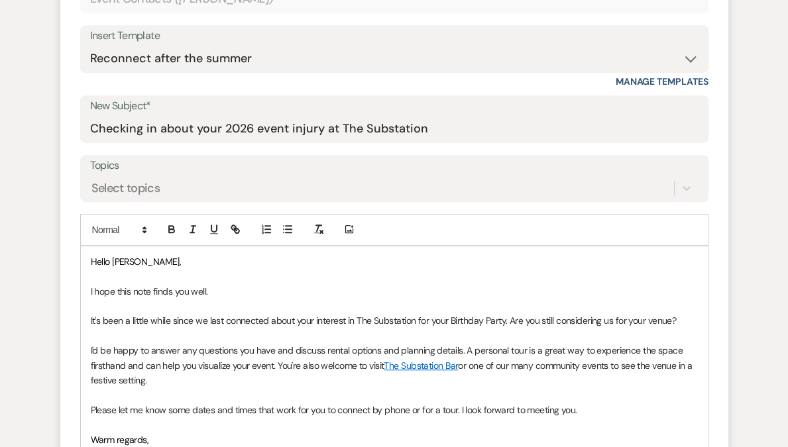
click at [441, 321] on p "It's been a little while since we last connected about your interest in The Sub…" at bounding box center [394, 320] width 607 height 15
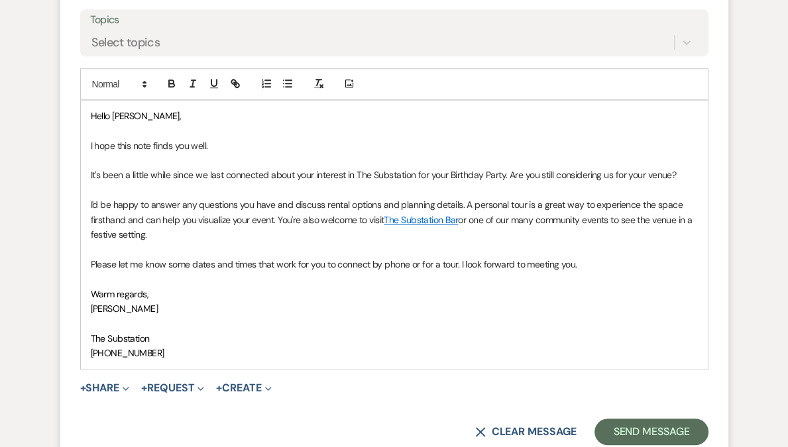
scroll to position [893, 0]
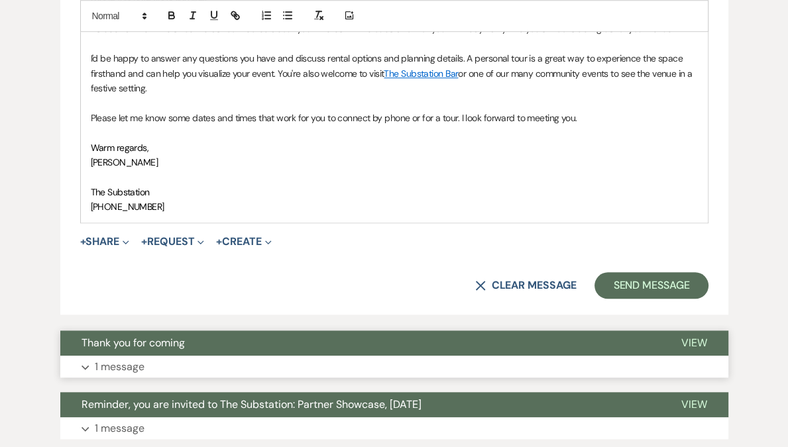
click at [203, 364] on button "Expand 1 message" at bounding box center [394, 367] width 668 height 23
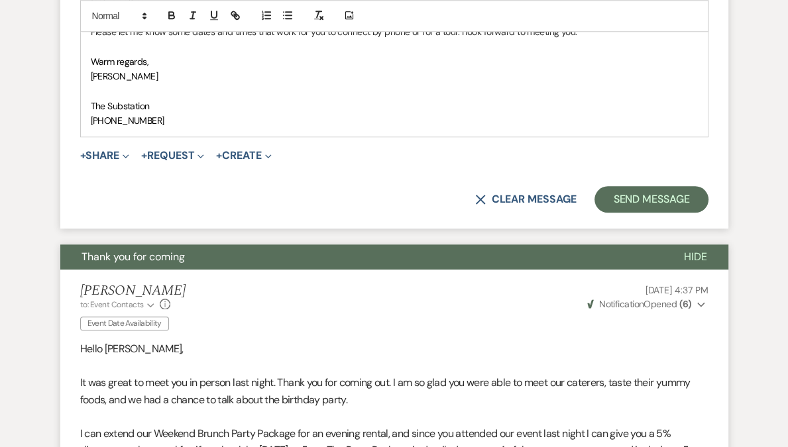
scroll to position [887, 0]
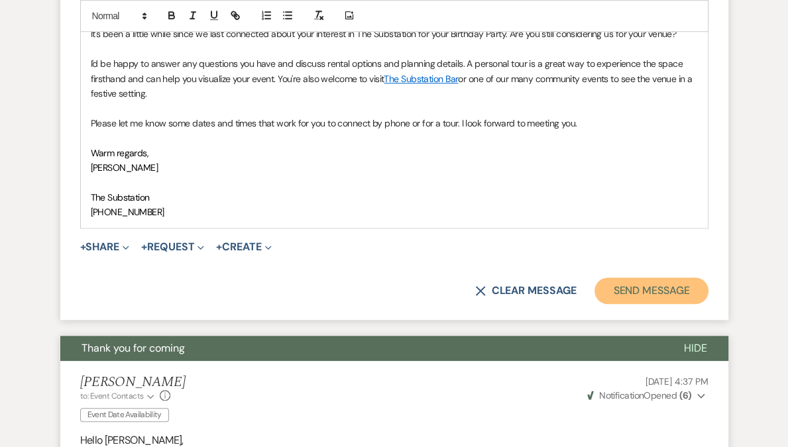
click at [636, 291] on button "Send Message" at bounding box center [650, 291] width 113 height 27
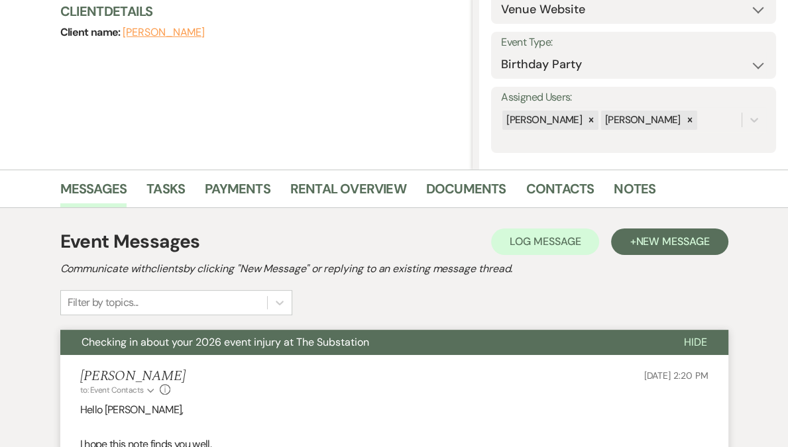
scroll to position [0, 0]
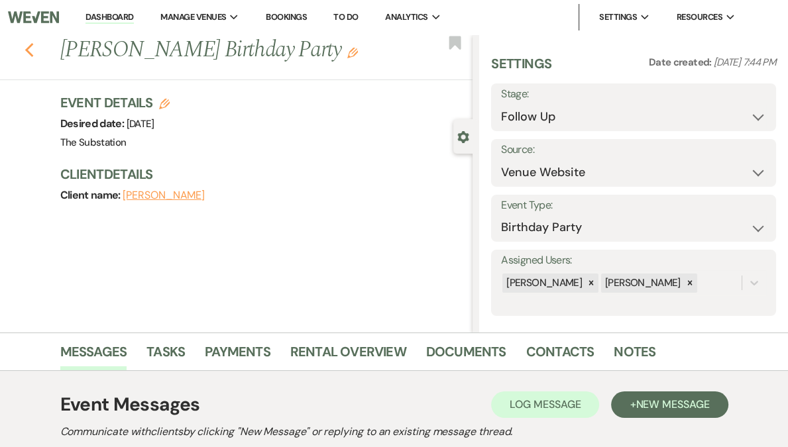
click at [34, 52] on icon "Previous" at bounding box center [30, 50] width 10 height 16
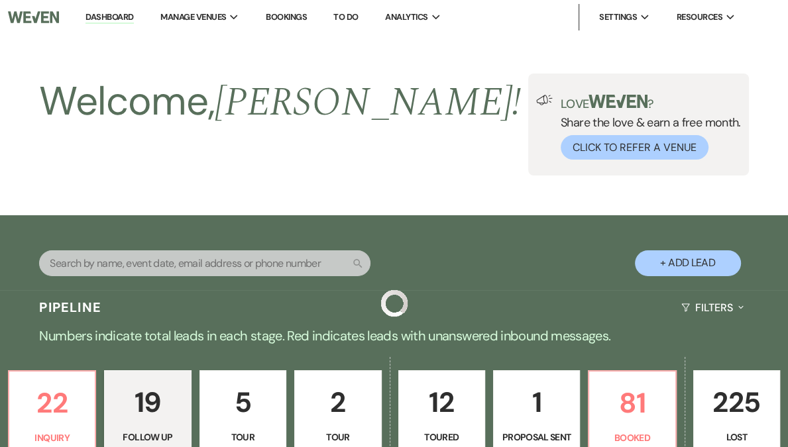
scroll to position [1518, 0]
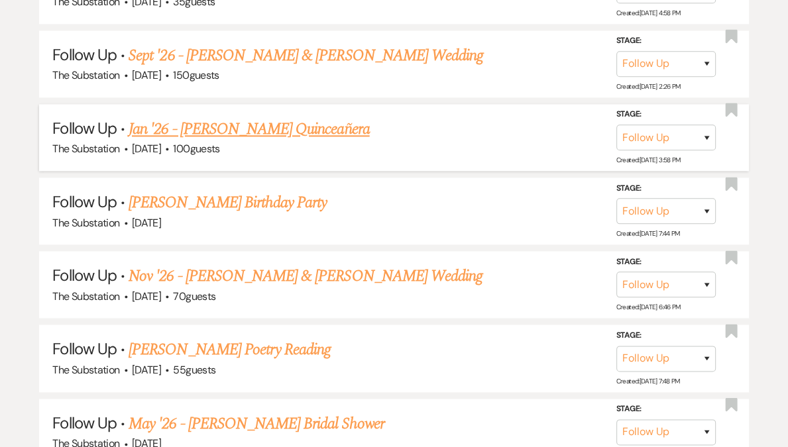
click at [262, 122] on link "Jan '26 - [PERSON_NAME] Quinceañera" at bounding box center [249, 129] width 241 height 24
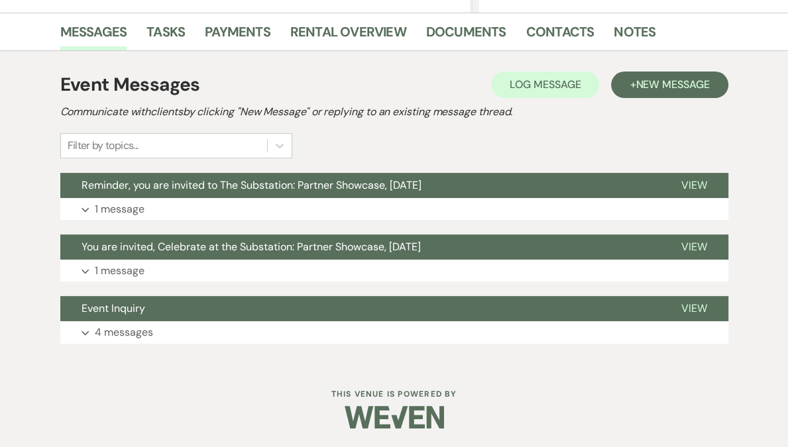
scroll to position [321, 0]
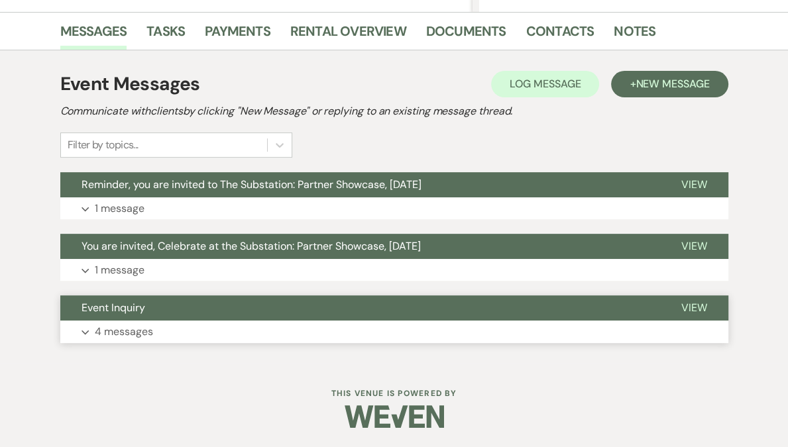
click at [184, 327] on button "Expand 4 messages" at bounding box center [394, 332] width 668 height 23
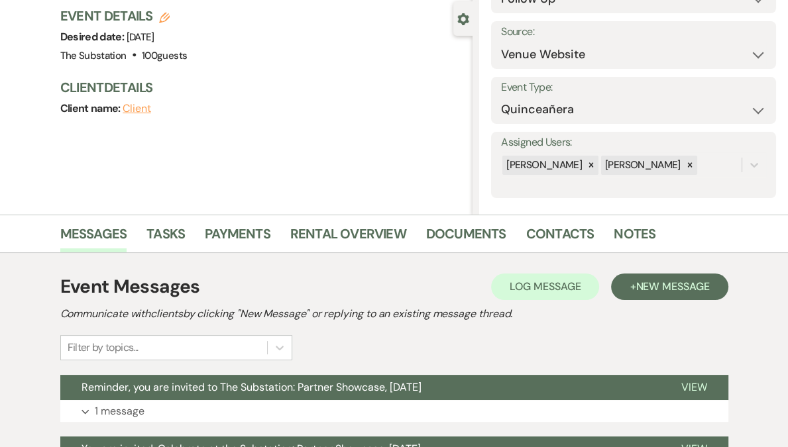
scroll to position [0, 0]
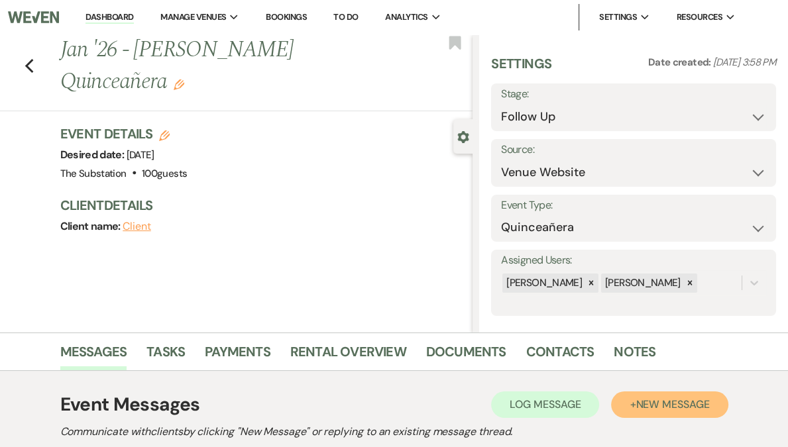
click at [647, 402] on span "New Message" at bounding box center [673, 405] width 74 height 14
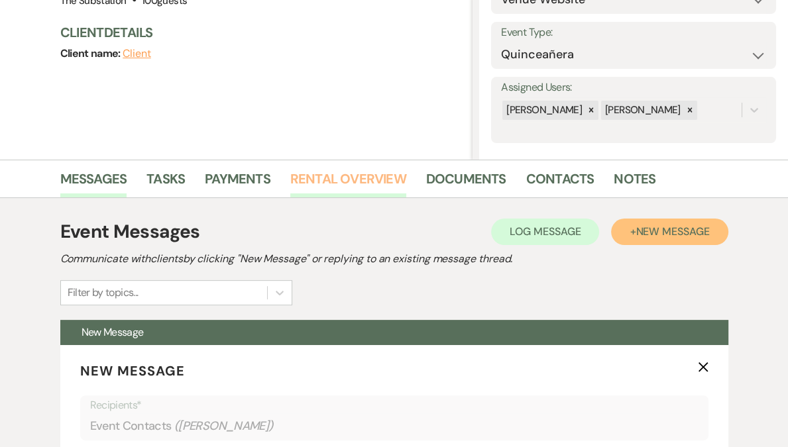
scroll to position [329, 0]
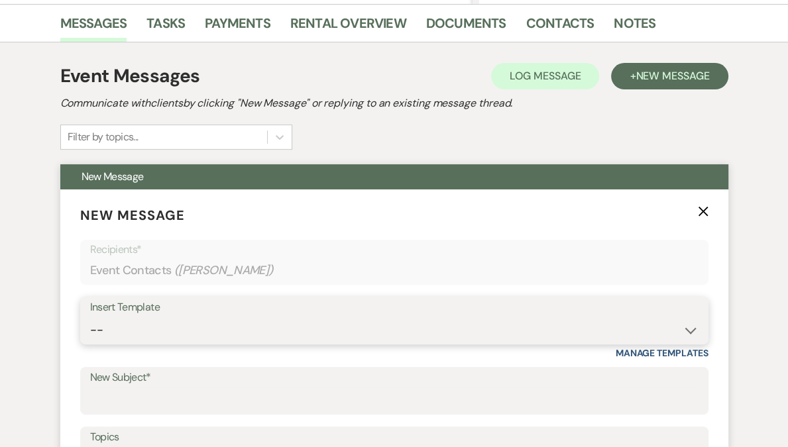
click at [138, 331] on select "-- Weven Planning Portal Introduction (Booked Events) Follow Up Contract (Pre-B…" at bounding box center [394, 330] width 608 height 26
click at [90, 317] on select "-- Weven Planning Portal Introduction (Booked Events) Follow Up Contract (Pre-B…" at bounding box center [394, 330] width 608 height 26
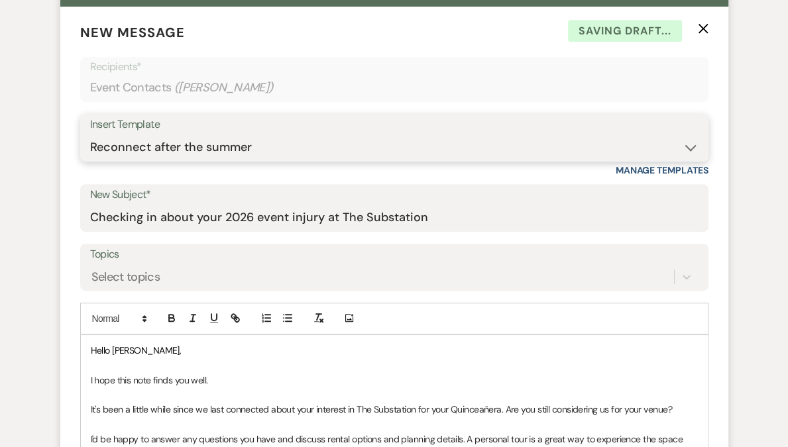
scroll to position [691, 0]
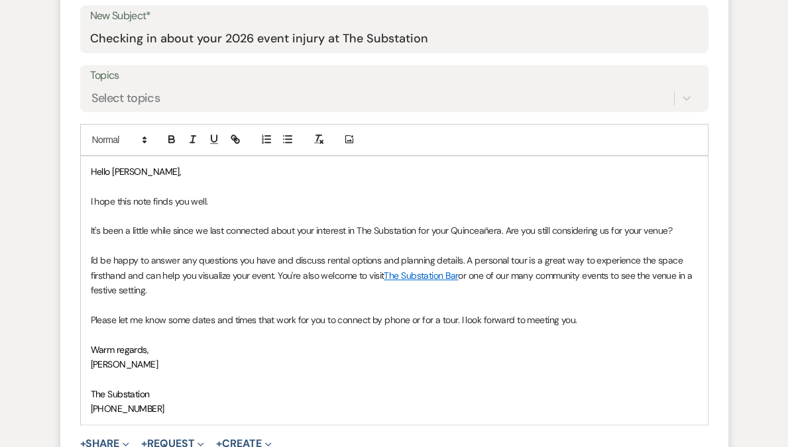
click at [451, 231] on p "It's been a little while since we last connected about your interest in The Sub…" at bounding box center [394, 230] width 607 height 15
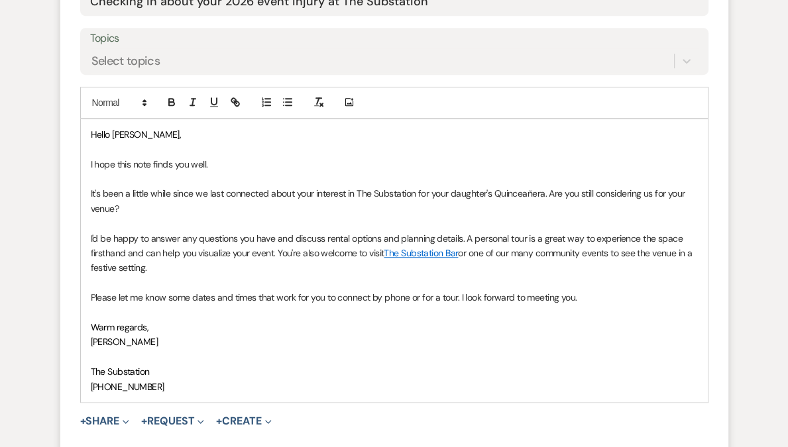
scroll to position [787, 0]
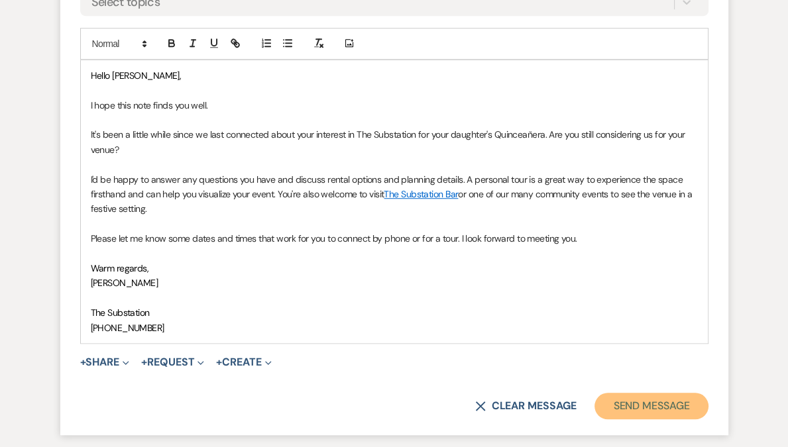
click at [658, 400] on button "Send Message" at bounding box center [650, 406] width 113 height 27
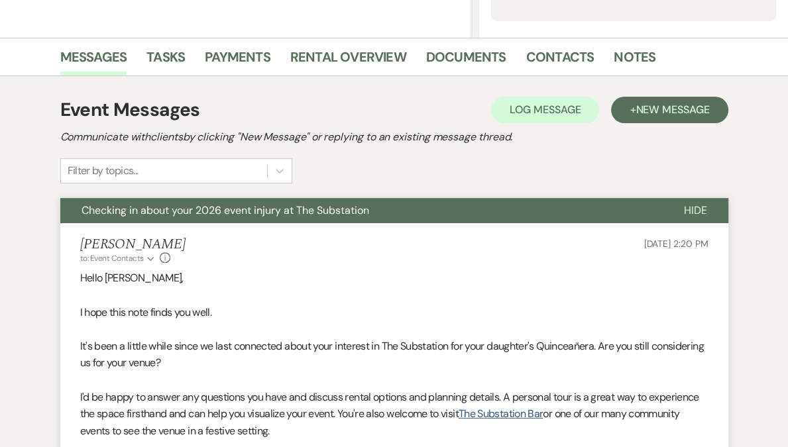
scroll to position [0, 0]
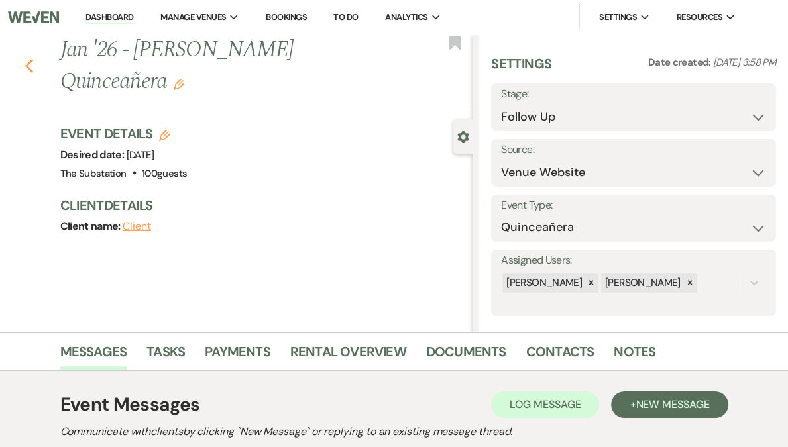
click at [32, 58] on icon "Previous" at bounding box center [30, 66] width 10 height 16
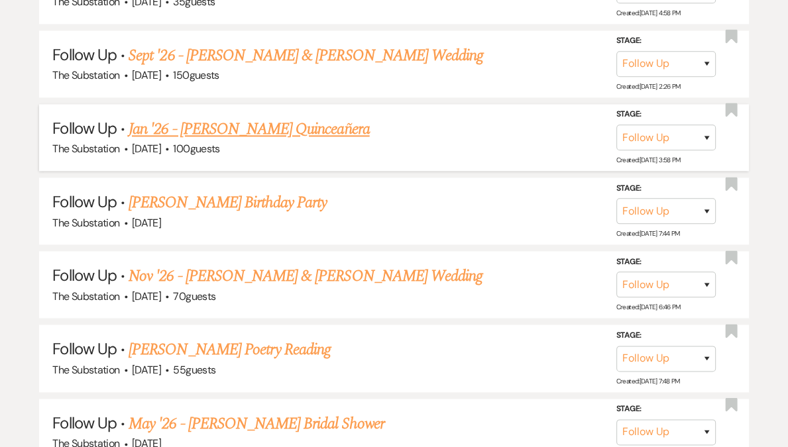
scroll to position [1354, 0]
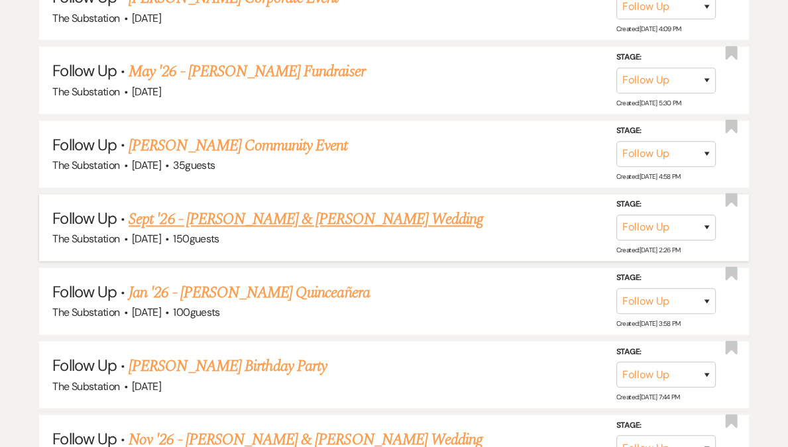
click at [307, 210] on link "Sept '26 - [PERSON_NAME] & [PERSON_NAME] Wedding" at bounding box center [306, 219] width 355 height 24
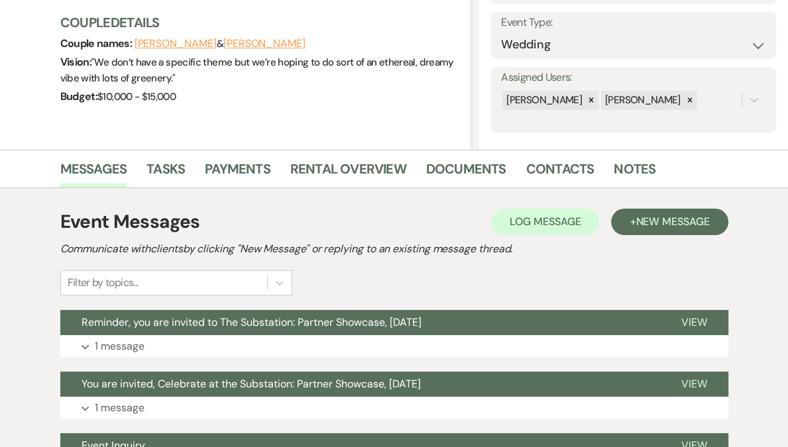
scroll to position [321, 0]
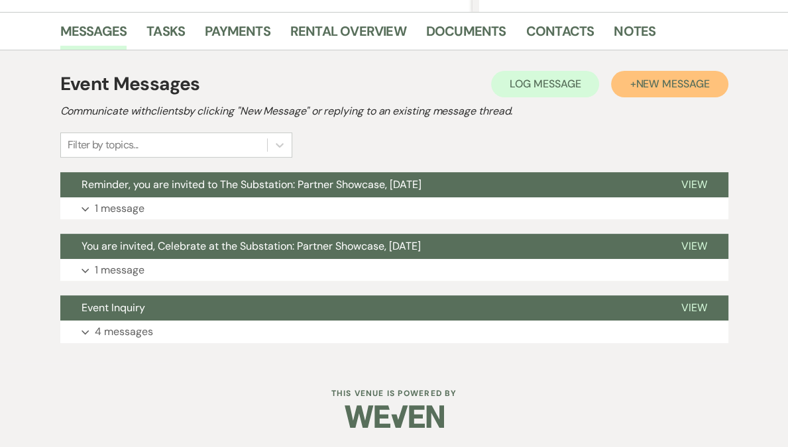
click at [679, 89] on span "New Message" at bounding box center [673, 84] width 74 height 14
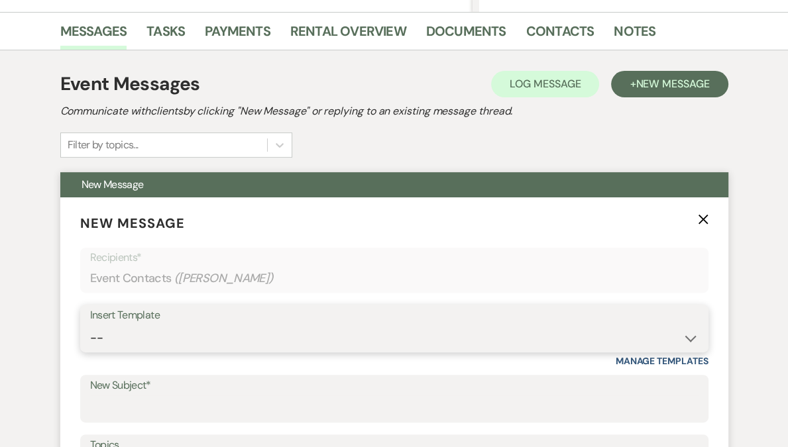
click at [199, 332] on select "-- Weven Planning Portal Introduction (Booked Events) Follow Up Contract (Pre-B…" at bounding box center [394, 338] width 608 height 26
click at [90, 325] on select "-- Weven Planning Portal Introduction (Booked Events) Follow Up Contract (Pre-B…" at bounding box center [394, 338] width 608 height 26
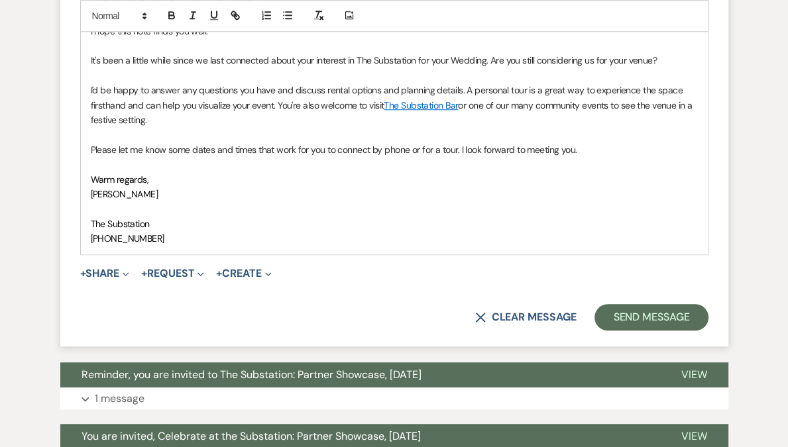
scroll to position [918, 0]
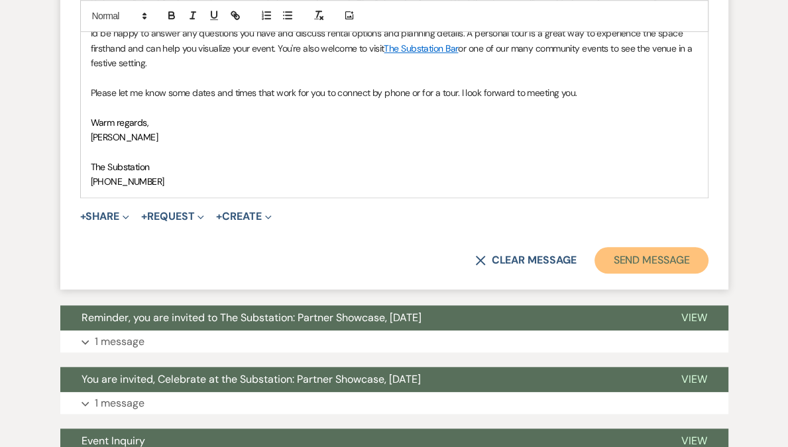
click at [655, 265] on button "Send Message" at bounding box center [650, 260] width 113 height 27
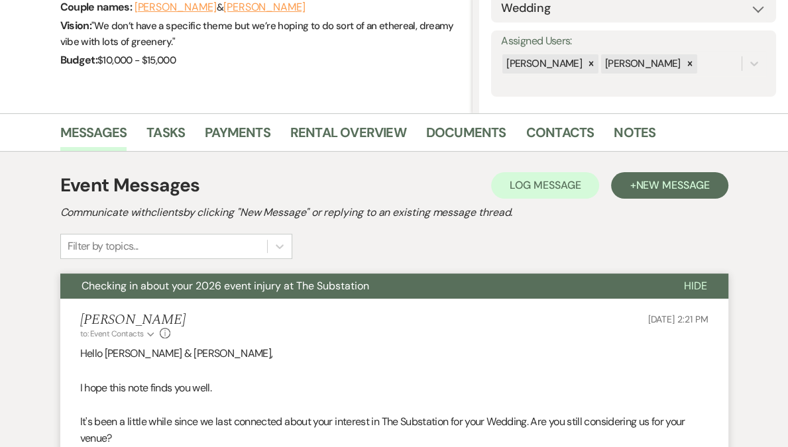
scroll to position [0, 0]
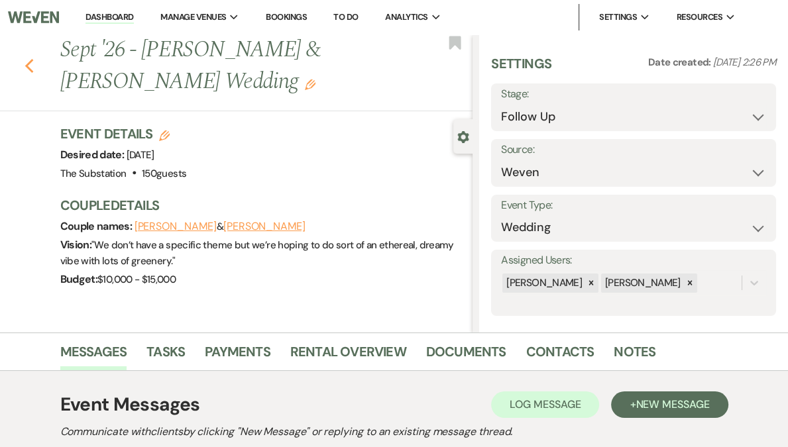
click at [34, 68] on icon "Previous" at bounding box center [30, 66] width 10 height 16
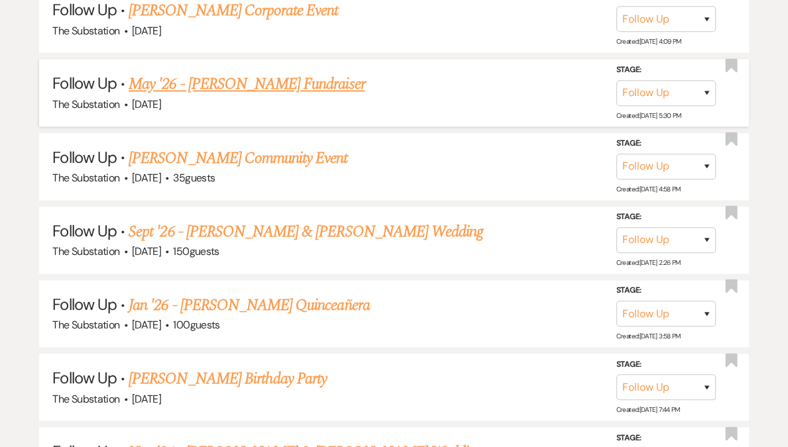
scroll to position [1336, 0]
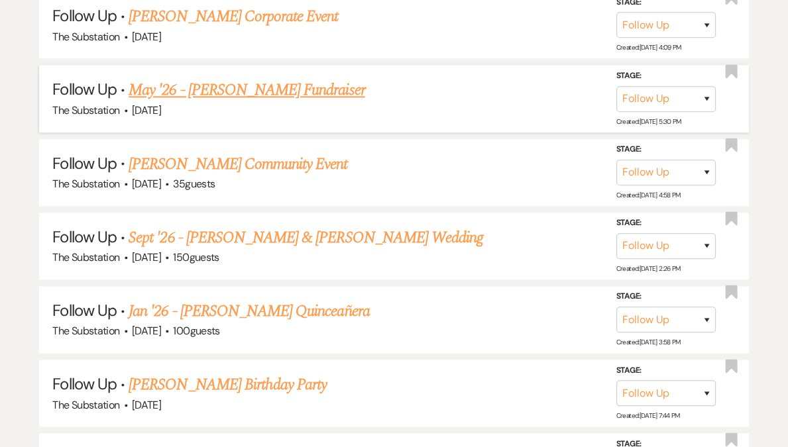
click at [249, 85] on link "May '26 - [PERSON_NAME] Fundraiser" at bounding box center [247, 90] width 236 height 24
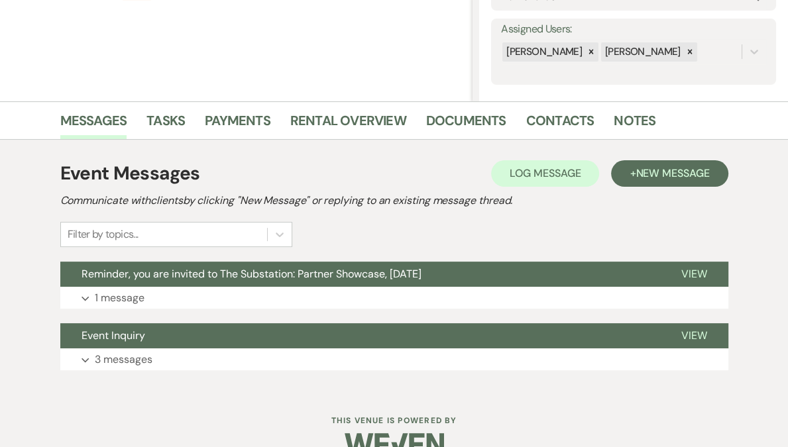
scroll to position [259, 0]
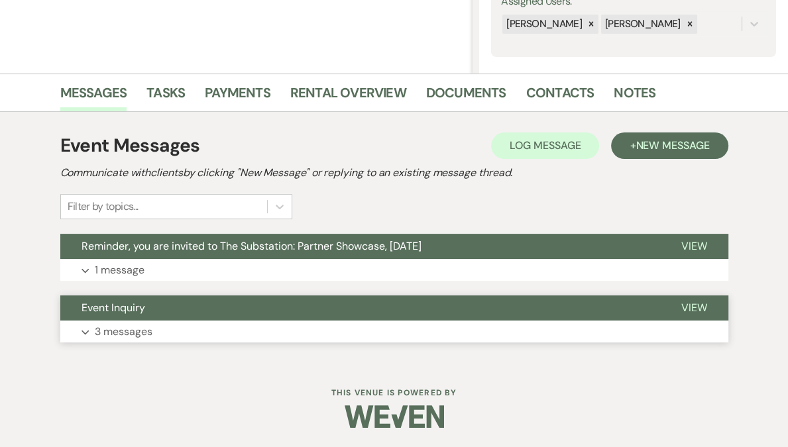
click at [184, 336] on button "Expand 3 messages" at bounding box center [394, 332] width 668 height 23
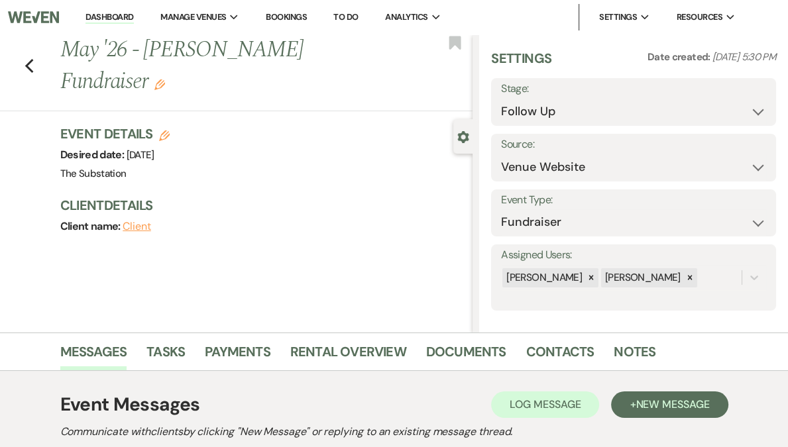
scroll to position [11, 0]
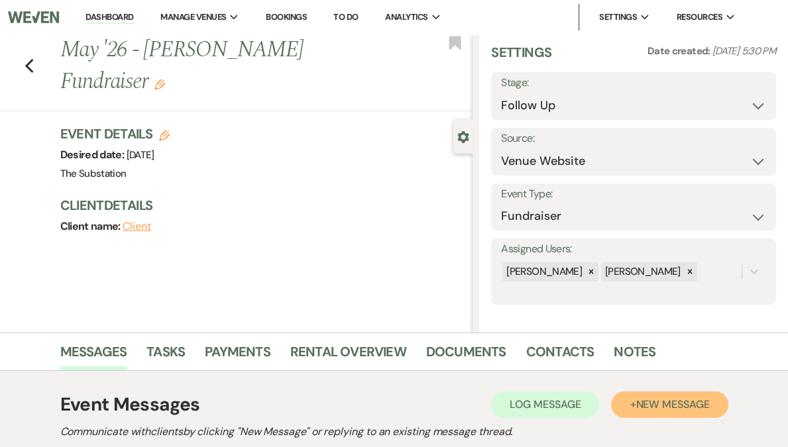
click at [650, 406] on span "New Message" at bounding box center [673, 405] width 74 height 14
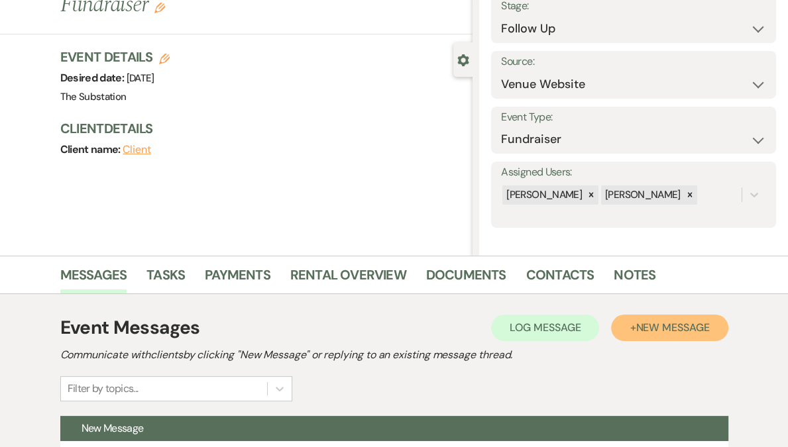
scroll to position [322, 0]
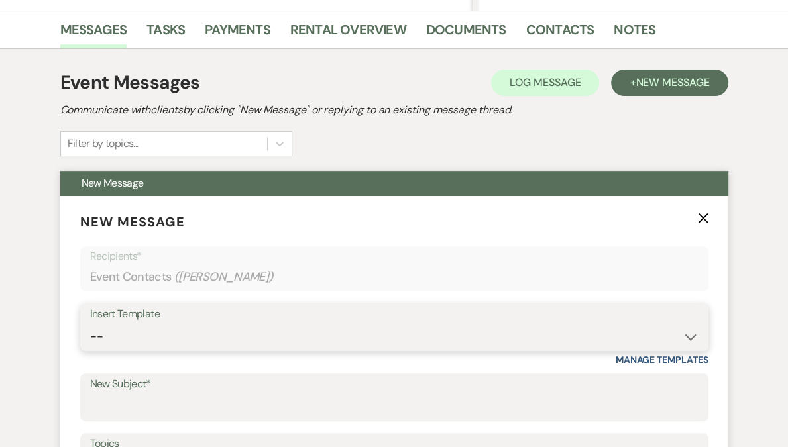
click at [204, 341] on select "-- Weven Planning Portal Introduction (Booked Events) Follow Up Contract (Pre-B…" at bounding box center [394, 337] width 608 height 26
click at [90, 324] on select "-- Weven Planning Portal Introduction (Booked Events) Follow Up Contract (Pre-B…" at bounding box center [394, 337] width 608 height 26
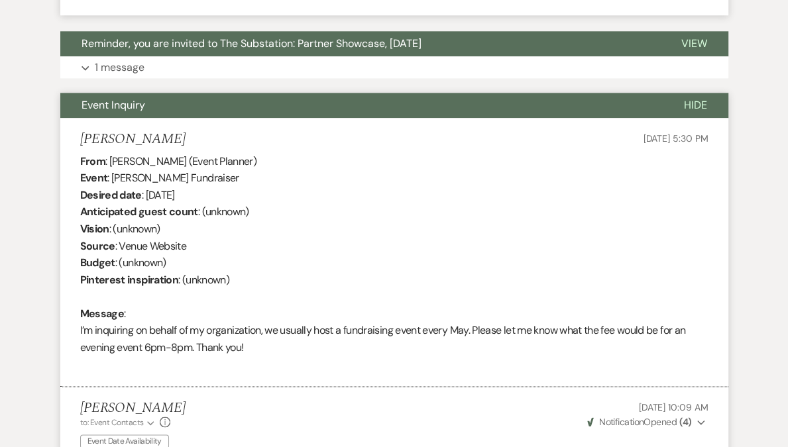
scroll to position [1358, 0]
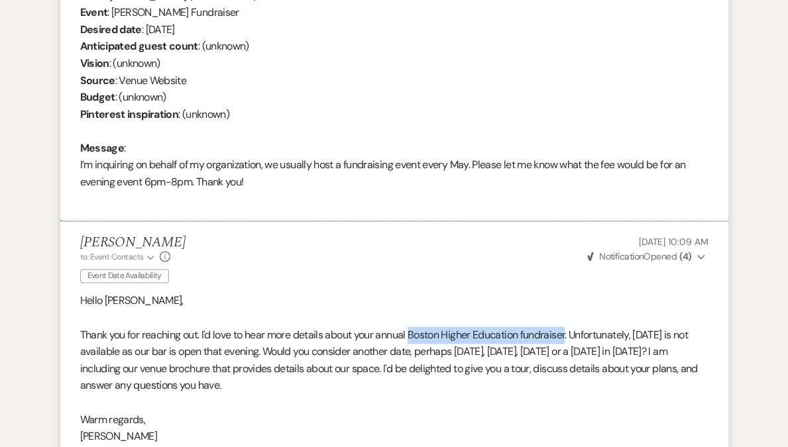
drag, startPoint x: 413, startPoint y: 333, endPoint x: 571, endPoint y: 339, distance: 157.8
click at [571, 339] on p "Thank you for reaching out. I'd love to hear more details about your annual Bos…" at bounding box center [394, 361] width 628 height 68
copy p "Boston Higher Education fundraiser"
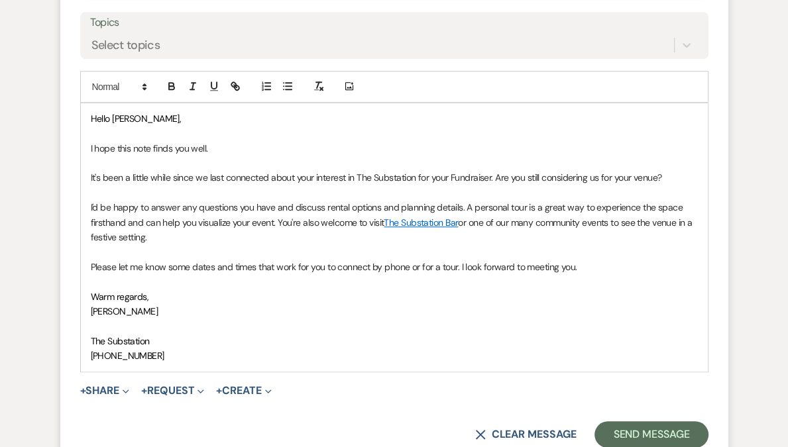
scroll to position [570, 0]
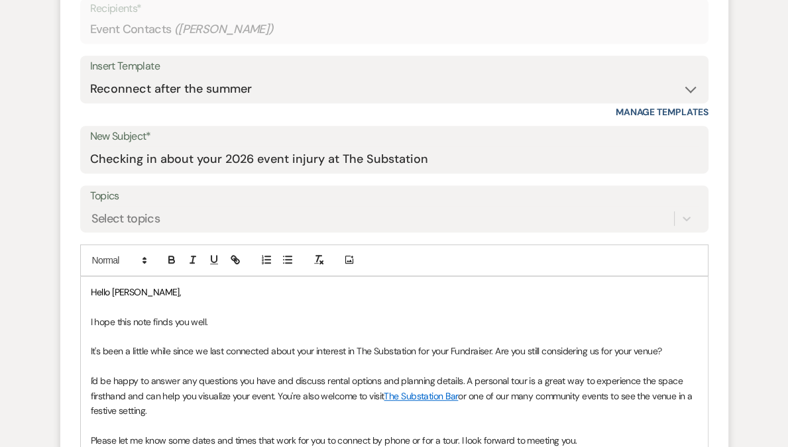
click at [449, 352] on p "It's been a little while since we last connected about your interest in The Sub…" at bounding box center [394, 351] width 607 height 15
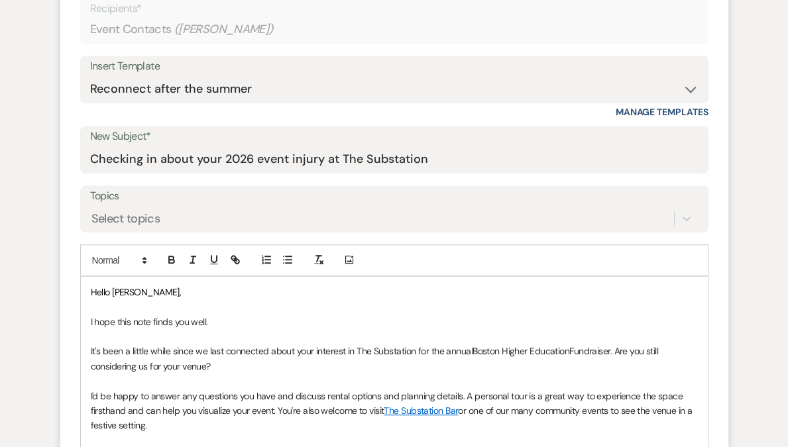
click at [300, 371] on p "It's been a little while since we last connected about your interest in The Sub…" at bounding box center [394, 359] width 607 height 30
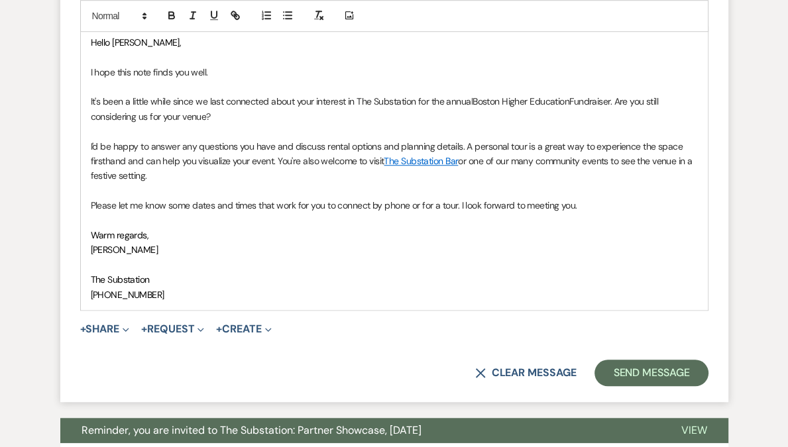
scroll to position [865, 0]
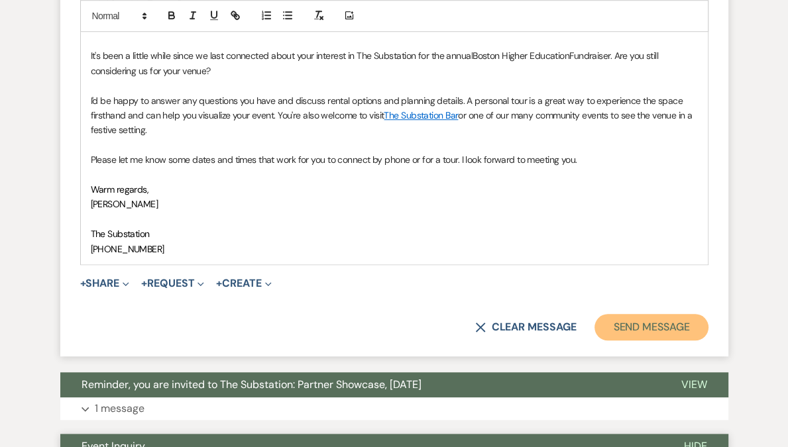
click at [626, 333] on button "Send Message" at bounding box center [650, 327] width 113 height 27
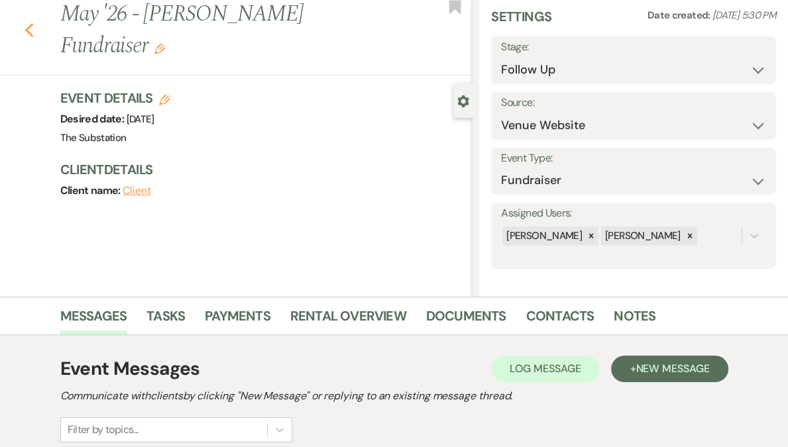
click at [33, 23] on use "button" at bounding box center [29, 30] width 9 height 15
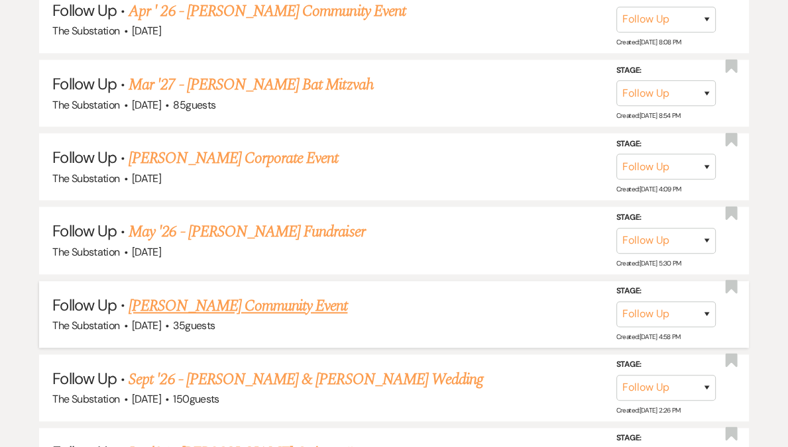
scroll to position [1178, 0]
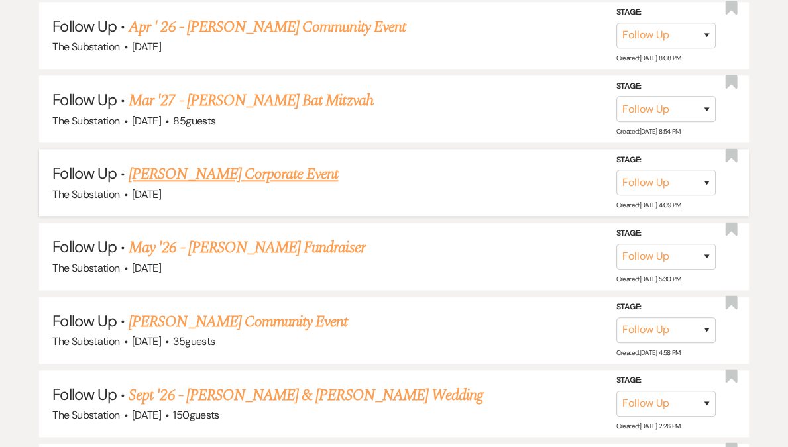
click at [242, 170] on link "[PERSON_NAME] Corporate Event" at bounding box center [233, 174] width 209 height 24
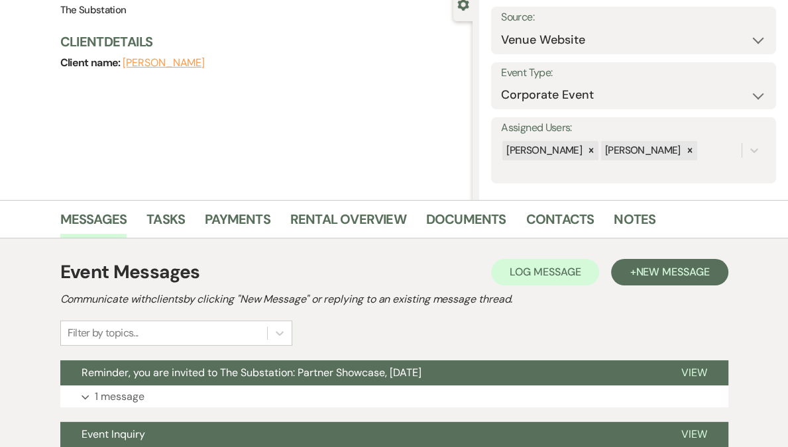
scroll to position [221, 0]
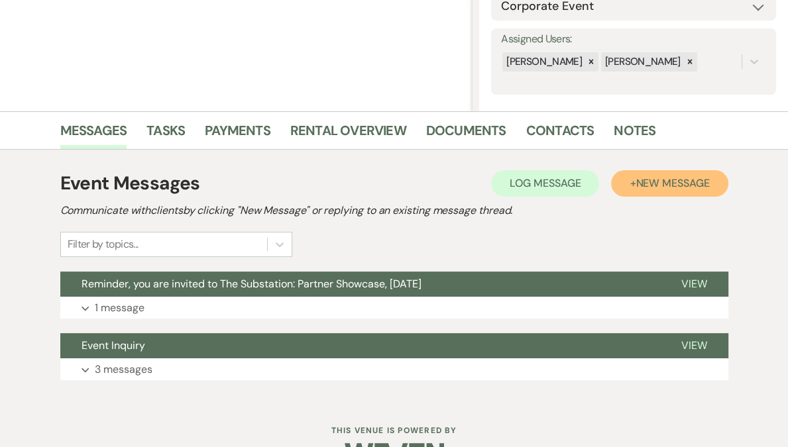
click at [651, 189] on span "New Message" at bounding box center [673, 183] width 74 height 14
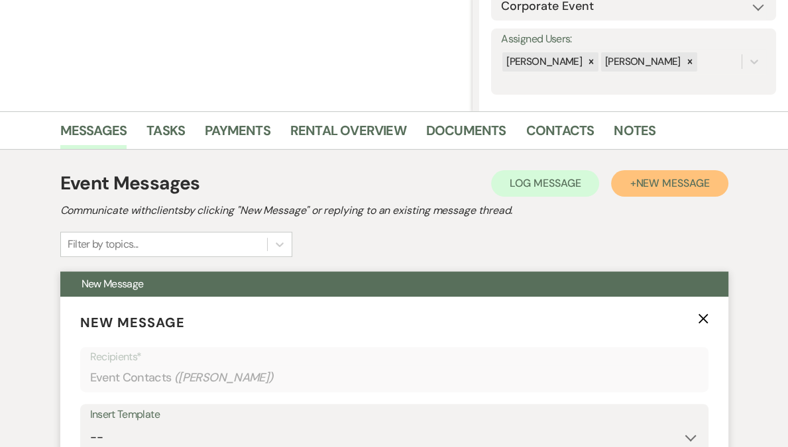
scroll to position [424, 0]
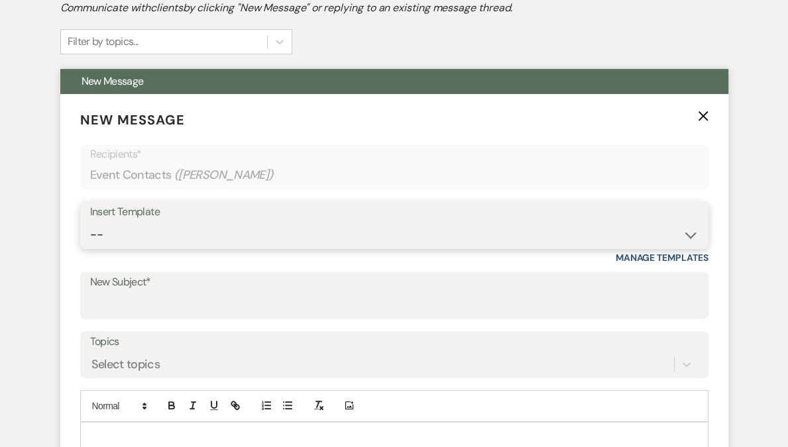
click at [201, 240] on select "-- Weven Planning Portal Introduction (Booked Events) Follow Up Contract (Pre-B…" at bounding box center [394, 235] width 608 height 26
click at [90, 222] on select "-- Weven Planning Portal Introduction (Booked Events) Follow Up Contract (Pre-B…" at bounding box center [394, 235] width 608 height 26
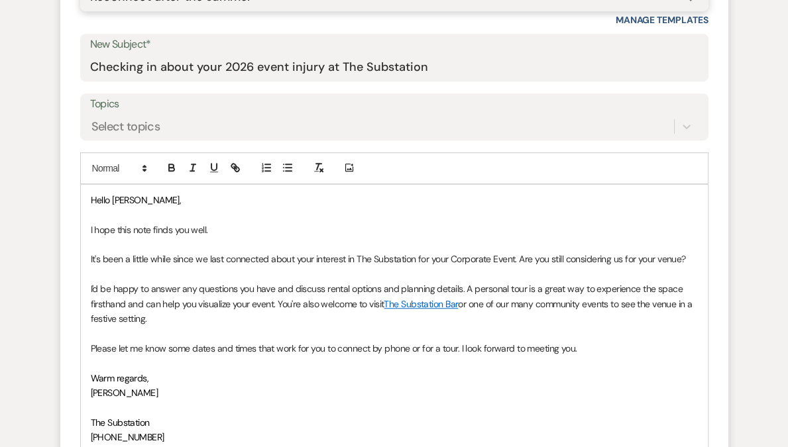
scroll to position [663, 0]
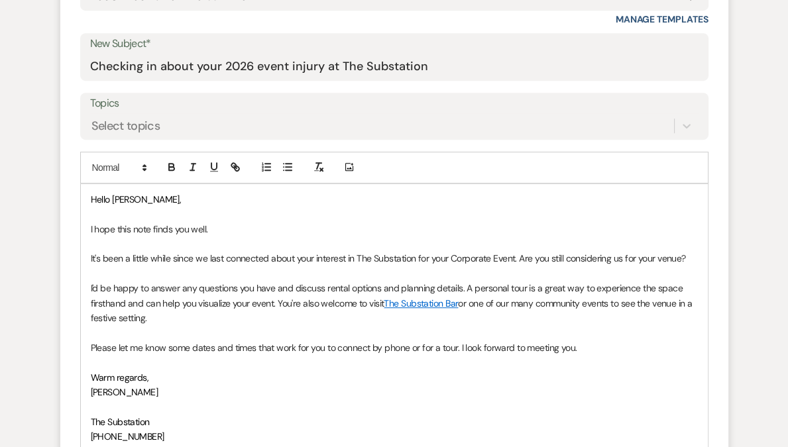
click at [451, 260] on p "It's been a little while since we last connected about your interest in The Sub…" at bounding box center [394, 258] width 607 height 15
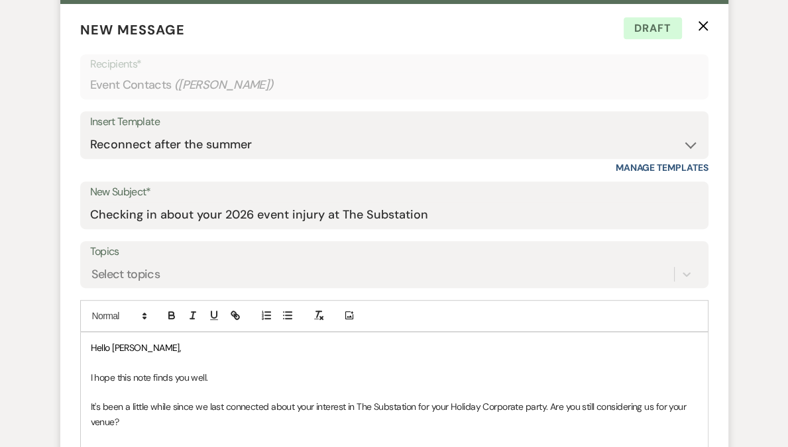
scroll to position [702, 0]
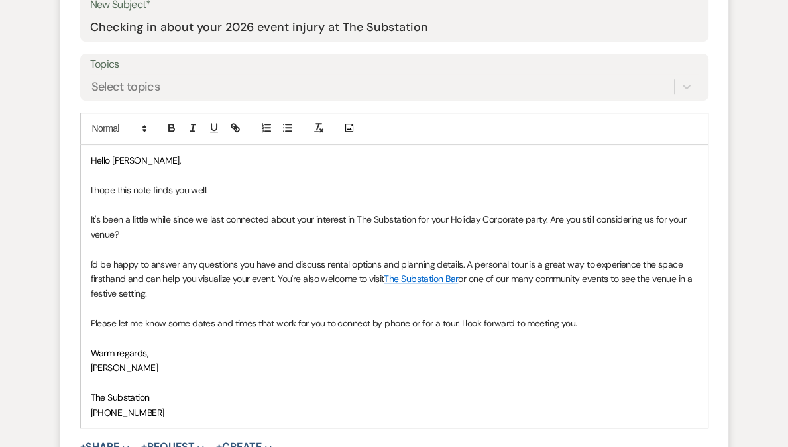
click at [597, 323] on p "Please let me know some dates and times that work for you to connect by phone o…" at bounding box center [394, 323] width 607 height 15
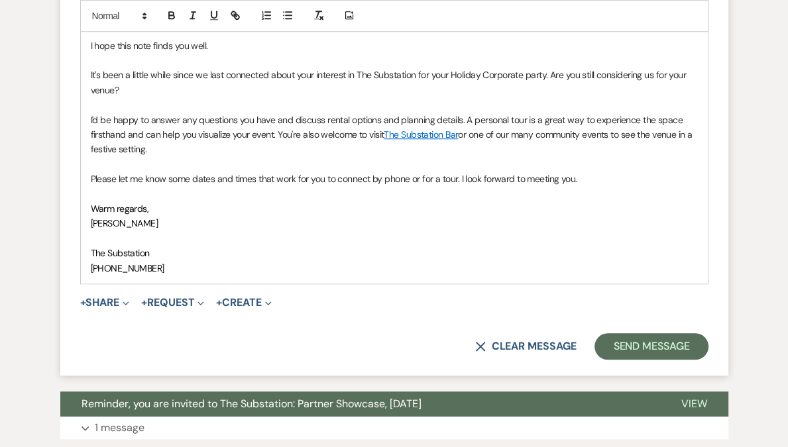
scroll to position [897, 0]
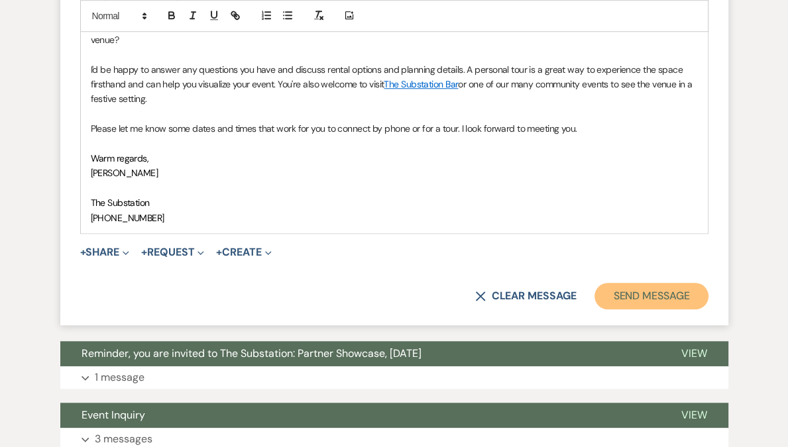
click at [638, 298] on button "Send Message" at bounding box center [650, 296] width 113 height 27
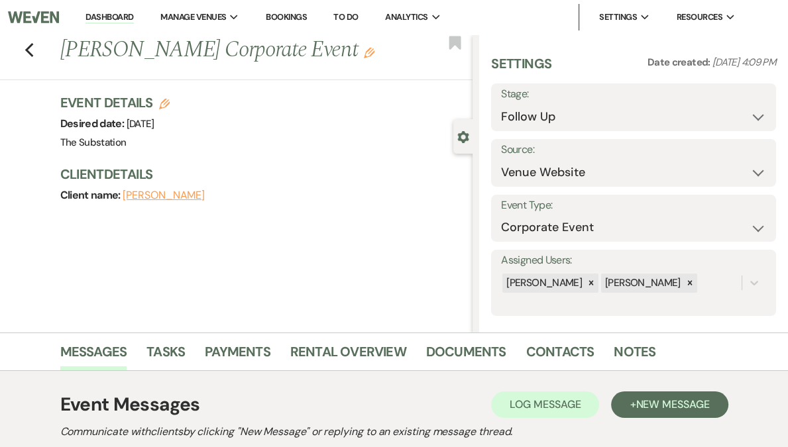
scroll to position [0, 0]
click at [30, 50] on use "button" at bounding box center [29, 50] width 9 height 15
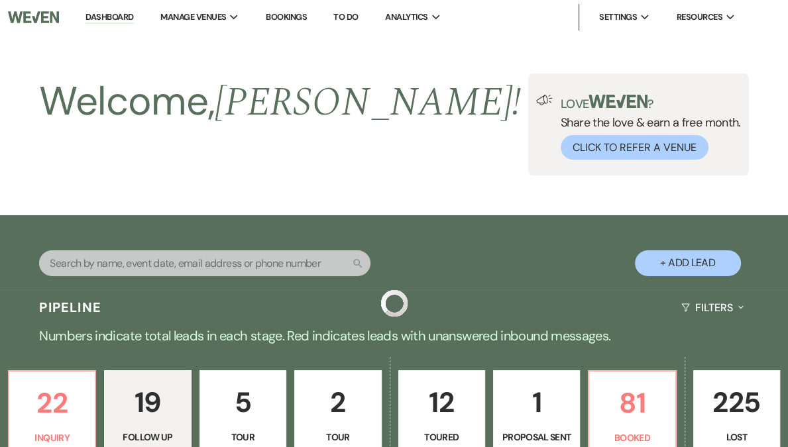
scroll to position [1178, 0]
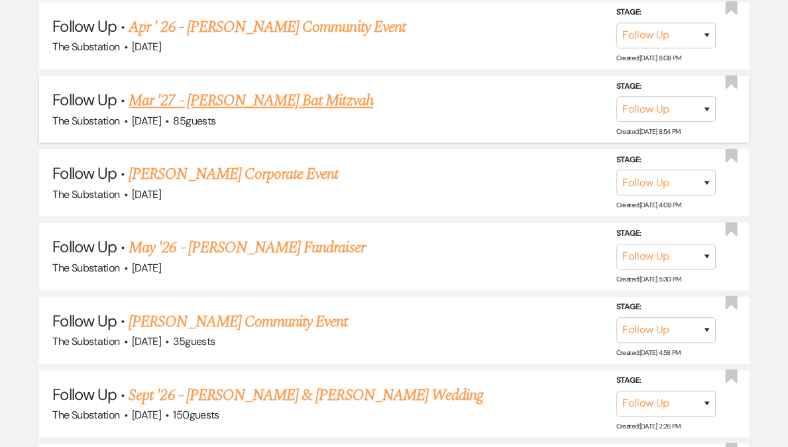
click at [278, 95] on link "Mar '27 - [PERSON_NAME] Bat Mitzvah" at bounding box center [251, 101] width 245 height 24
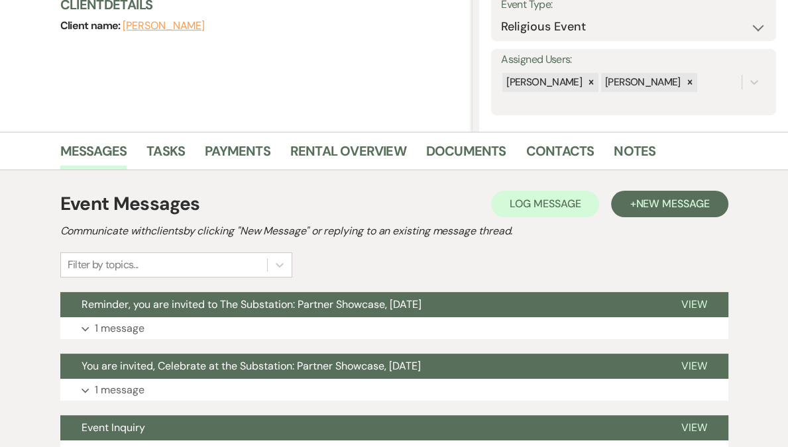
scroll to position [291, 0]
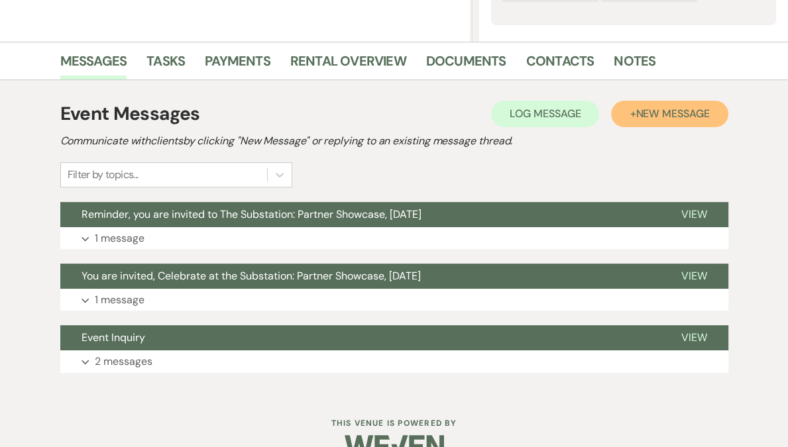
click at [690, 115] on span "New Message" at bounding box center [673, 114] width 74 height 14
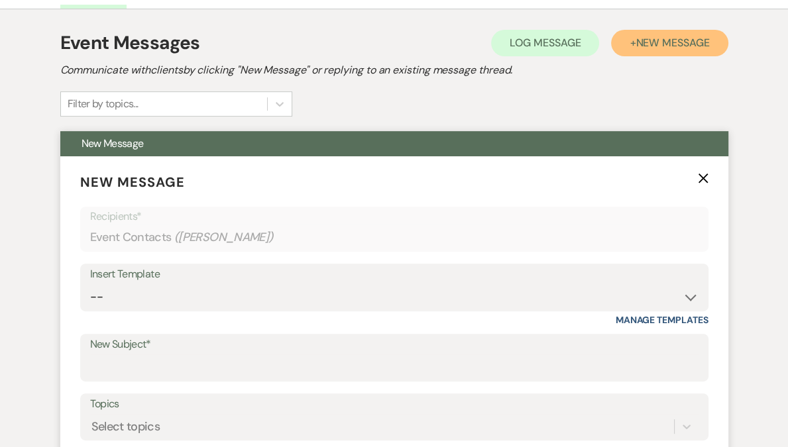
scroll to position [486, 0]
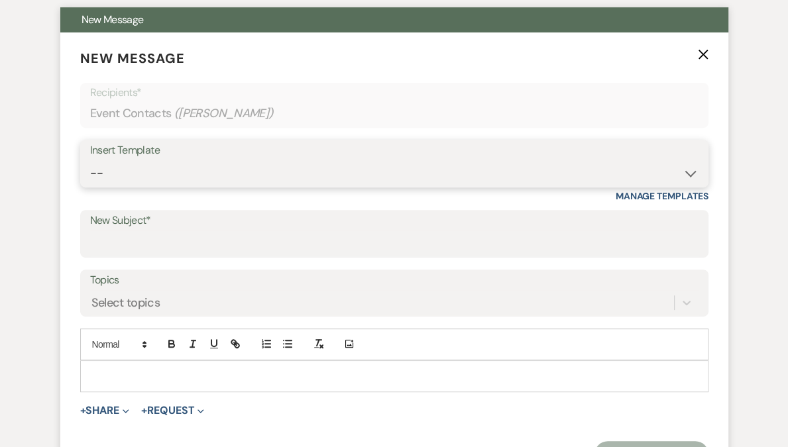
click at [406, 170] on select "-- Weven Planning Portal Introduction (Booked Events) Follow Up Contract (Pre-B…" at bounding box center [394, 173] width 608 height 26
click at [90, 160] on select "-- Weven Planning Portal Introduction (Booked Events) Follow Up Contract (Pre-B…" at bounding box center [394, 173] width 608 height 26
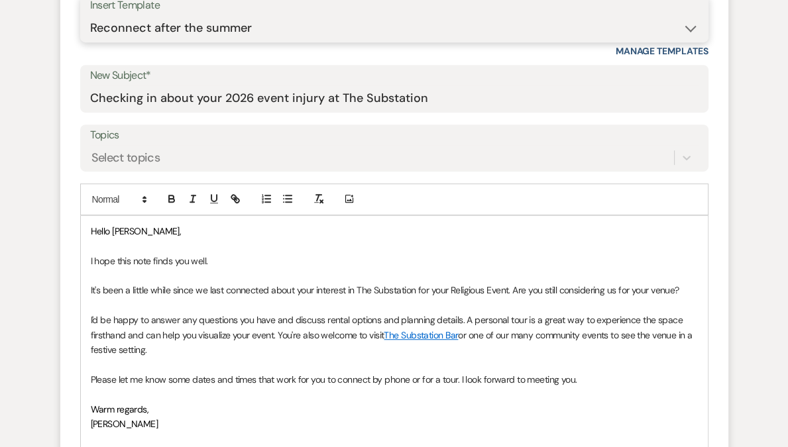
scroll to position [707, 0]
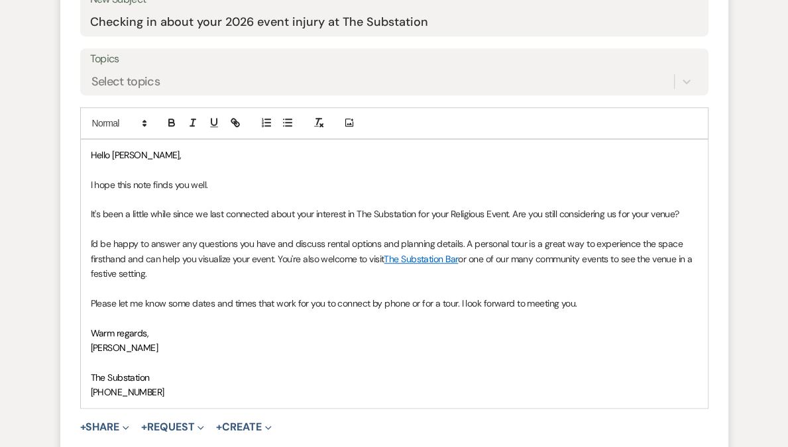
click at [456, 212] on p "It's been a little while since we last connected about your interest in The Sub…" at bounding box center [394, 214] width 607 height 15
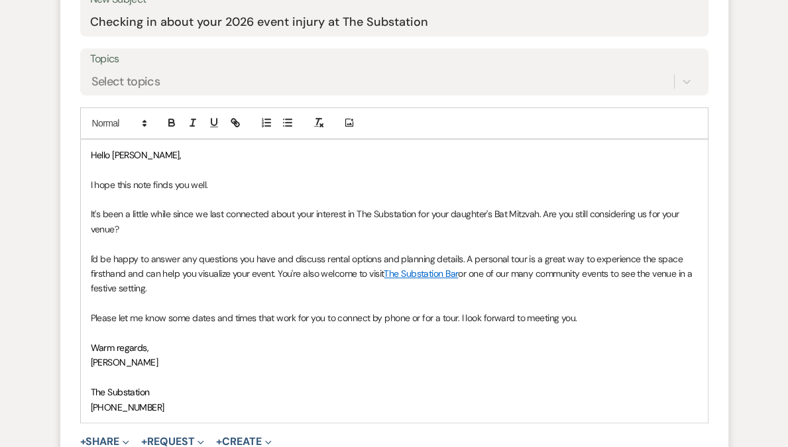
scroll to position [912, 0]
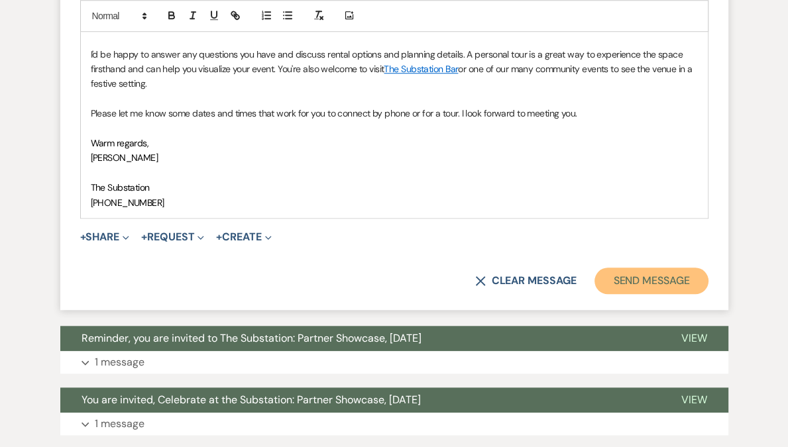
click at [627, 275] on button "Send Message" at bounding box center [650, 281] width 113 height 27
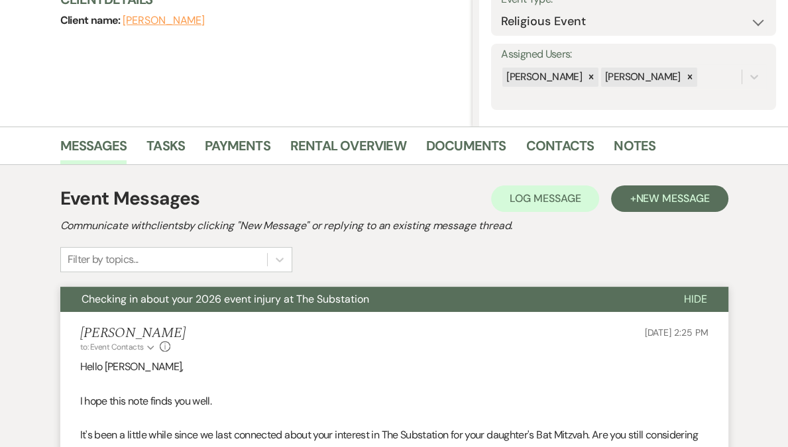
scroll to position [0, 0]
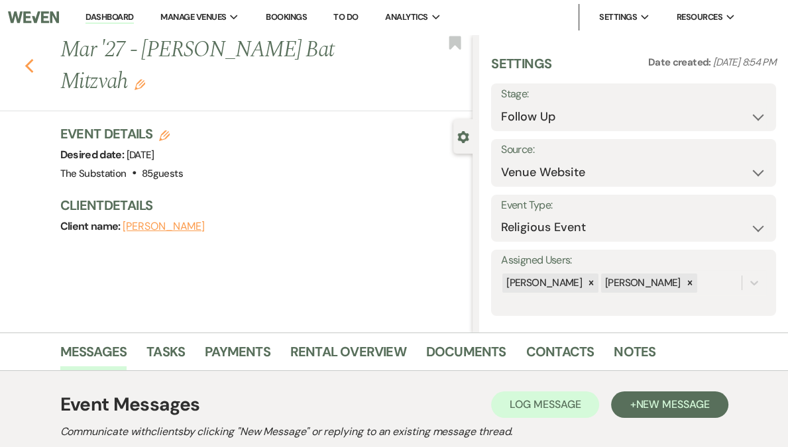
click at [33, 58] on icon "Previous" at bounding box center [30, 66] width 10 height 16
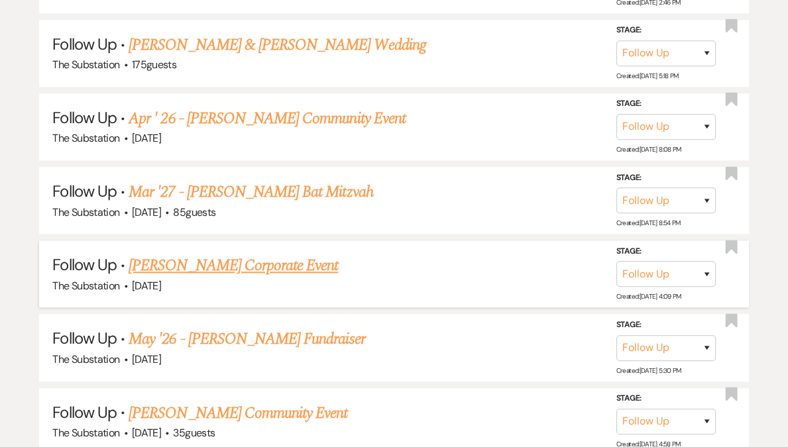
scroll to position [1087, 0]
click at [300, 115] on link "Apr ' 26 - [PERSON_NAME] Community Event" at bounding box center [267, 119] width 277 height 24
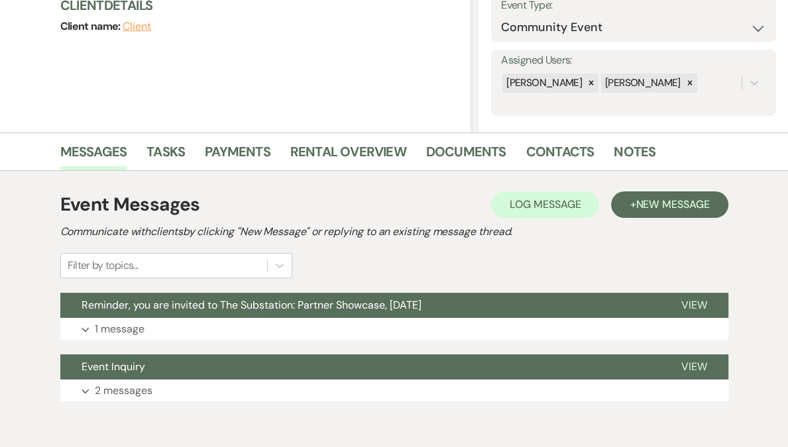
scroll to position [259, 0]
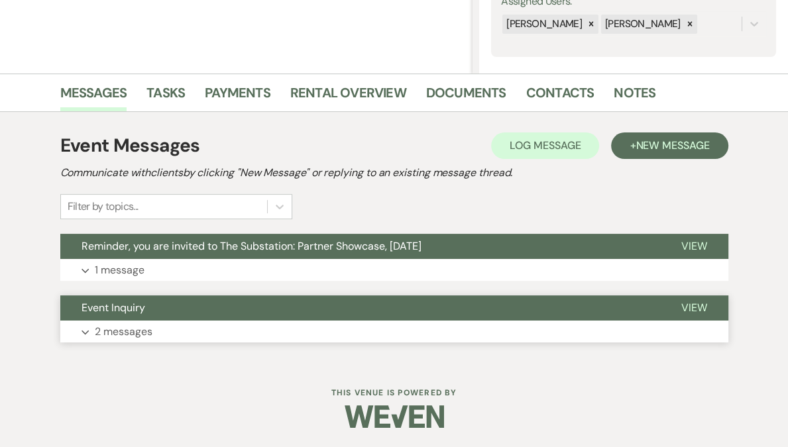
click at [172, 333] on button "Expand 2 messages" at bounding box center [394, 332] width 668 height 23
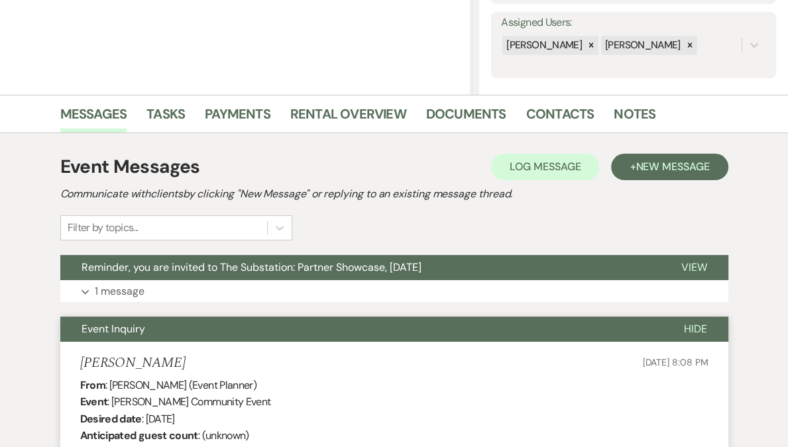
scroll to position [0, 0]
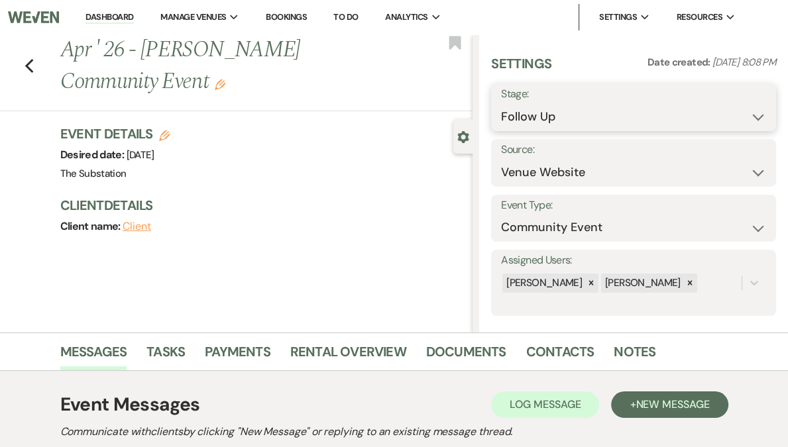
click at [582, 107] on select "Inquiry Follow Up Tour Requested Tour Confirmed Toured Proposal Sent Booked Lost" at bounding box center [633, 117] width 265 height 26
click at [540, 104] on select "Inquiry Follow Up Tour Requested Tour Confirmed Toured Proposal Sent Booked Lost" at bounding box center [633, 117] width 265 height 26
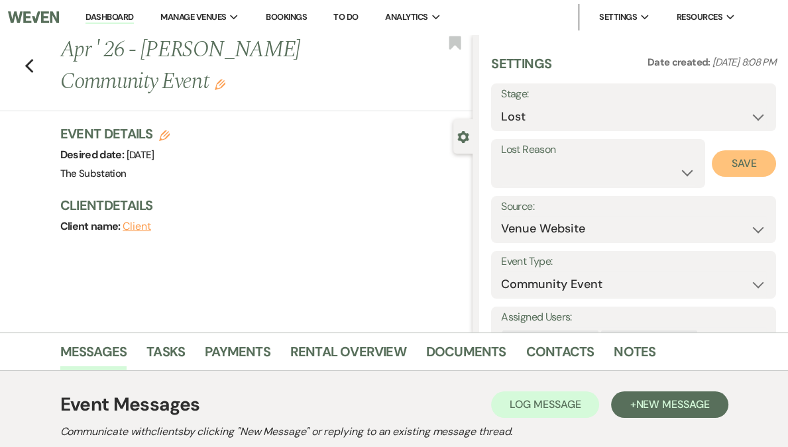
click at [736, 169] on button "Save" at bounding box center [744, 163] width 64 height 27
click at [34, 66] on icon "Previous" at bounding box center [30, 66] width 10 height 16
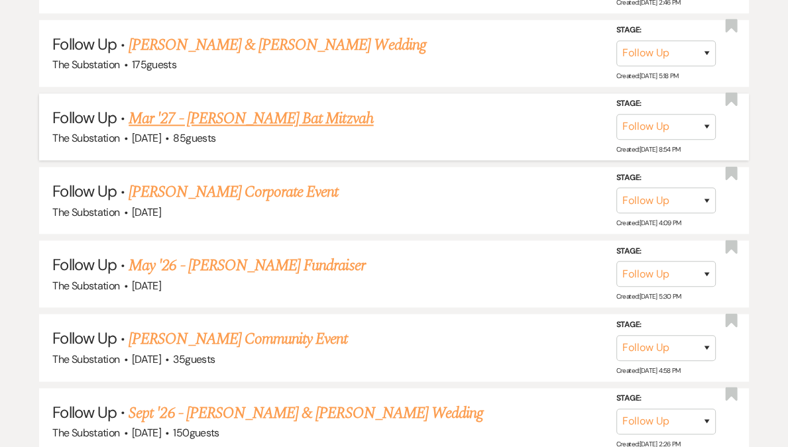
scroll to position [1005, 0]
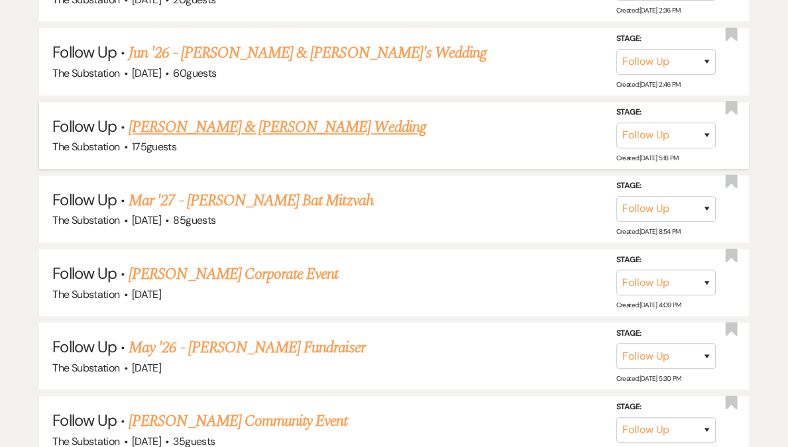
click at [259, 123] on link "[PERSON_NAME] & [PERSON_NAME] Wedding" at bounding box center [277, 127] width 297 height 24
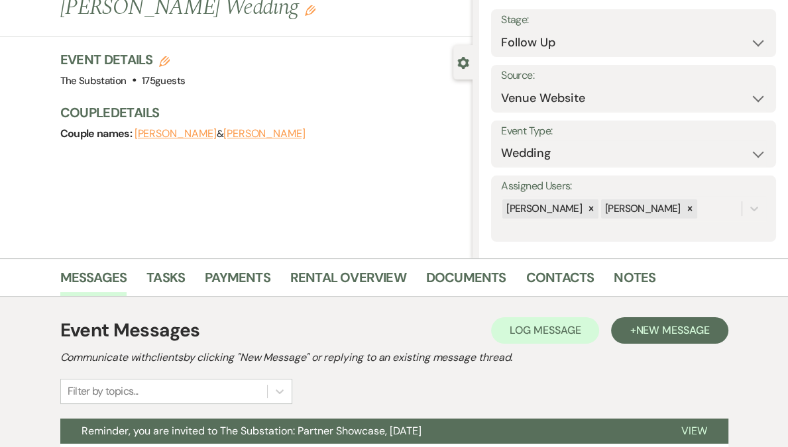
scroll to position [23, 0]
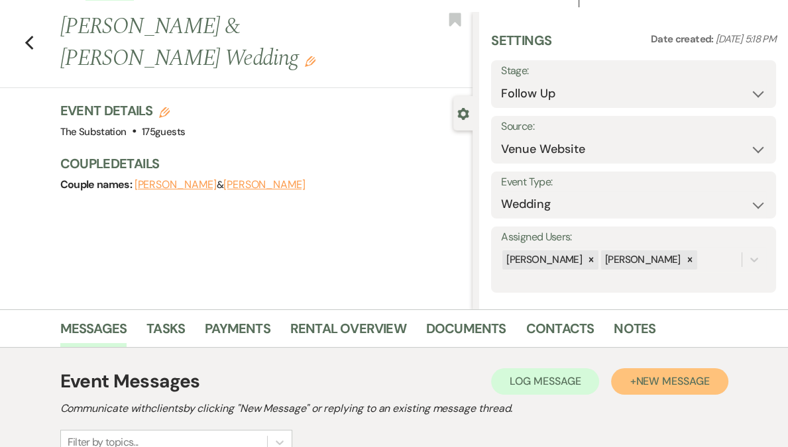
click at [655, 380] on span "New Message" at bounding box center [673, 381] width 74 height 14
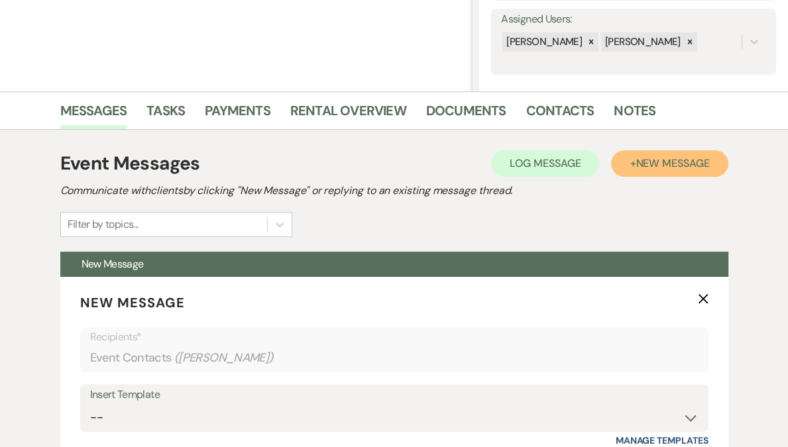
click at [645, 164] on span "New Message" at bounding box center [673, 163] width 74 height 14
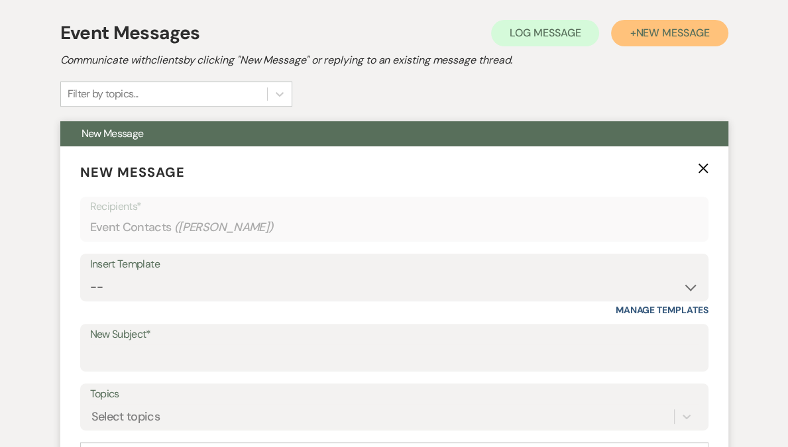
scroll to position [548, 0]
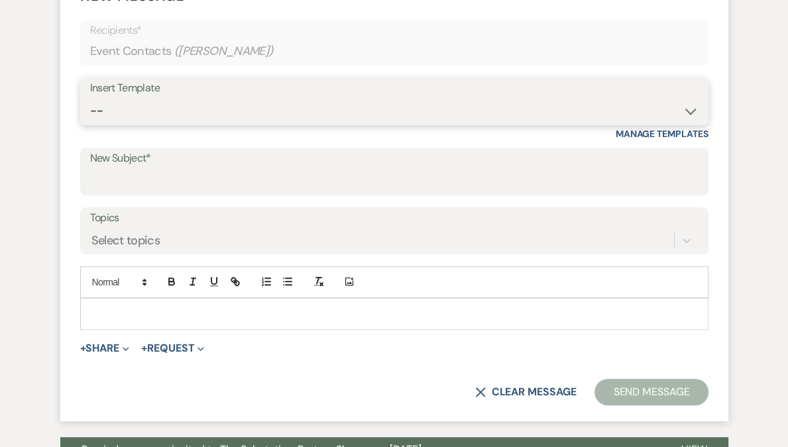
click at [213, 118] on select "-- Weven Planning Portal Introduction (Booked Events) Follow Up Contract (Pre-B…" at bounding box center [394, 111] width 608 height 26
click at [90, 98] on select "-- Weven Planning Portal Introduction (Booked Events) Follow Up Contract (Pre-B…" at bounding box center [394, 111] width 608 height 26
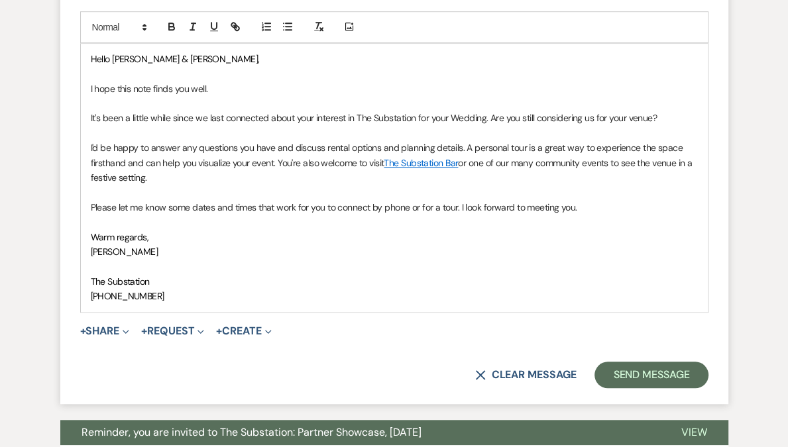
scroll to position [822, 0]
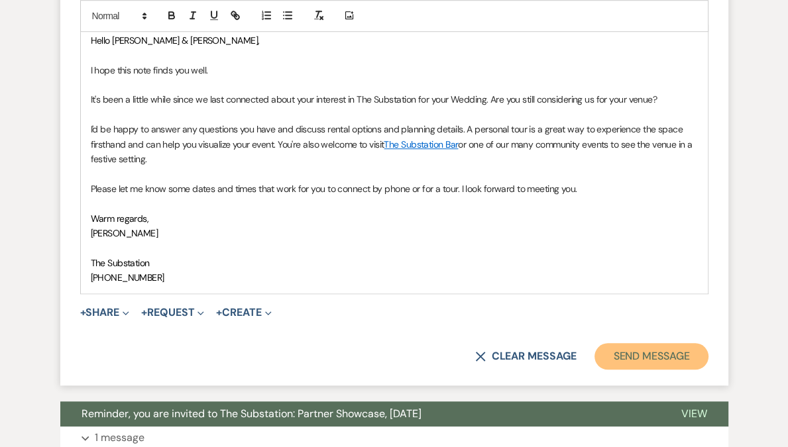
click at [639, 354] on button "Send Message" at bounding box center [650, 356] width 113 height 27
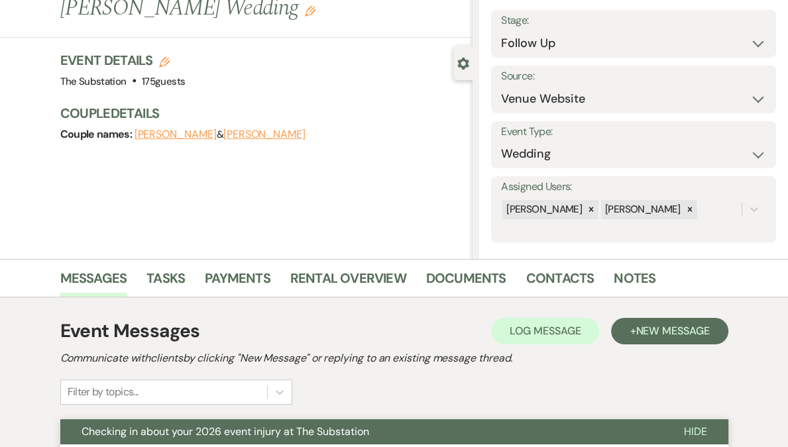
scroll to position [0, 0]
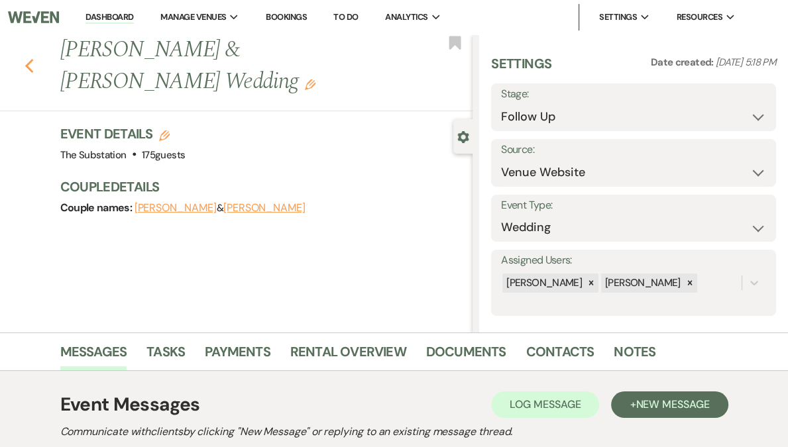
click at [34, 58] on icon "Previous" at bounding box center [30, 66] width 10 height 16
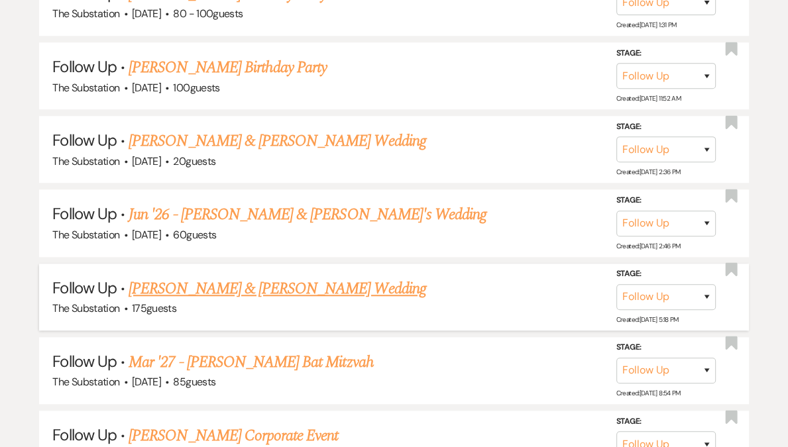
scroll to position [843, 0]
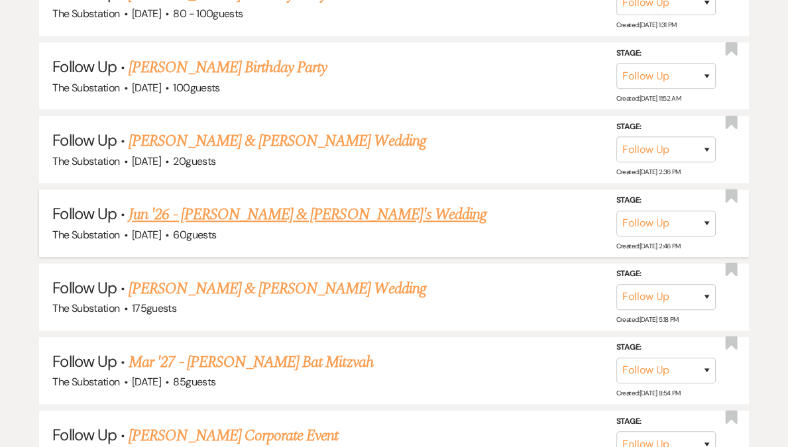
click at [262, 211] on link "Jun '26 - [PERSON_NAME] & [PERSON_NAME]'s Wedding" at bounding box center [308, 215] width 358 height 24
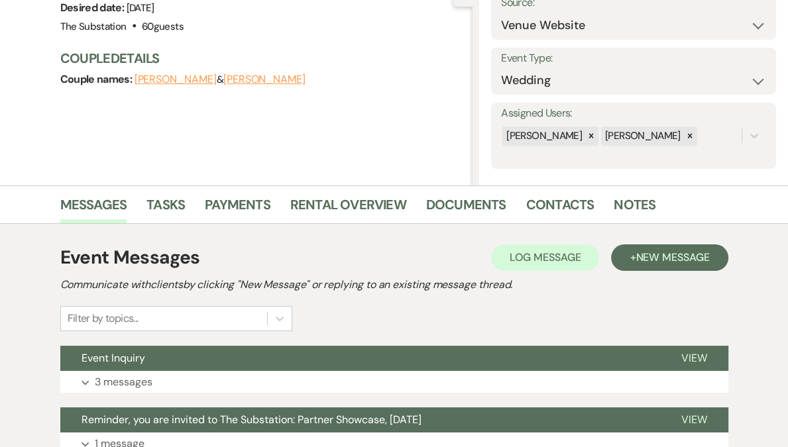
scroll to position [259, 0]
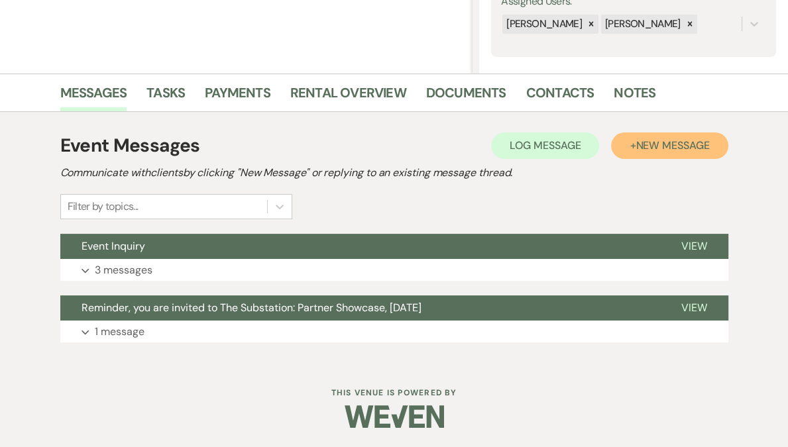
click at [684, 146] on span "New Message" at bounding box center [673, 145] width 74 height 14
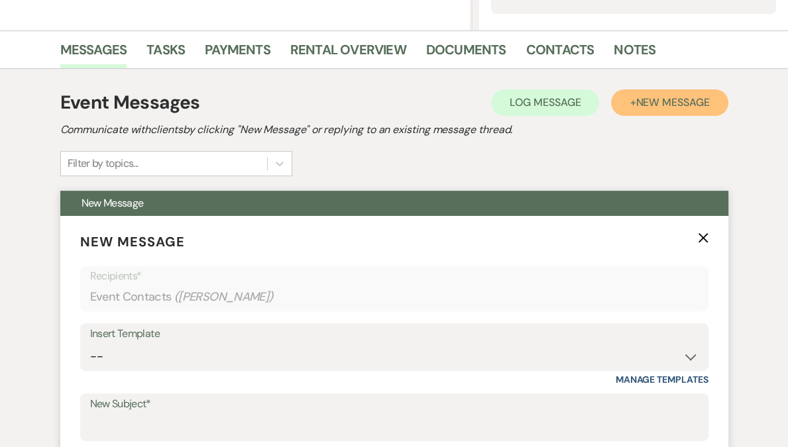
scroll to position [458, 0]
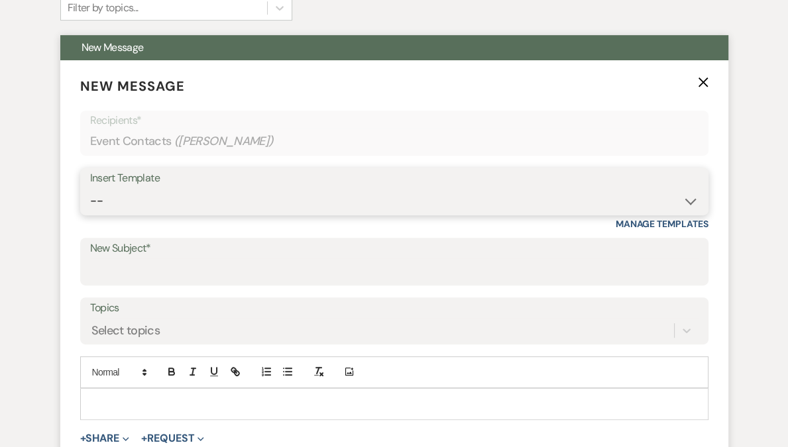
click at [207, 196] on select "-- Weven Planning Portal Introduction (Booked Events) Follow Up Contract (Pre-B…" at bounding box center [394, 201] width 608 height 26
click at [90, 188] on select "-- Weven Planning Portal Introduction (Booked Events) Follow Up Contract (Pre-B…" at bounding box center [394, 201] width 608 height 26
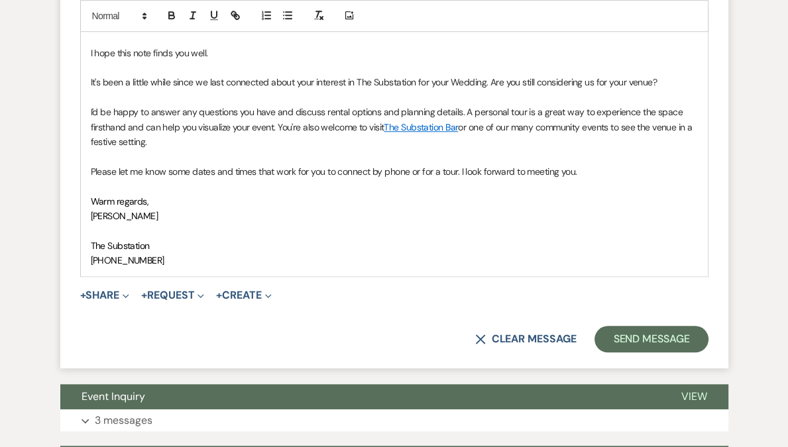
scroll to position [866, 0]
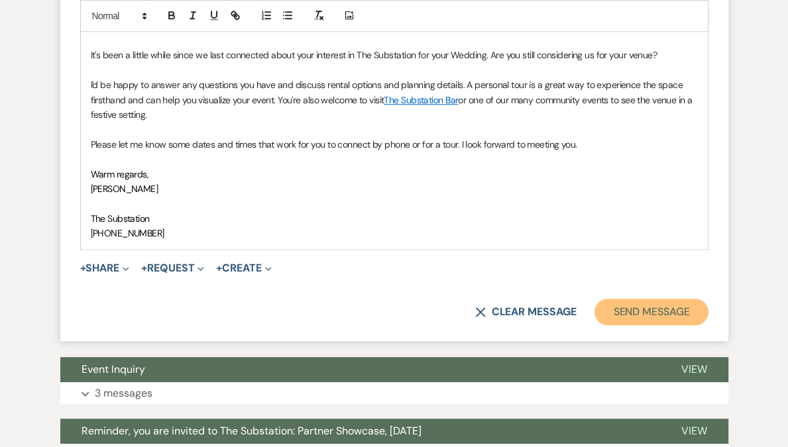
click at [641, 315] on button "Send Message" at bounding box center [650, 312] width 113 height 27
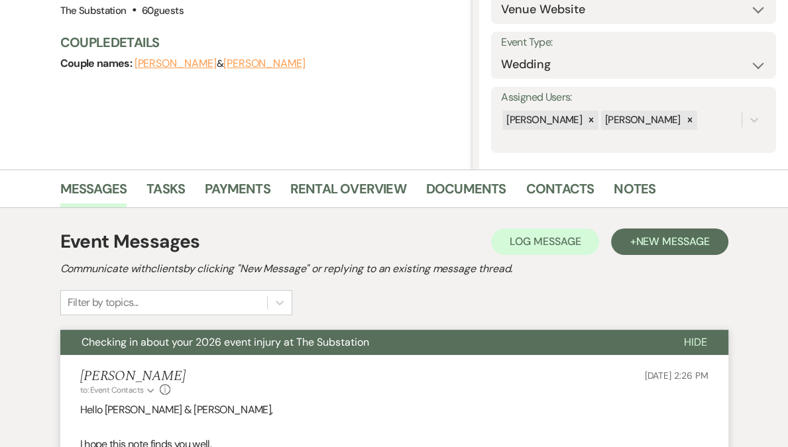
scroll to position [0, 0]
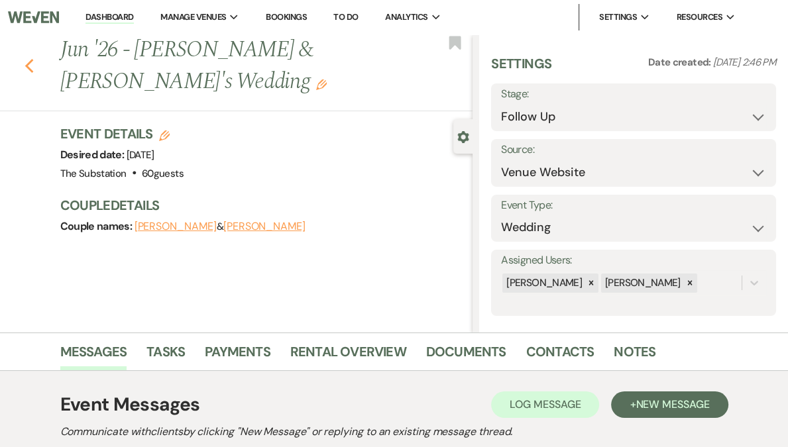
click at [34, 58] on icon "Previous" at bounding box center [30, 66] width 10 height 16
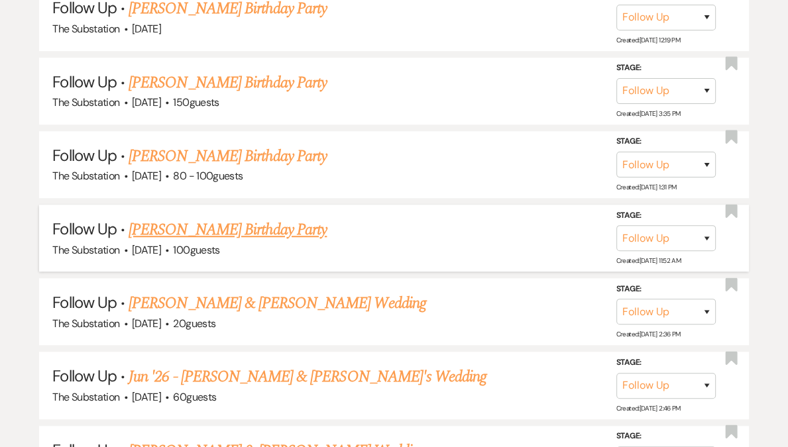
scroll to position [671, 0]
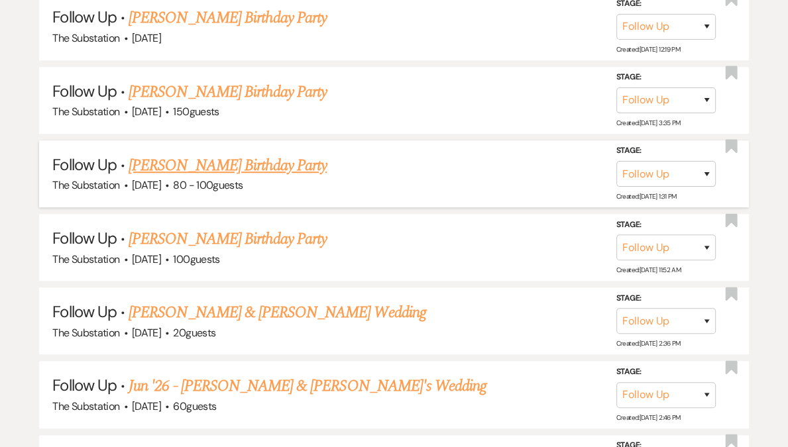
click at [219, 166] on link "[PERSON_NAME] Birthday Party" at bounding box center [228, 166] width 198 height 24
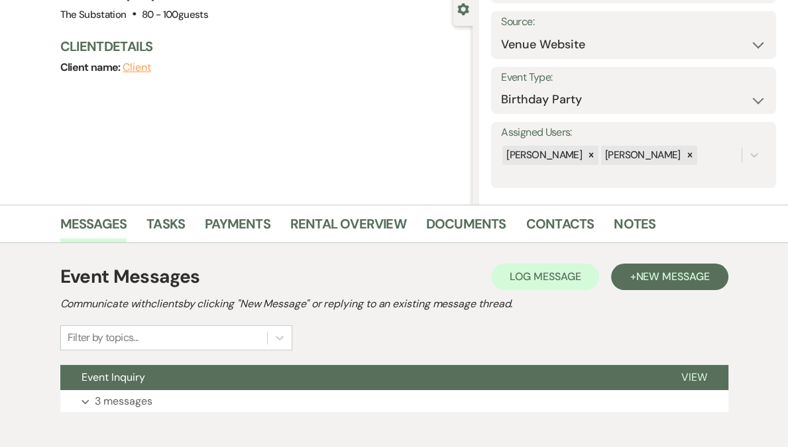
scroll to position [197, 0]
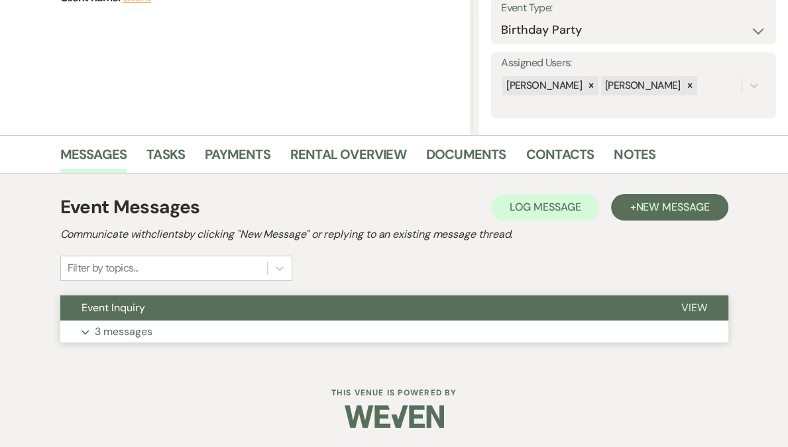
click at [219, 330] on button "Expand 3 messages" at bounding box center [394, 332] width 668 height 23
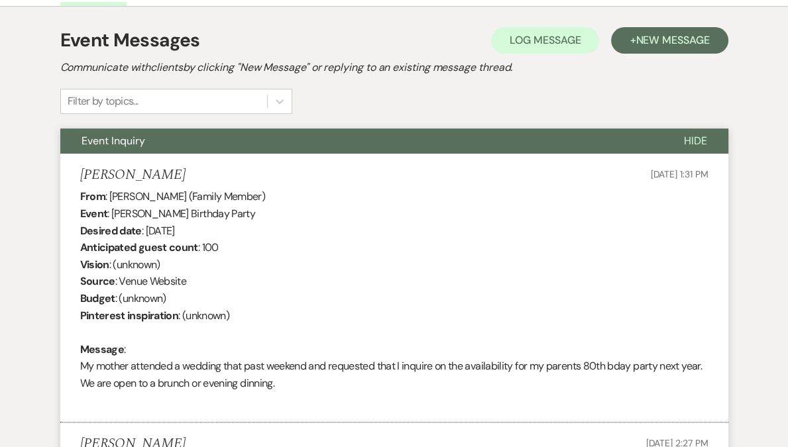
scroll to position [364, 0]
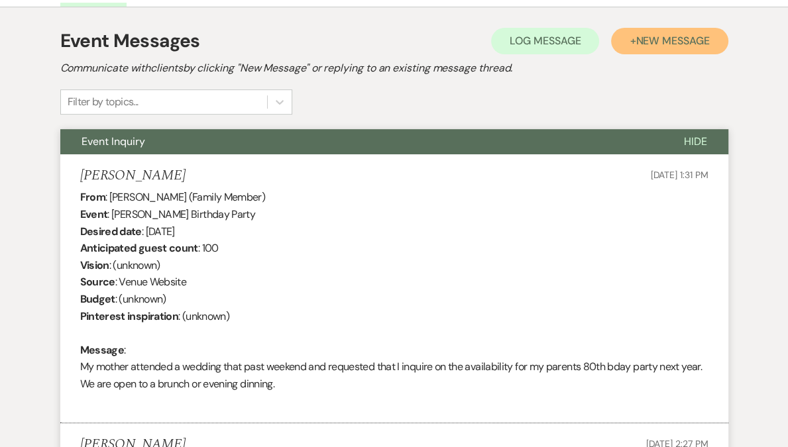
click at [672, 47] on span "New Message" at bounding box center [673, 41] width 74 height 14
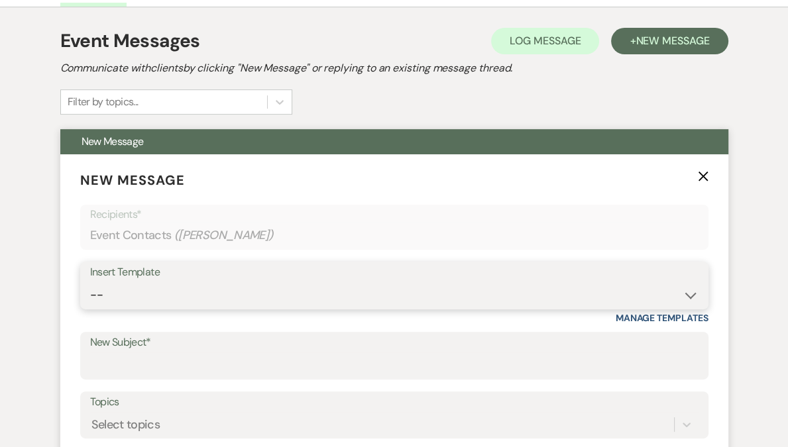
click at [221, 299] on select "-- Weven Planning Portal Introduction (Booked Events) Follow Up Contract (Pre-B…" at bounding box center [394, 295] width 608 height 26
click at [90, 282] on select "-- Weven Planning Portal Introduction (Booked Events) Follow Up Contract (Pre-B…" at bounding box center [394, 295] width 608 height 26
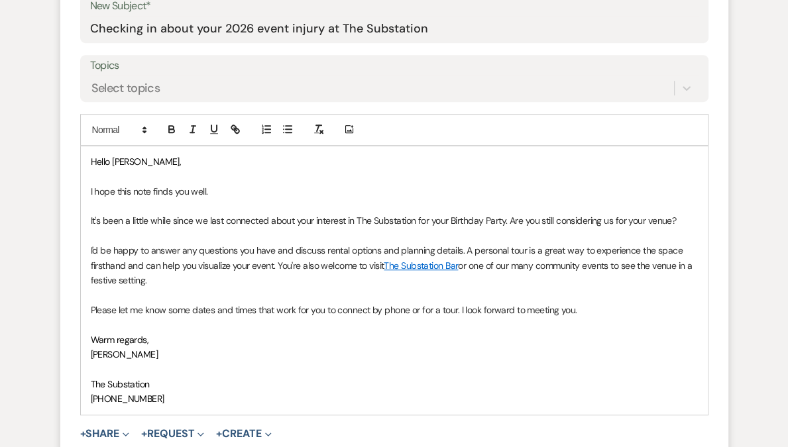
scroll to position [698, 0]
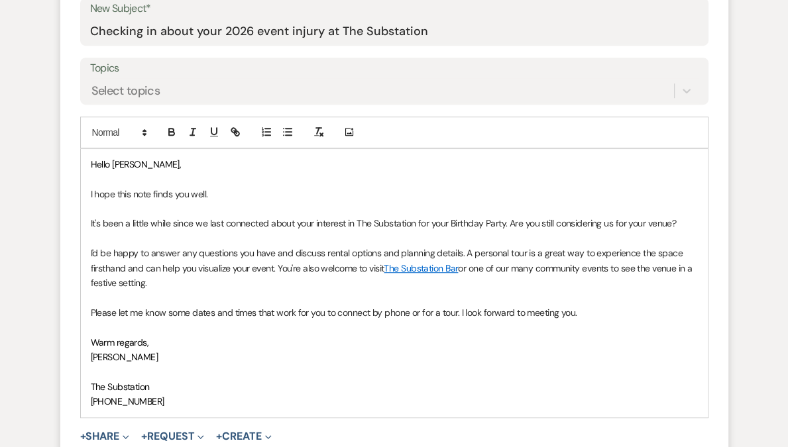
click at [449, 226] on p "It's been a little while since we last connected about your interest in The Sub…" at bounding box center [394, 223] width 607 height 15
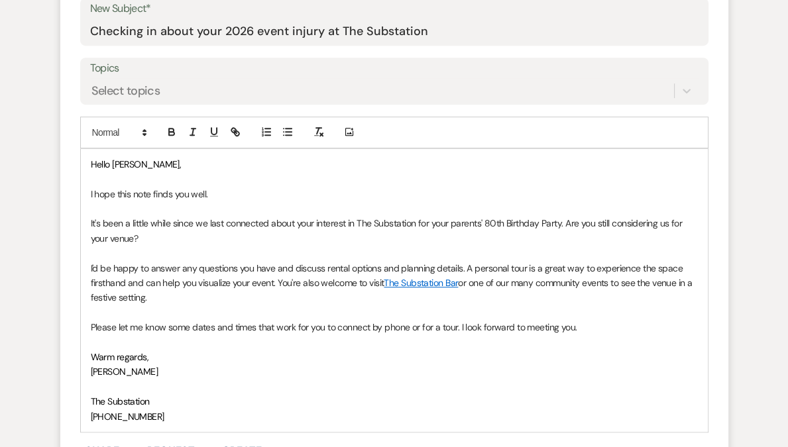
scroll to position [901, 0]
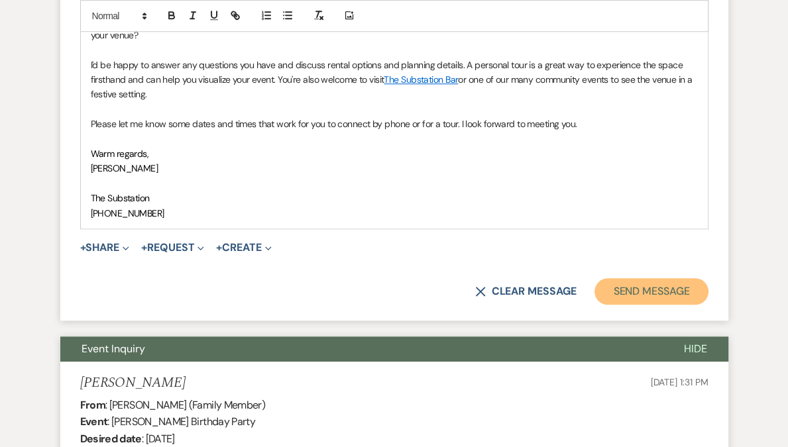
click at [628, 282] on button "Send Message" at bounding box center [650, 291] width 113 height 27
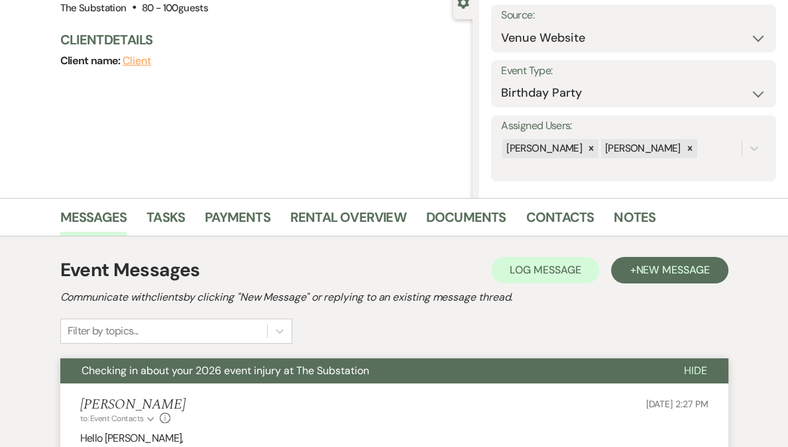
scroll to position [0, 0]
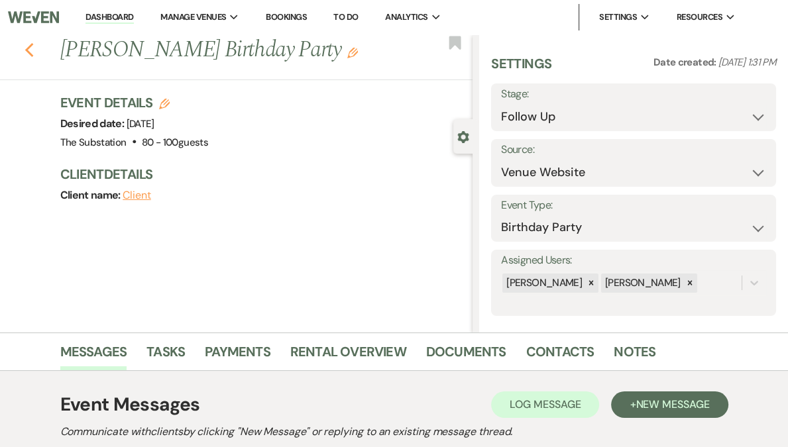
click at [33, 55] on use "button" at bounding box center [29, 50] width 9 height 15
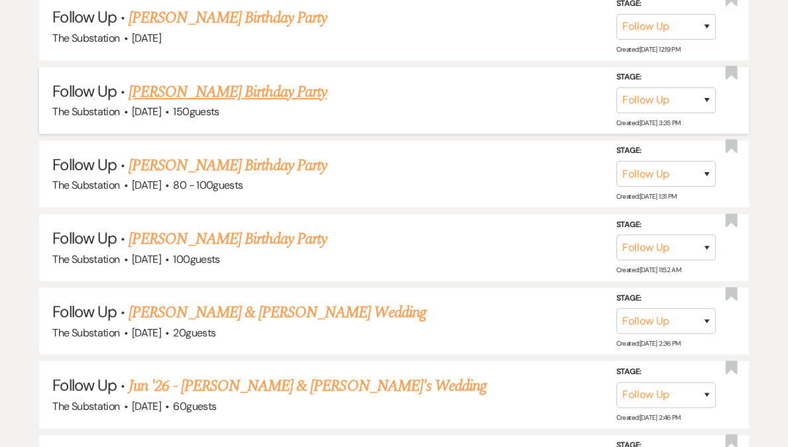
click at [243, 93] on link "[PERSON_NAME] Birthday Party" at bounding box center [228, 92] width 198 height 24
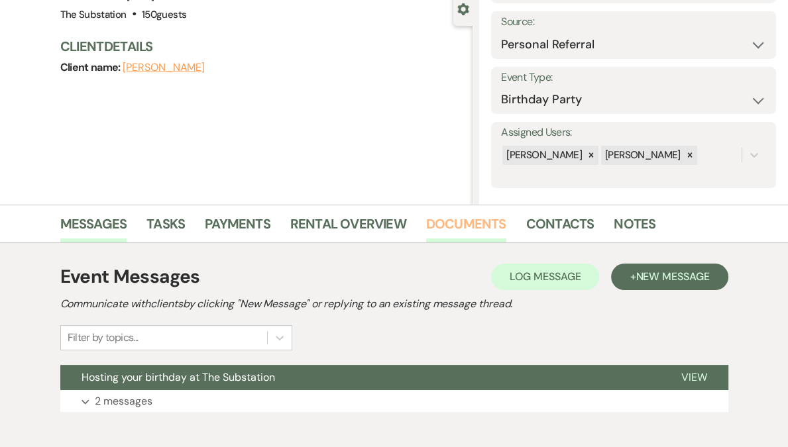
scroll to position [197, 0]
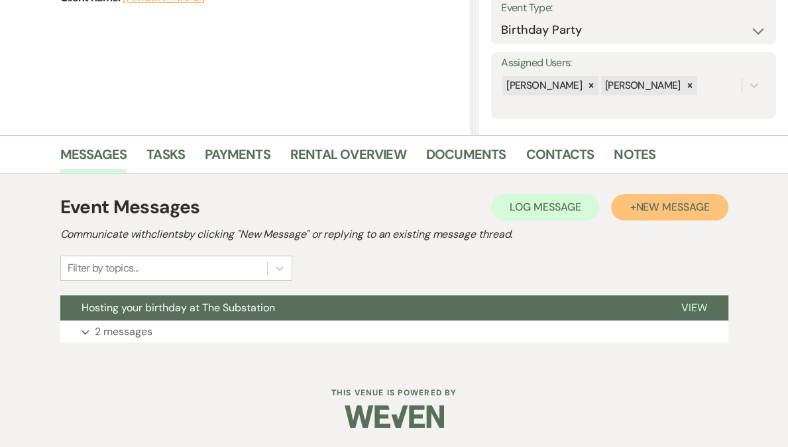
click at [661, 210] on span "New Message" at bounding box center [673, 207] width 74 height 14
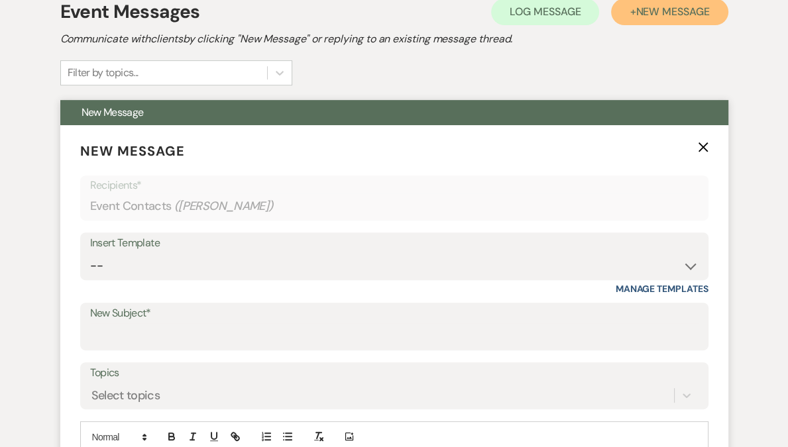
scroll to position [396, 0]
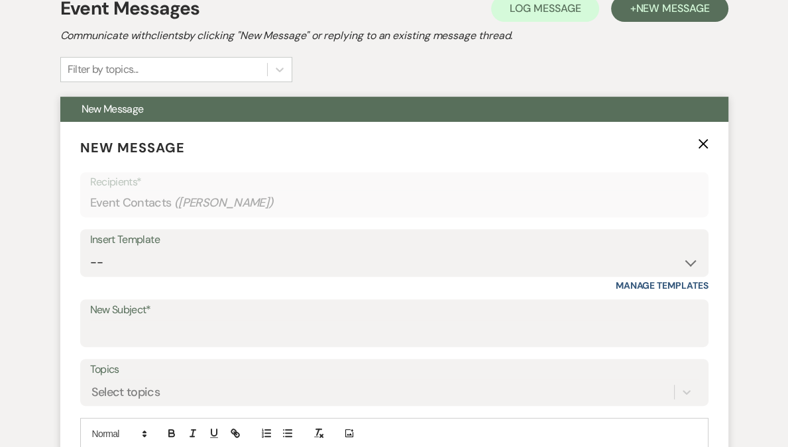
click at [211, 274] on div "Insert Template -- Weven Planning Portal Introduction (Booked Events) Follow Up…" at bounding box center [394, 253] width 628 height 48
click at [224, 258] on select "-- Weven Planning Portal Introduction (Booked Events) Follow Up Contract (Pre-B…" at bounding box center [394, 263] width 608 height 26
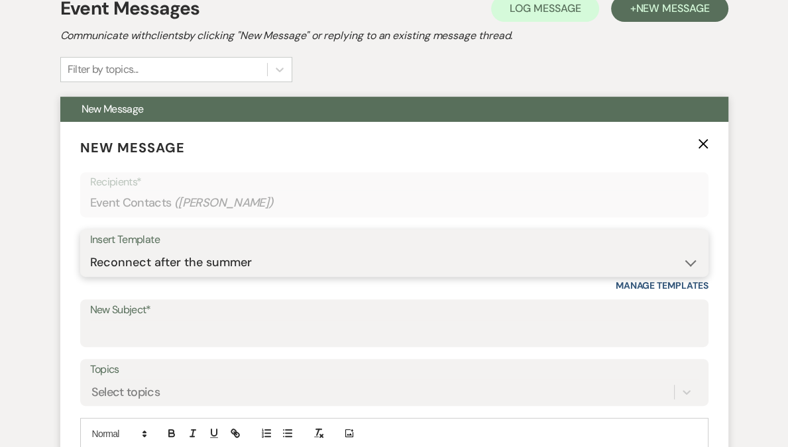
click at [90, 250] on select "-- Weven Planning Portal Introduction (Booked Events) Follow Up Contract (Pre-B…" at bounding box center [394, 263] width 608 height 26
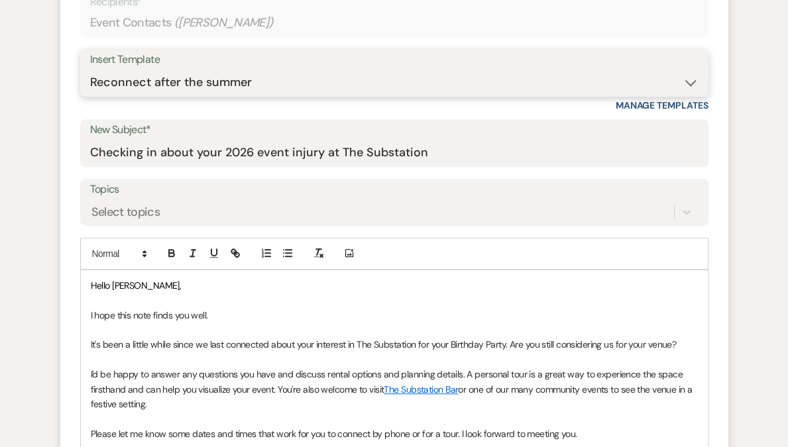
scroll to position [656, 0]
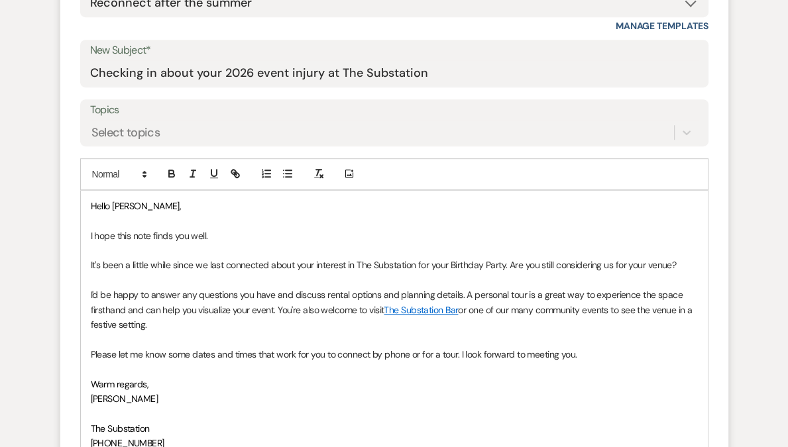
click at [447, 265] on p "It's been a little while since we last connected about your interest in The Sub…" at bounding box center [394, 265] width 607 height 15
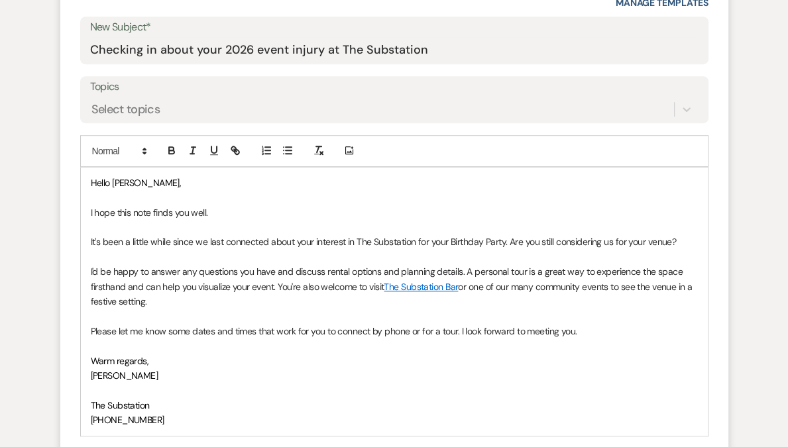
scroll to position [737, 0]
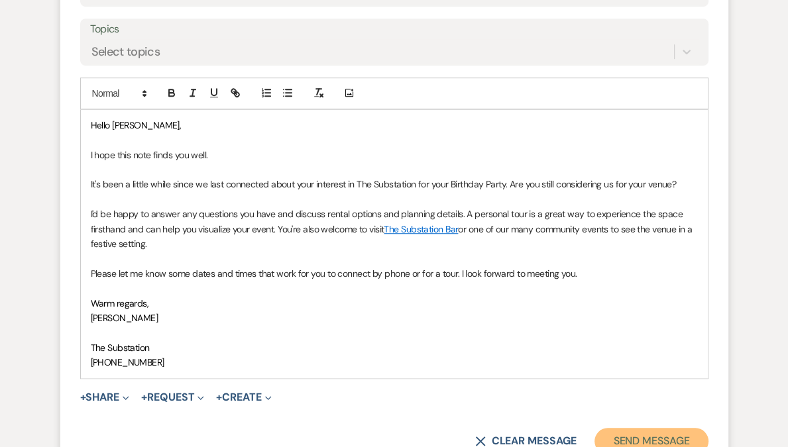
click at [614, 435] on button "Send Message" at bounding box center [650, 441] width 113 height 27
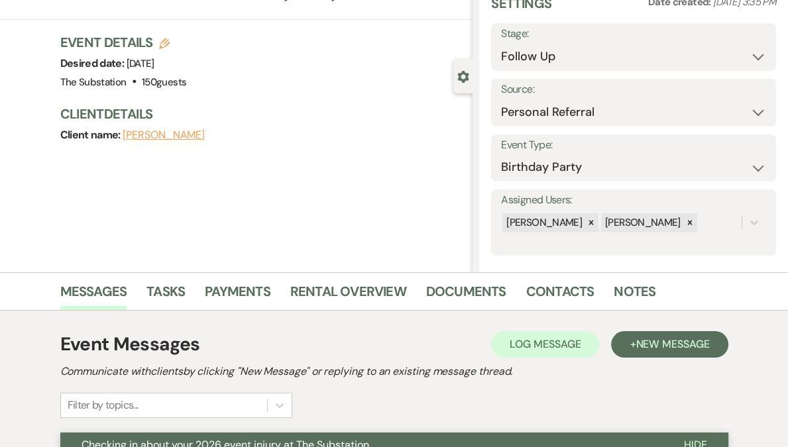
scroll to position [0, 0]
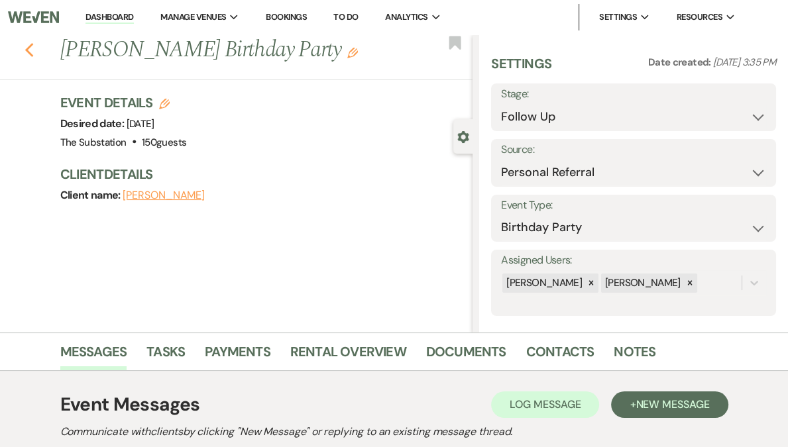
click at [34, 49] on icon "Previous" at bounding box center [30, 50] width 10 height 16
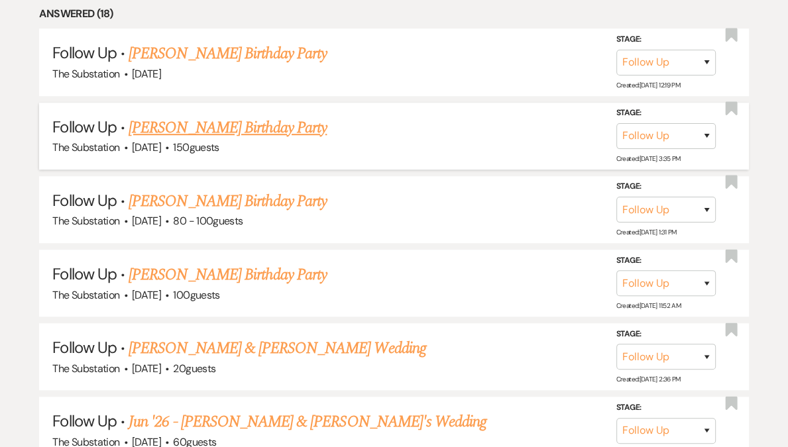
scroll to position [627, 0]
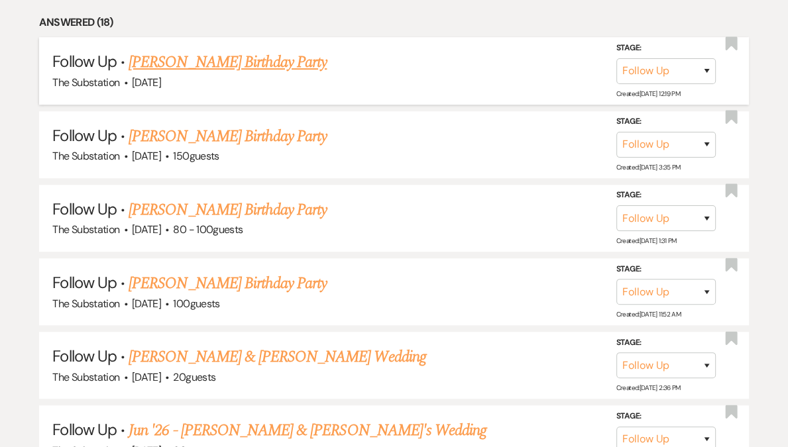
click at [266, 66] on link "[PERSON_NAME] Birthday Party" at bounding box center [228, 62] width 198 height 24
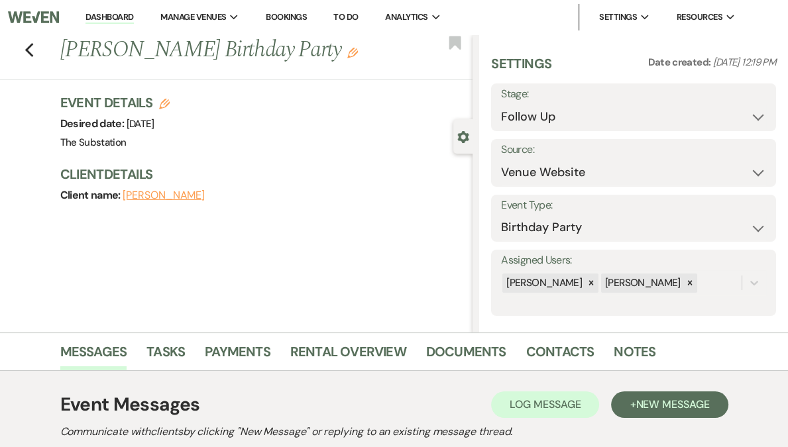
scroll to position [197, 0]
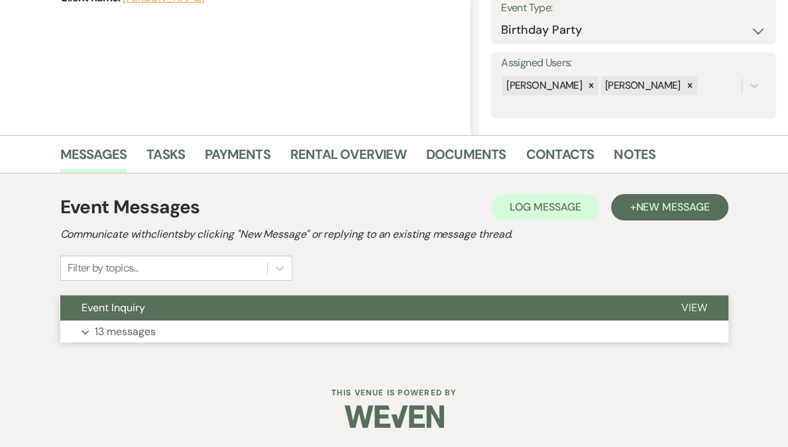
click at [235, 317] on button "Event Inquiry" at bounding box center [360, 308] width 600 height 25
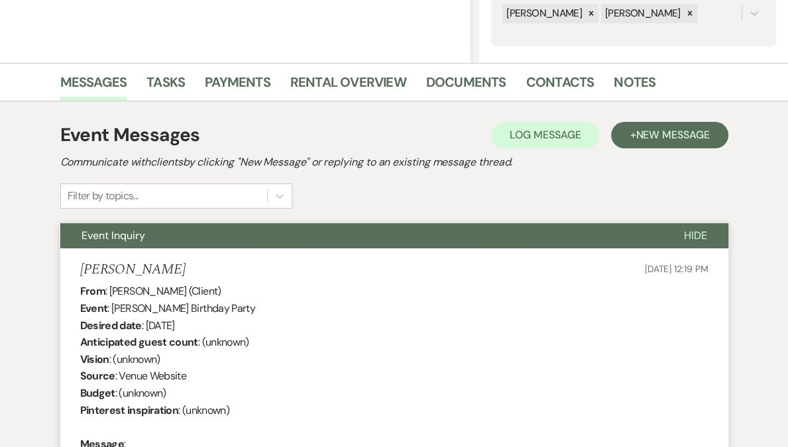
scroll to position [0, 0]
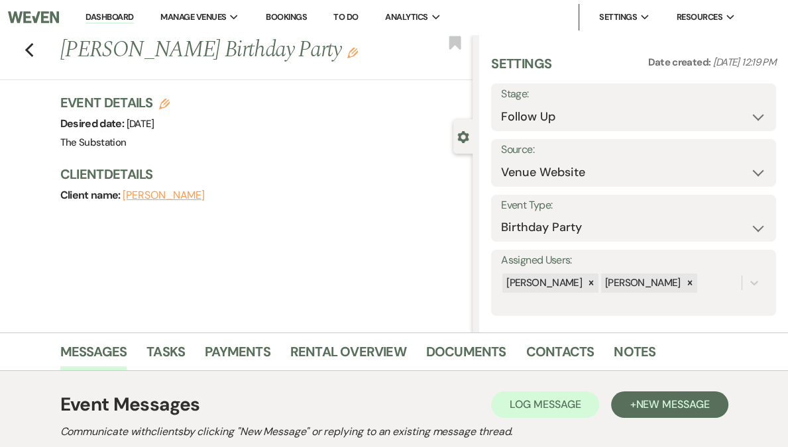
click at [38, 46] on div "Previous [PERSON_NAME] Birthday Party Edit Bookmark" at bounding box center [232, 57] width 479 height 46
click at [34, 47] on icon "Previous" at bounding box center [30, 50] width 10 height 16
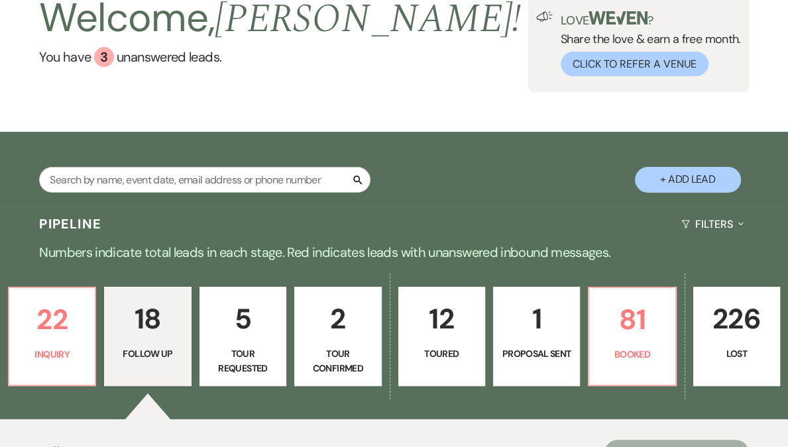
scroll to position [220, 0]
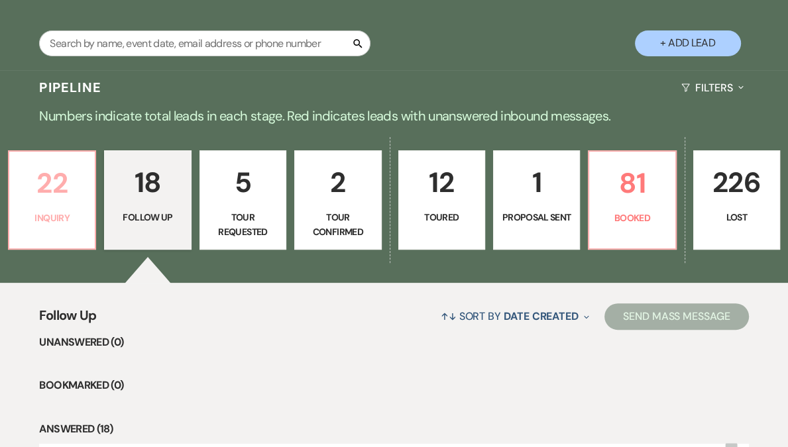
click at [93, 232] on link "22 Inquiry" at bounding box center [52, 199] width 88 height 99
